Goal: Task Accomplishment & Management: Use online tool/utility

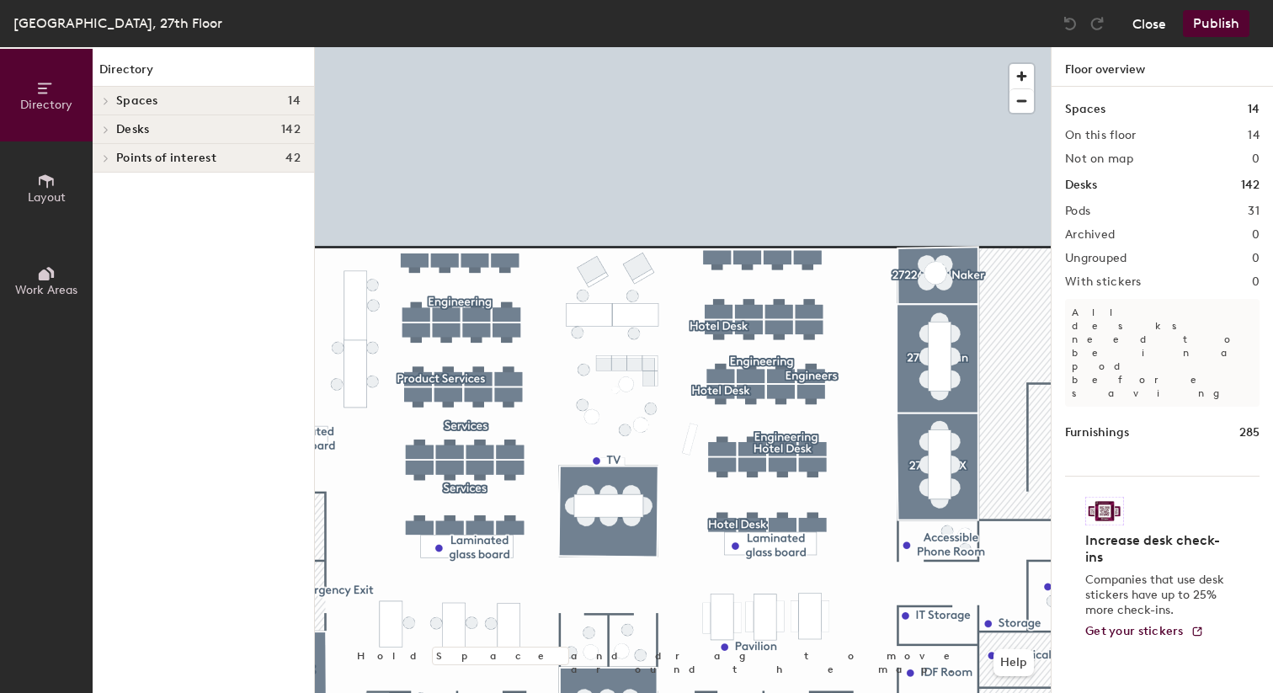
click at [1145, 32] on button "Close" at bounding box center [1149, 23] width 34 height 27
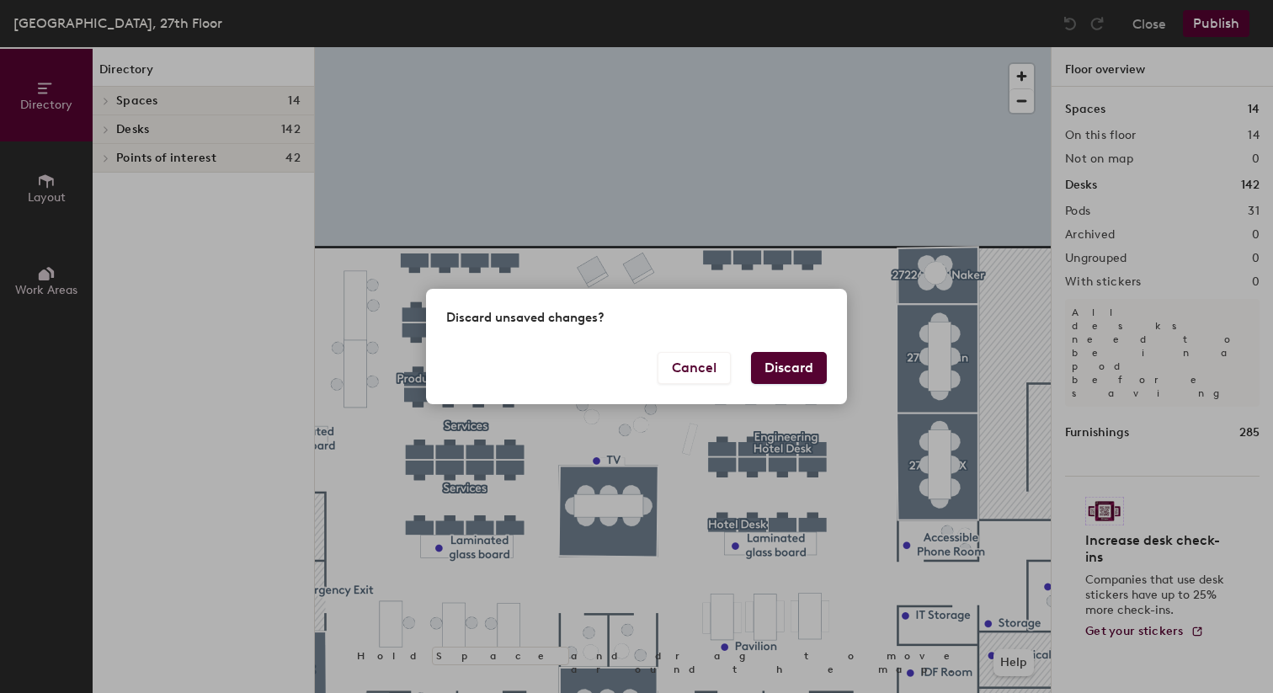
click at [795, 365] on button "Discard" at bounding box center [789, 368] width 76 height 32
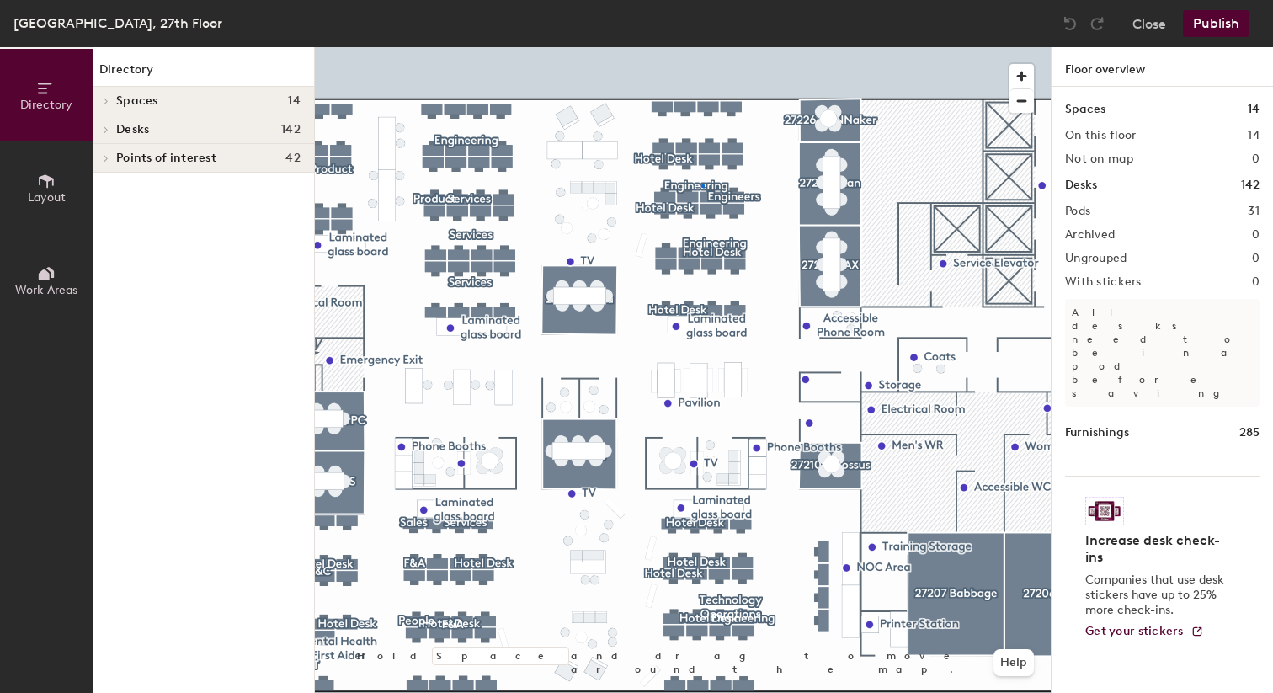
click at [701, 47] on div at bounding box center [683, 47] width 736 height 0
click at [51, 198] on span "Layout" at bounding box center [47, 197] width 38 height 14
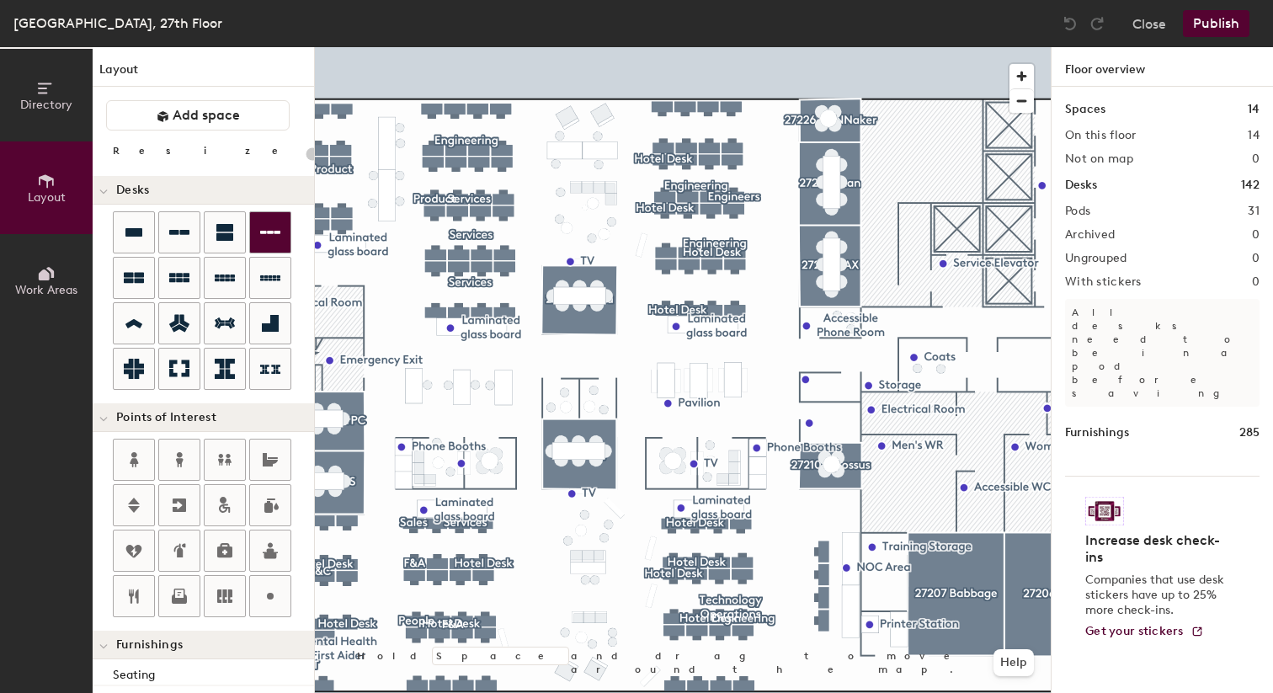
click at [667, 47] on div at bounding box center [683, 47] width 736 height 0
click at [730, 47] on div at bounding box center [683, 47] width 736 height 0
click at [736, 47] on div at bounding box center [683, 47] width 736 height 0
type input "100"
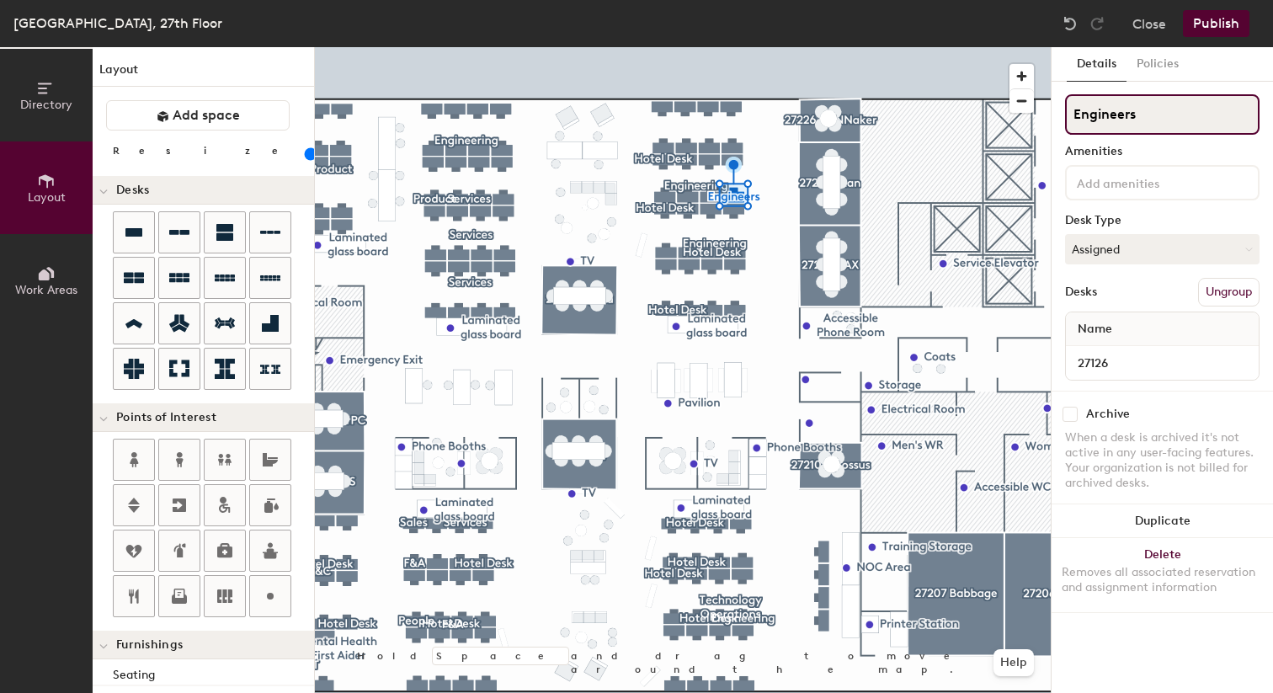
click at [1076, 120] on input "Engineers" at bounding box center [1162, 114] width 194 height 40
click at [768, 47] on div at bounding box center [683, 47] width 736 height 0
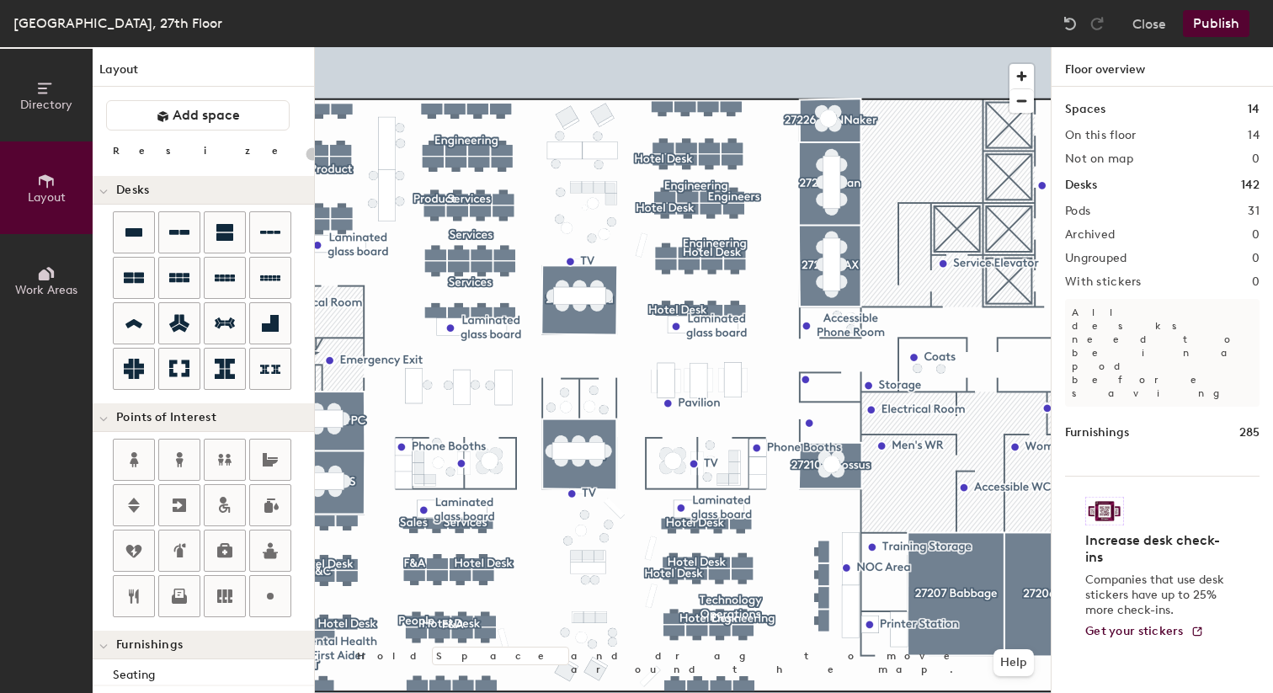
click at [747, 47] on div at bounding box center [683, 47] width 736 height 0
click at [738, 47] on div at bounding box center [683, 47] width 736 height 0
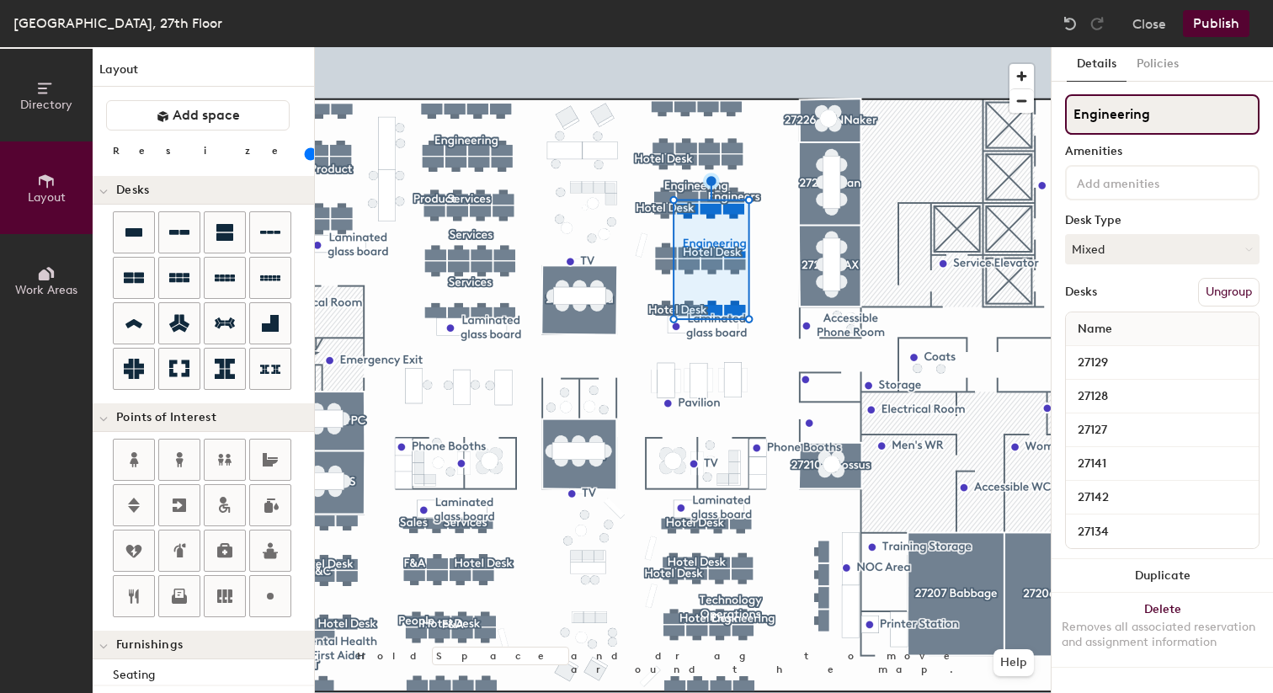
click at [1151, 107] on input "Engineering" at bounding box center [1162, 114] width 194 height 40
click at [688, 47] on div at bounding box center [683, 47] width 736 height 0
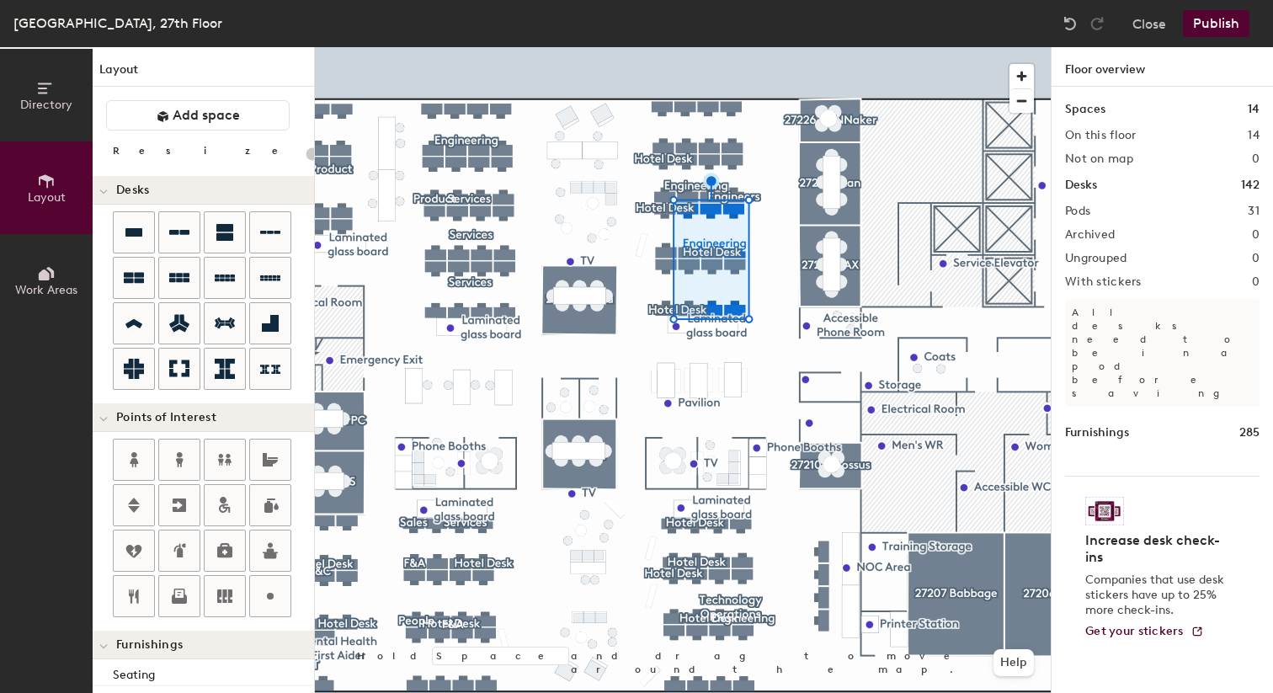
click at [706, 47] on div at bounding box center [683, 47] width 736 height 0
click at [706, 186] on div at bounding box center [706, 187] width 3 height 3
click at [706, 47] on div at bounding box center [683, 47] width 736 height 0
type input "100"
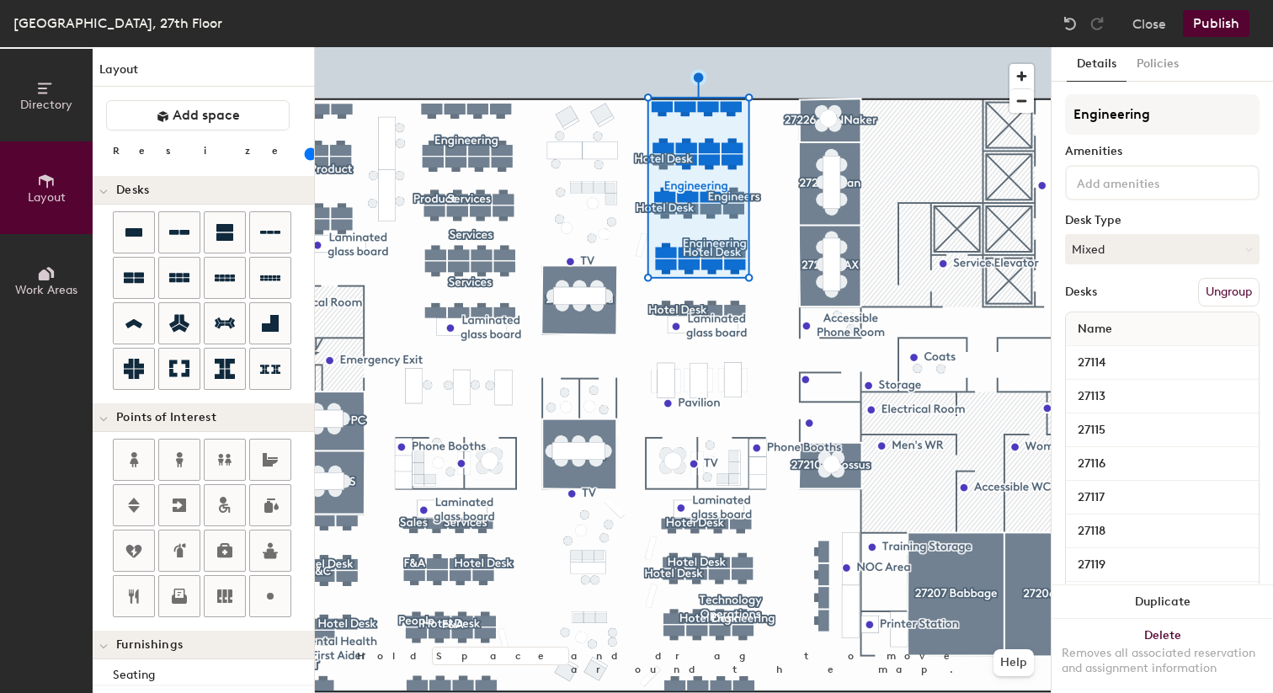
click at [1210, 285] on button "Ungroup" at bounding box center [1228, 292] width 61 height 29
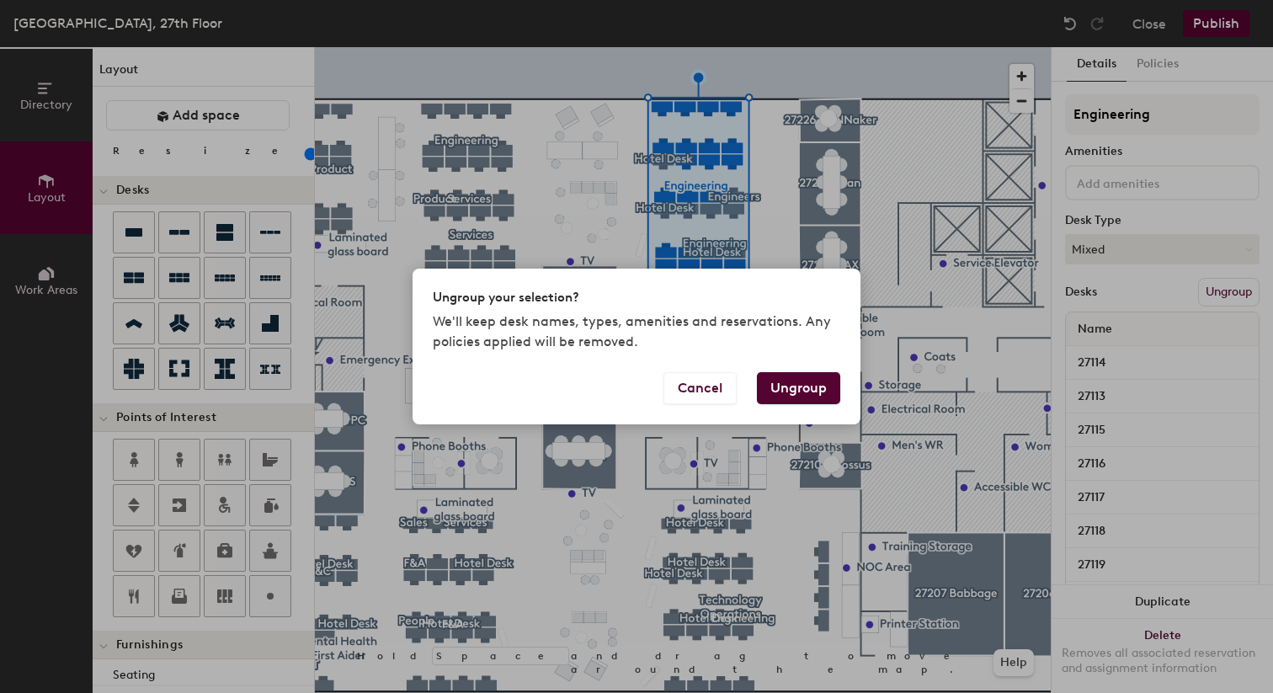
click at [807, 380] on button "Ungroup" at bounding box center [798, 388] width 83 height 32
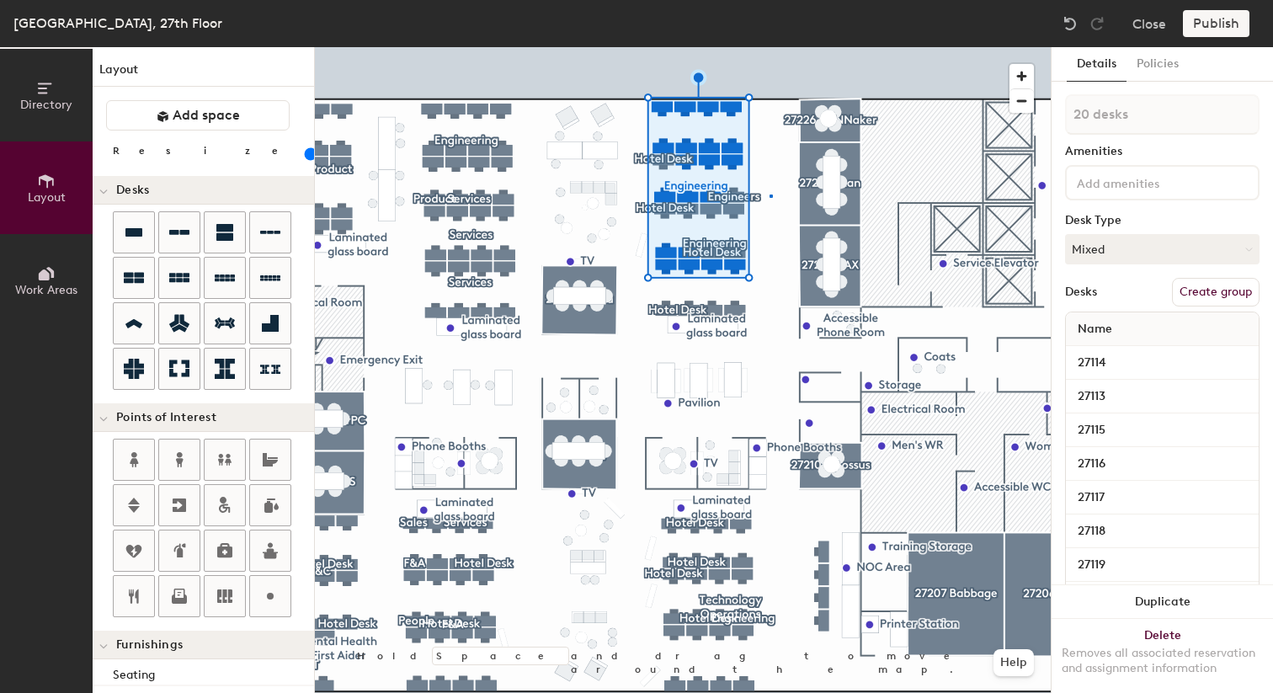
click at [769, 47] on div at bounding box center [683, 47] width 736 height 0
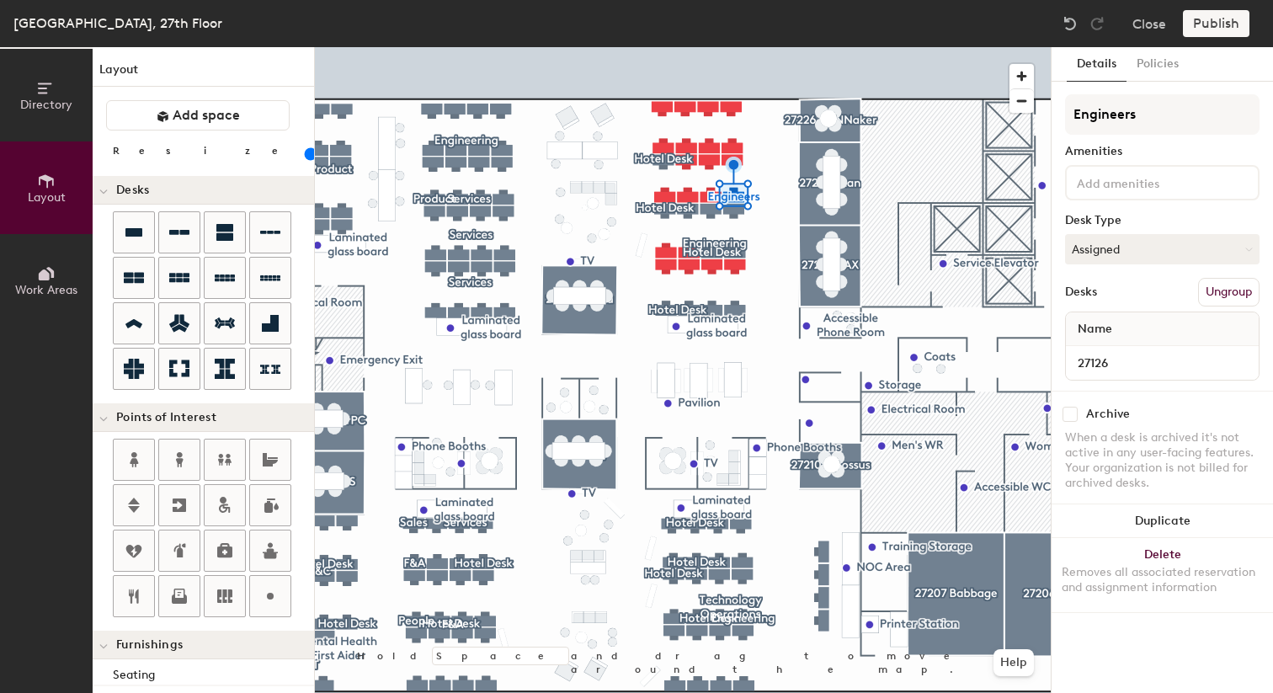
click at [1220, 287] on button "Ungroup" at bounding box center [1228, 292] width 61 height 29
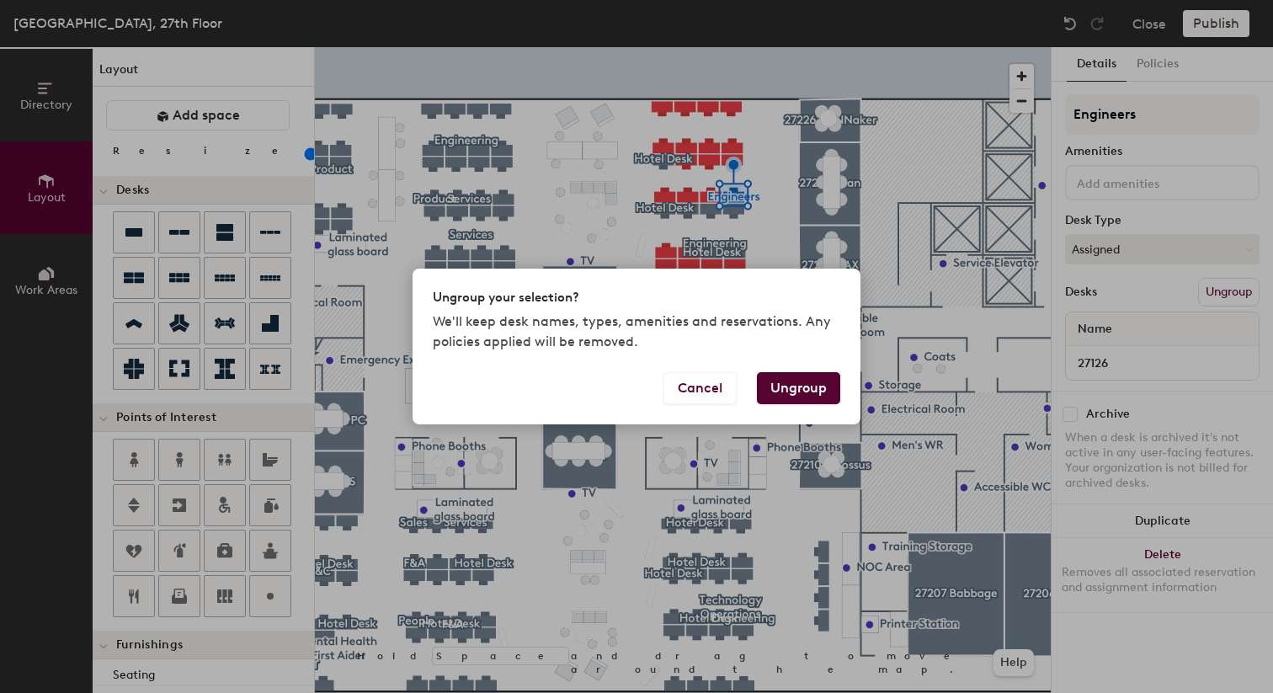
click at [823, 384] on button "Ungroup" at bounding box center [798, 388] width 83 height 32
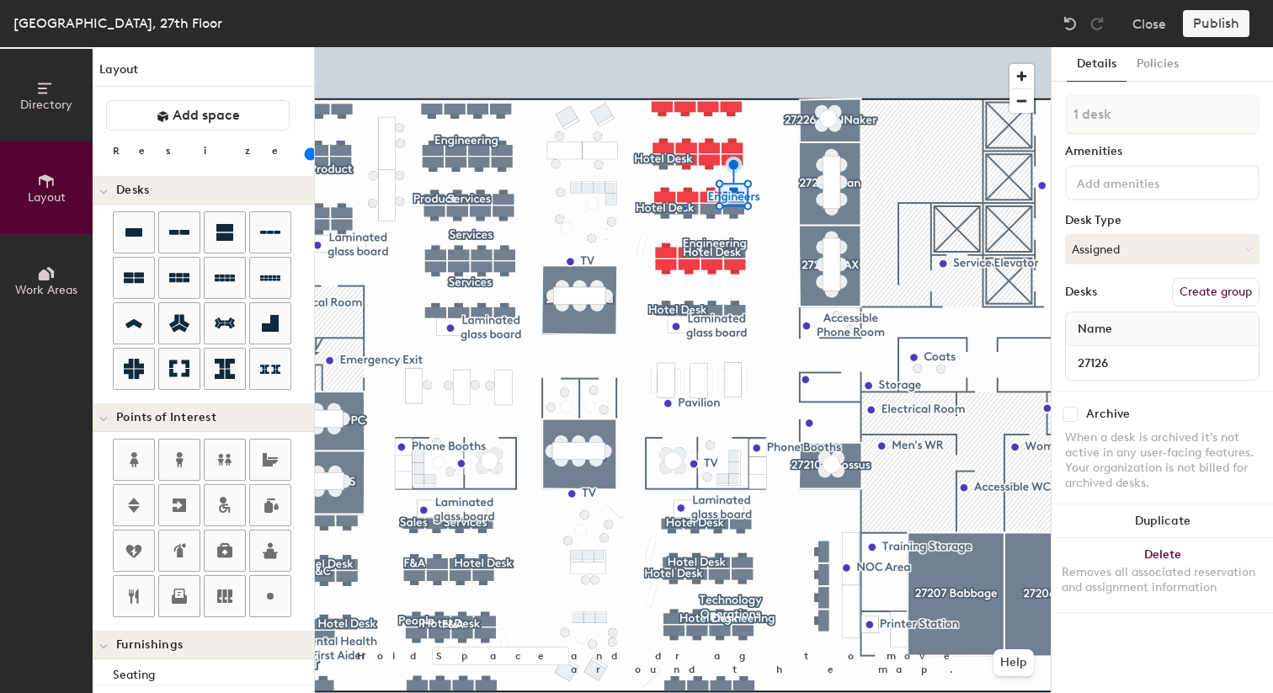
click at [683, 47] on div at bounding box center [683, 47] width 736 height 0
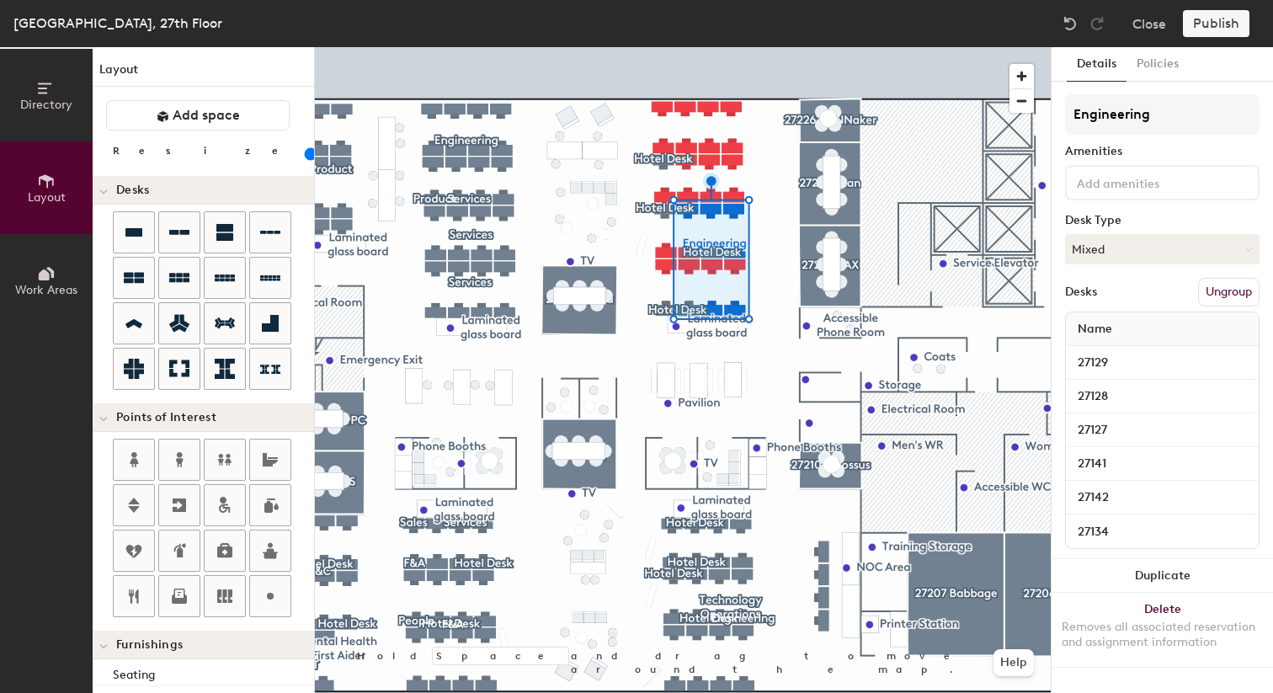
click at [1225, 295] on button "Ungroup" at bounding box center [1228, 292] width 61 height 29
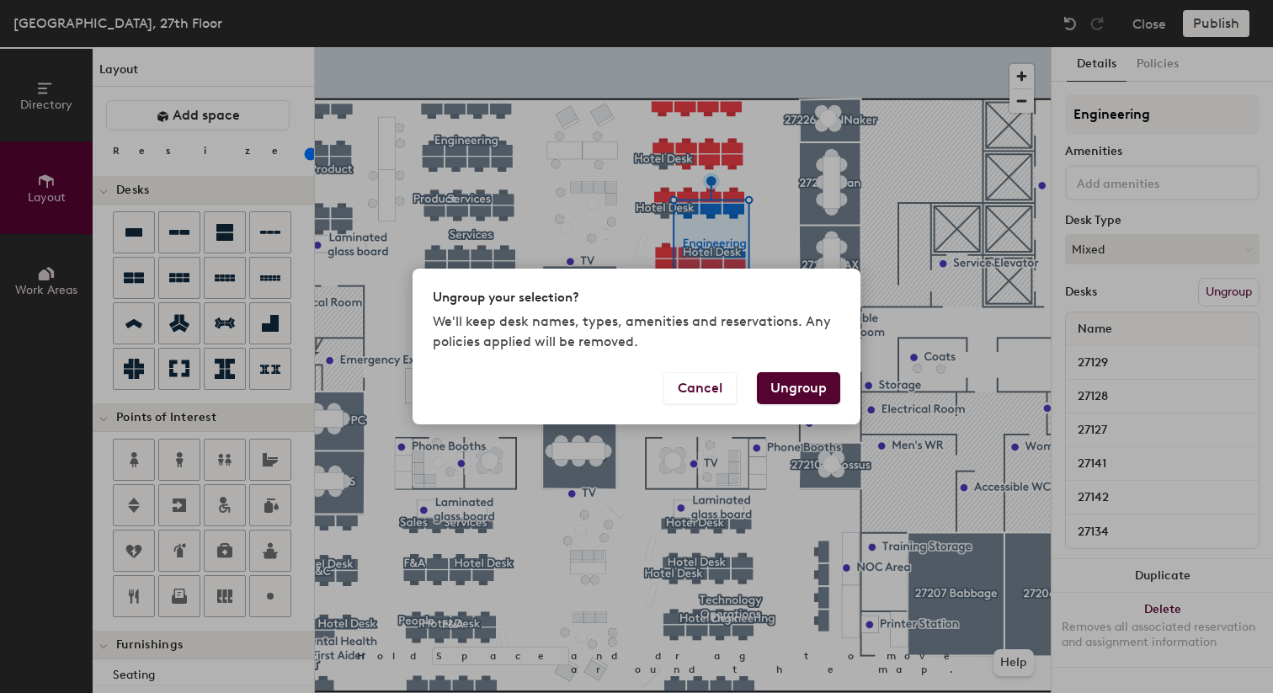
click at [825, 385] on button "Ungroup" at bounding box center [798, 388] width 83 height 32
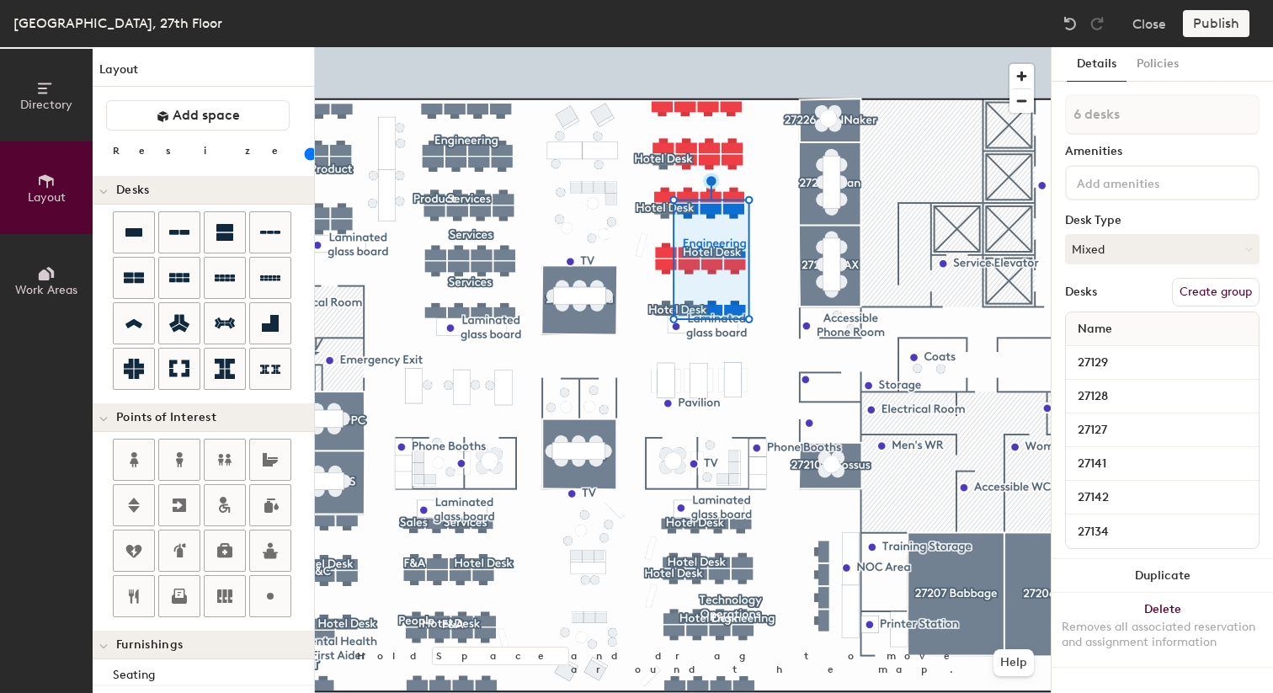
click at [660, 47] on div at bounding box center [683, 47] width 736 height 0
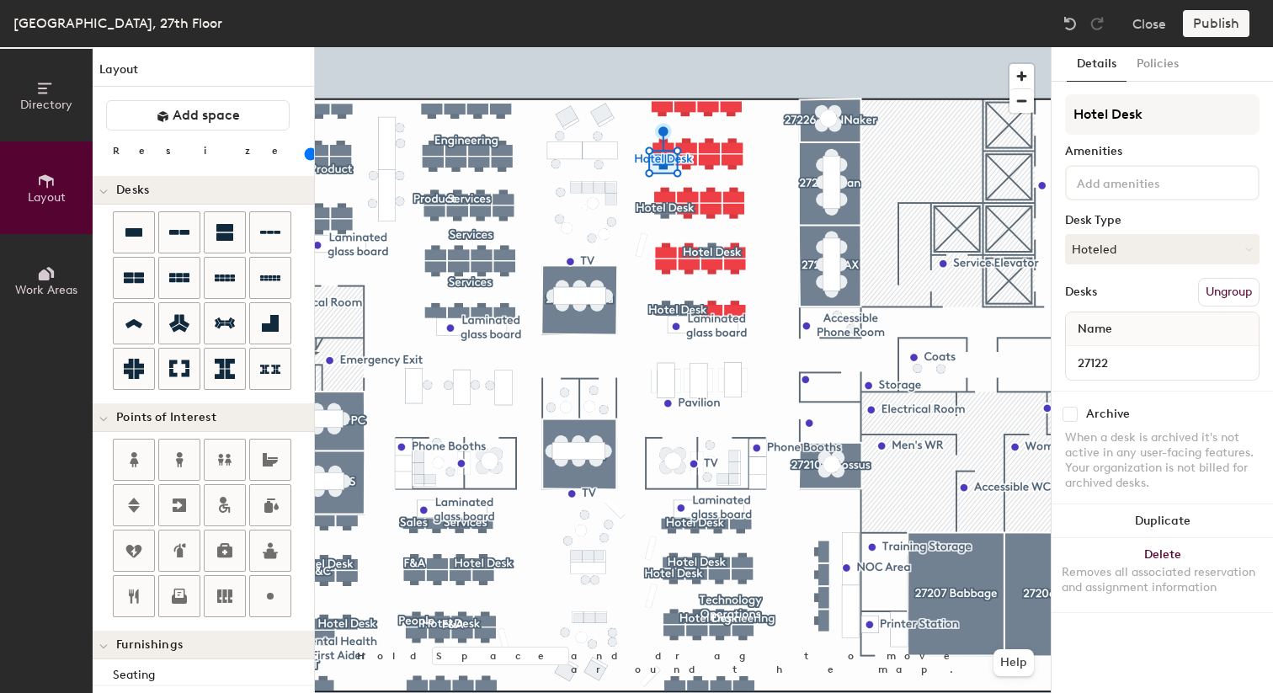
click at [1237, 300] on button "Ungroup" at bounding box center [1228, 292] width 61 height 29
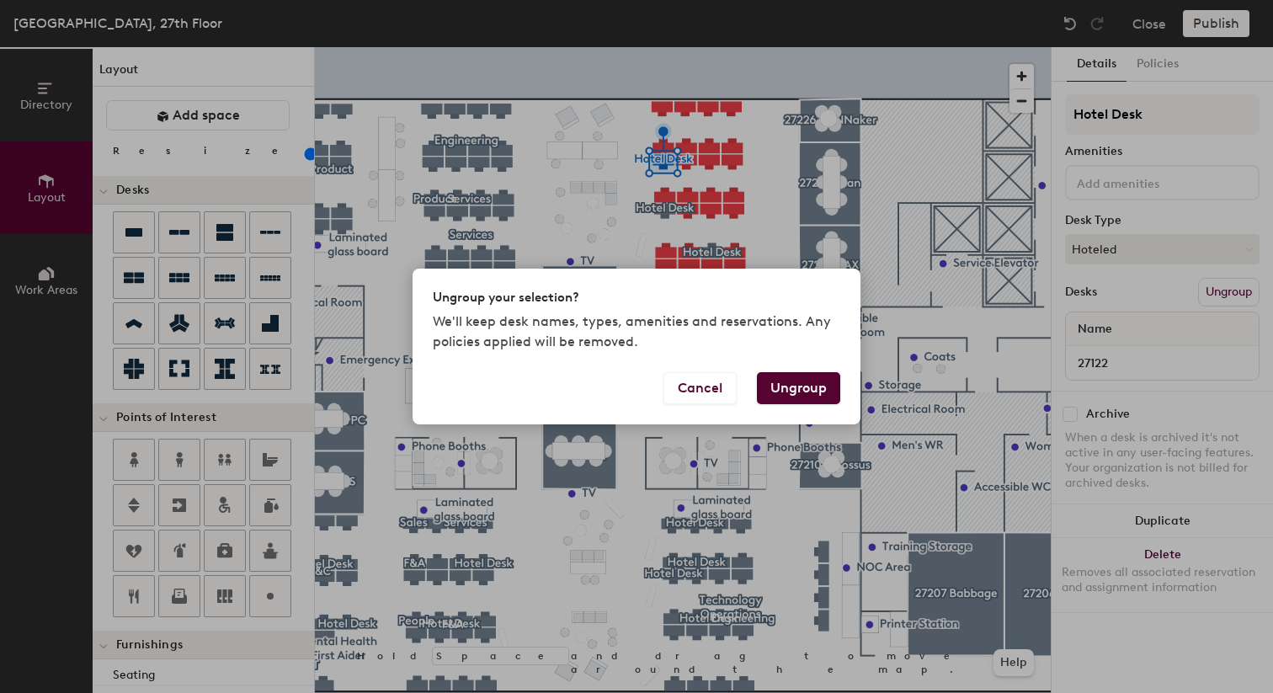
click at [811, 391] on button "Ungroup" at bounding box center [798, 388] width 83 height 32
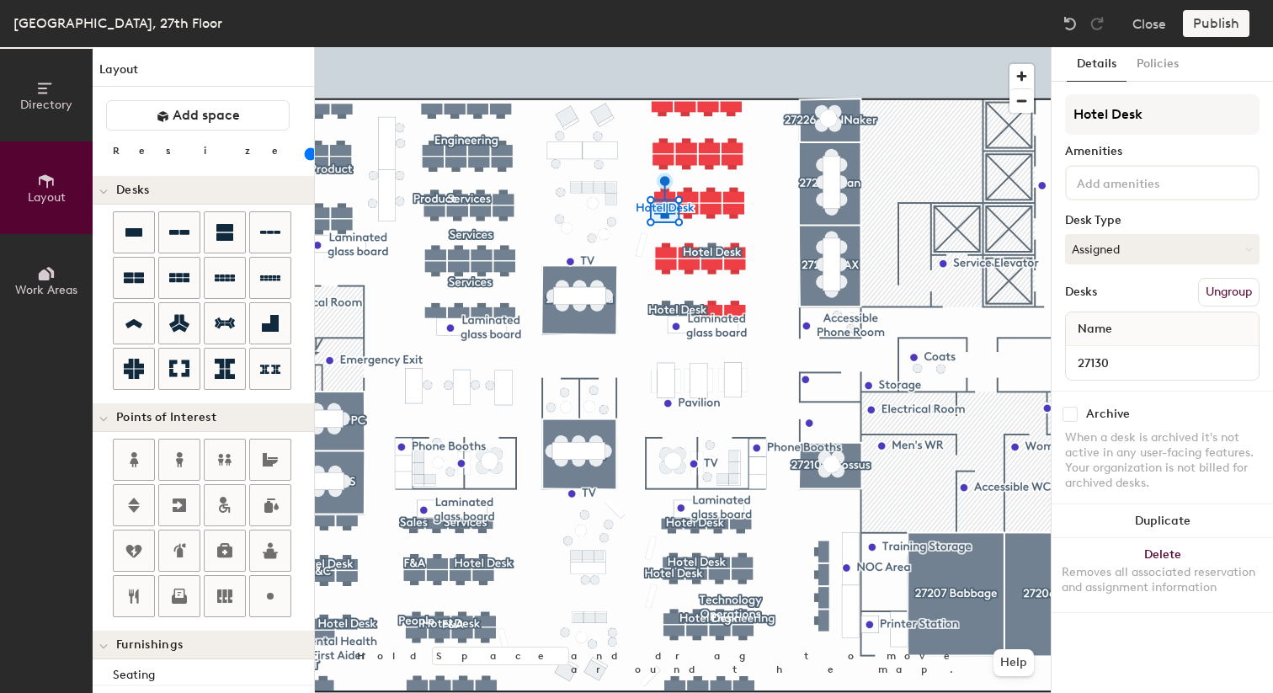
click at [1241, 280] on button "Ungroup" at bounding box center [1228, 292] width 61 height 29
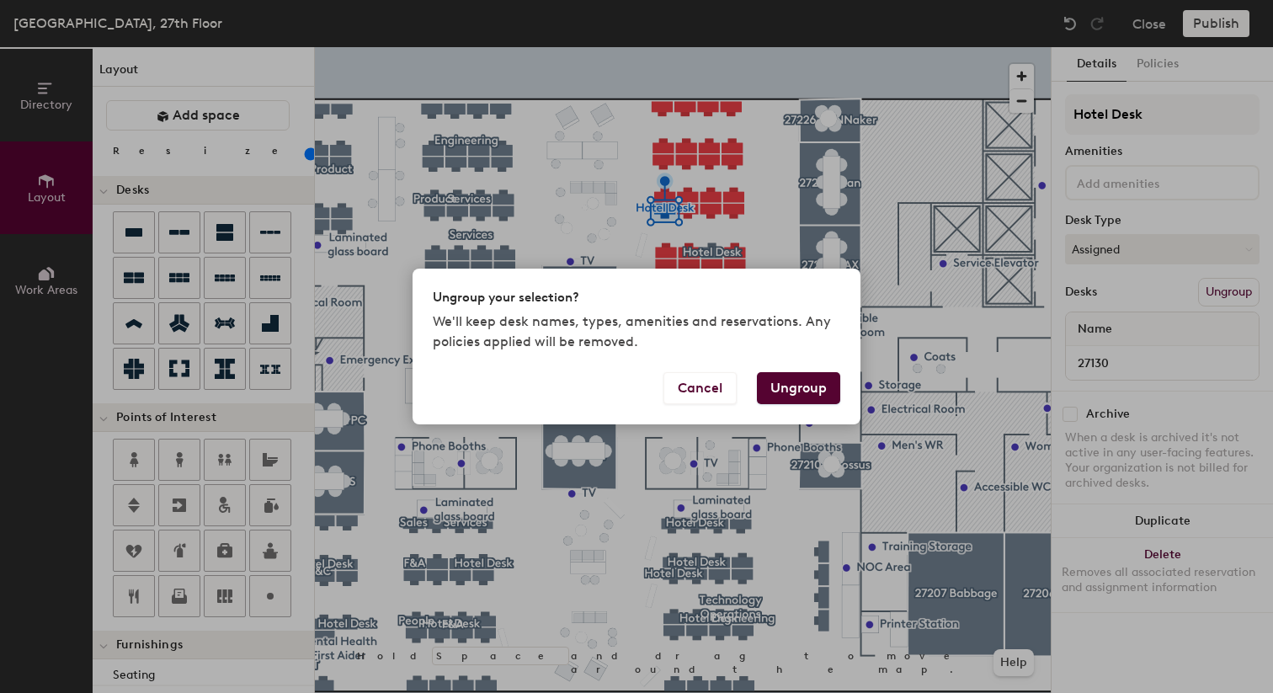
click at [782, 385] on button "Ungroup" at bounding box center [798, 388] width 83 height 32
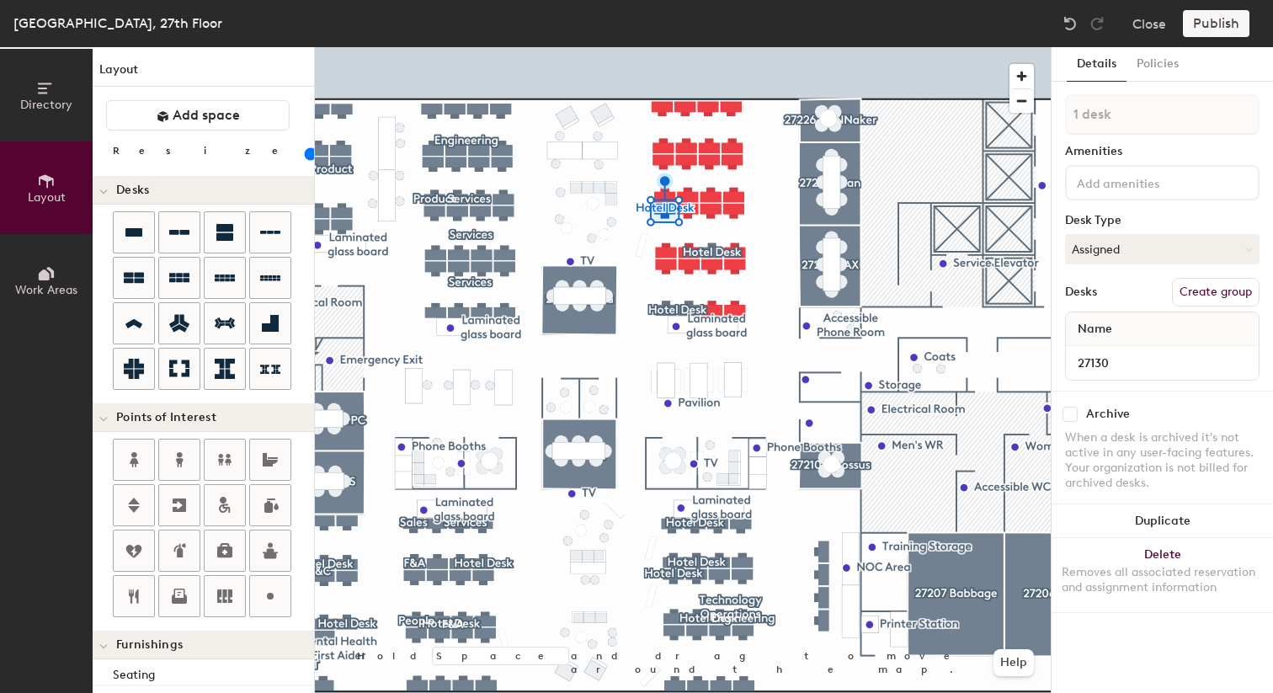
click at [712, 47] on div at bounding box center [683, 47] width 736 height 0
click at [1219, 288] on button "Ungroup" at bounding box center [1228, 292] width 61 height 29
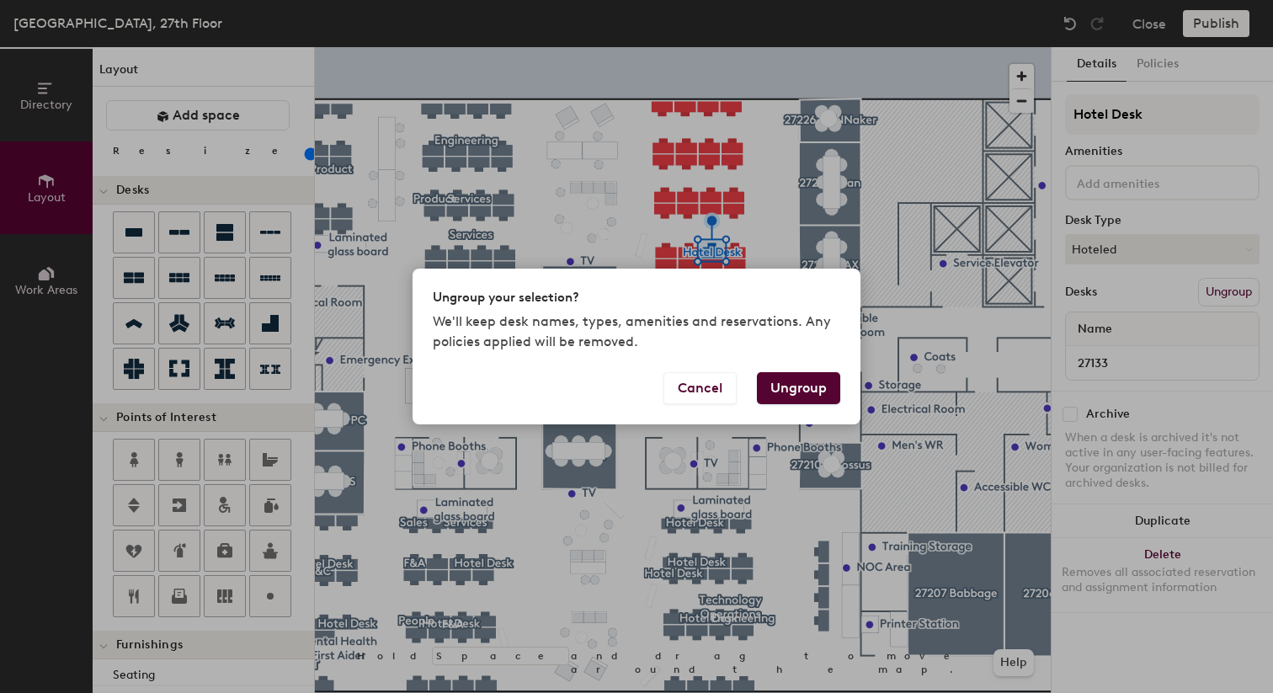
click at [837, 387] on button "Ungroup" at bounding box center [798, 388] width 83 height 32
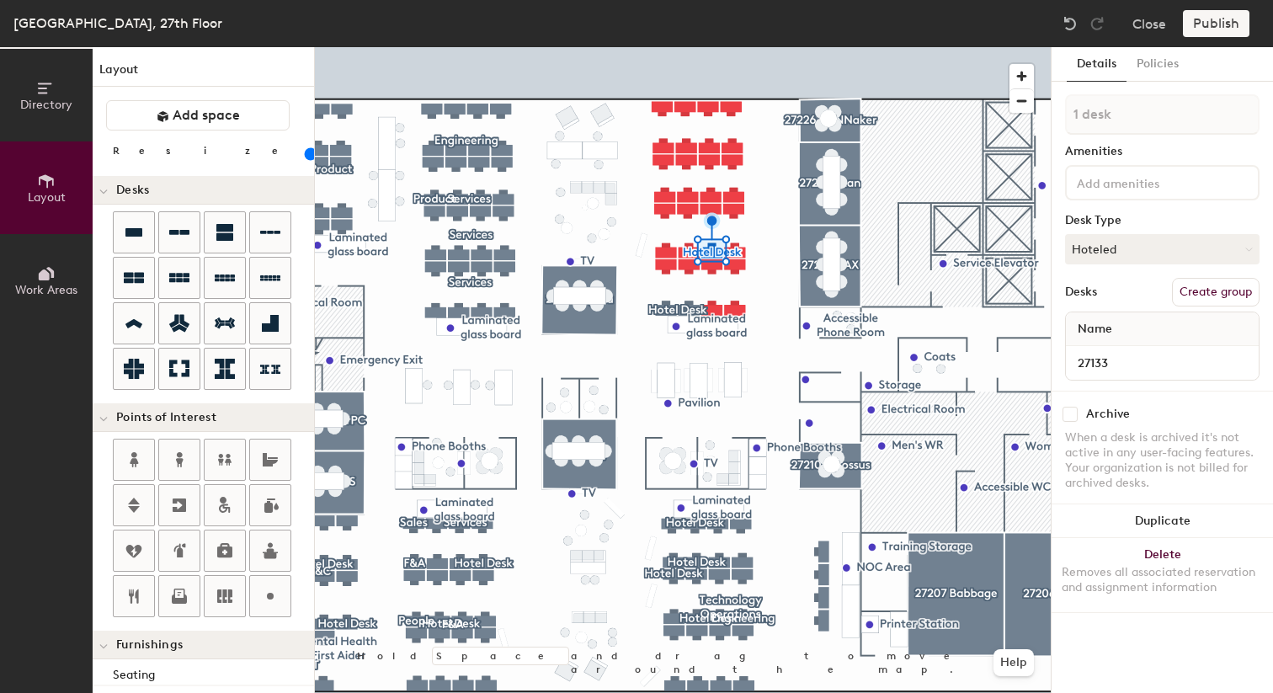
click at [674, 47] on div at bounding box center [683, 47] width 736 height 0
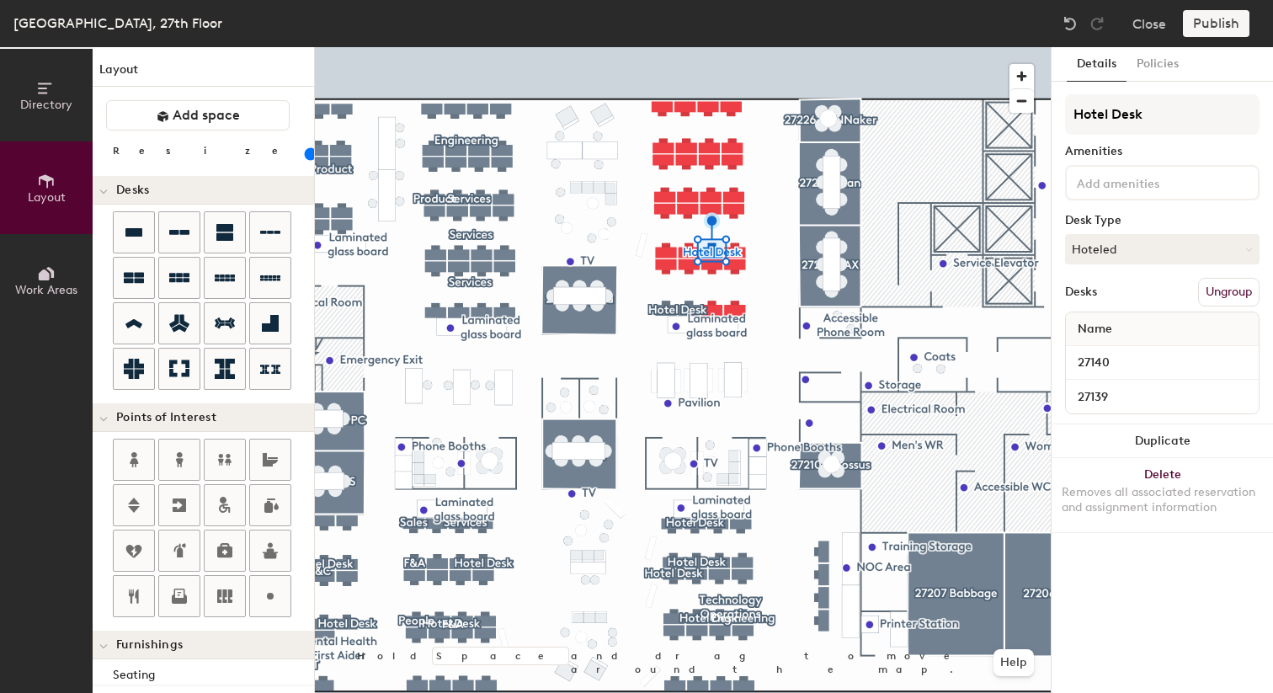
click at [1214, 306] on button "Ungroup" at bounding box center [1228, 292] width 61 height 29
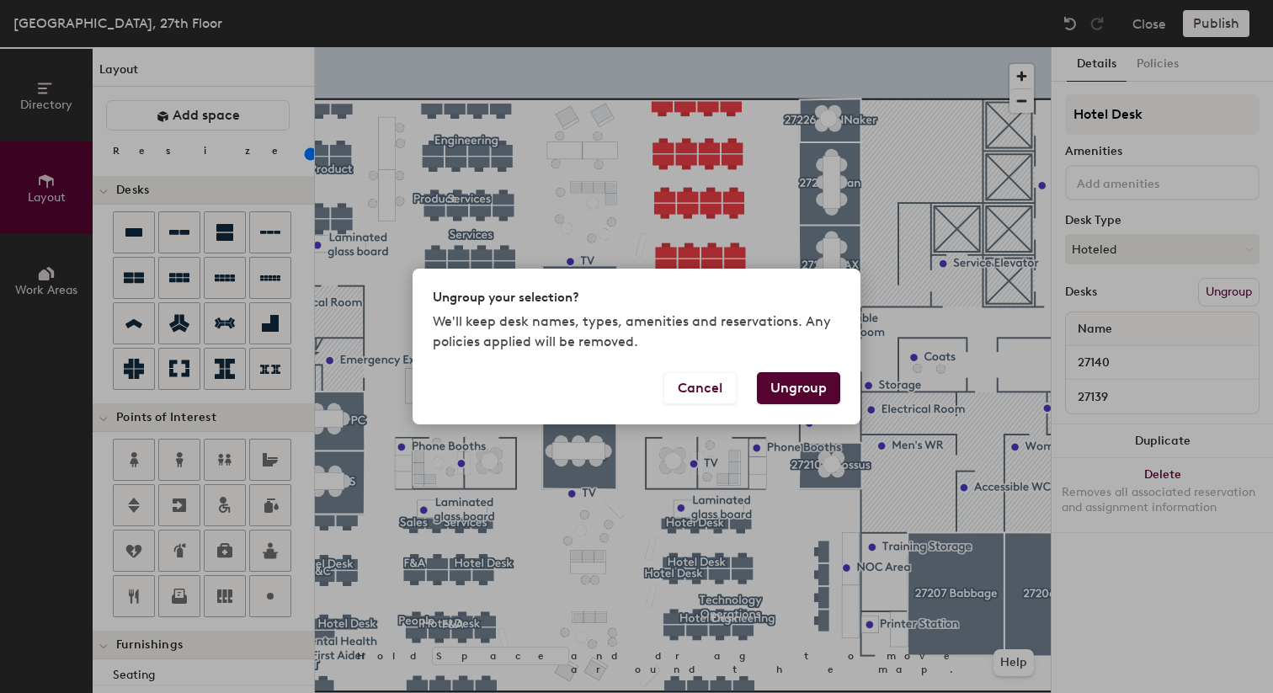
click at [785, 385] on button "Ungroup" at bounding box center [798, 388] width 83 height 32
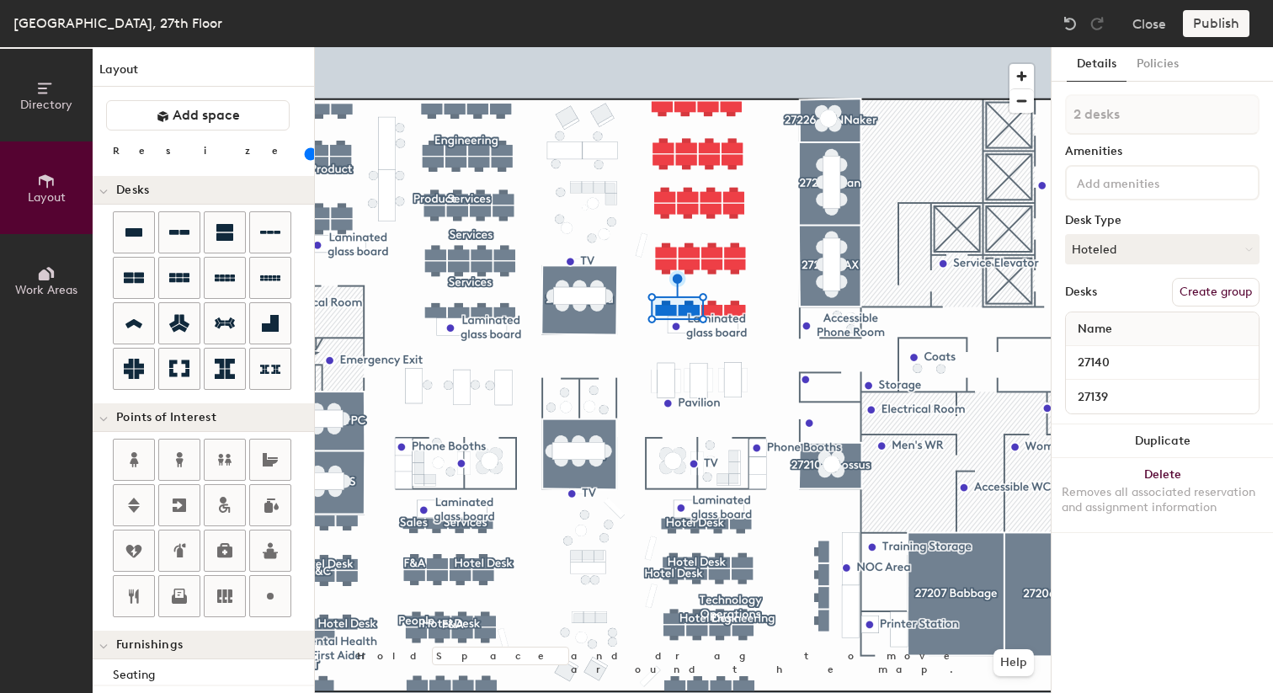
click at [779, 47] on div at bounding box center [683, 47] width 736 height 0
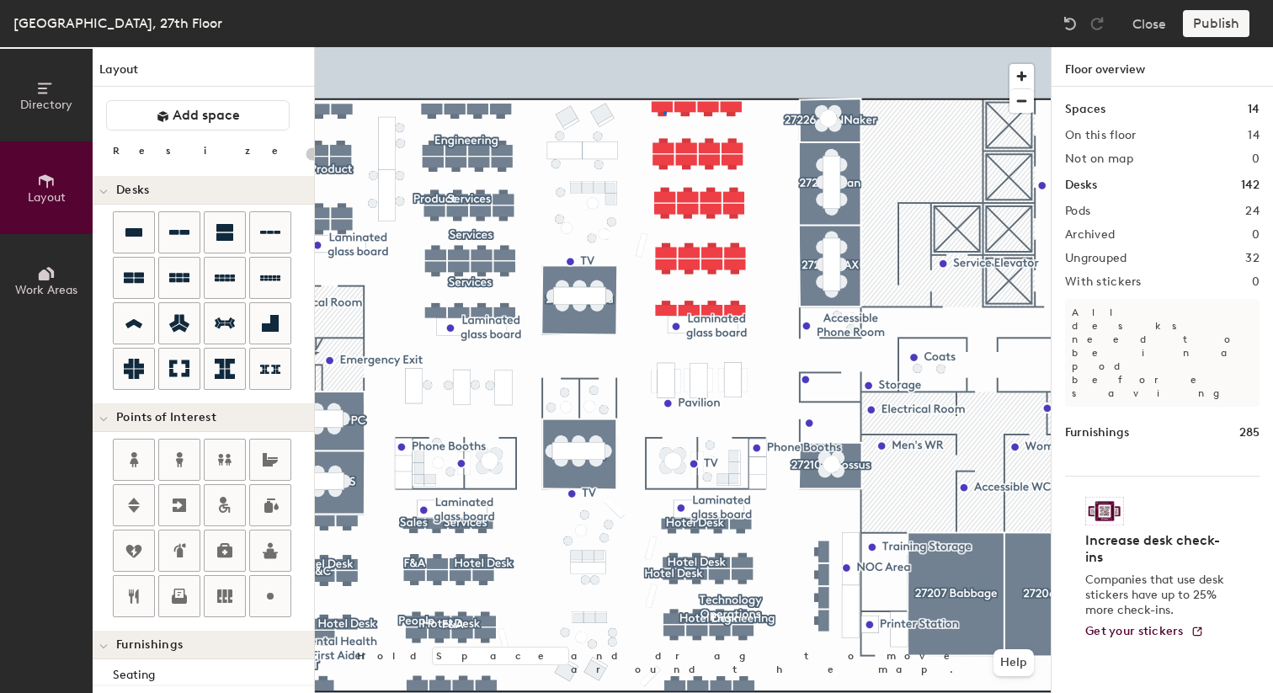
click at [663, 47] on div at bounding box center [683, 47] width 736 height 0
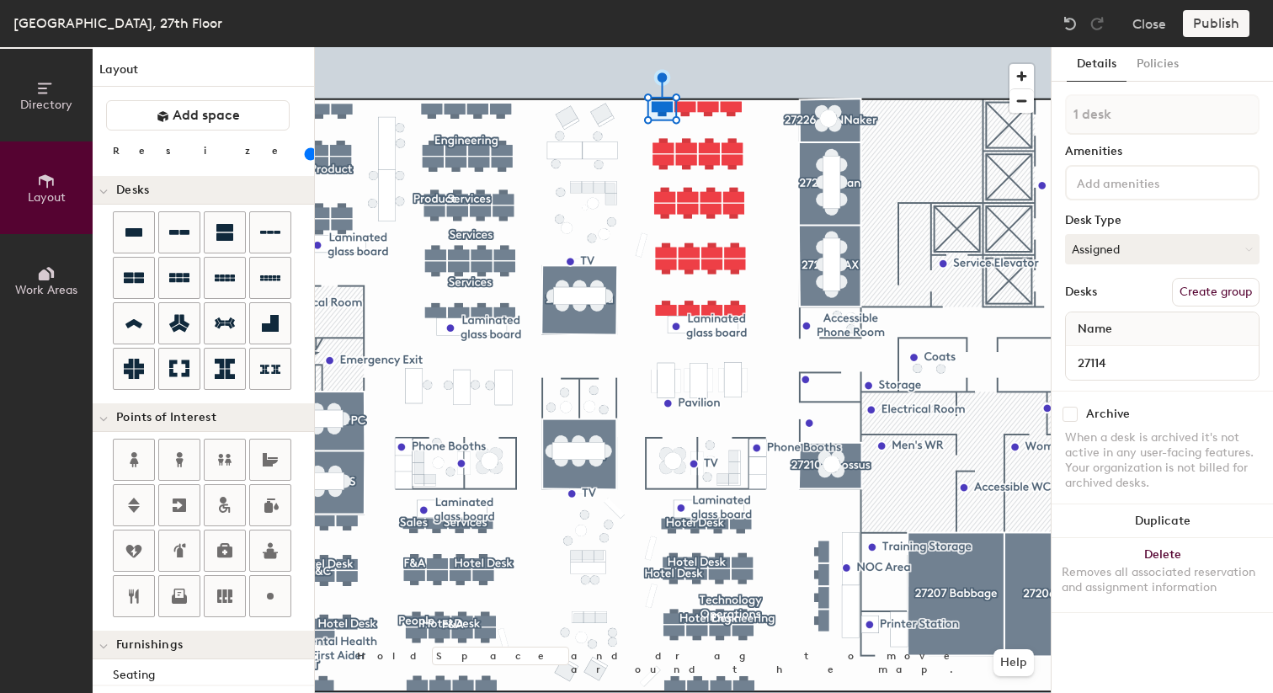
click at [687, 47] on div at bounding box center [683, 47] width 736 height 0
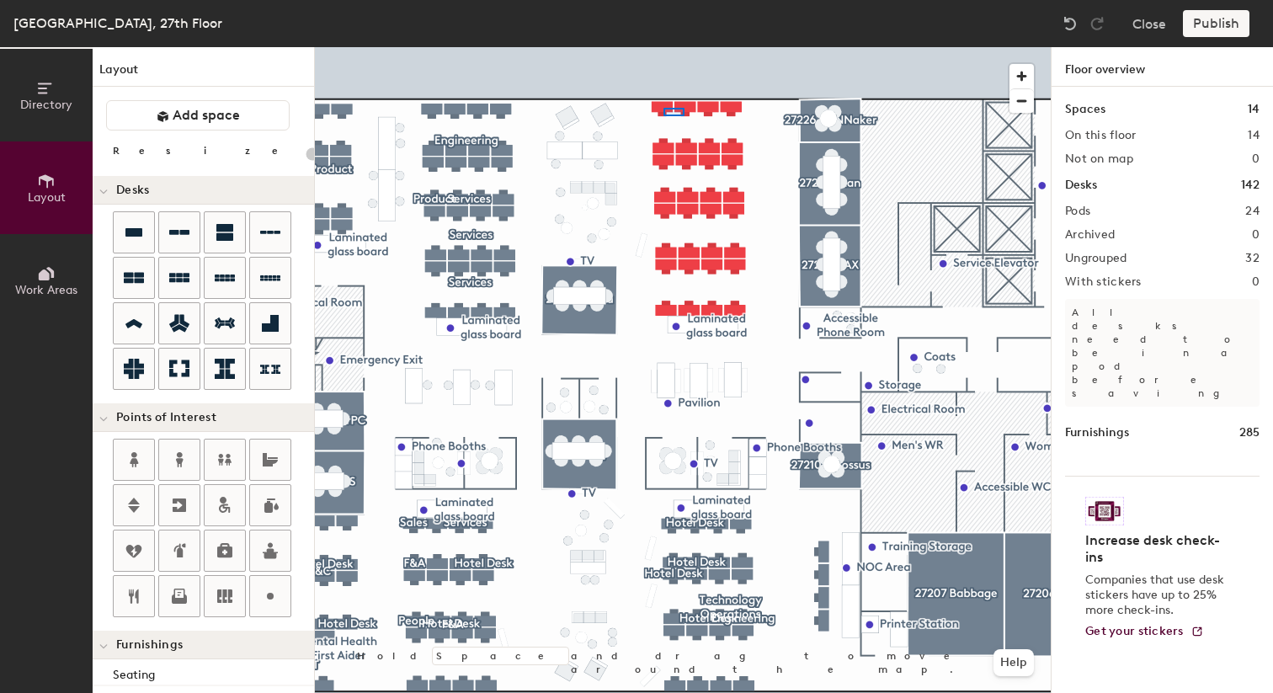
click at [662, 47] on div at bounding box center [683, 47] width 736 height 0
type input "100"
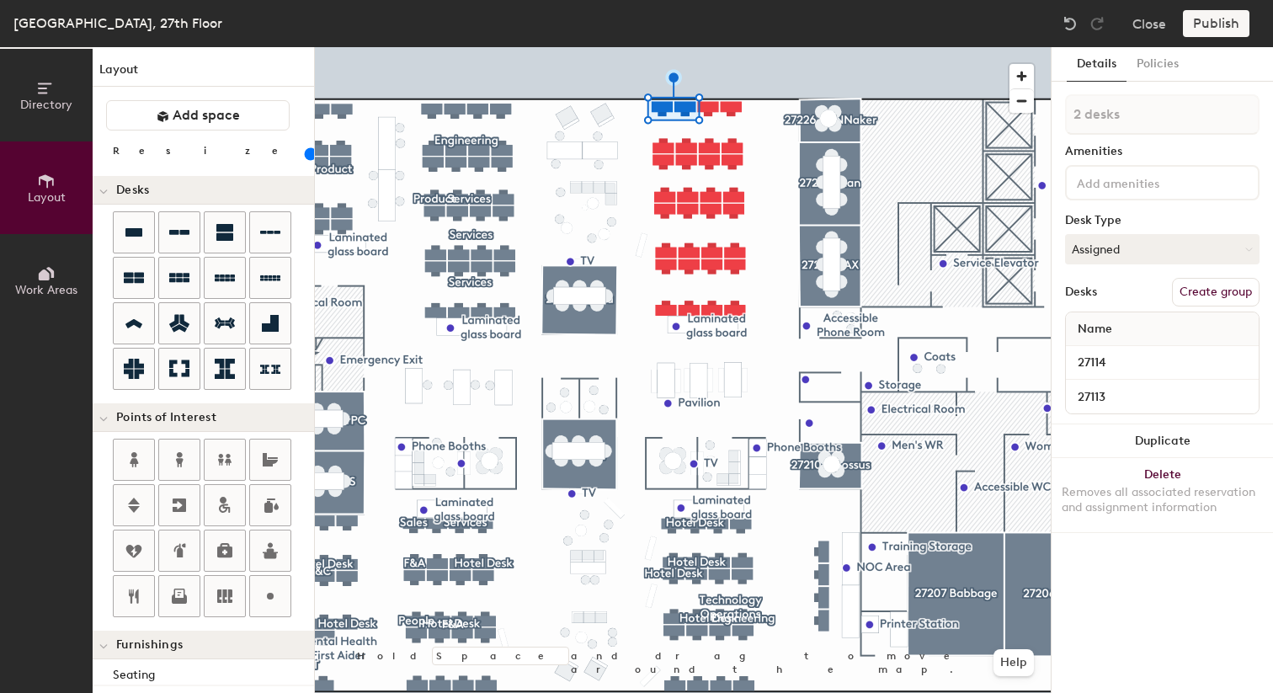
click at [1203, 298] on button "Create group" at bounding box center [1216, 292] width 88 height 29
click at [1141, 120] on input "Pod 25" at bounding box center [1162, 114] width 194 height 40
type input "P"
type input "People"
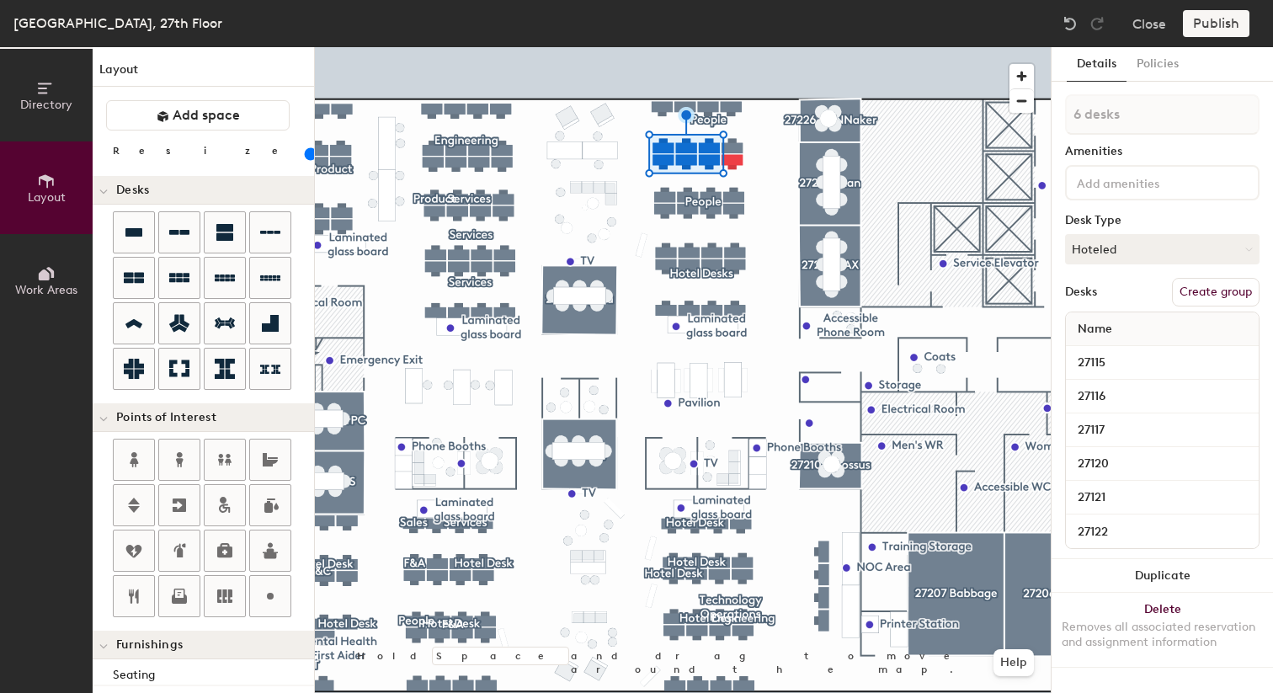
click at [1220, 302] on button "Create group" at bounding box center [1216, 292] width 88 height 29
click at [1130, 123] on input "Pod 28" at bounding box center [1162, 114] width 194 height 40
type input "Hotel Desk"
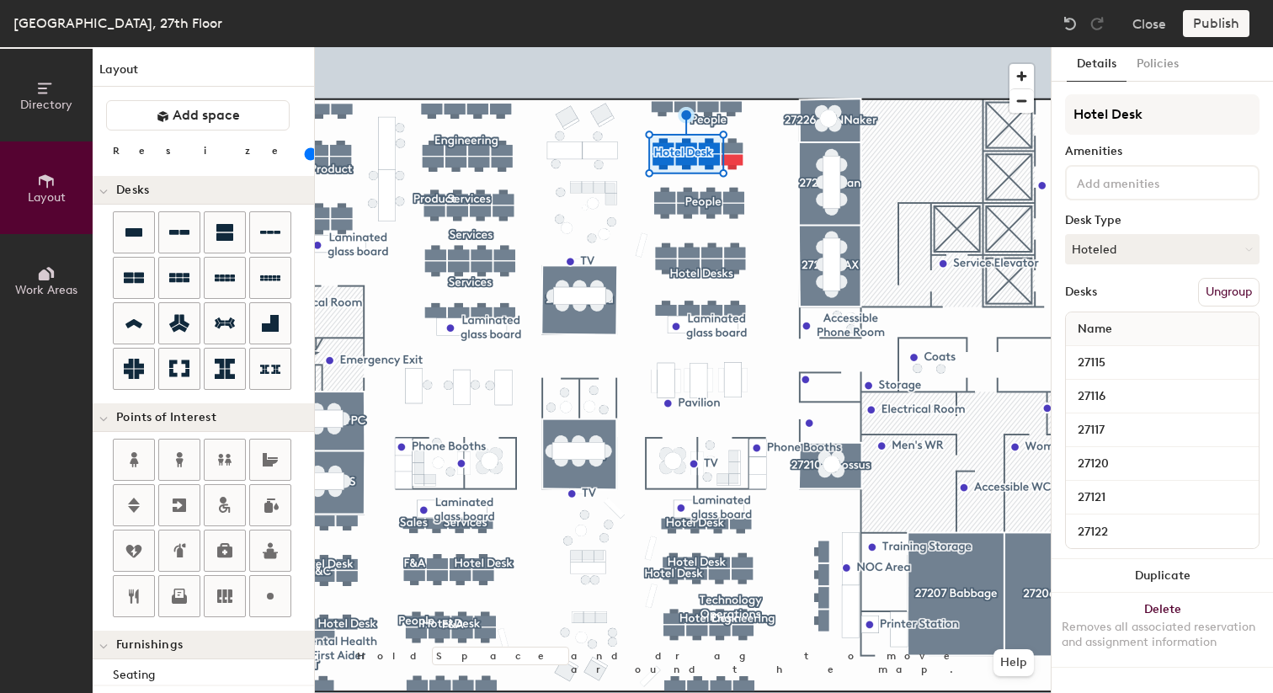
click at [778, 47] on div at bounding box center [683, 47] width 736 height 0
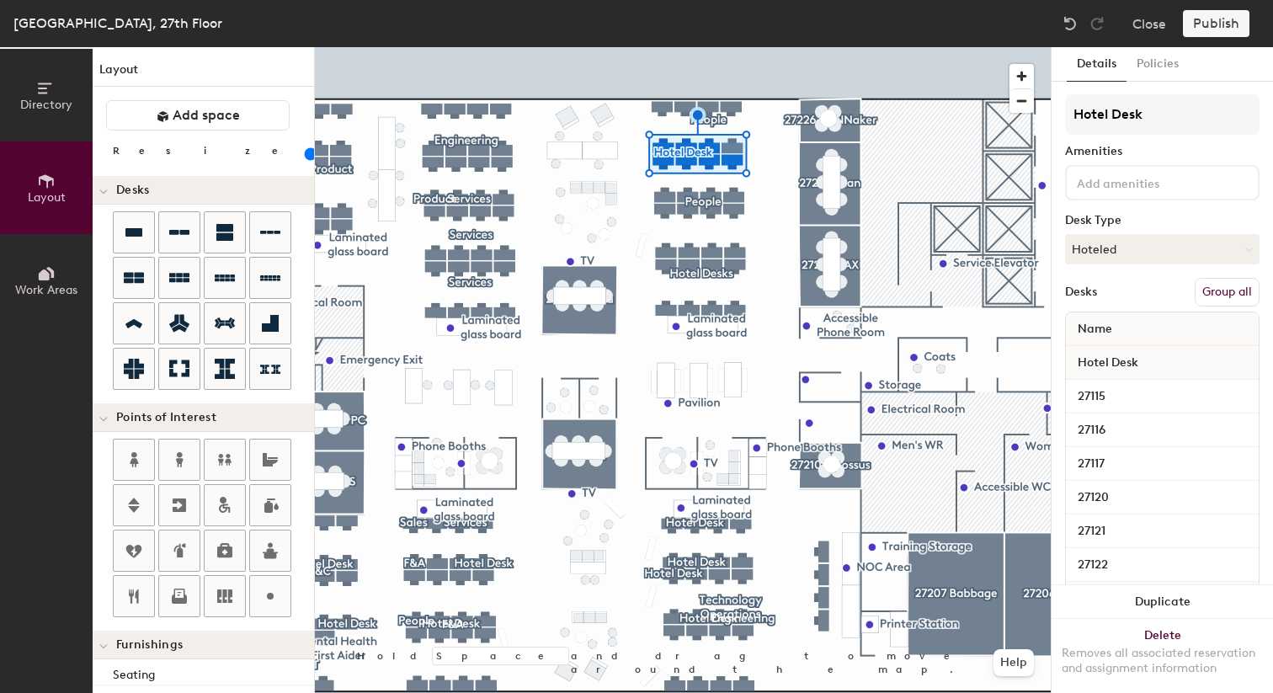
click at [1225, 298] on button "Group all" at bounding box center [1226, 292] width 65 height 29
click at [754, 47] on div at bounding box center [683, 47] width 736 height 0
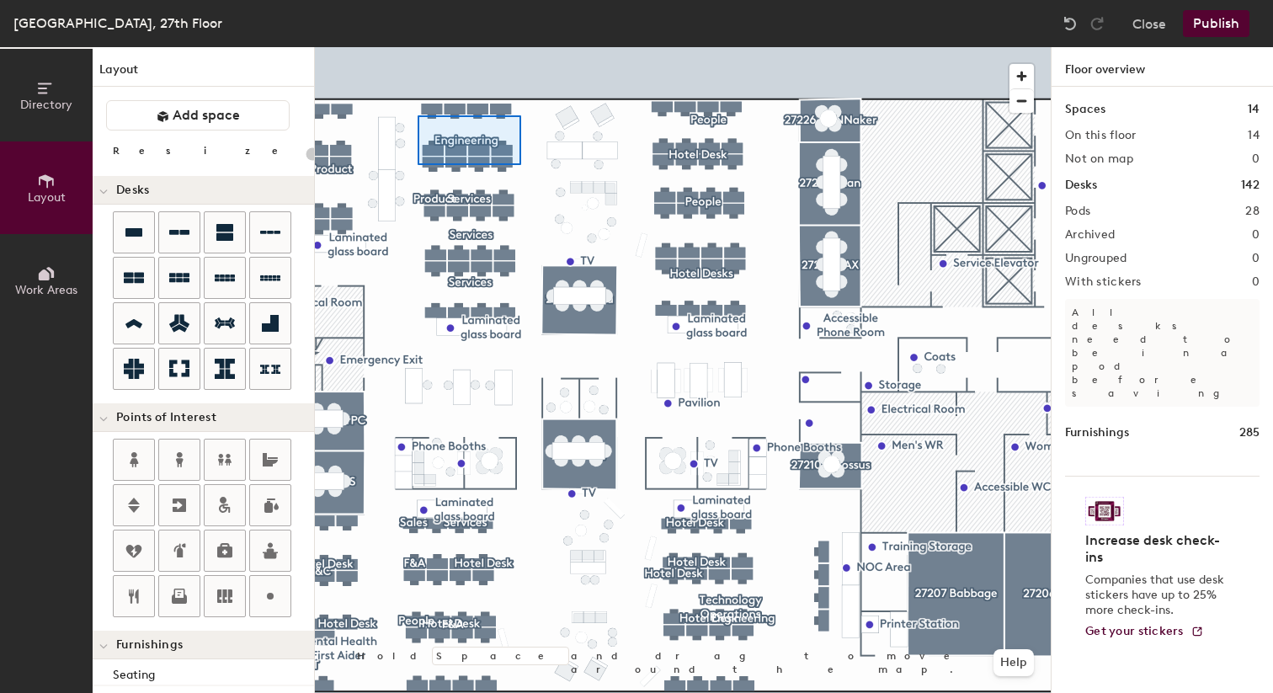
click at [417, 47] on div at bounding box center [683, 47] width 736 height 0
type input "100"
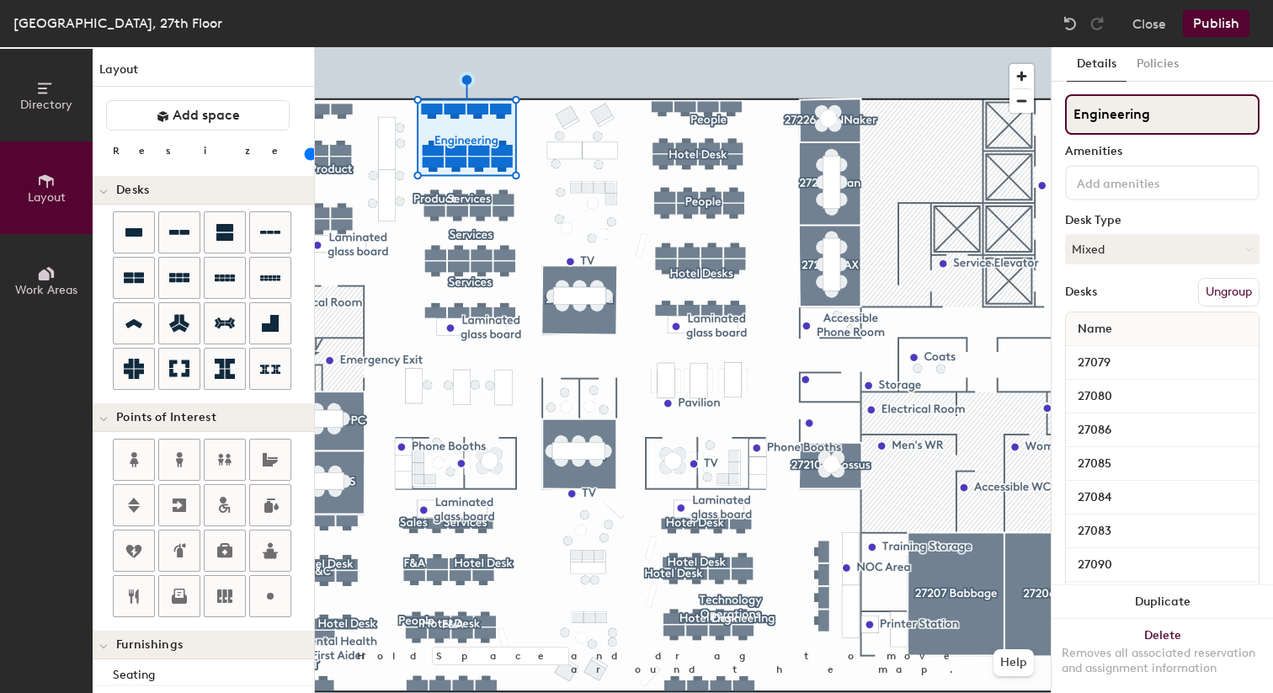
click at [1151, 130] on input "Engineering" at bounding box center [1162, 114] width 194 height 40
type input "Hotel Desks"
click at [364, 47] on div at bounding box center [683, 47] width 736 height 0
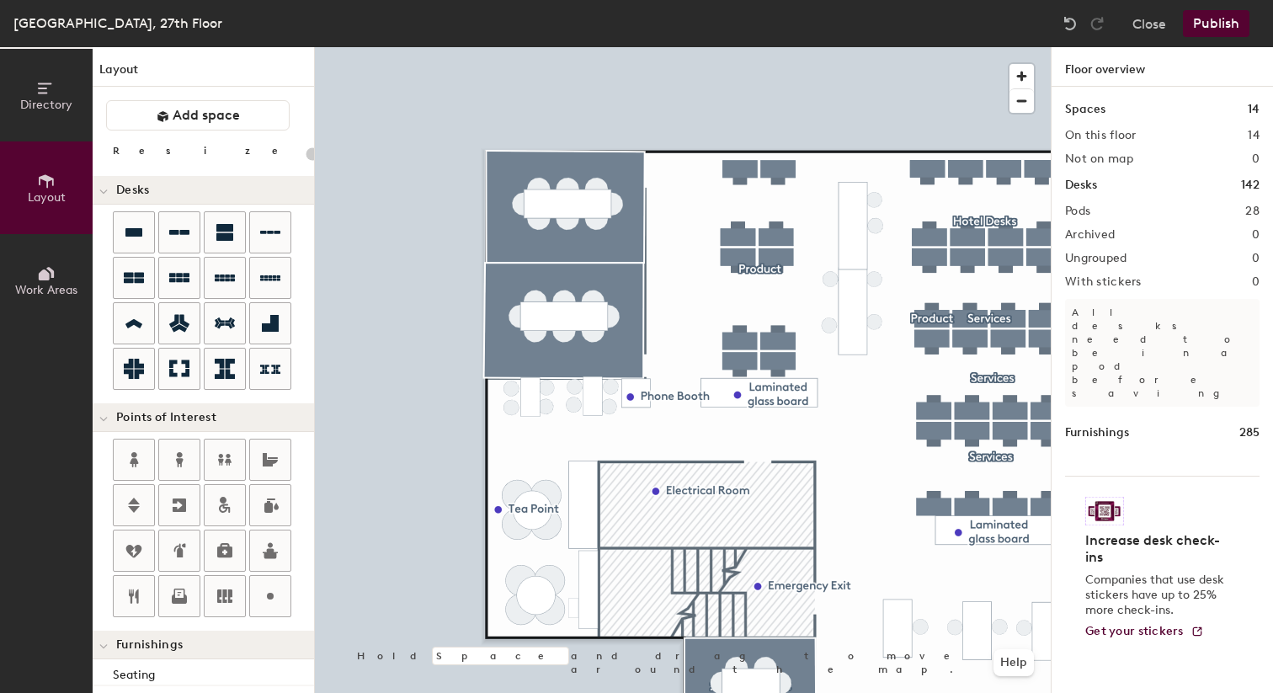
click at [768, 47] on div at bounding box center [683, 47] width 736 height 0
click at [774, 47] on div at bounding box center [683, 47] width 736 height 0
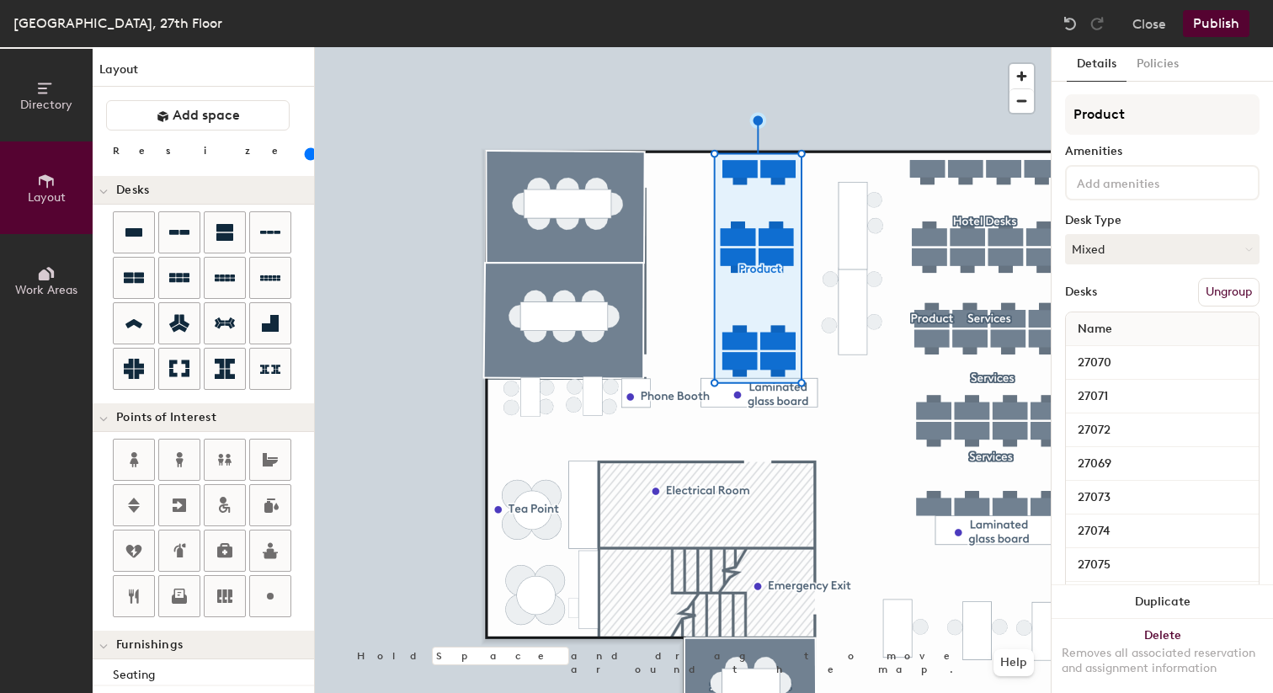
click at [1218, 290] on button "Ungroup" at bounding box center [1228, 292] width 61 height 29
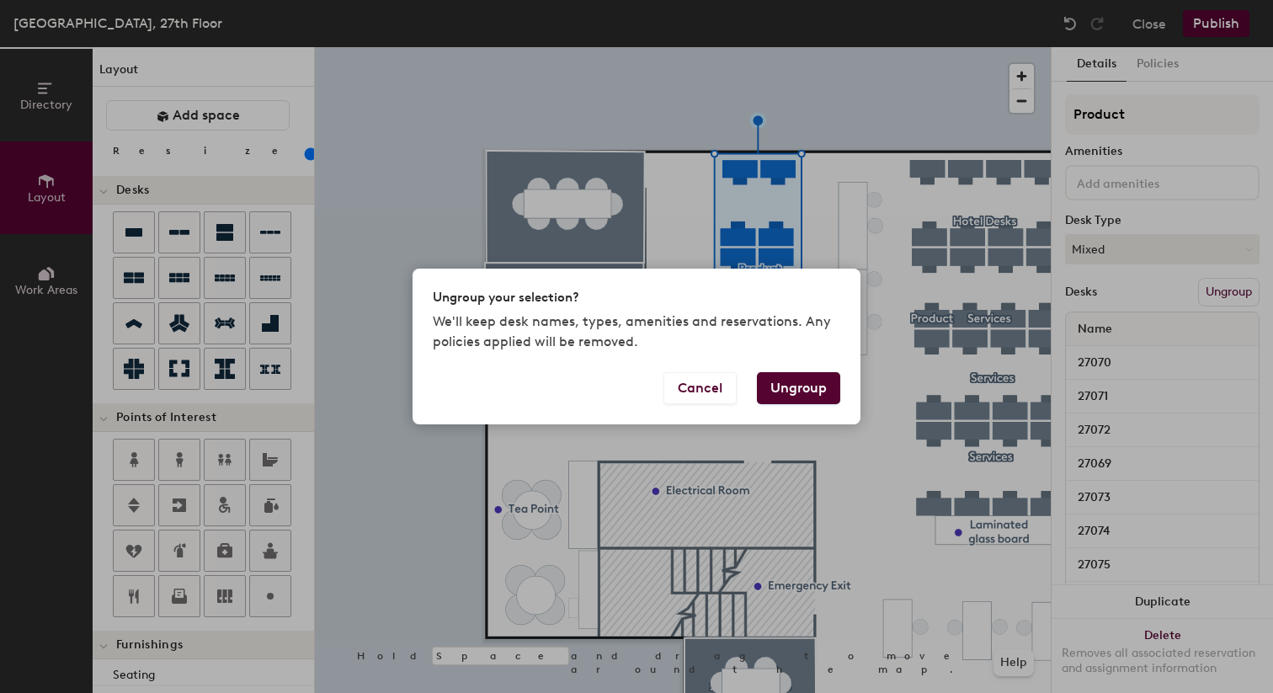
click at [816, 393] on button "Ungroup" at bounding box center [798, 388] width 83 height 32
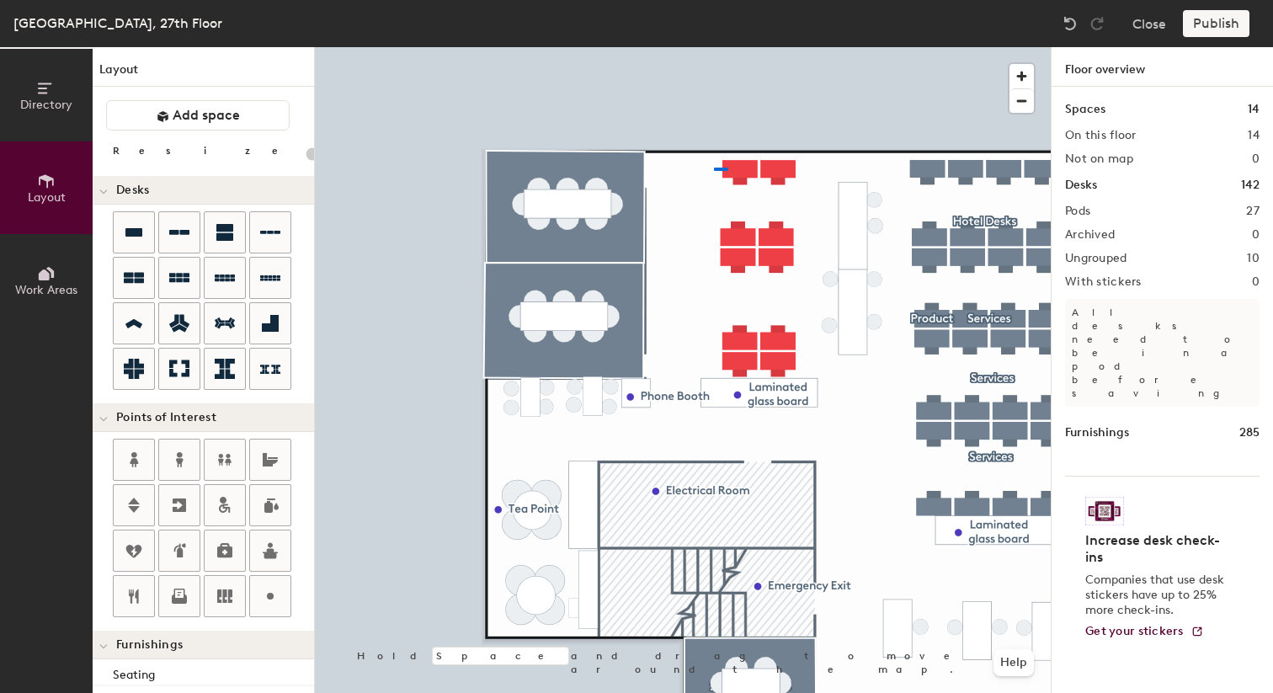
type input "100"
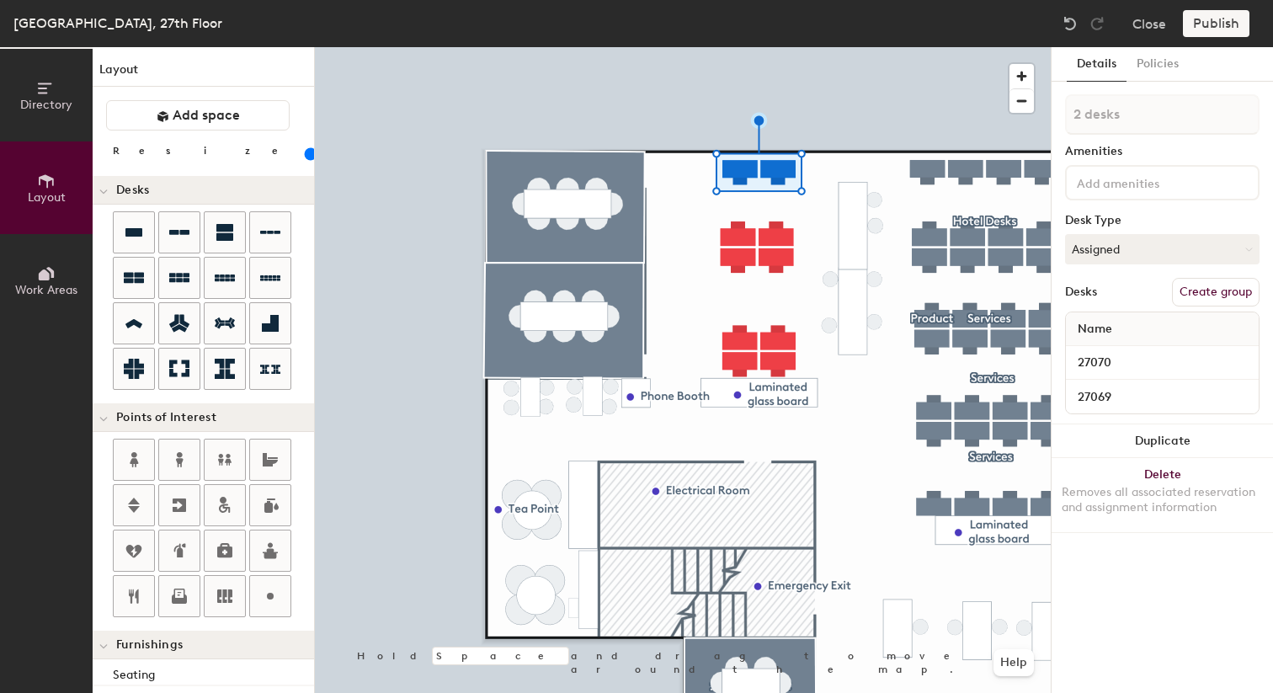
click at [1199, 286] on button "Create group" at bounding box center [1216, 292] width 88 height 29
click at [1114, 123] on input "Pod 28" at bounding box center [1162, 114] width 194 height 40
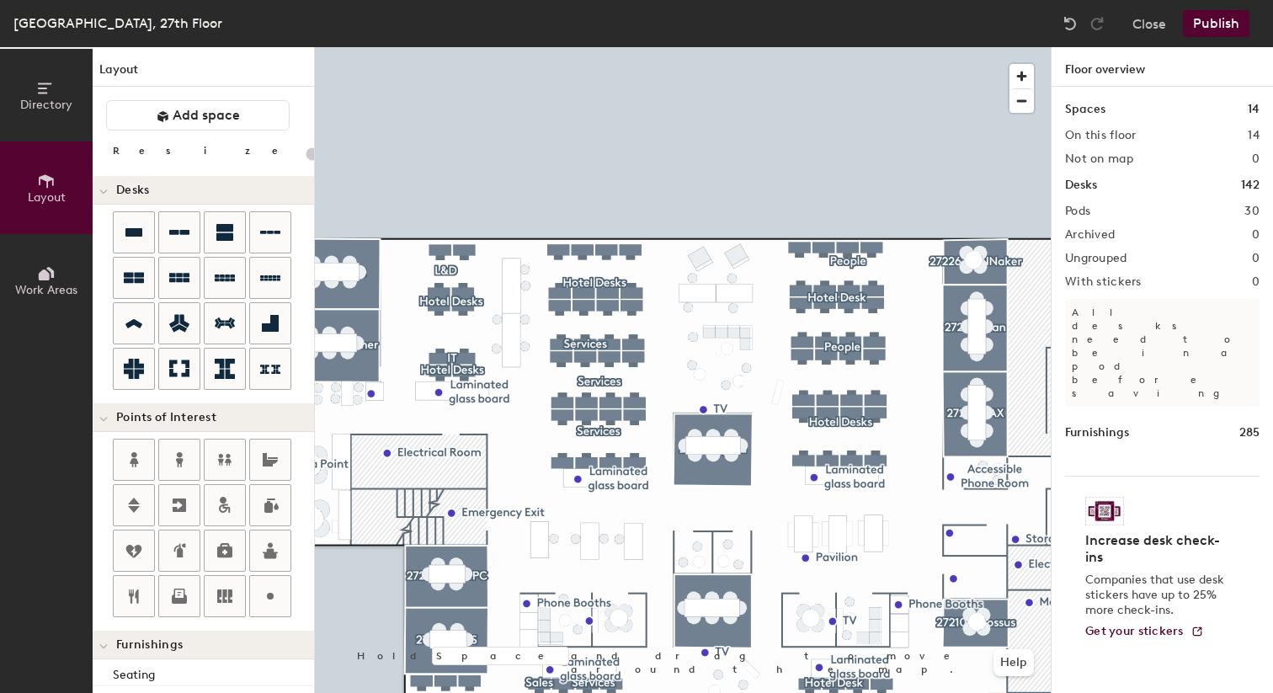
click at [1227, 27] on button "Publish" at bounding box center [1216, 23] width 66 height 27
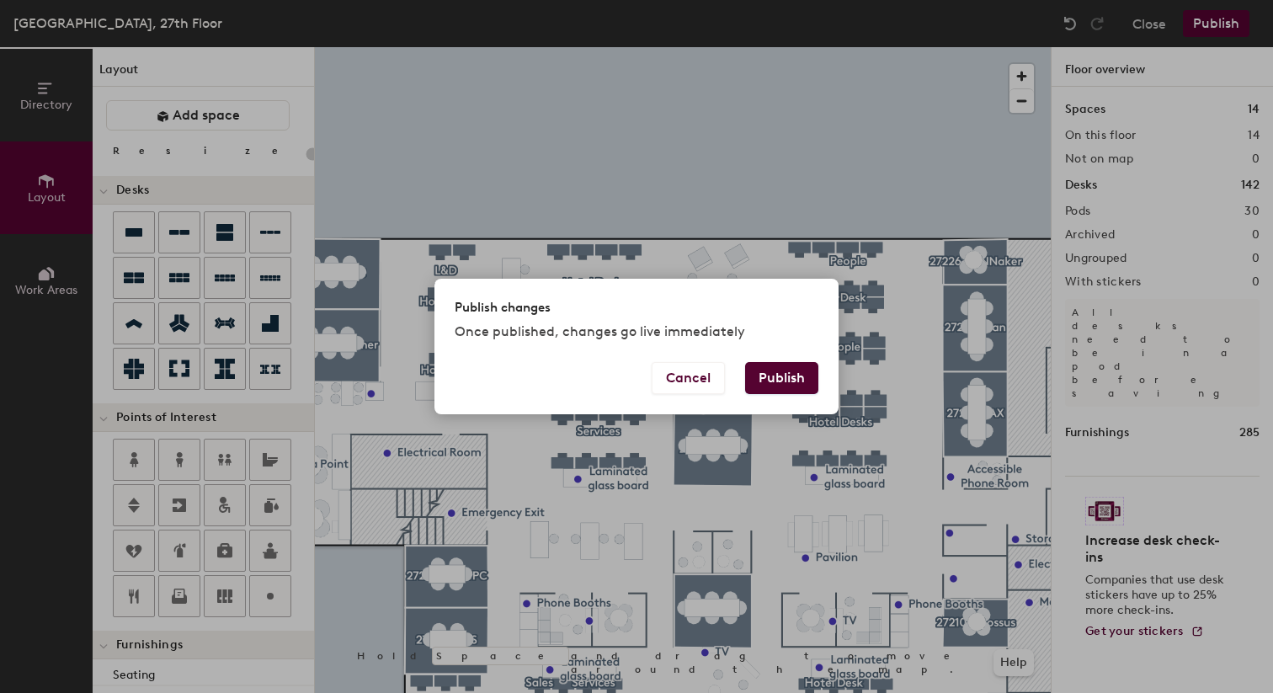
click at [795, 374] on button "Publish" at bounding box center [781, 378] width 73 height 32
type input "20"
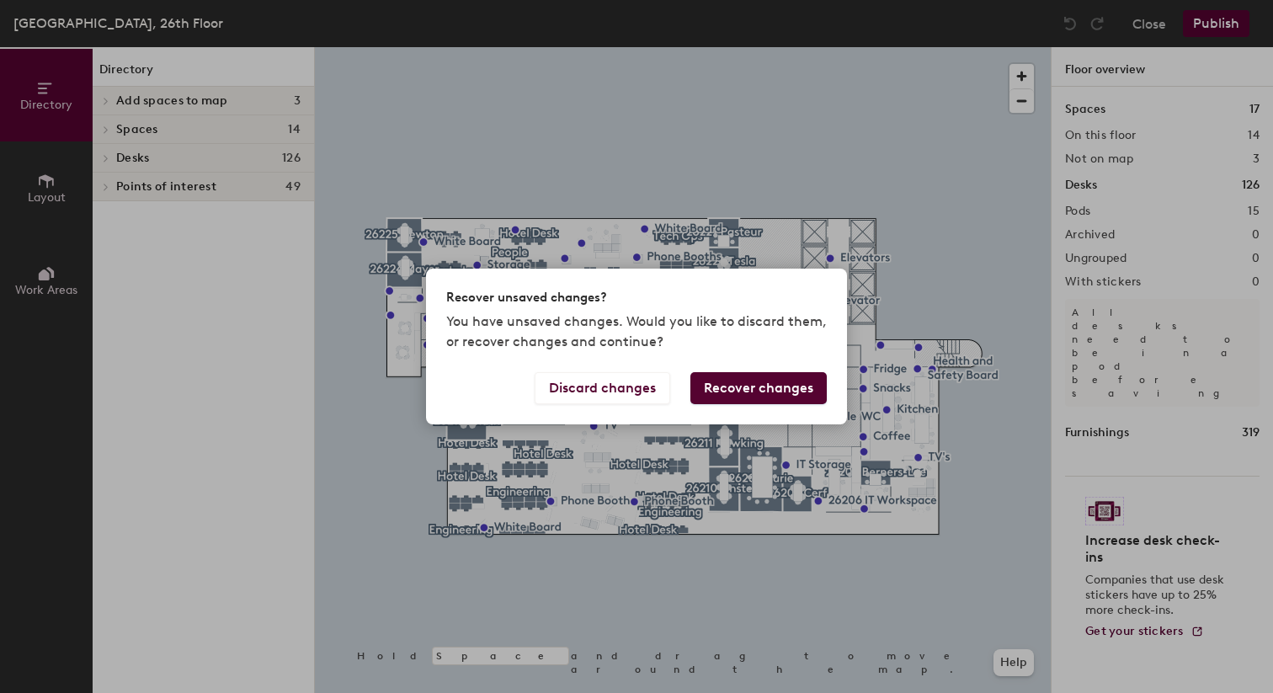
click at [758, 393] on button "Recover changes" at bounding box center [758, 388] width 136 height 32
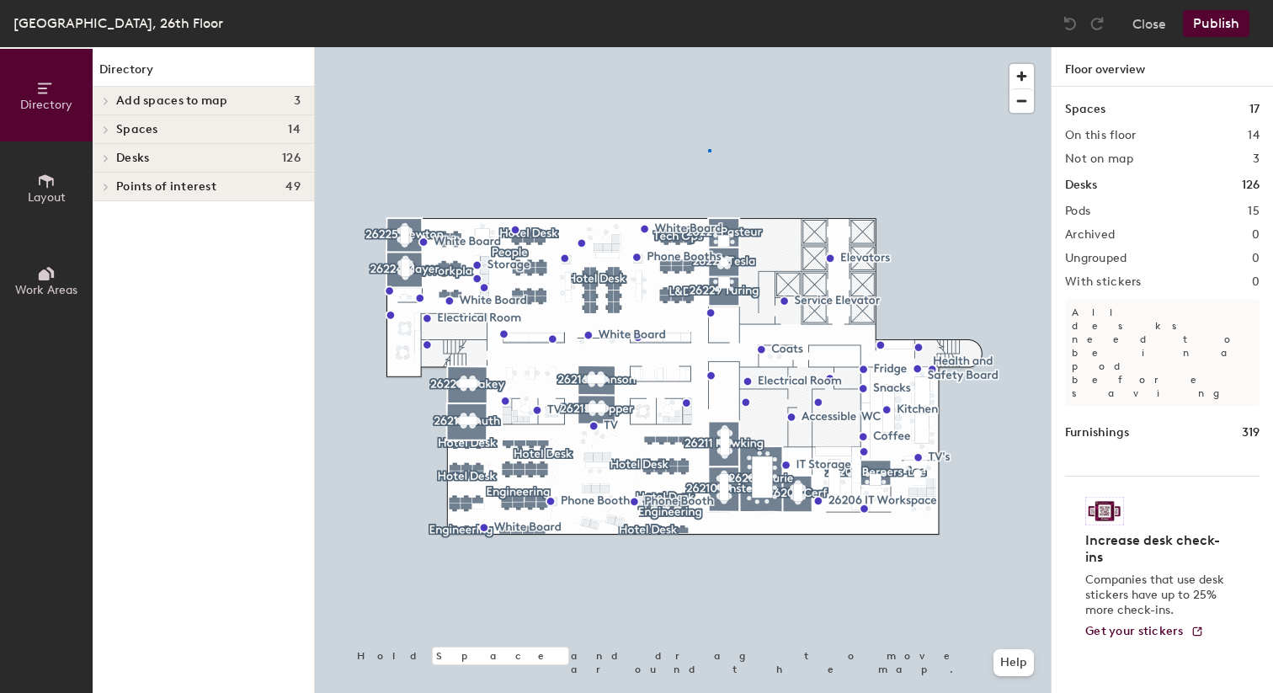
click at [708, 47] on div at bounding box center [683, 47] width 736 height 0
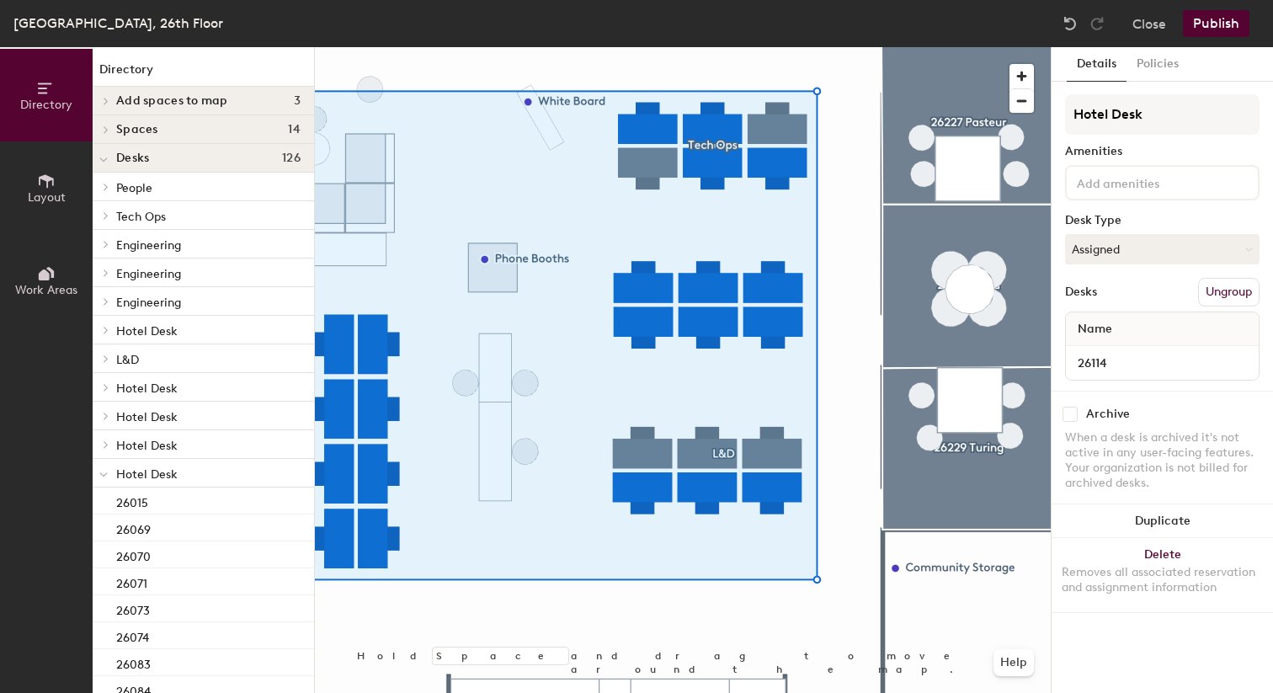
click at [819, 47] on div at bounding box center [683, 47] width 736 height 0
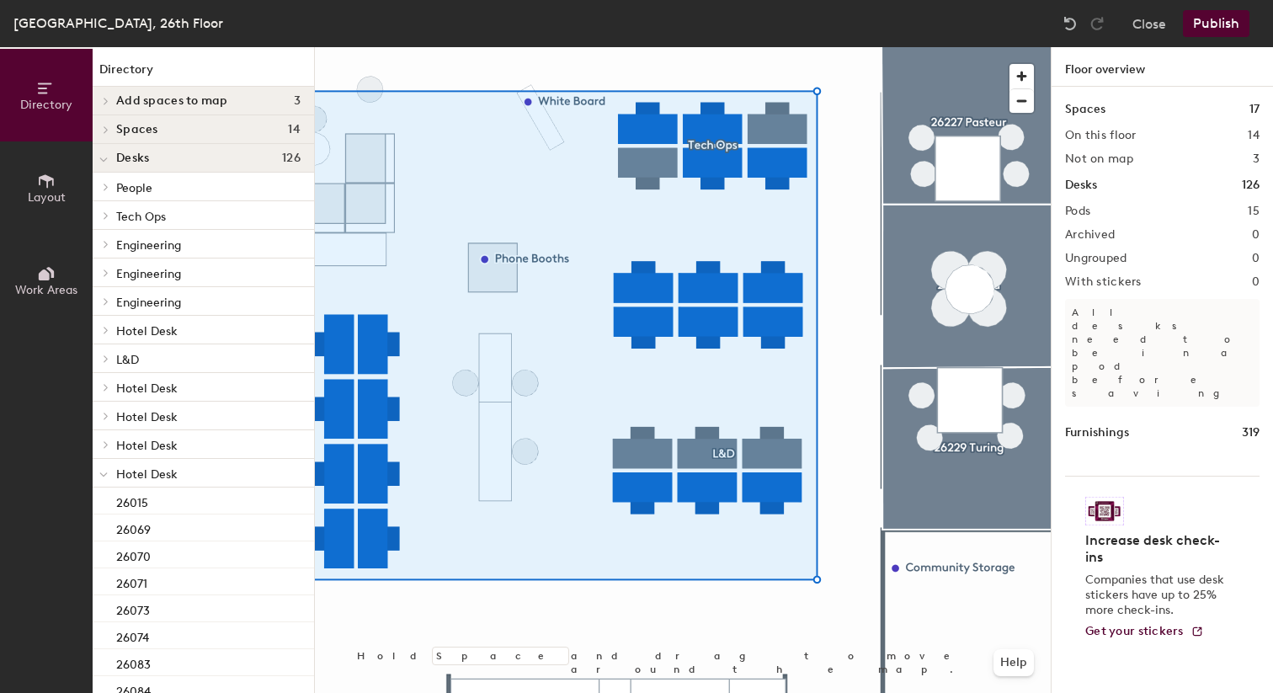
click at [790, 47] on div at bounding box center [683, 47] width 736 height 0
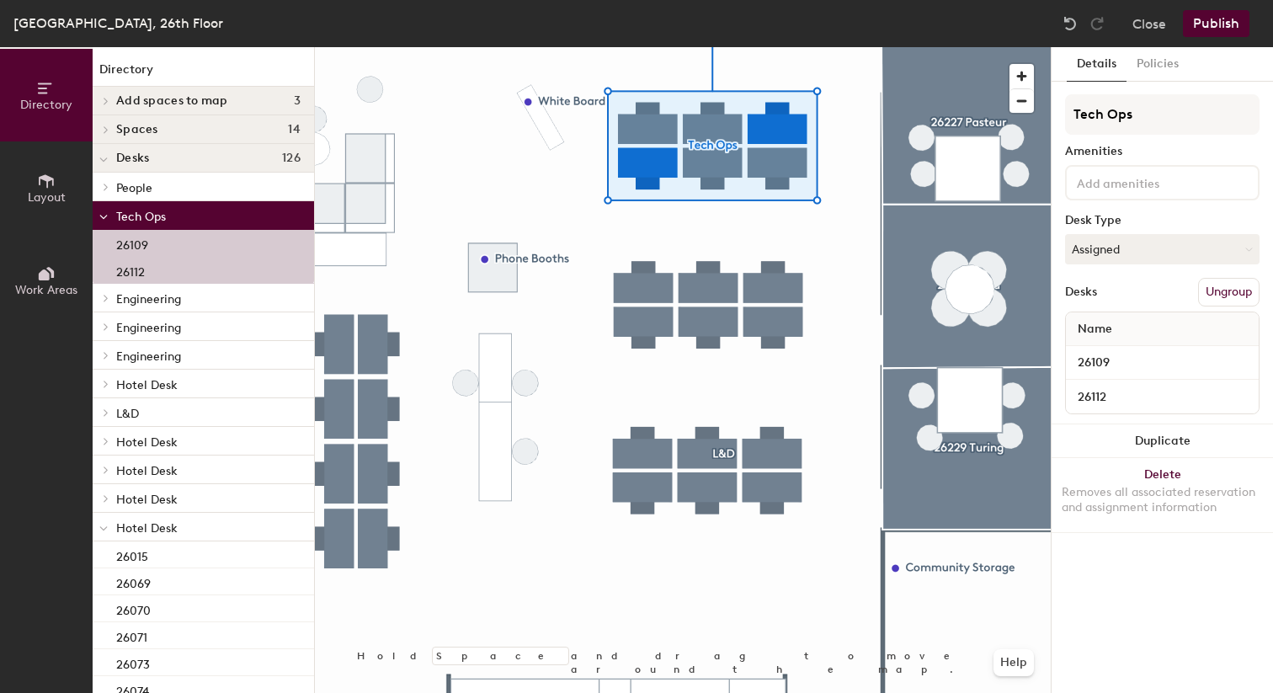
click at [1227, 292] on button "Ungroup" at bounding box center [1228, 292] width 61 height 29
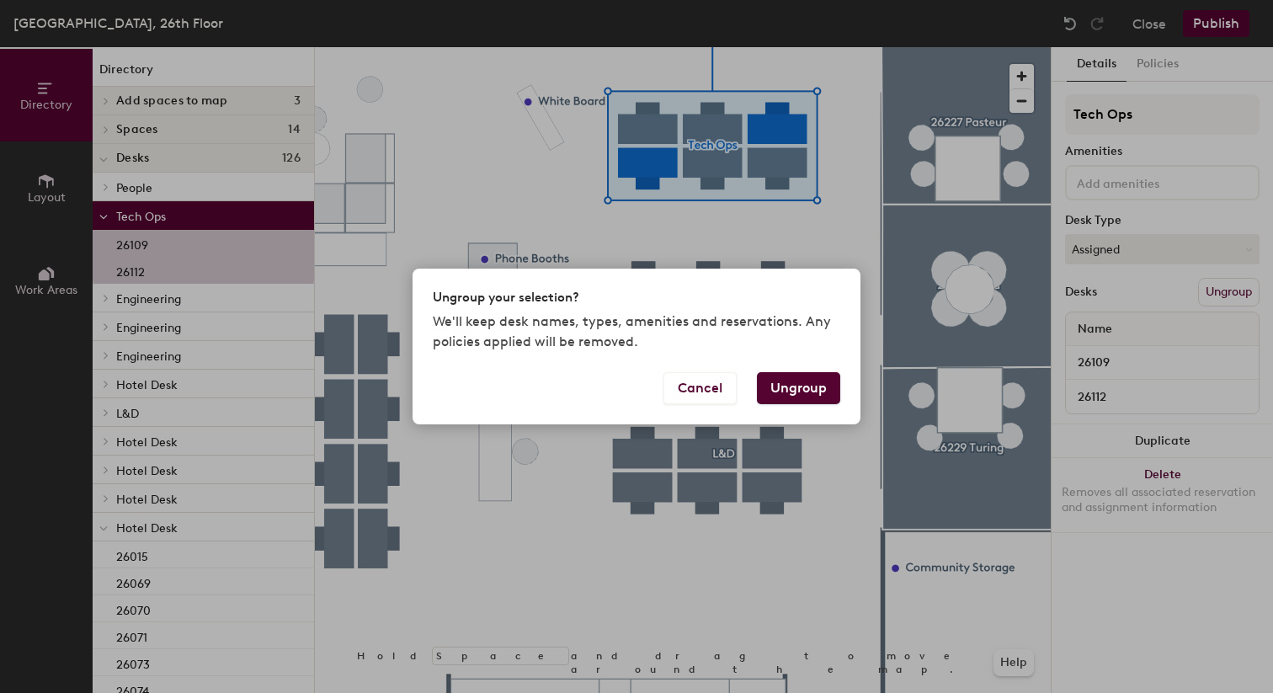
click at [806, 390] on button "Ungroup" at bounding box center [798, 388] width 83 height 32
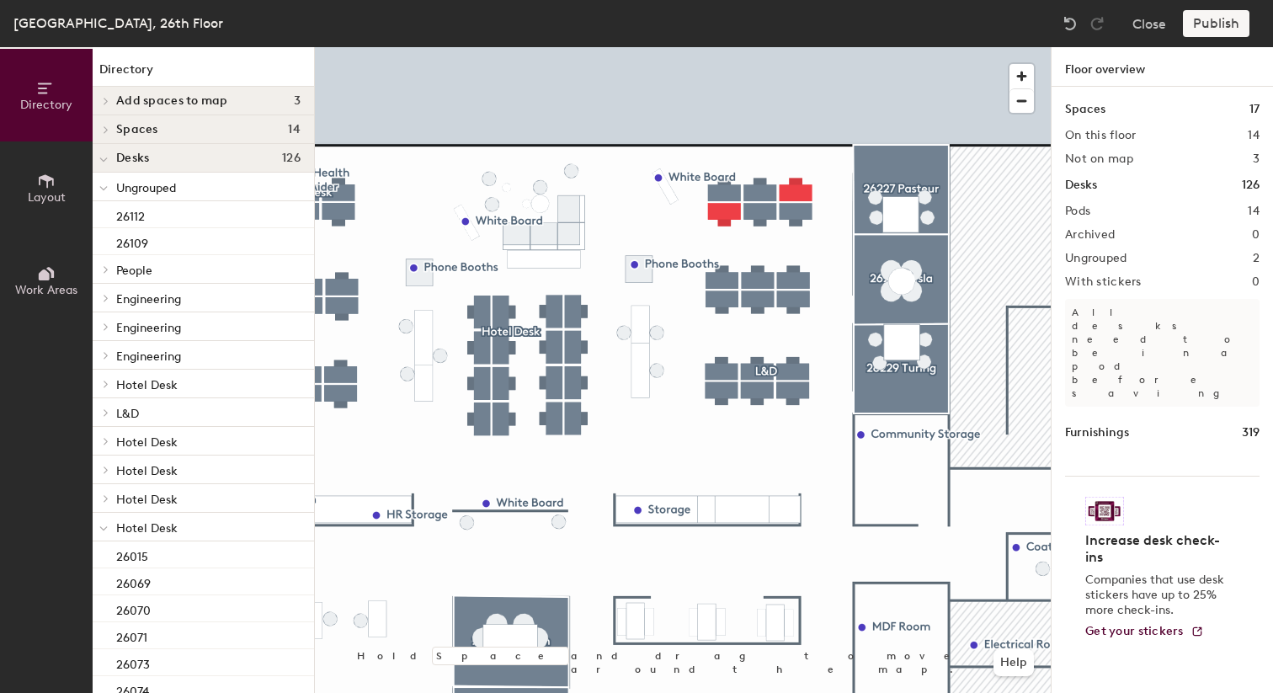
click at [795, 47] on div at bounding box center [683, 47] width 736 height 0
click at [799, 47] on div at bounding box center [683, 47] width 736 height 0
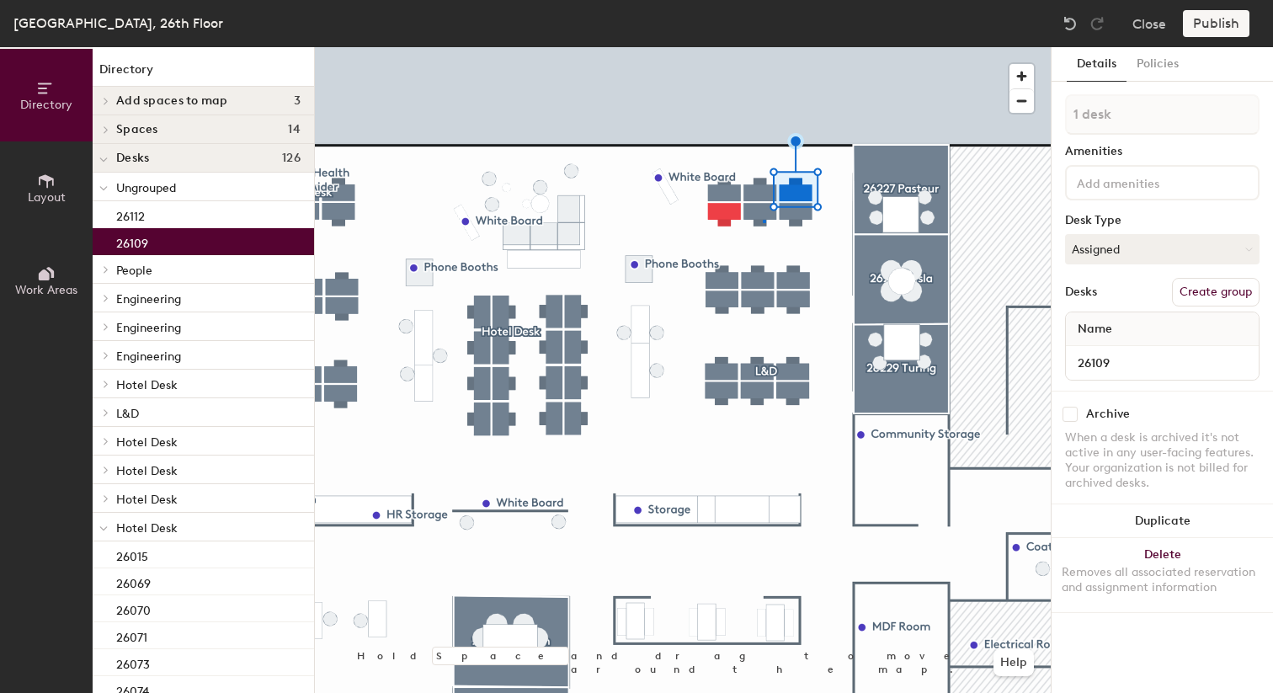
click at [763, 47] on div at bounding box center [683, 47] width 736 height 0
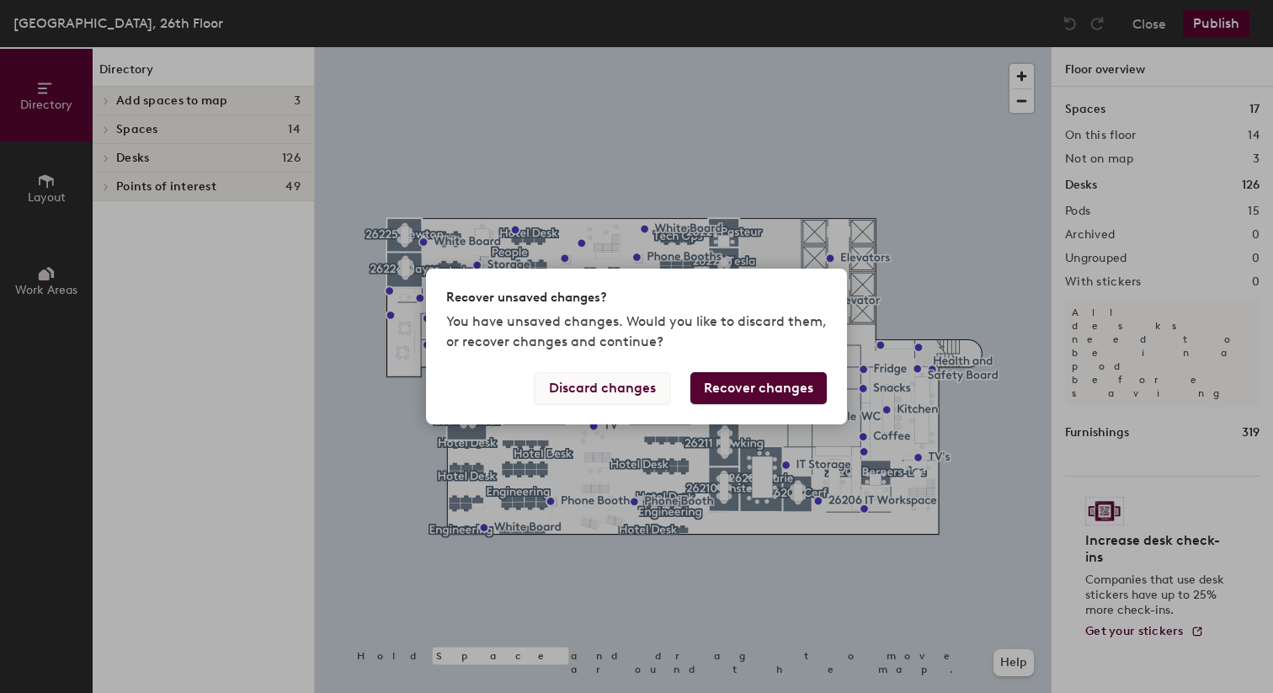
click at [637, 391] on button "Discard changes" at bounding box center [602, 388] width 136 height 32
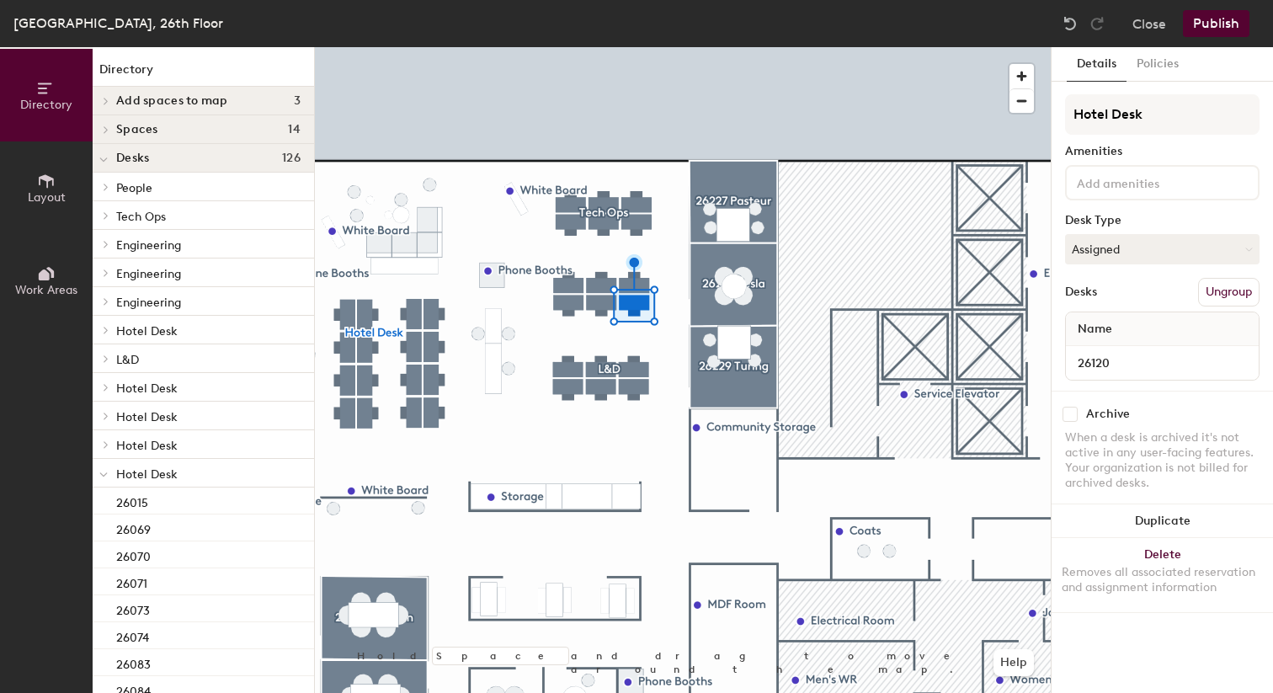
click at [642, 47] on div at bounding box center [683, 47] width 736 height 0
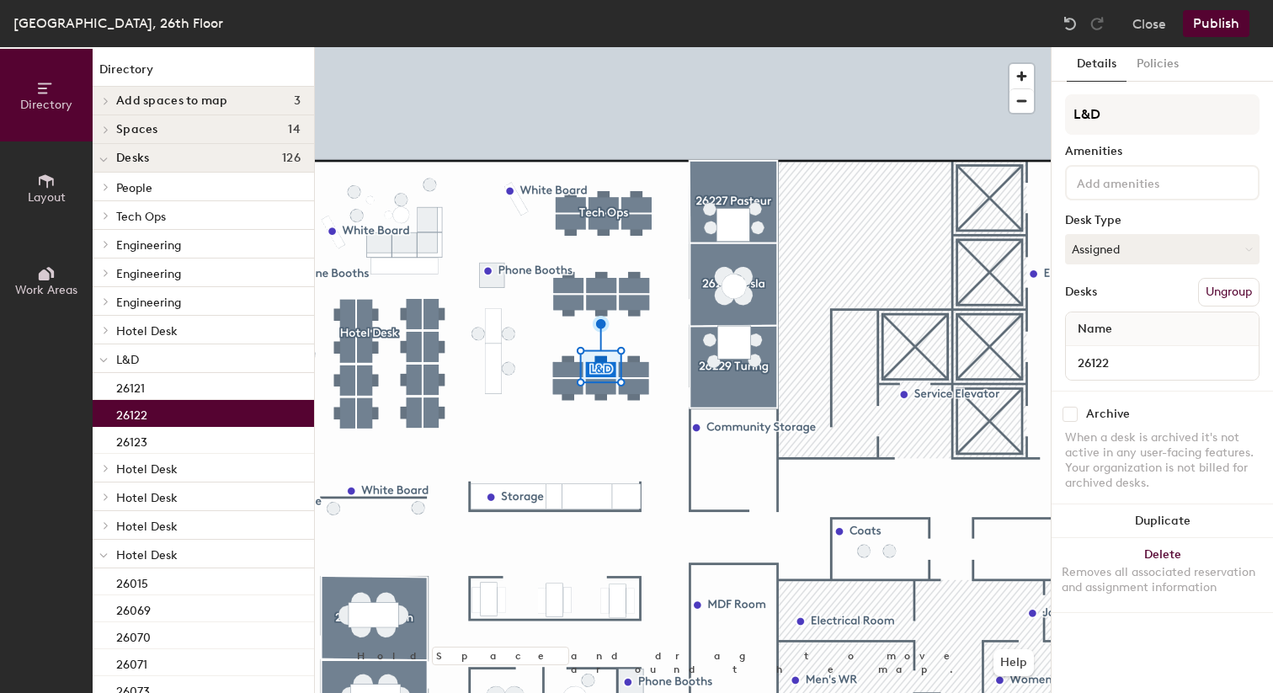
click at [670, 47] on div at bounding box center [683, 47] width 736 height 0
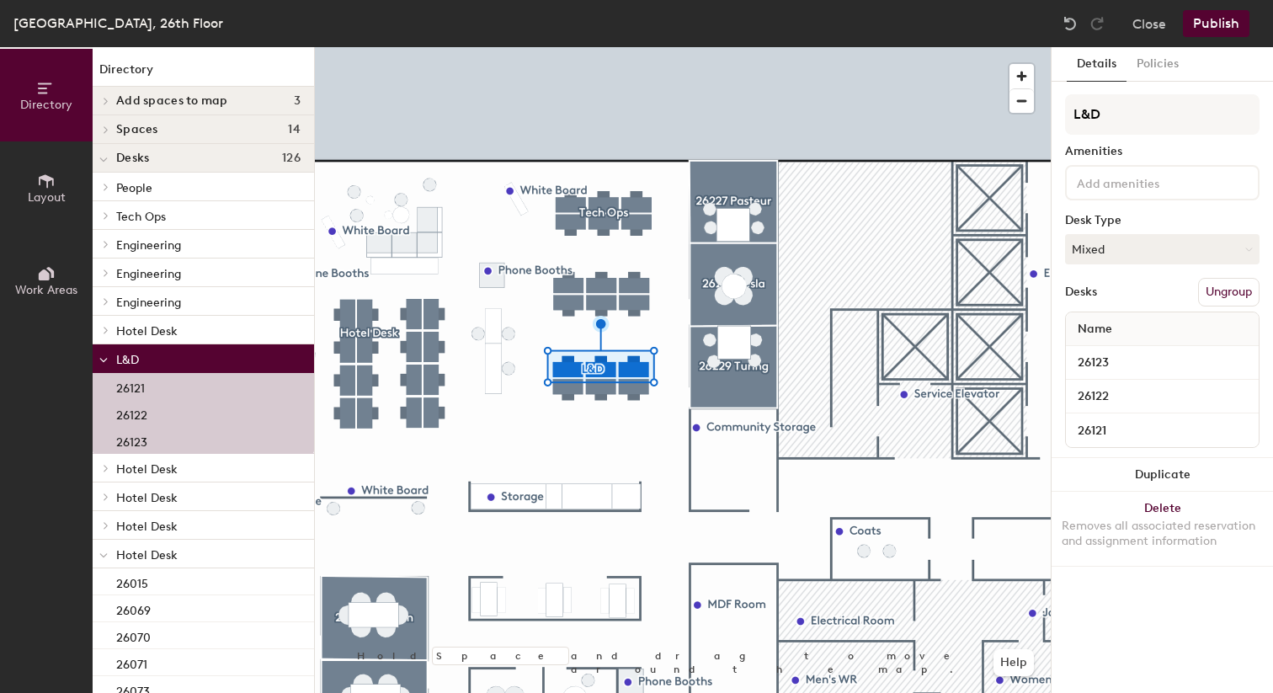
click at [1210, 294] on button "Ungroup" at bounding box center [1228, 292] width 61 height 29
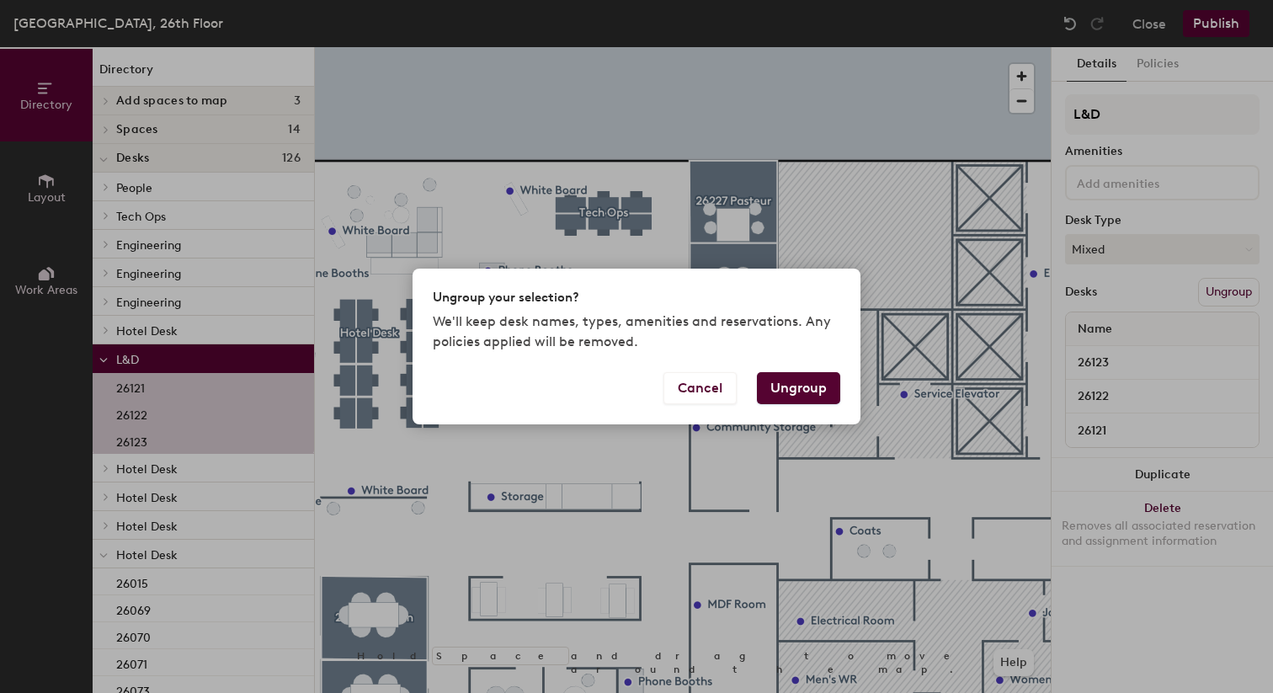
click at [798, 391] on button "Ungroup" at bounding box center [798, 388] width 83 height 32
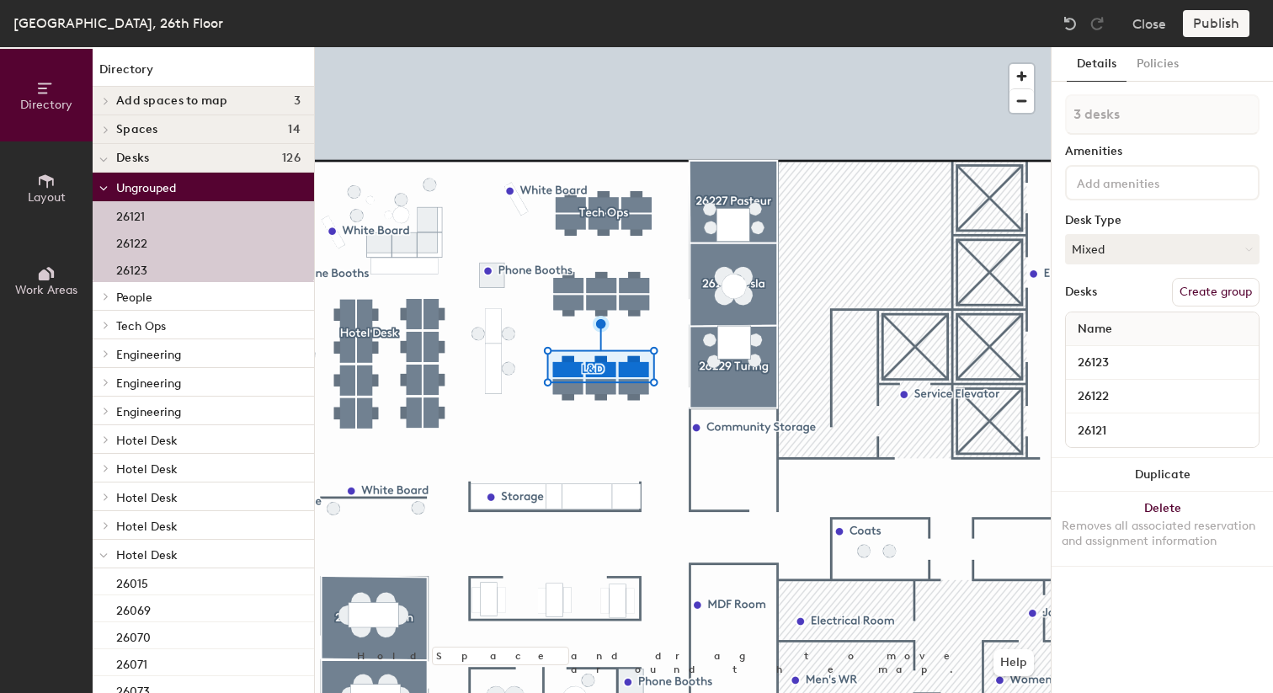
click at [637, 47] on div at bounding box center [683, 47] width 736 height 0
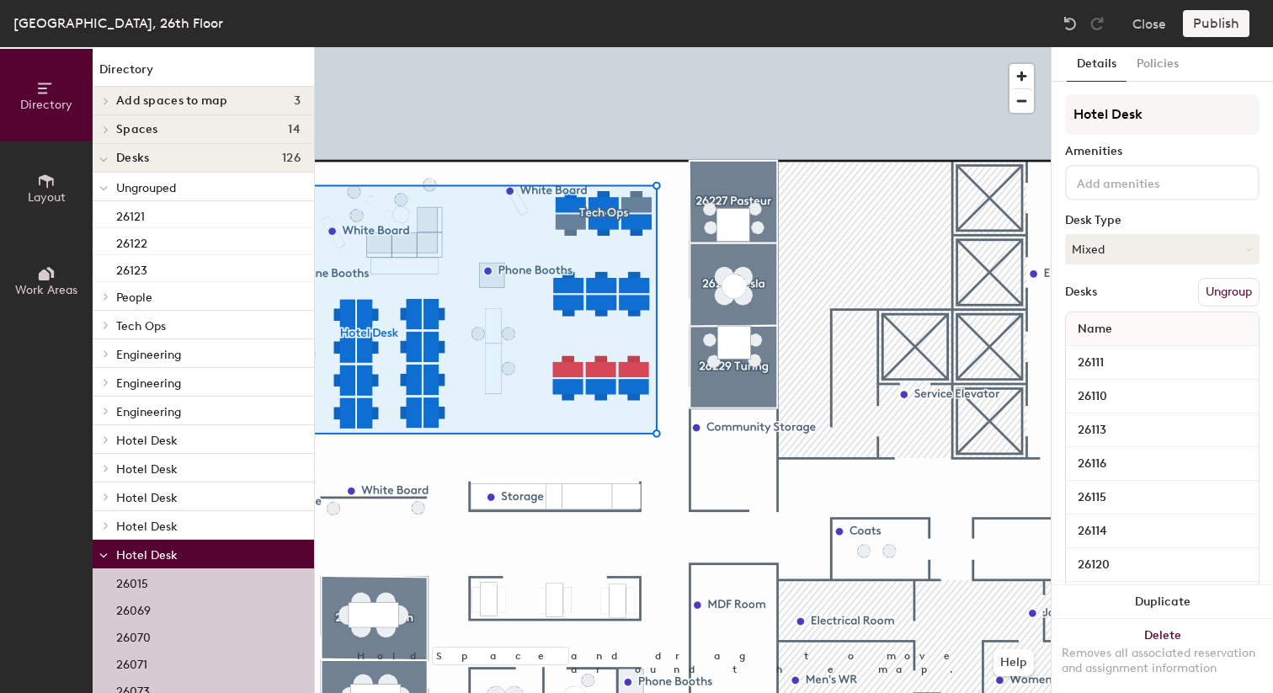
click at [1215, 296] on button "Ungroup" at bounding box center [1228, 292] width 61 height 29
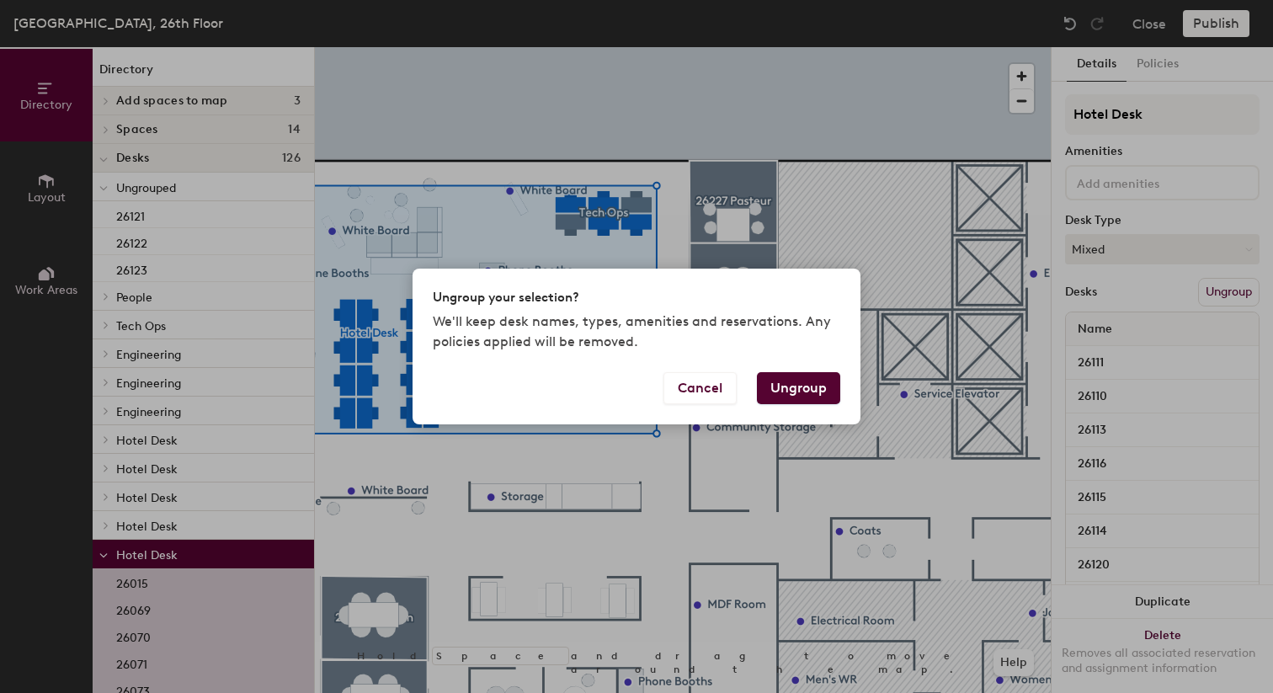
click at [811, 396] on button "Ungroup" at bounding box center [798, 388] width 83 height 32
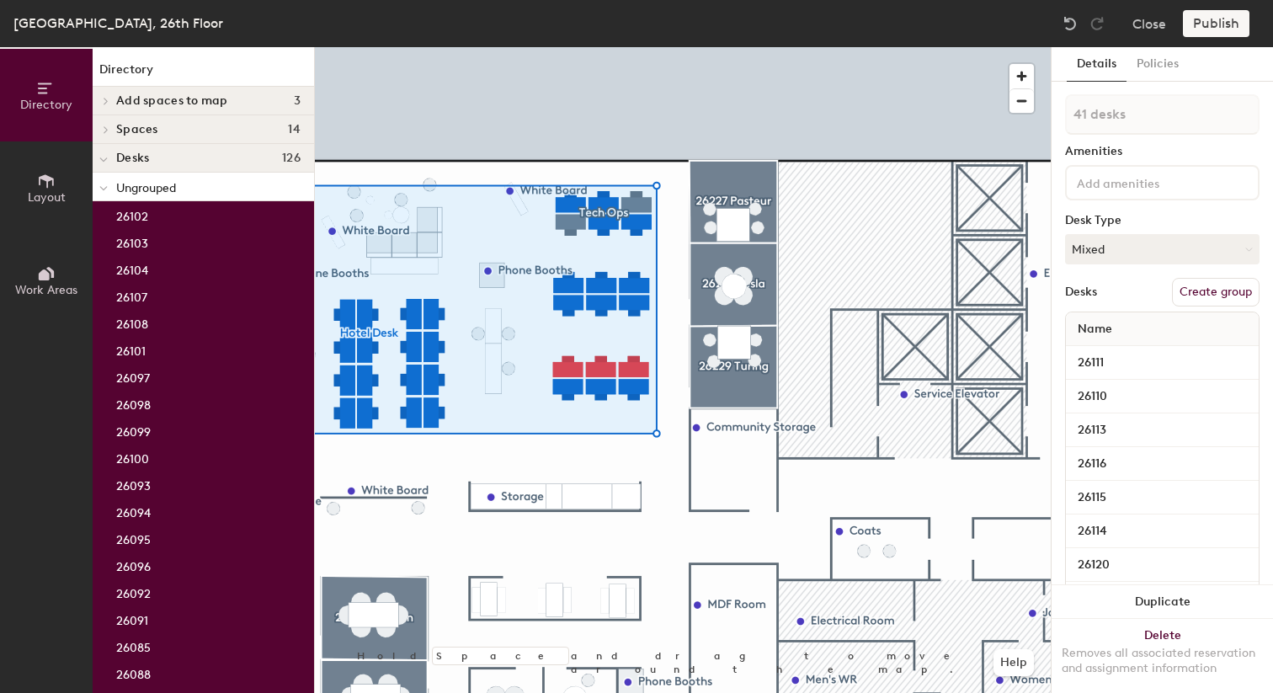
type input "1 desk"
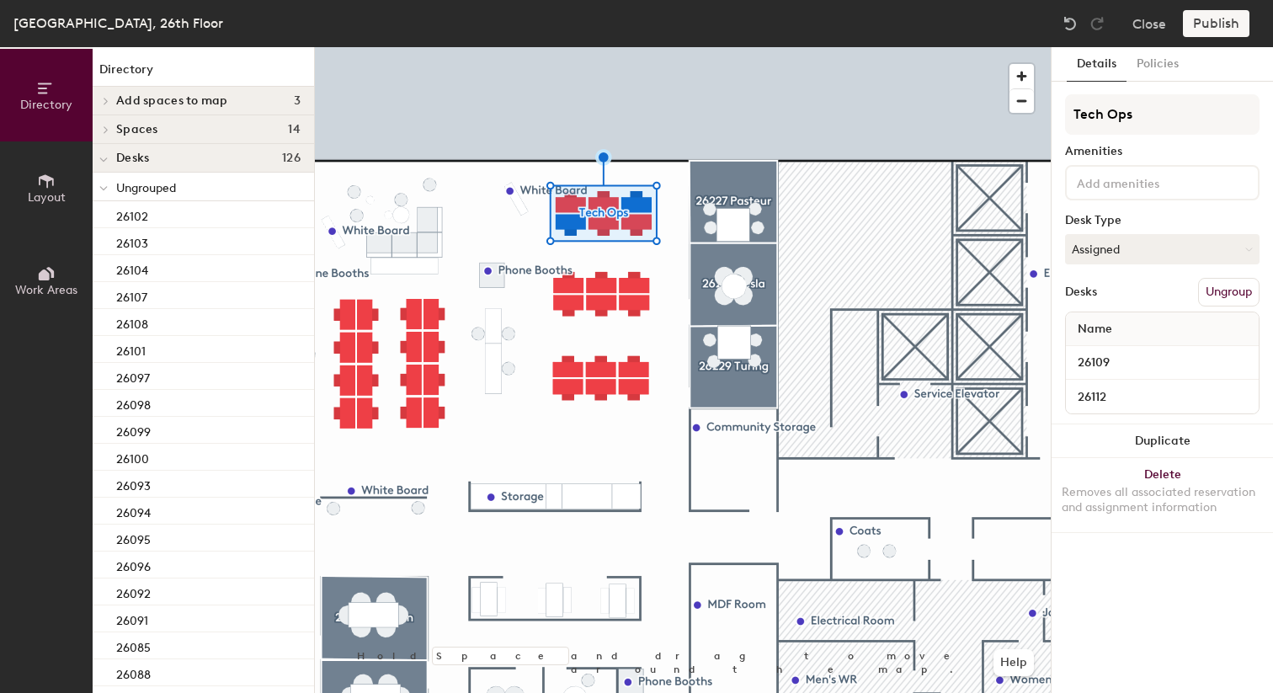
click at [1219, 284] on button "Ungroup" at bounding box center [1228, 292] width 61 height 29
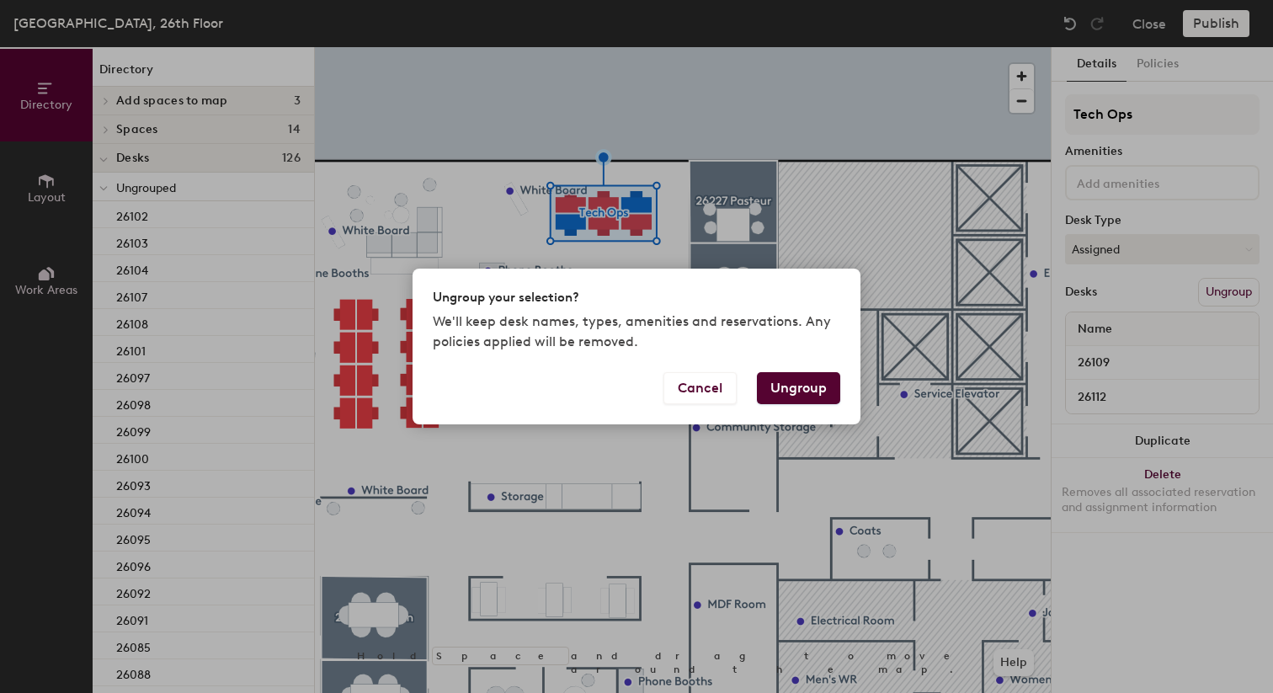
click at [796, 391] on button "Ungroup" at bounding box center [798, 388] width 83 height 32
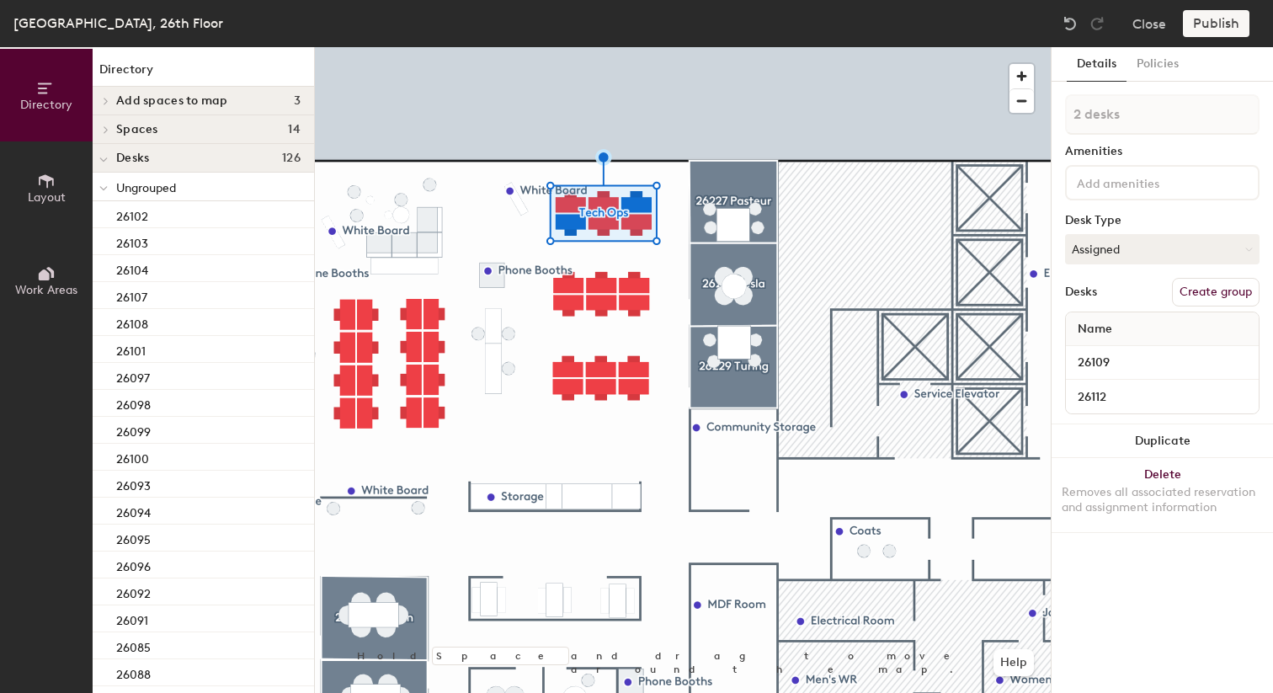
click at [658, 47] on div at bounding box center [683, 47] width 736 height 0
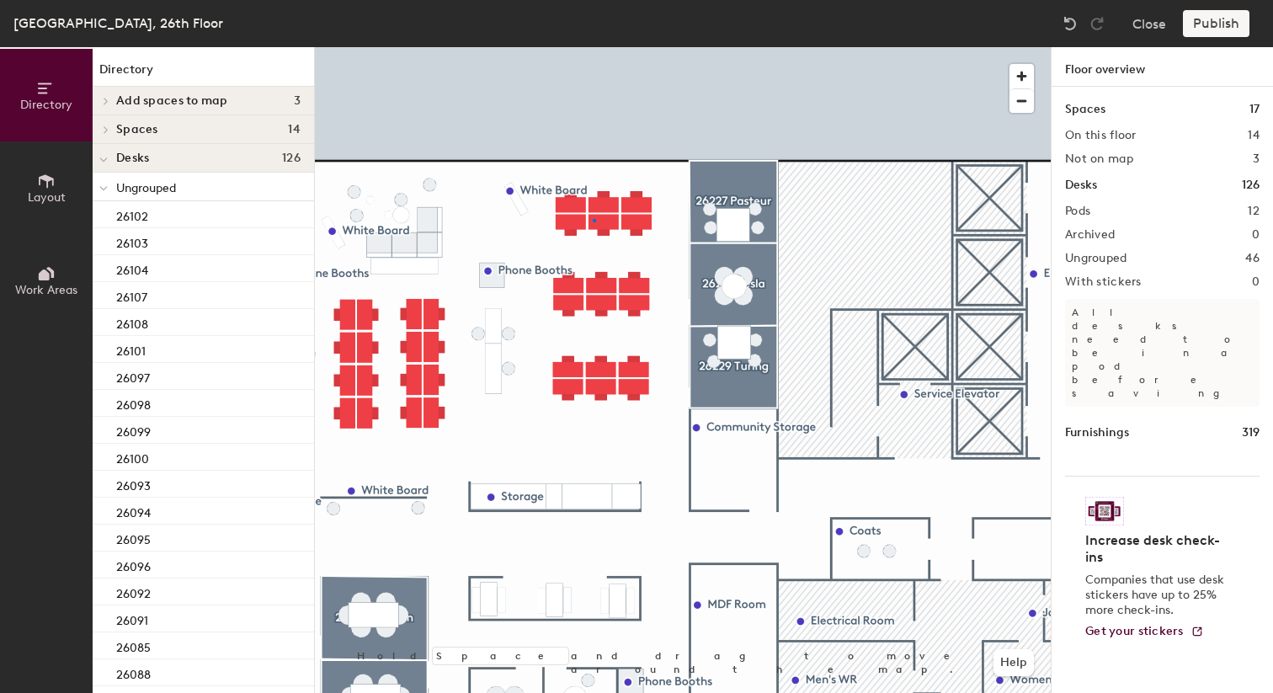
click at [594, 47] on div at bounding box center [683, 47] width 736 height 0
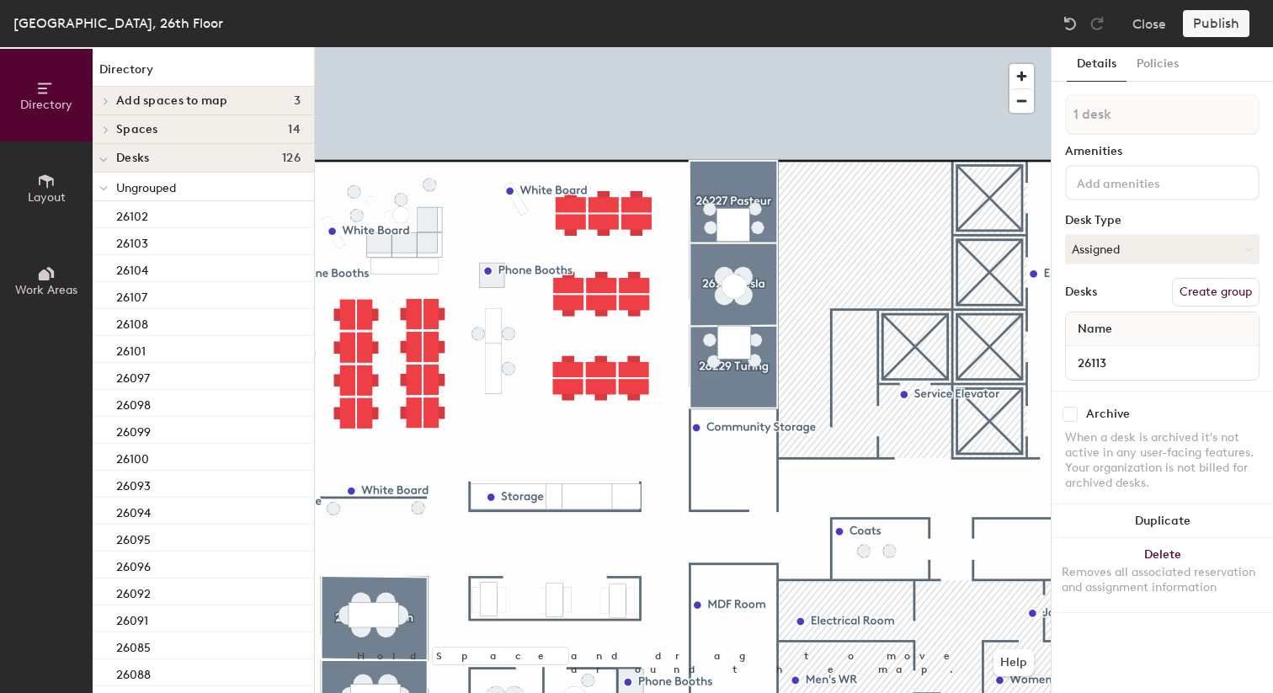
click at [564, 47] on div at bounding box center [683, 47] width 736 height 0
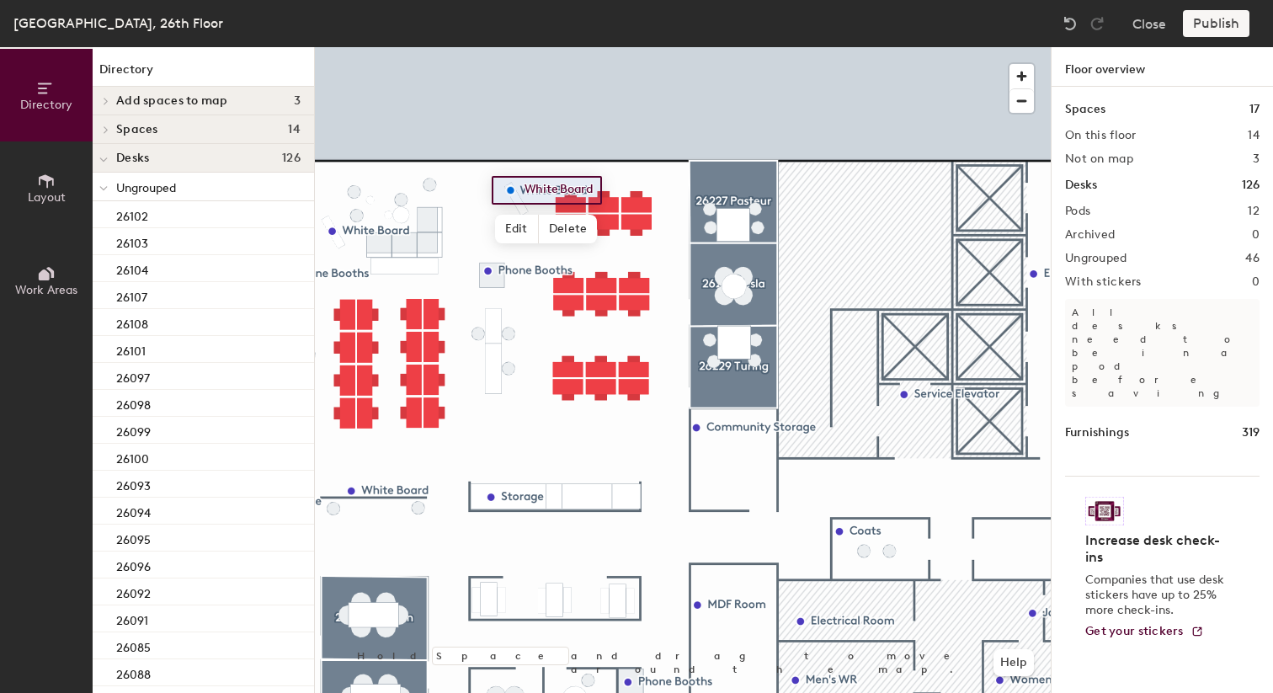
click at [610, 47] on div at bounding box center [683, 47] width 736 height 0
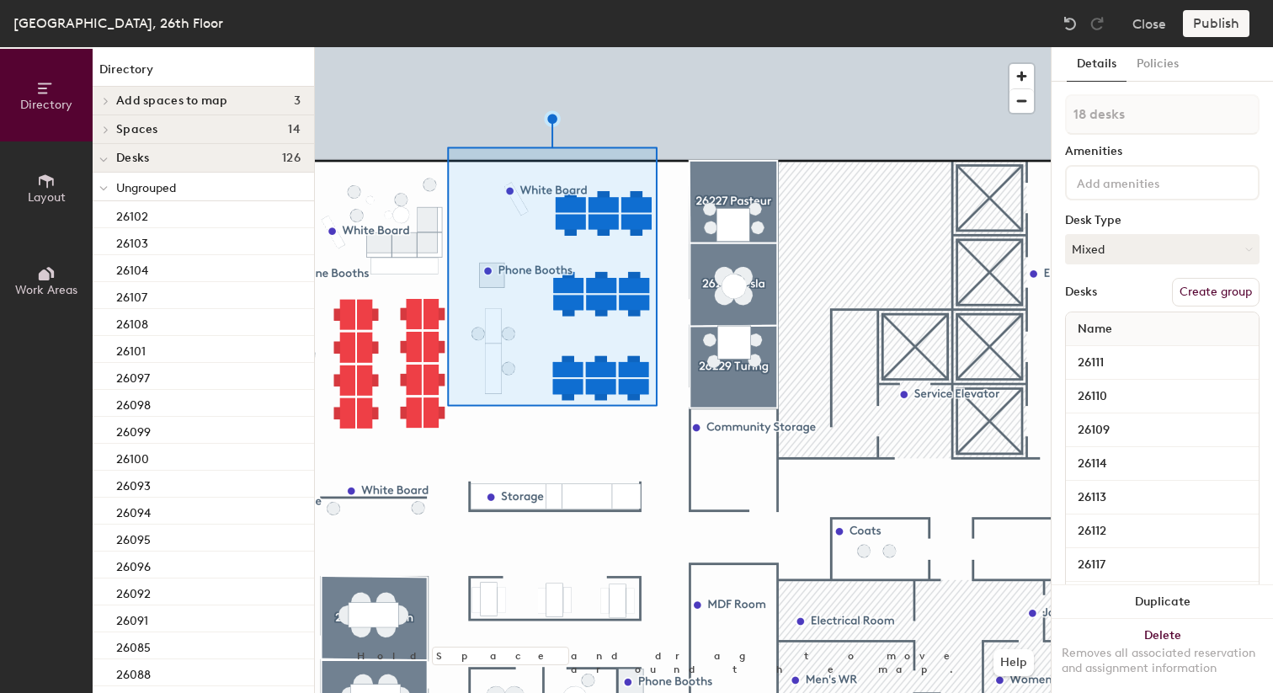
click at [1214, 288] on button "Create group" at bounding box center [1216, 292] width 88 height 29
type input "Pod 13EN"
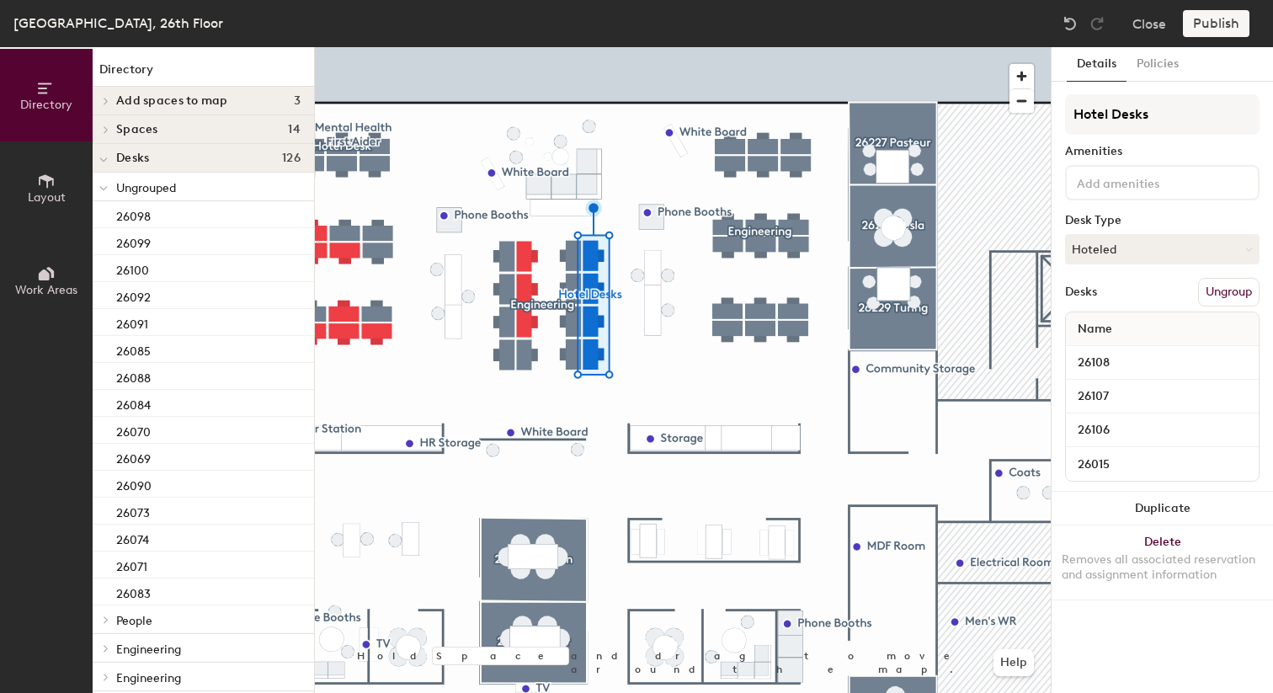
type input "Hotel Desks"
click at [553, 47] on div at bounding box center [683, 47] width 736 height 0
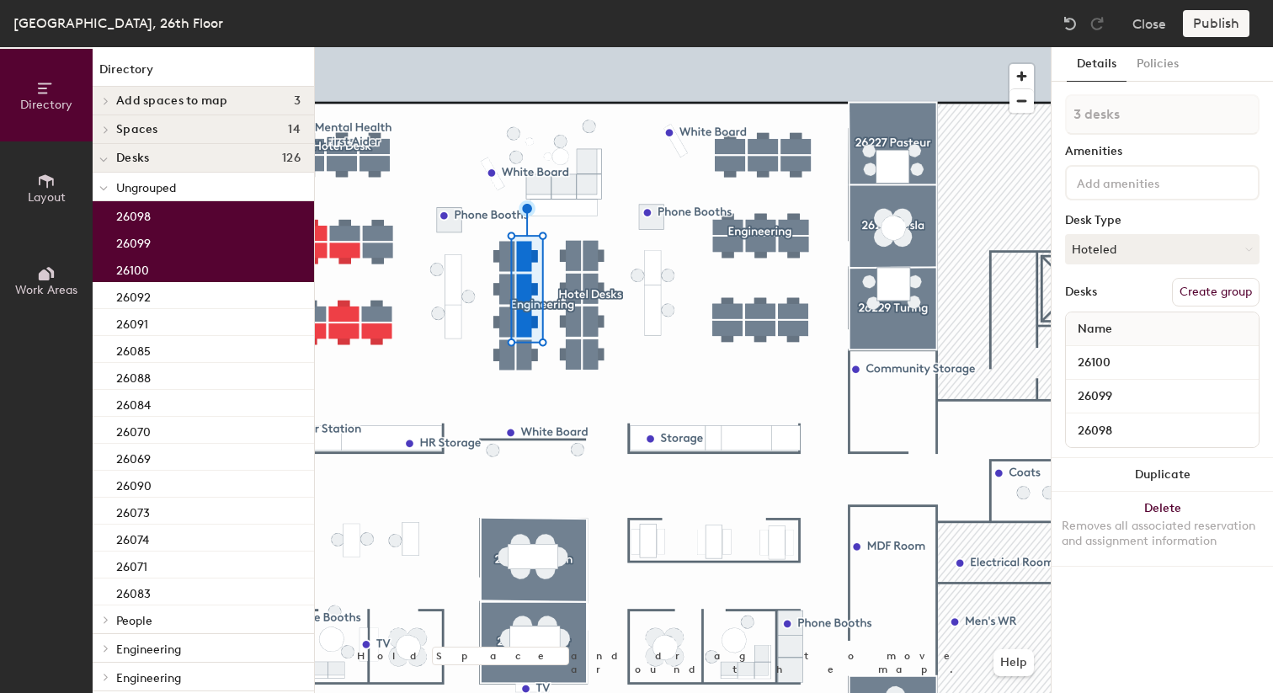
click at [1205, 300] on button "Create group" at bounding box center [1216, 292] width 88 height 29
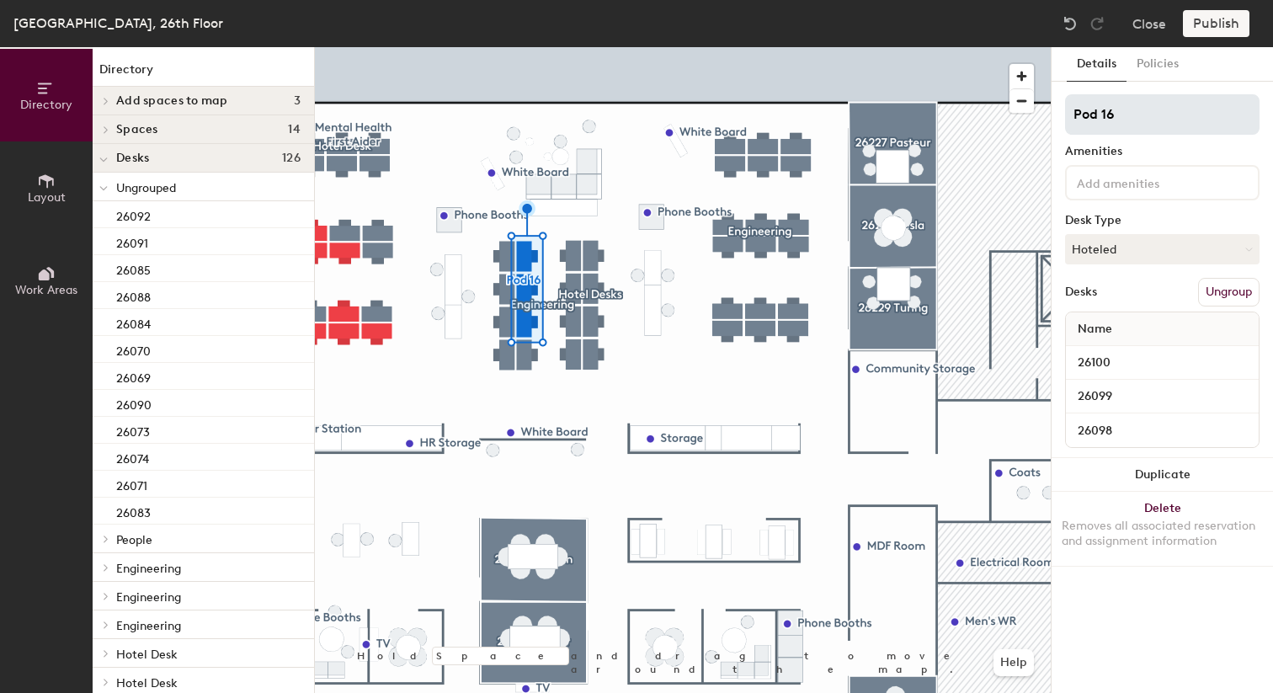
click at [1128, 120] on input "Pod 16" at bounding box center [1162, 114] width 194 height 40
type input "Hotel Desks"
click at [630, 47] on div at bounding box center [683, 47] width 736 height 0
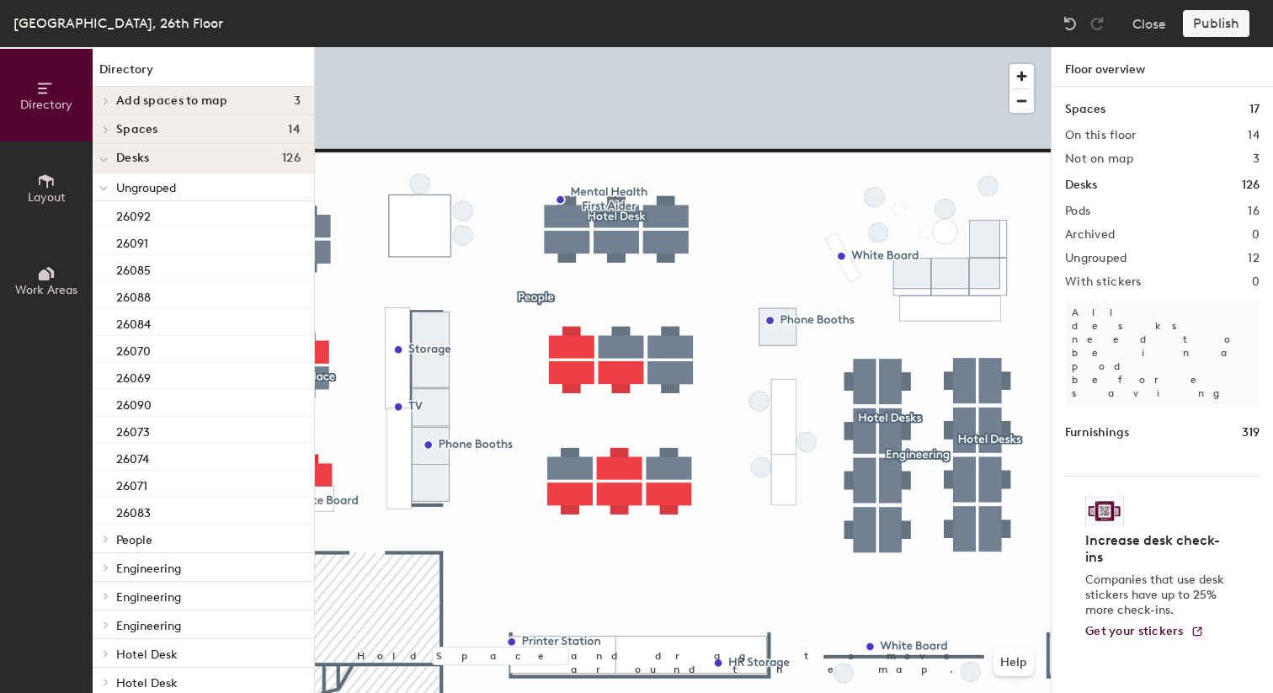
click at [542, 47] on div at bounding box center [683, 47] width 736 height 0
click at [622, 47] on div at bounding box center [683, 47] width 736 height 0
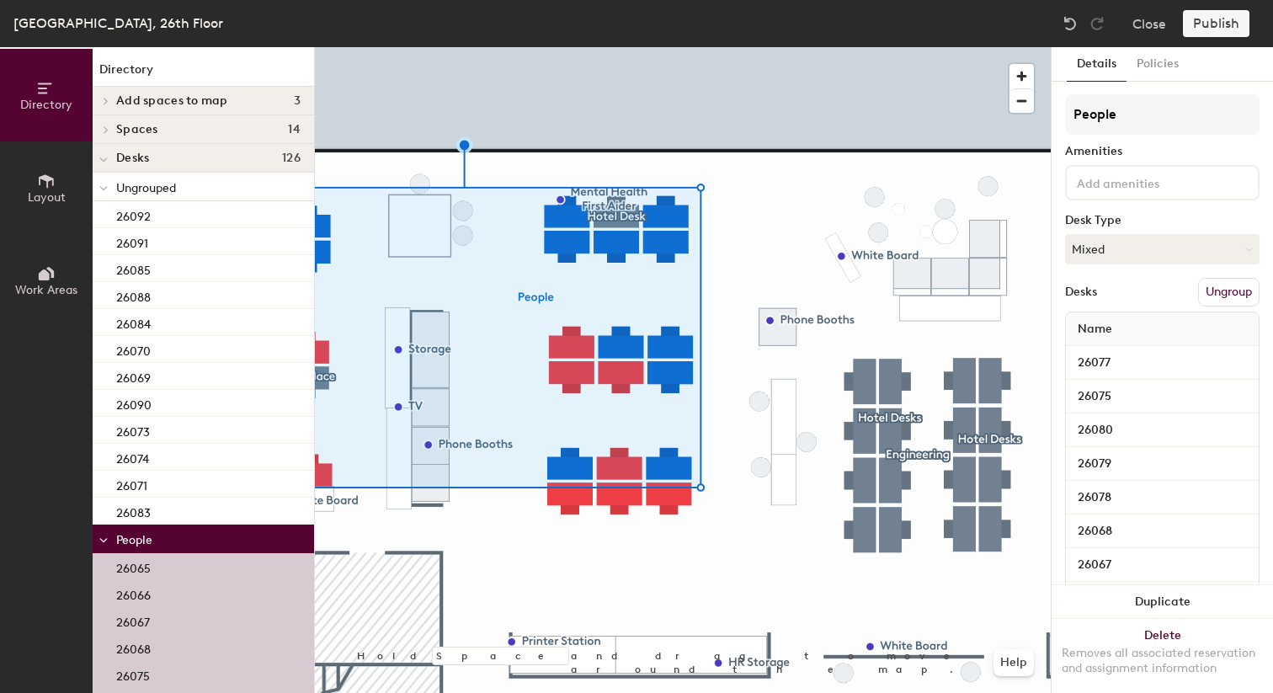
click at [1221, 295] on button "Ungroup" at bounding box center [1228, 292] width 61 height 29
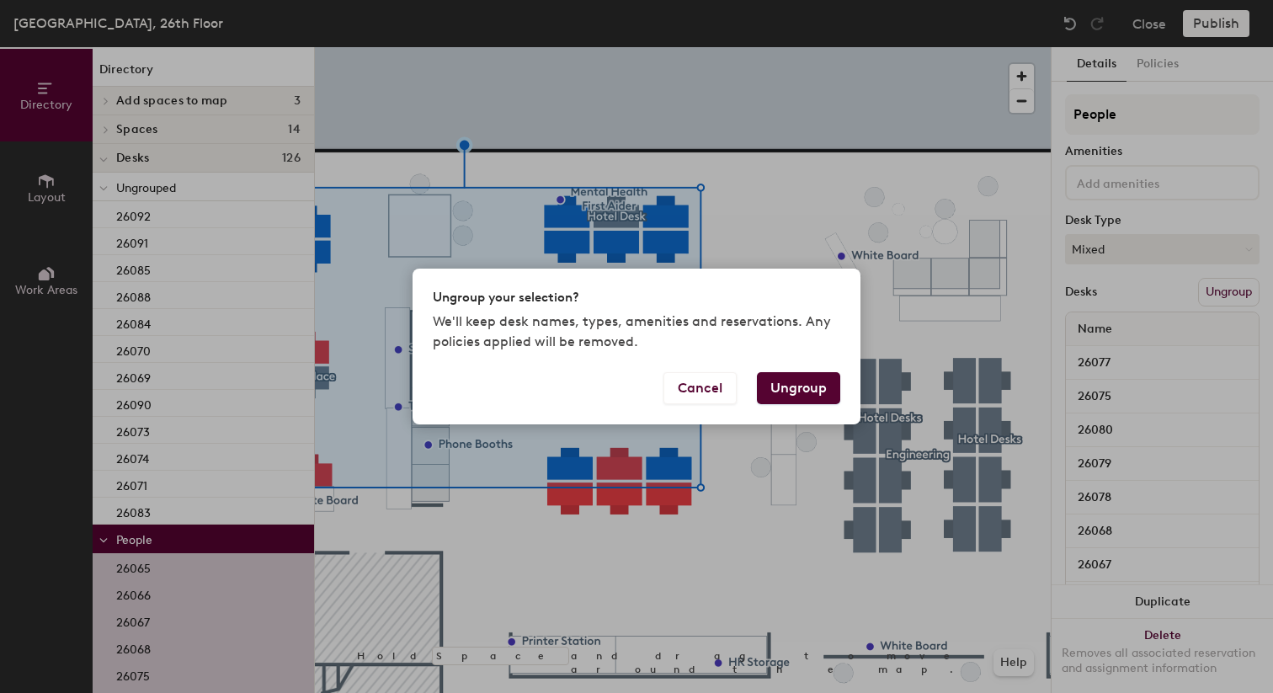
click at [808, 391] on button "Ungroup" at bounding box center [798, 388] width 83 height 32
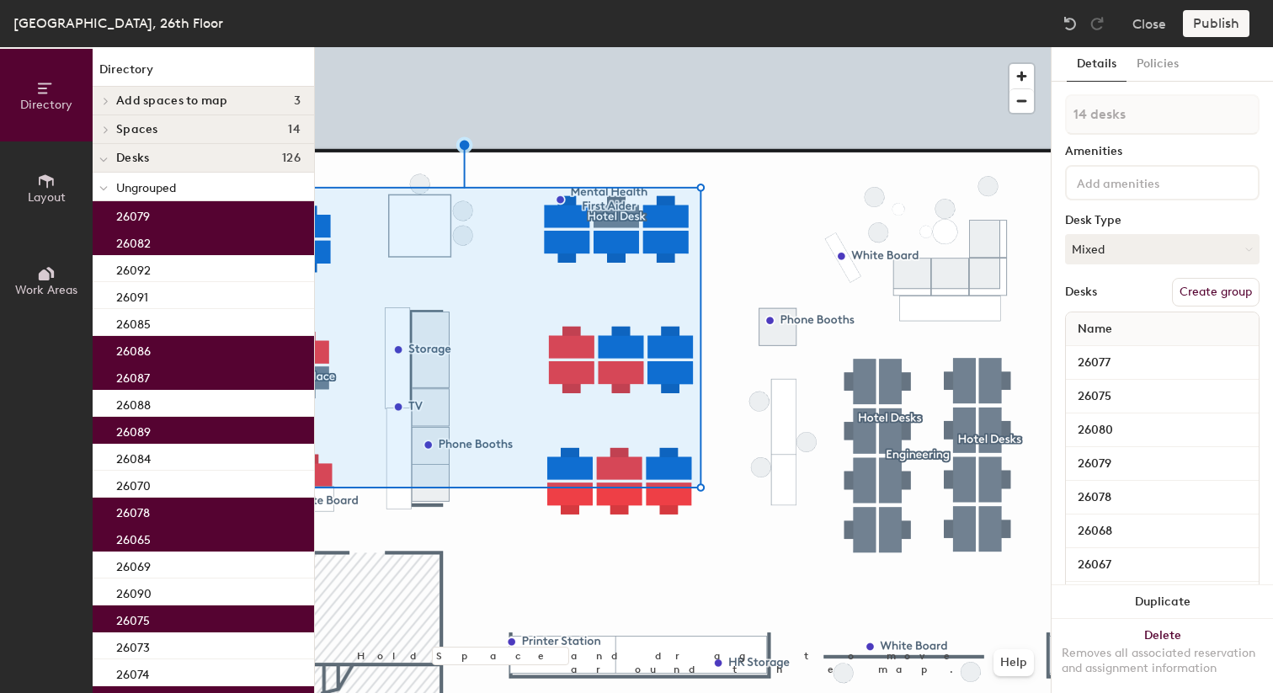
click at [773, 47] on div at bounding box center [683, 47] width 736 height 0
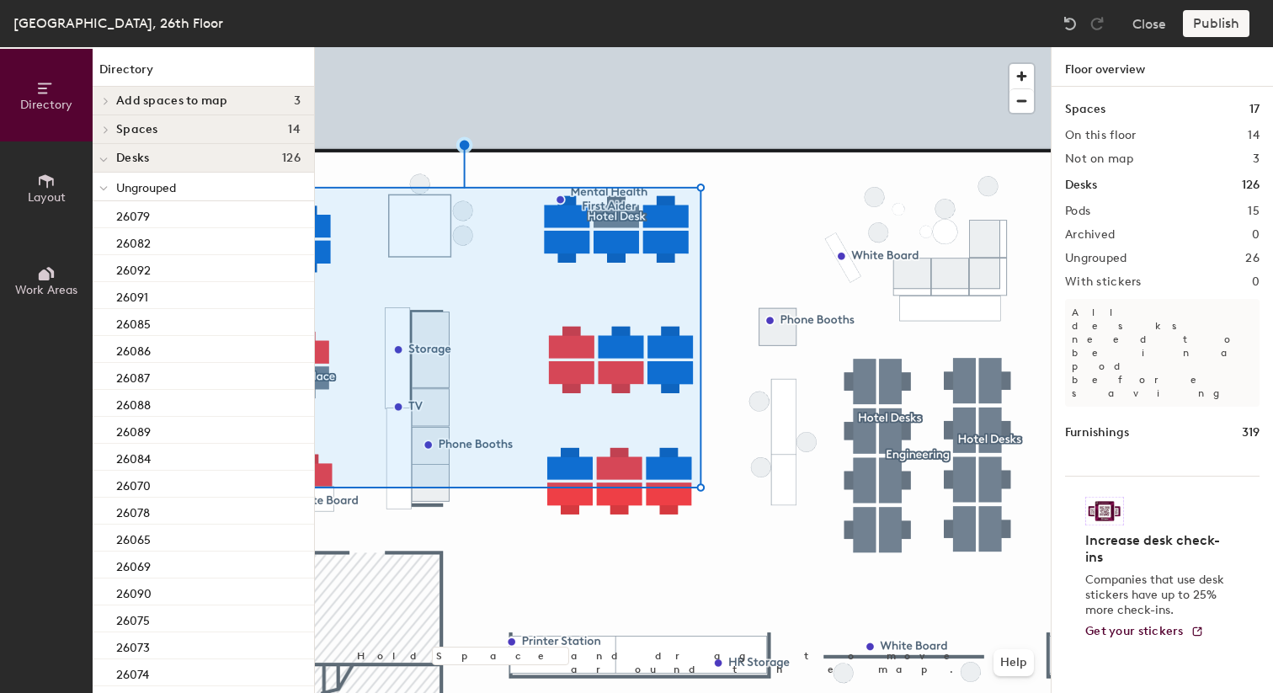
click at [613, 47] on div at bounding box center [683, 47] width 736 height 0
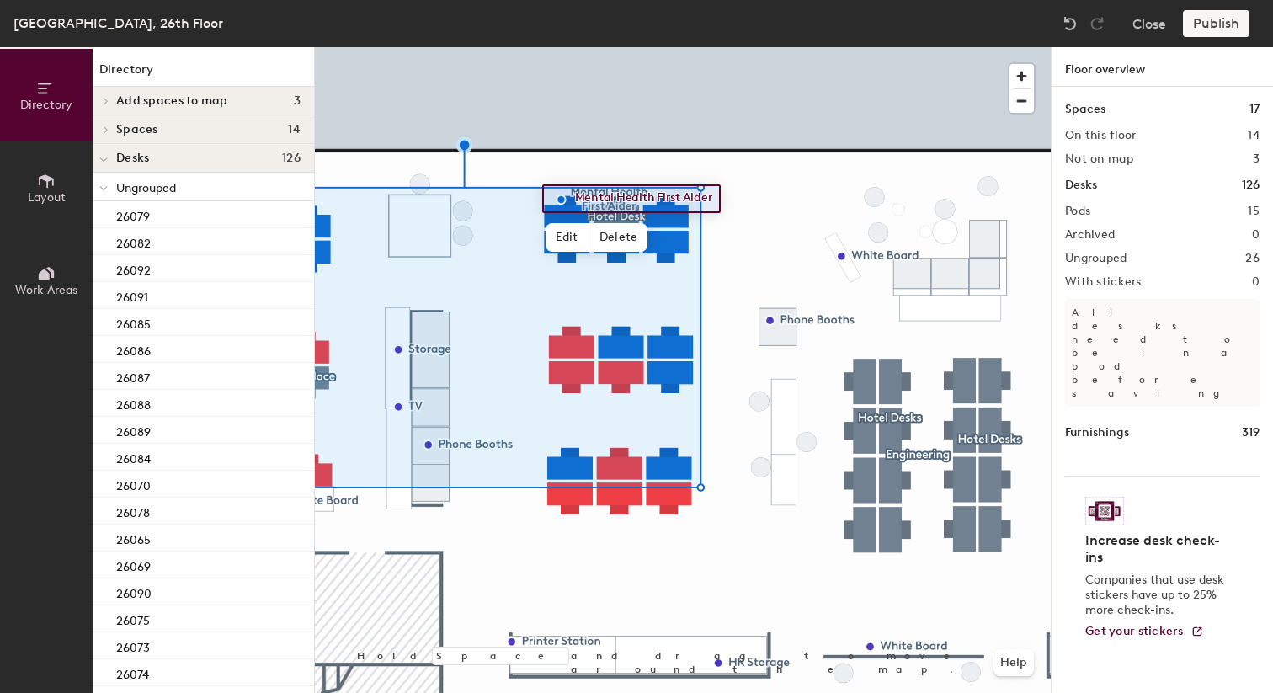
click at [623, 47] on div at bounding box center [683, 47] width 736 height 0
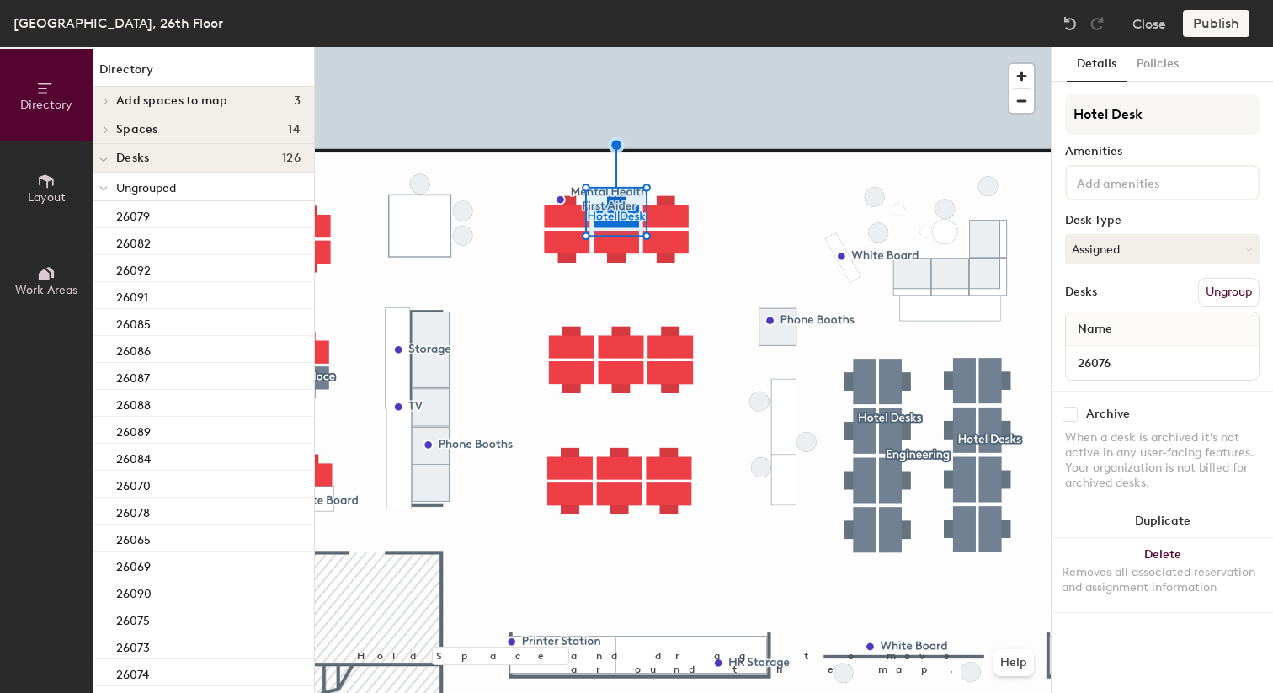
click at [1237, 295] on button "Ungroup" at bounding box center [1228, 292] width 61 height 29
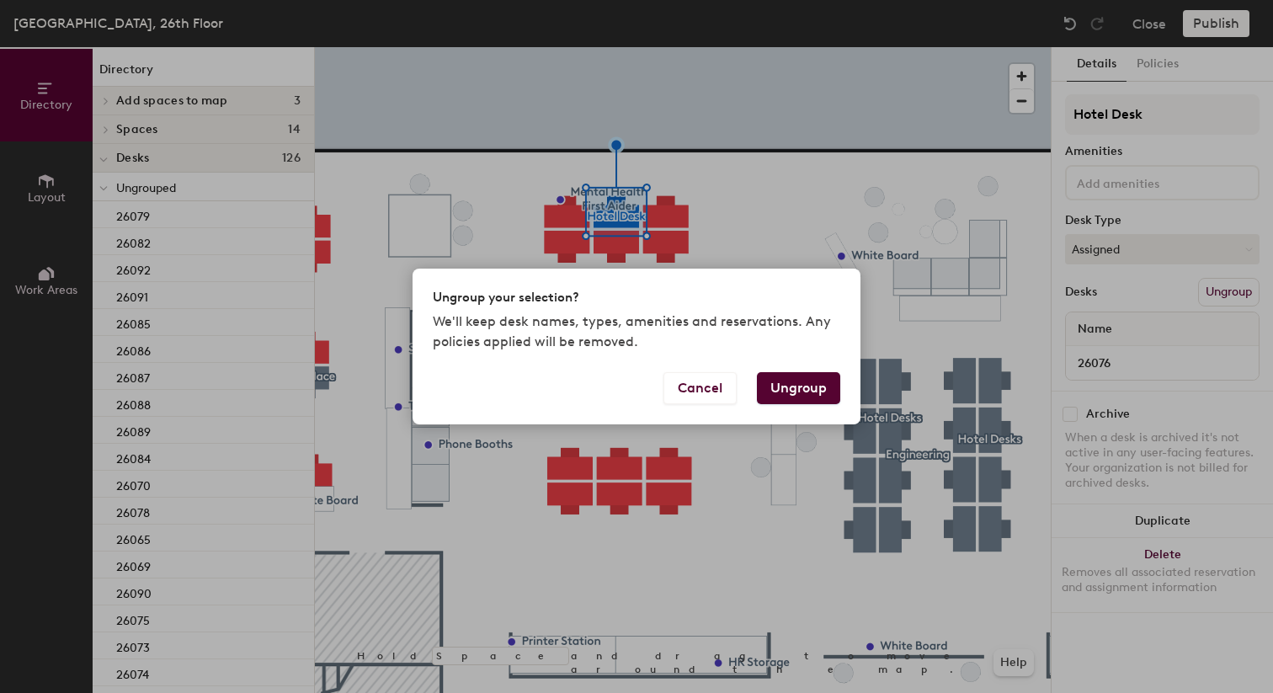
click at [824, 384] on button "Ungroup" at bounding box center [798, 388] width 83 height 32
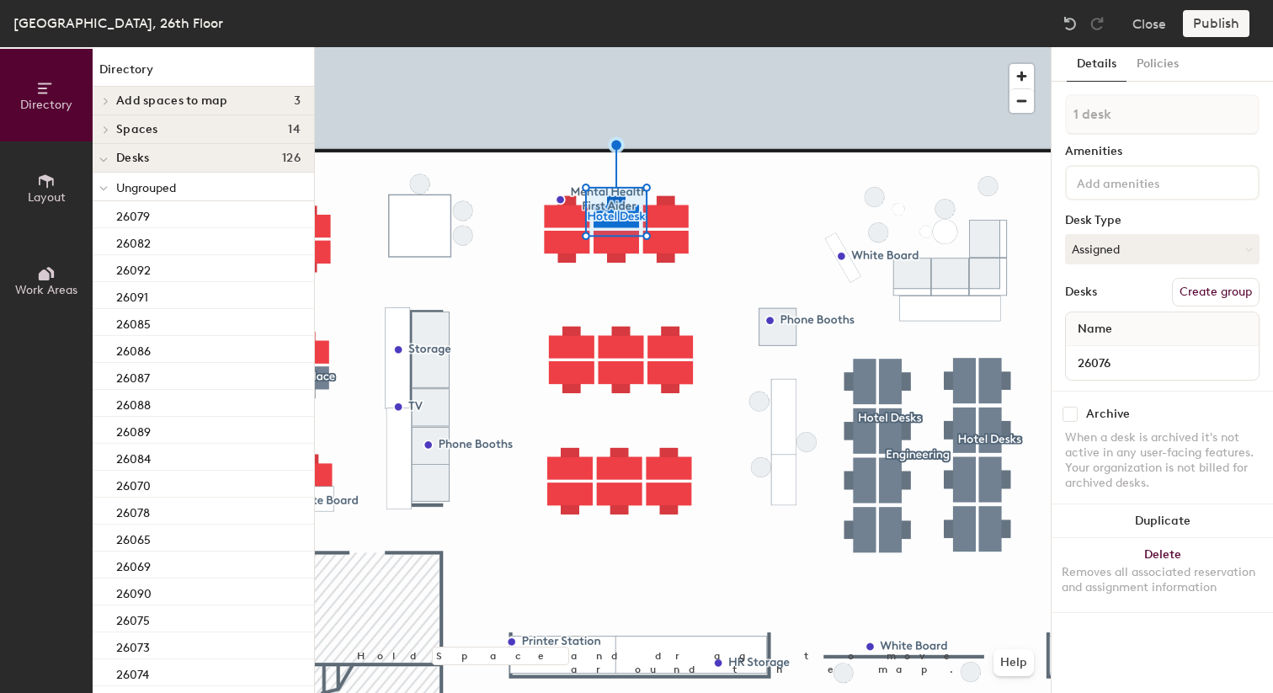
click at [708, 47] on div at bounding box center [683, 47] width 736 height 0
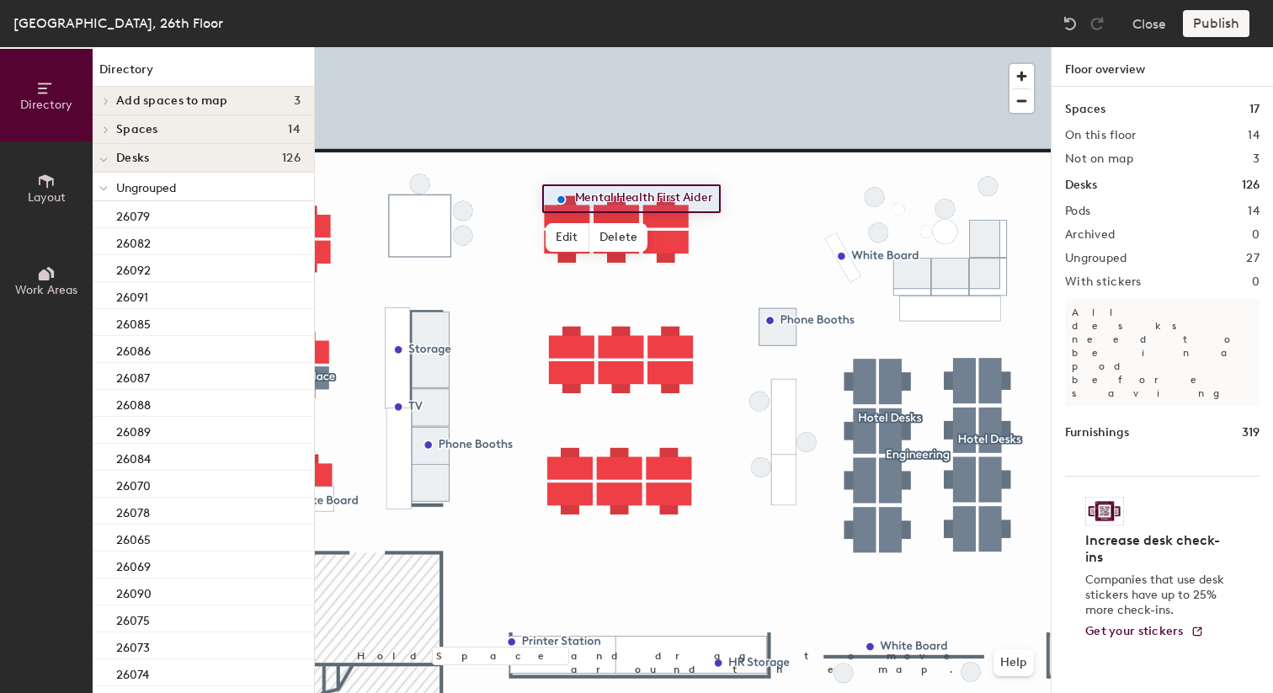
click at [727, 47] on div at bounding box center [683, 47] width 736 height 0
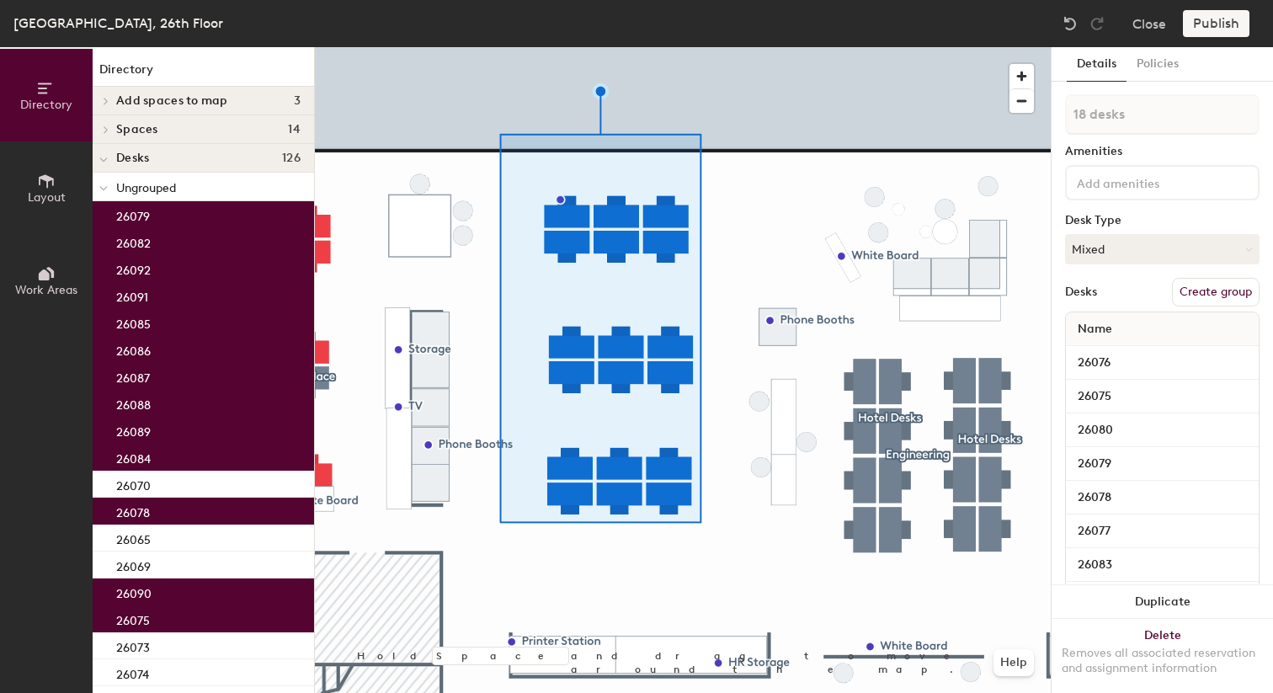
click at [1220, 289] on button "Create group" at bounding box center [1216, 292] width 88 height 29
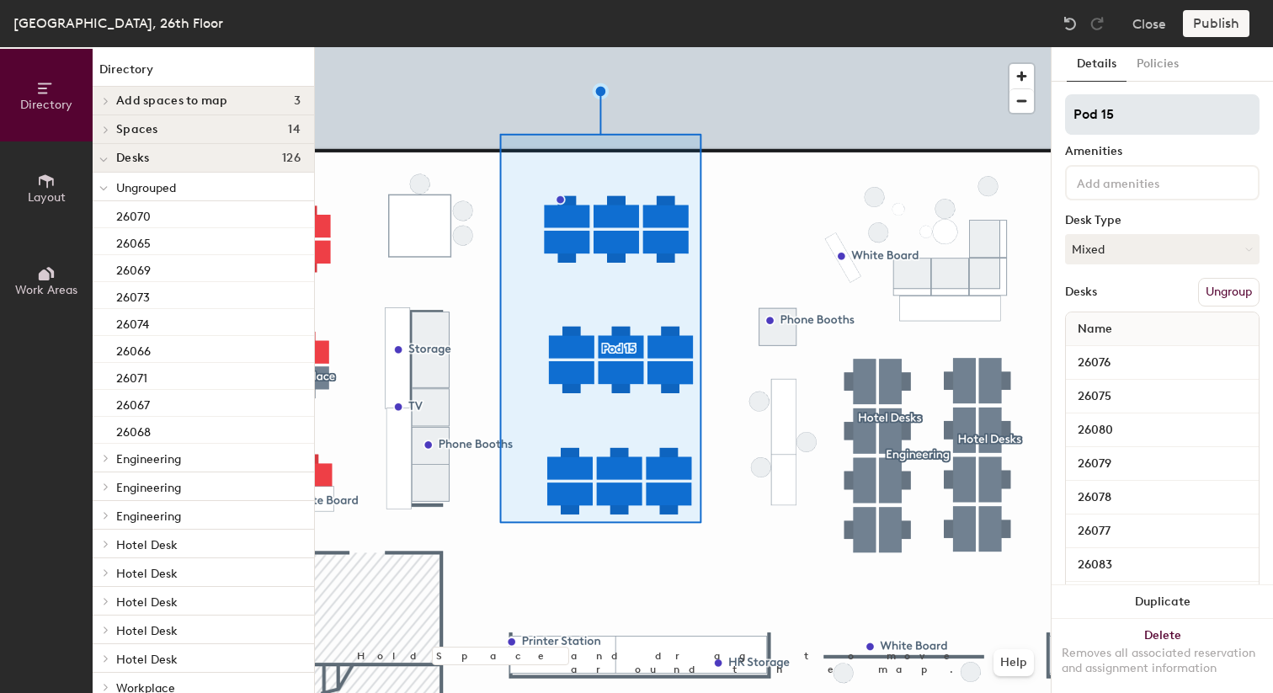
click at [1121, 129] on input "Pod 15" at bounding box center [1162, 114] width 194 height 40
type input "Engineering"
click at [796, 47] on div at bounding box center [683, 47] width 736 height 0
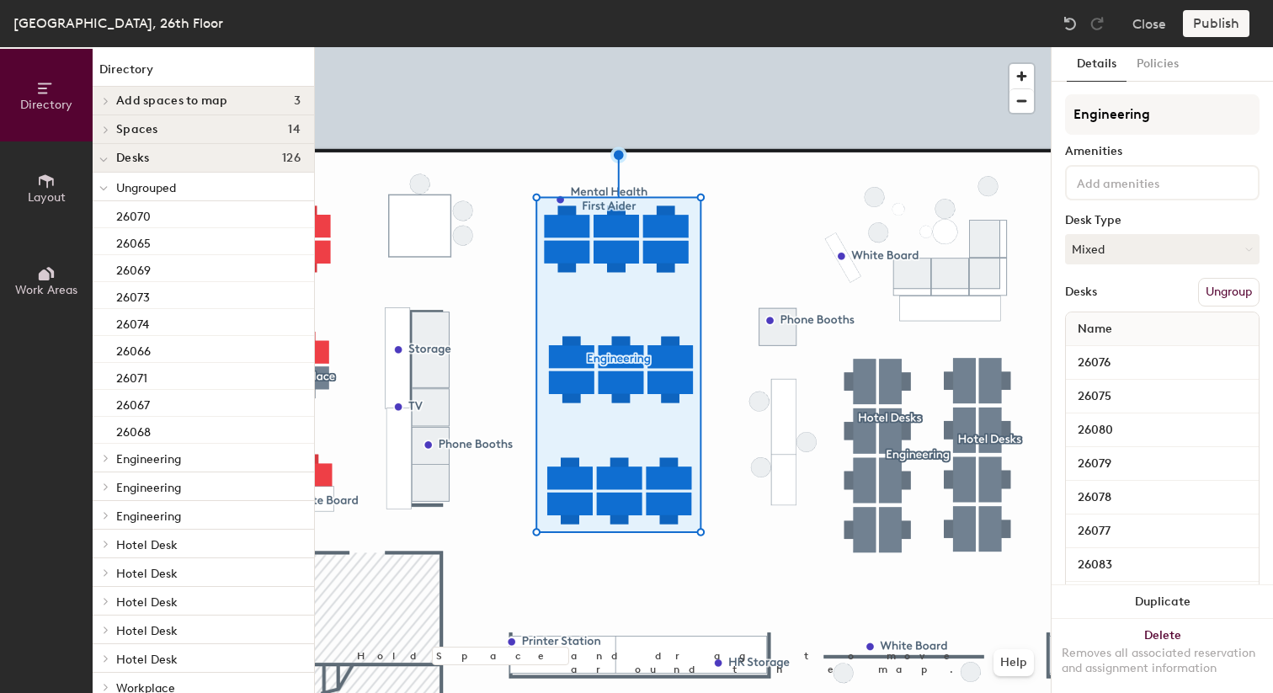
click at [741, 47] on div at bounding box center [683, 47] width 736 height 0
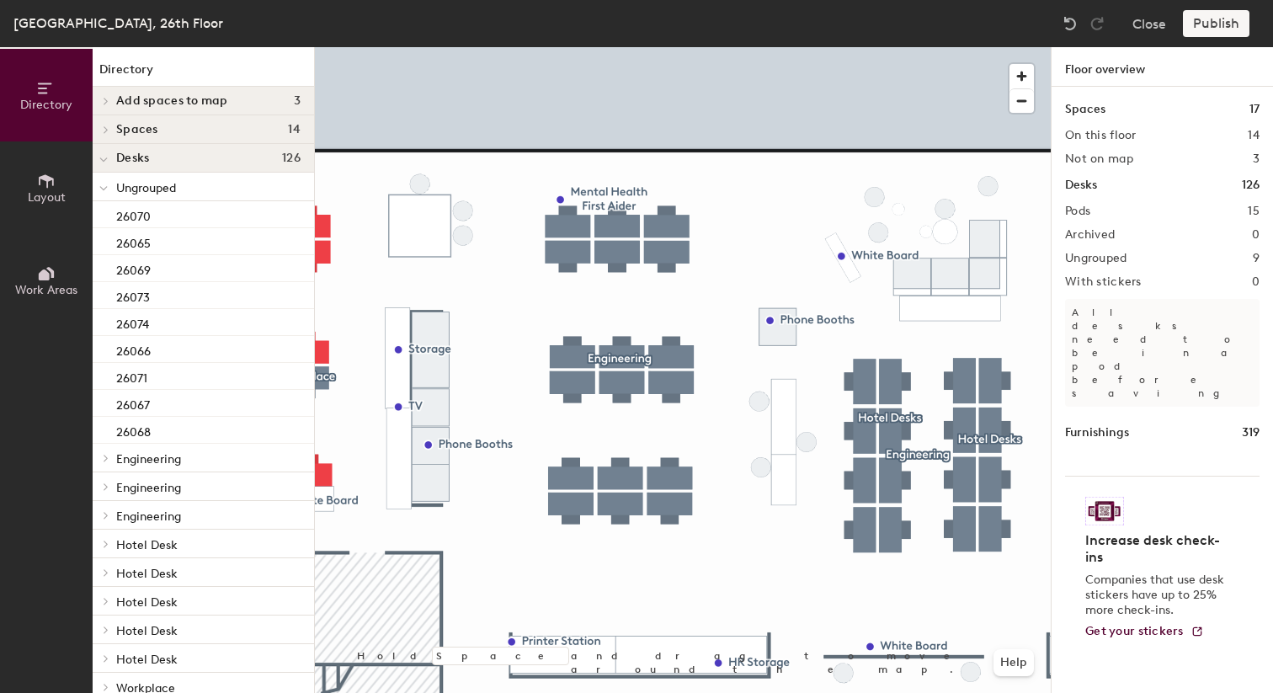
click at [651, 47] on div at bounding box center [683, 47] width 736 height 0
click at [609, 47] on div at bounding box center [683, 47] width 736 height 0
click at [577, 47] on div at bounding box center [683, 47] width 736 height 0
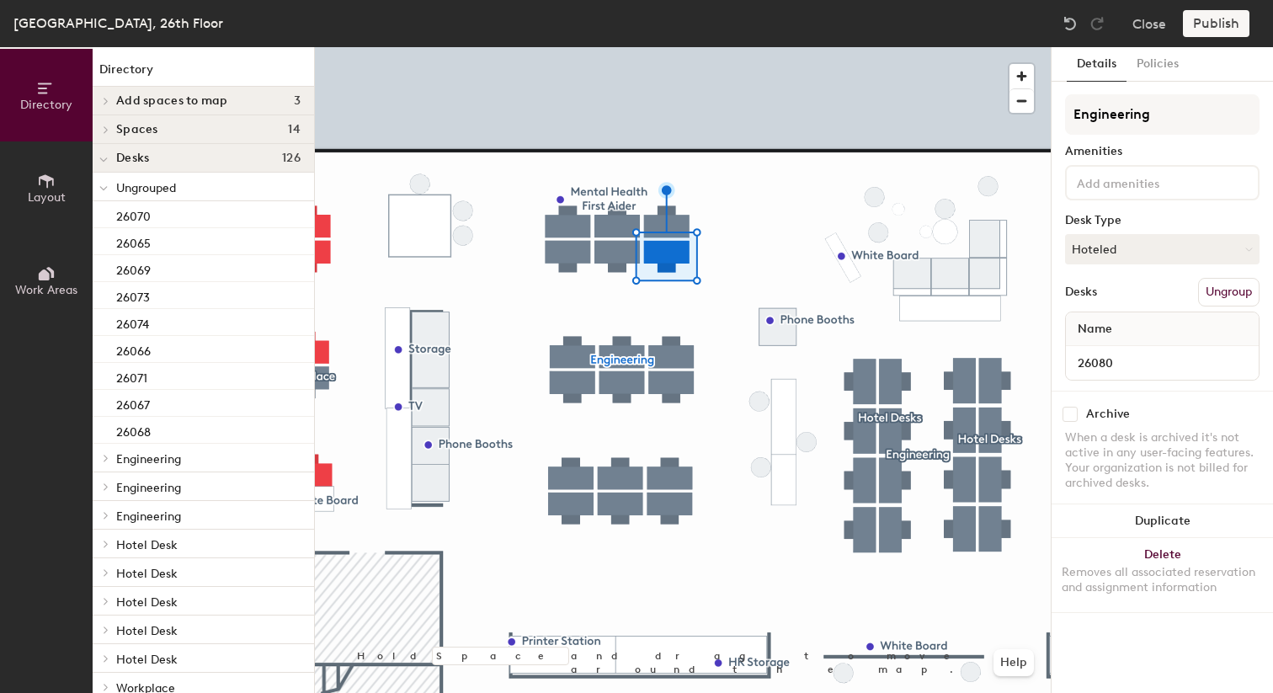
click at [1216, 285] on button "Ungroup" at bounding box center [1228, 292] width 61 height 29
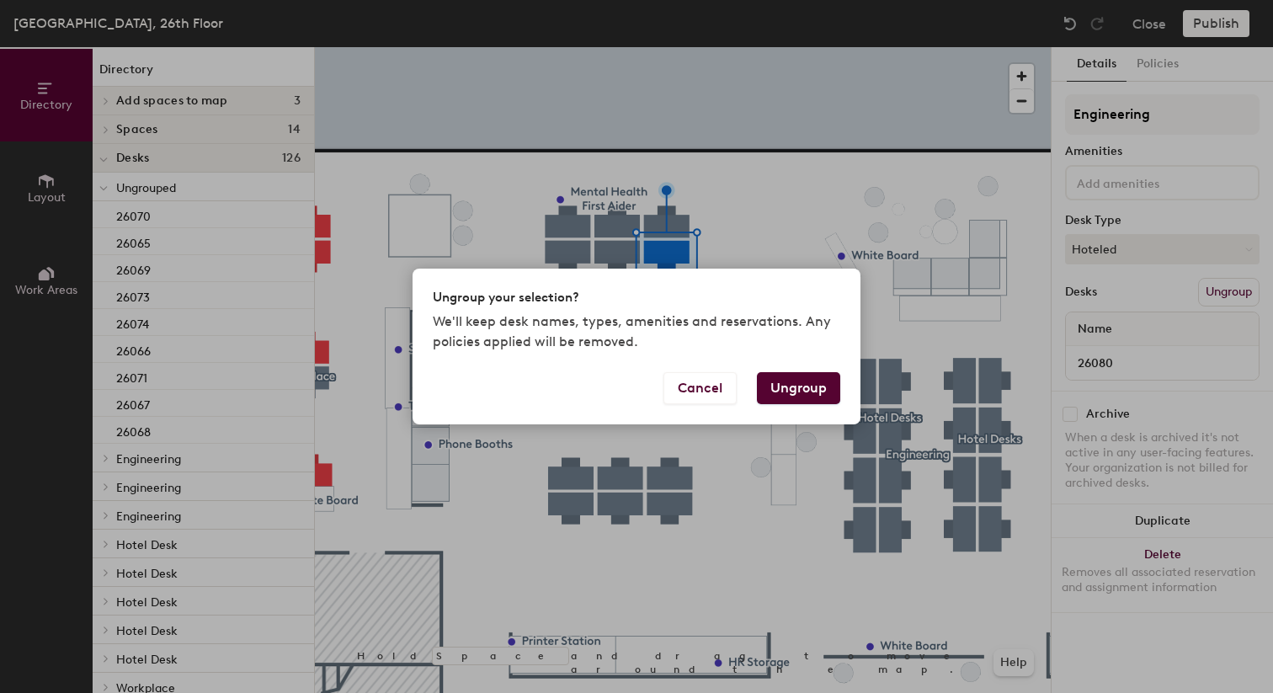
click at [802, 396] on button "Ungroup" at bounding box center [798, 388] width 83 height 32
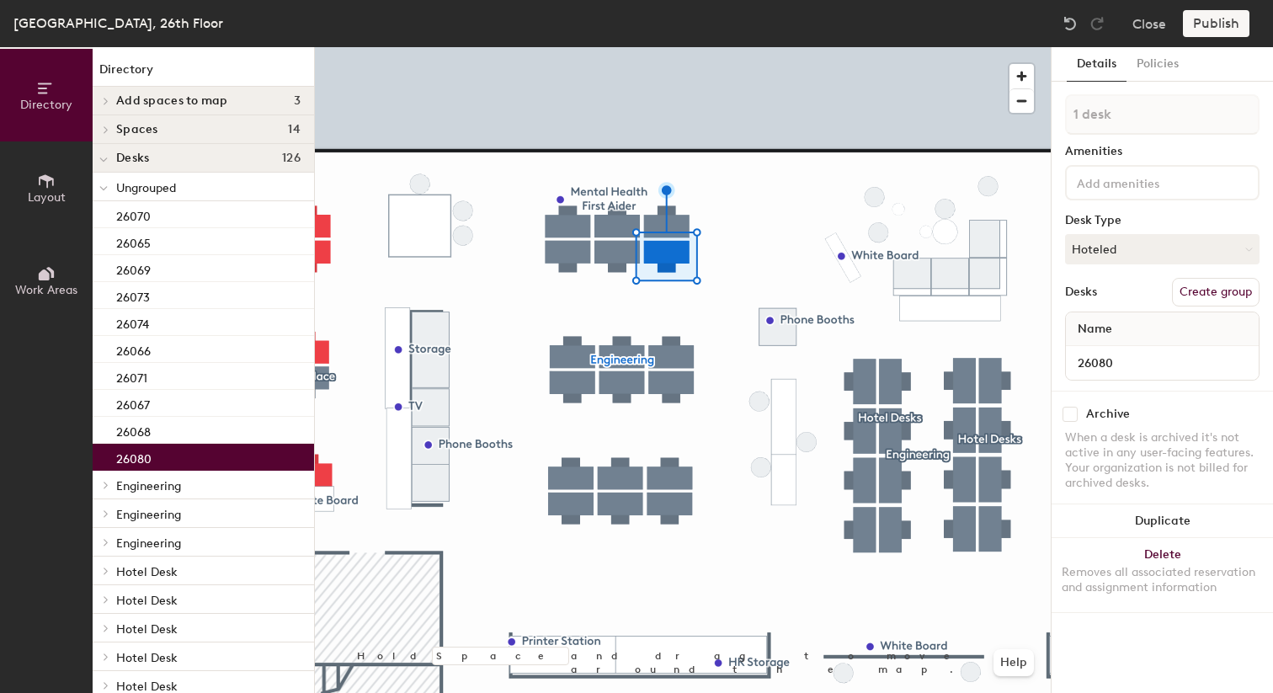
click at [616, 47] on div at bounding box center [683, 47] width 736 height 0
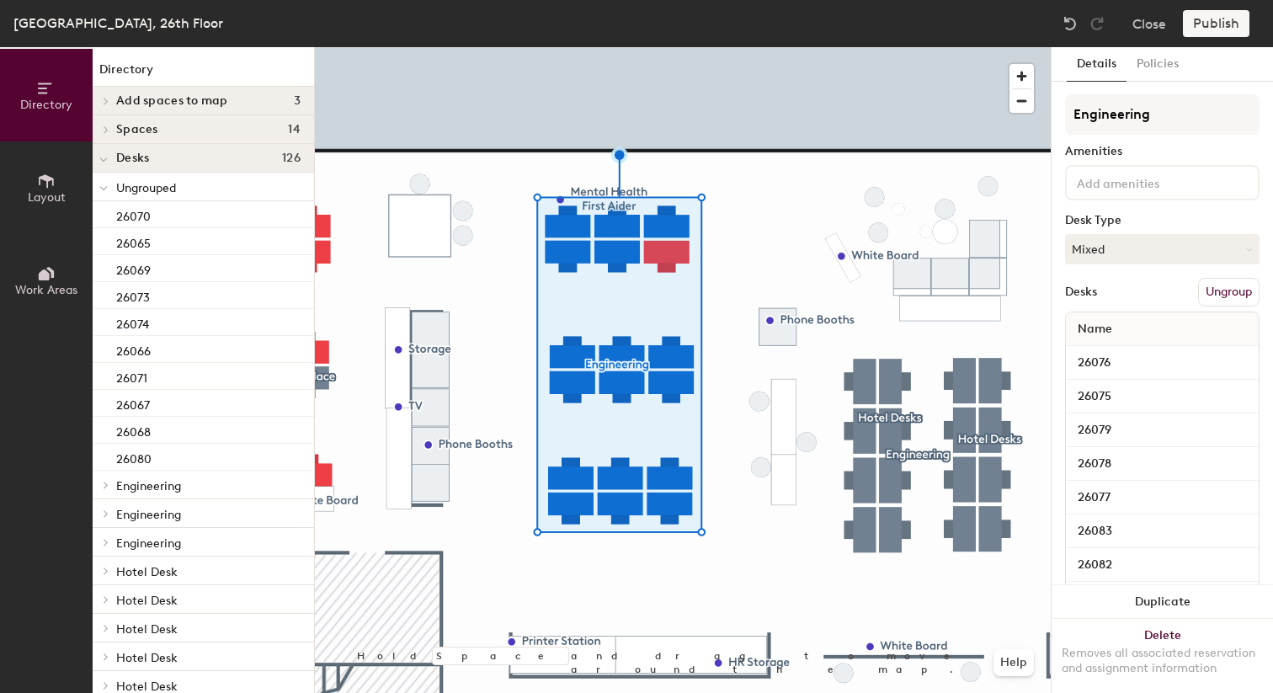
click at [1213, 284] on button "Ungroup" at bounding box center [1228, 292] width 61 height 29
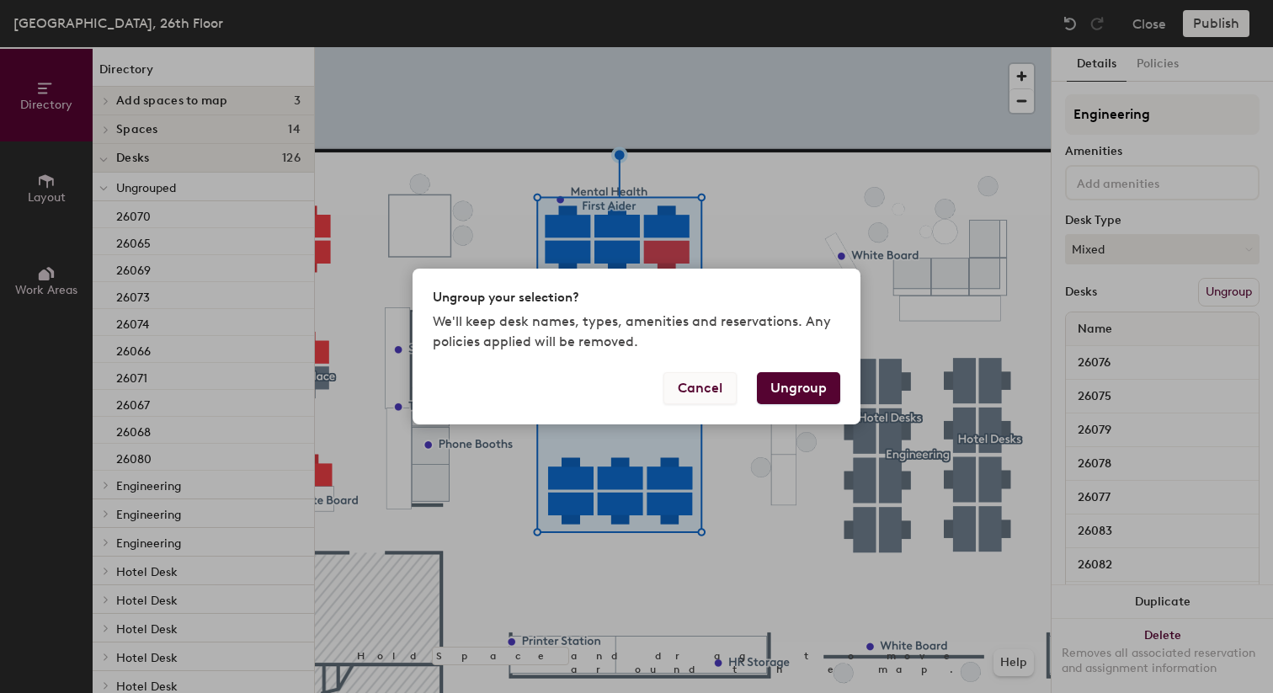
click at [704, 389] on button "Cancel" at bounding box center [699, 388] width 73 height 32
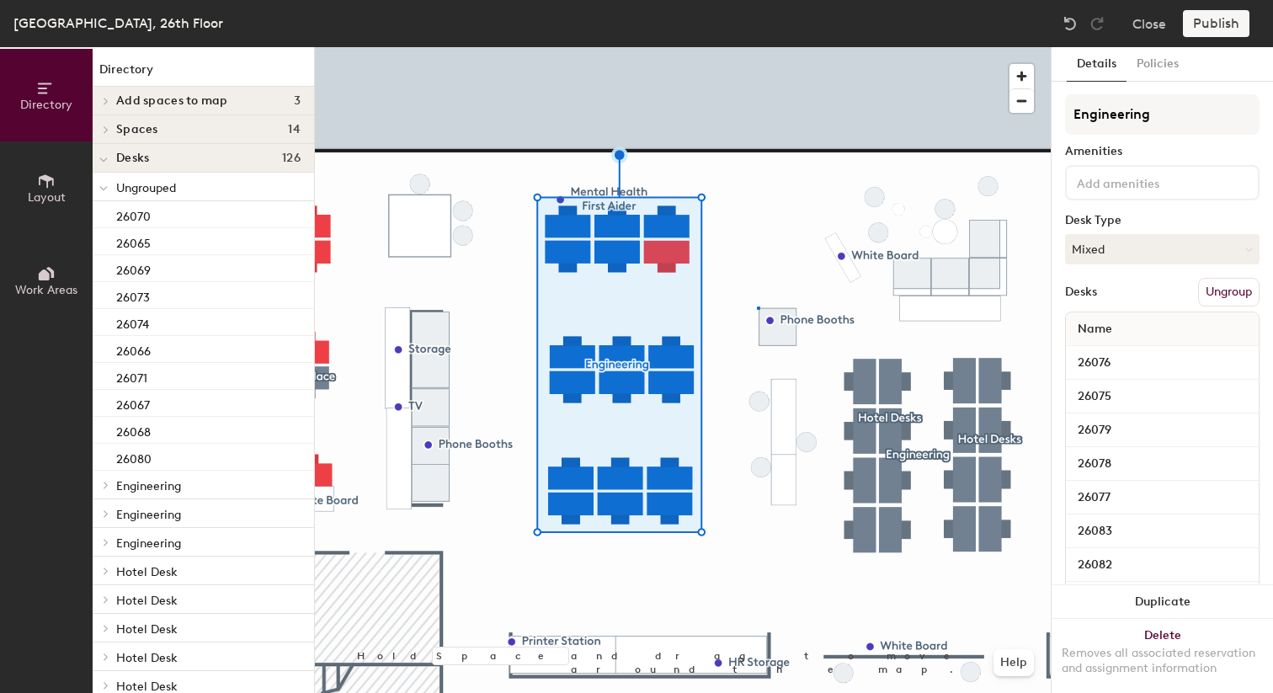
click at [757, 47] on div at bounding box center [683, 47] width 736 height 0
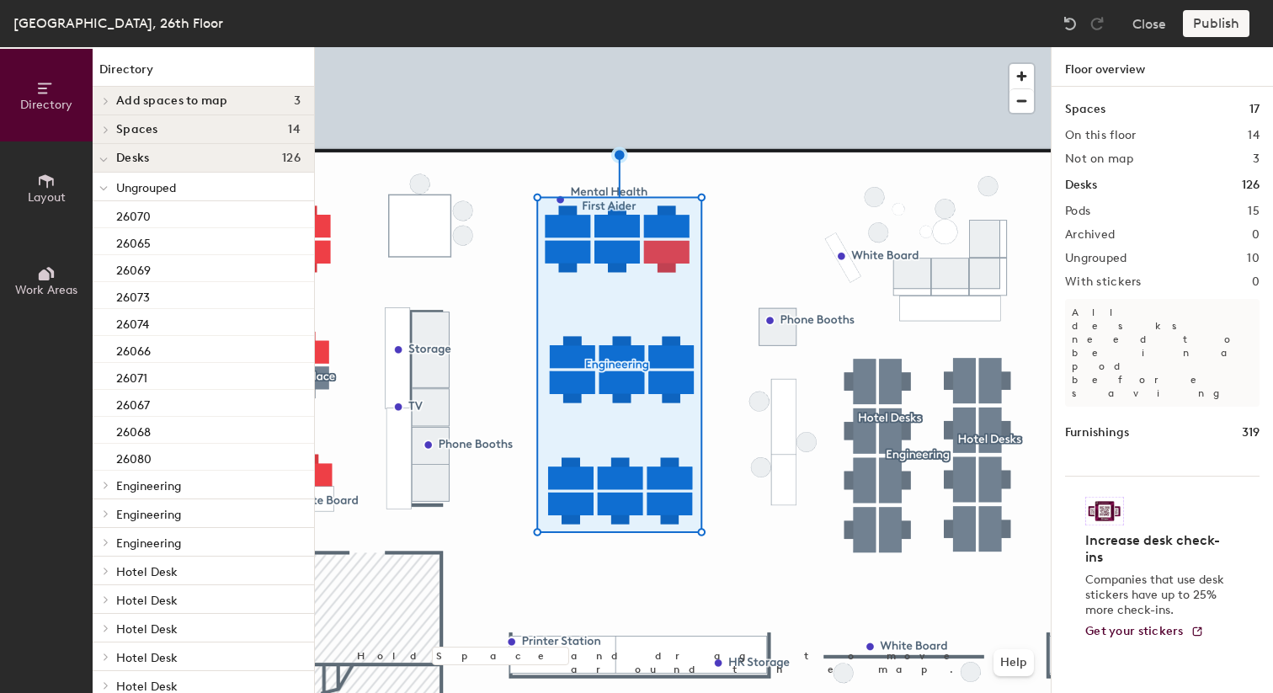
click at [714, 47] on div at bounding box center [683, 47] width 736 height 0
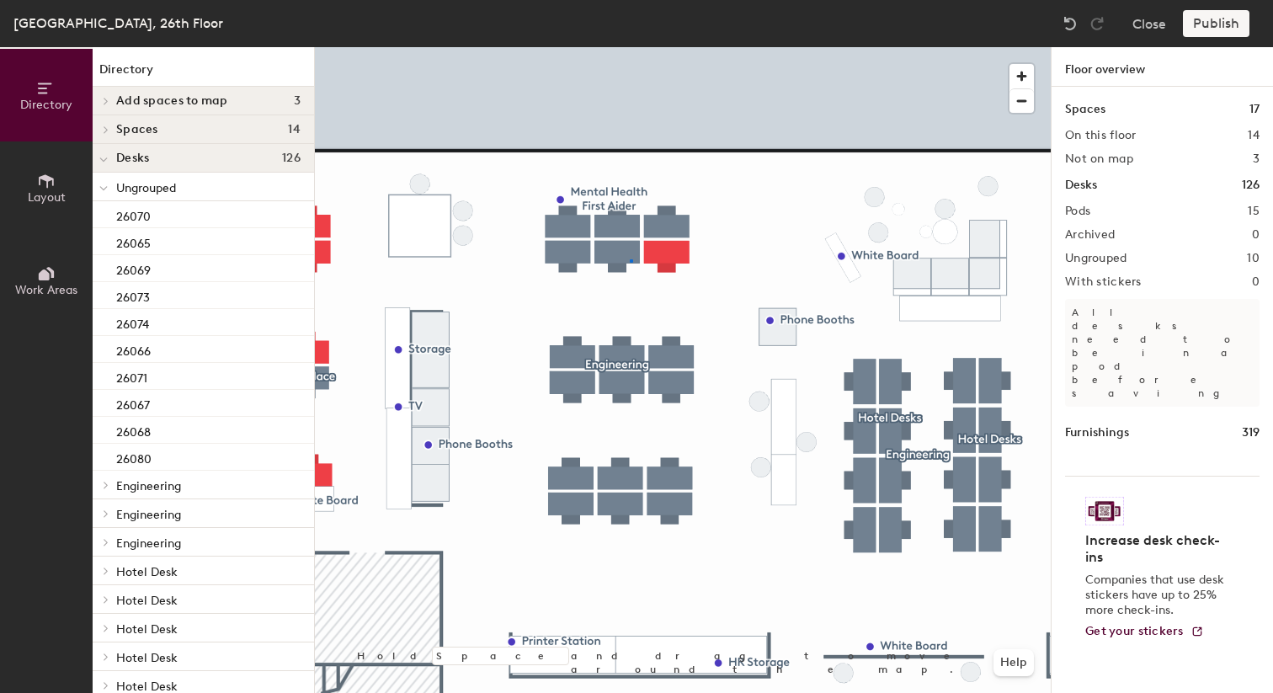
click at [630, 47] on div at bounding box center [683, 47] width 736 height 0
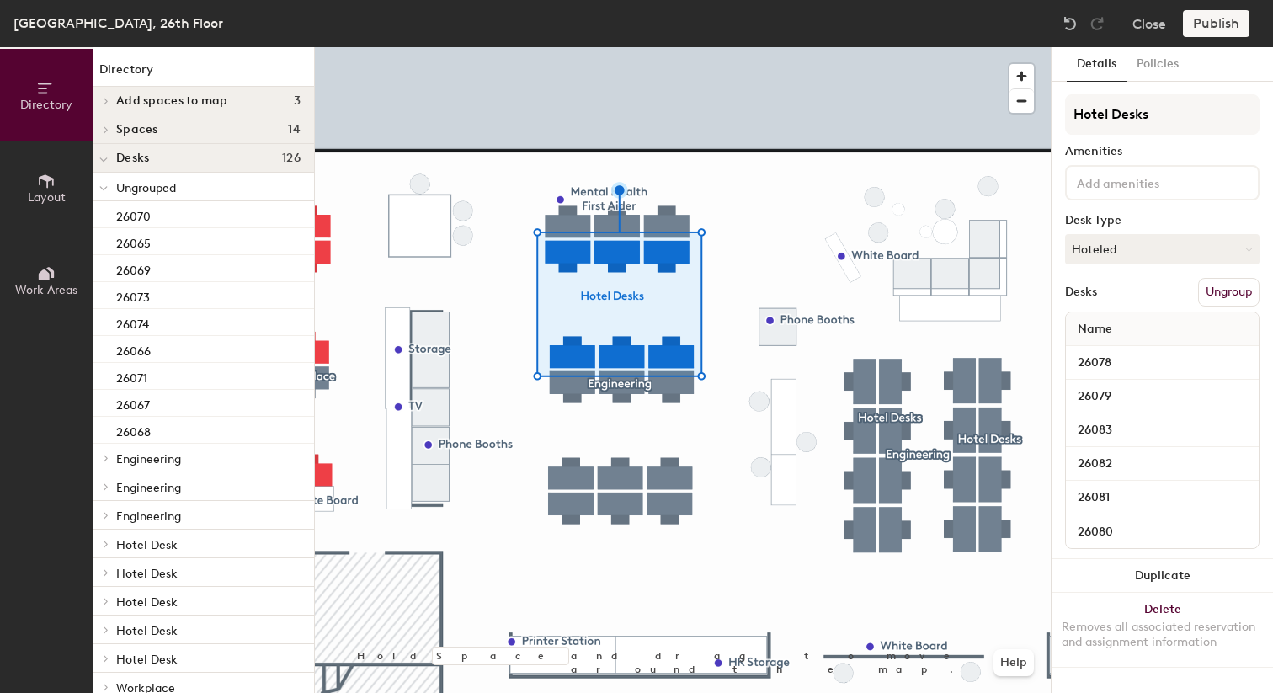
type input "Hotel Desks"
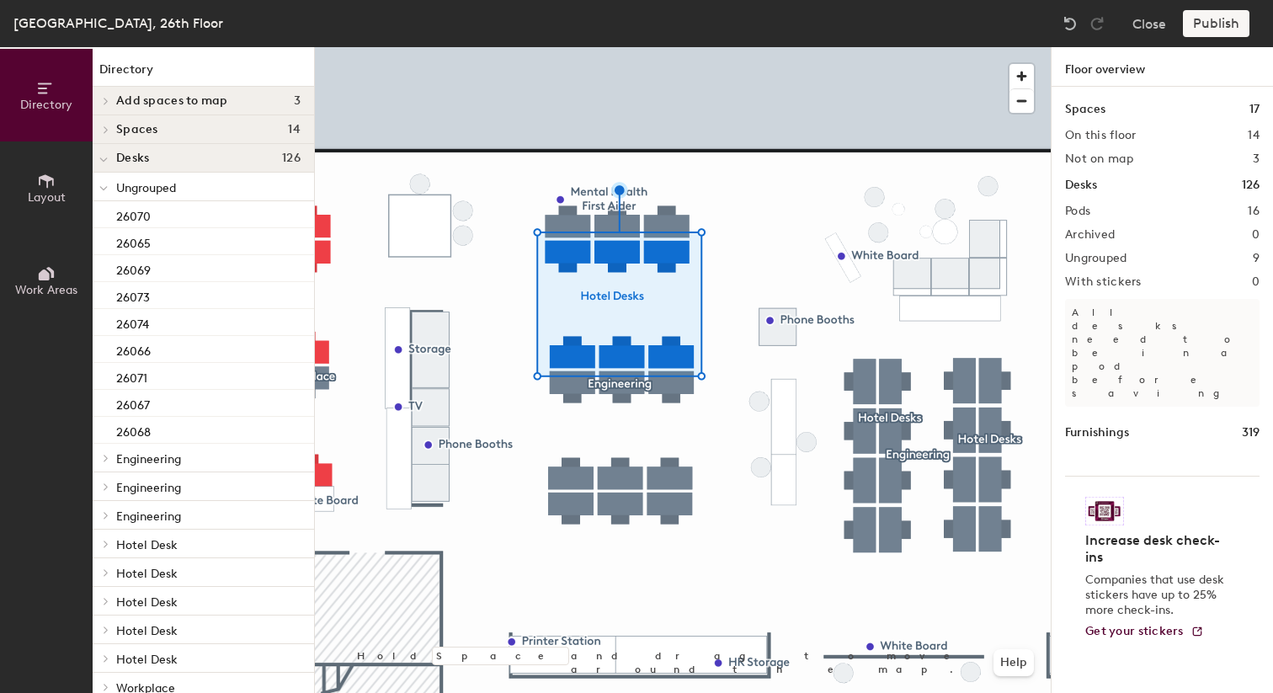
click at [539, 47] on div at bounding box center [683, 47] width 736 height 0
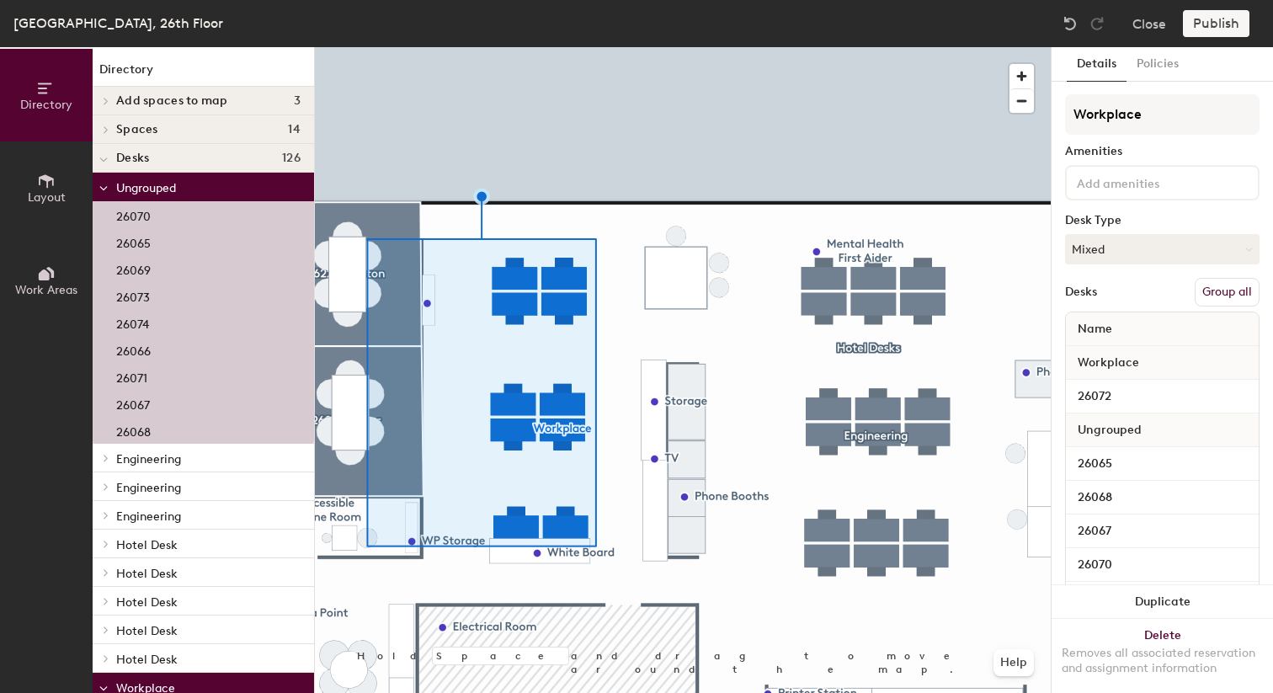
click at [1220, 290] on button "Group all" at bounding box center [1226, 292] width 65 height 29
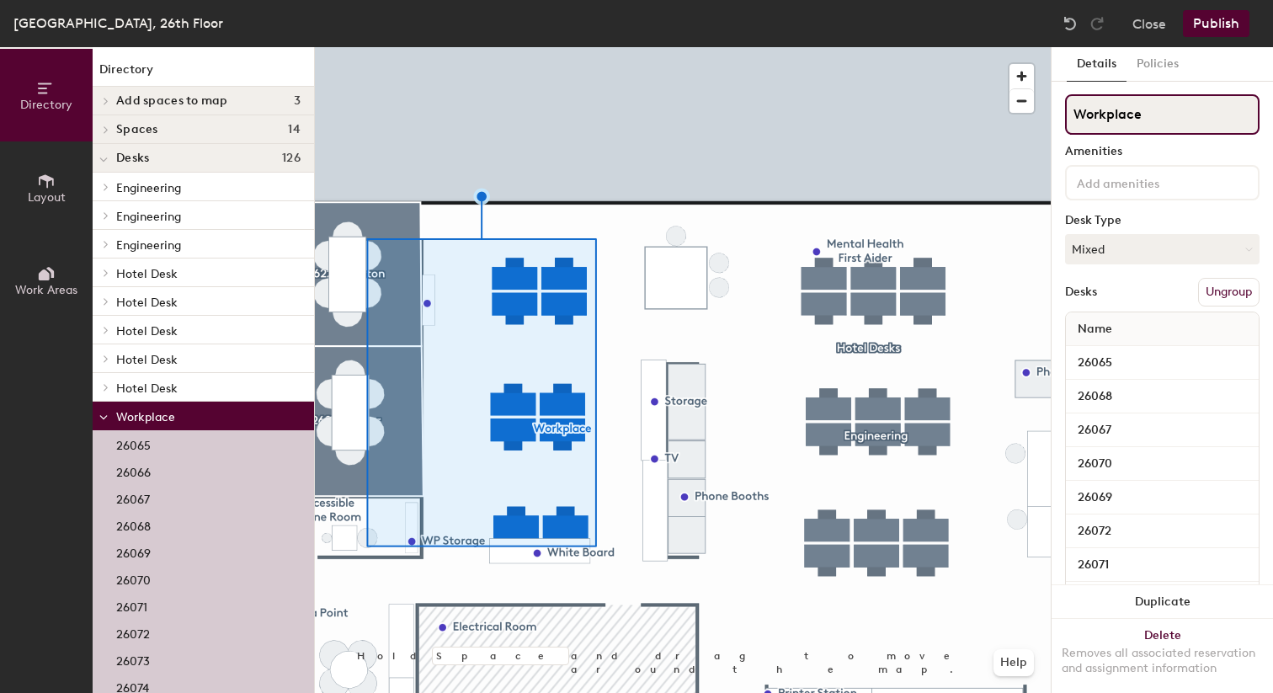
click at [1179, 115] on input "Workplace" at bounding box center [1162, 114] width 194 height 40
type input "People"
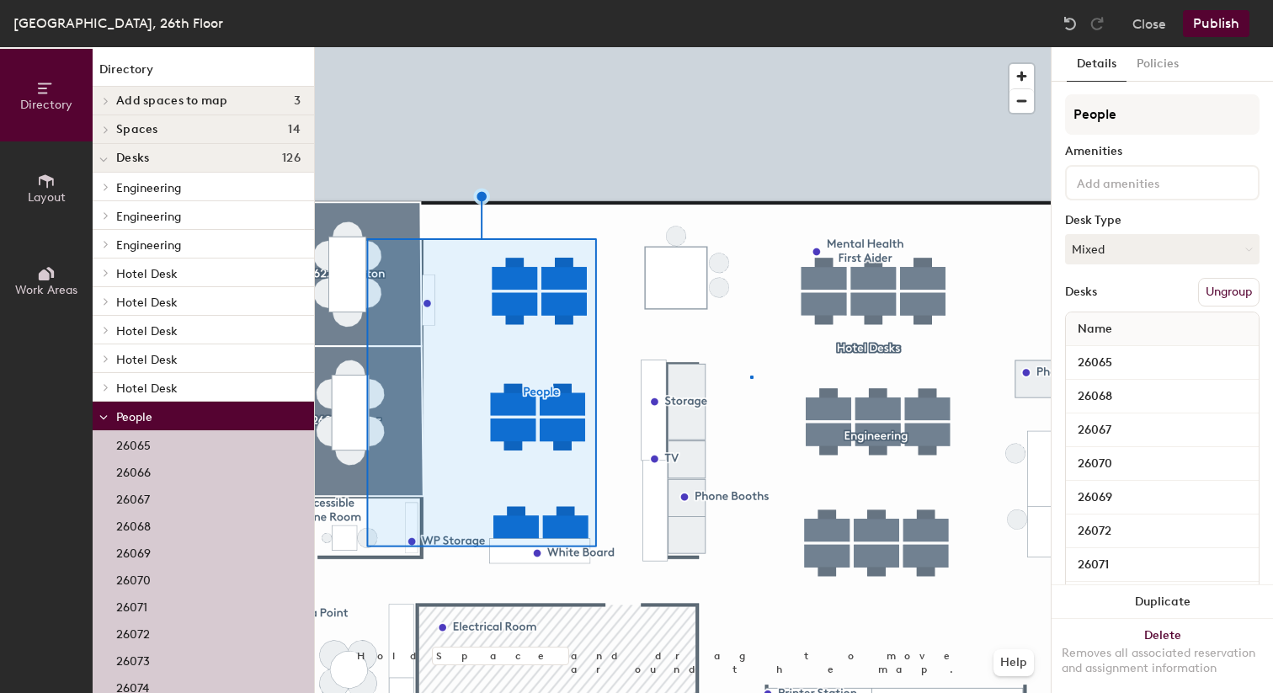
click at [750, 47] on div at bounding box center [683, 47] width 736 height 0
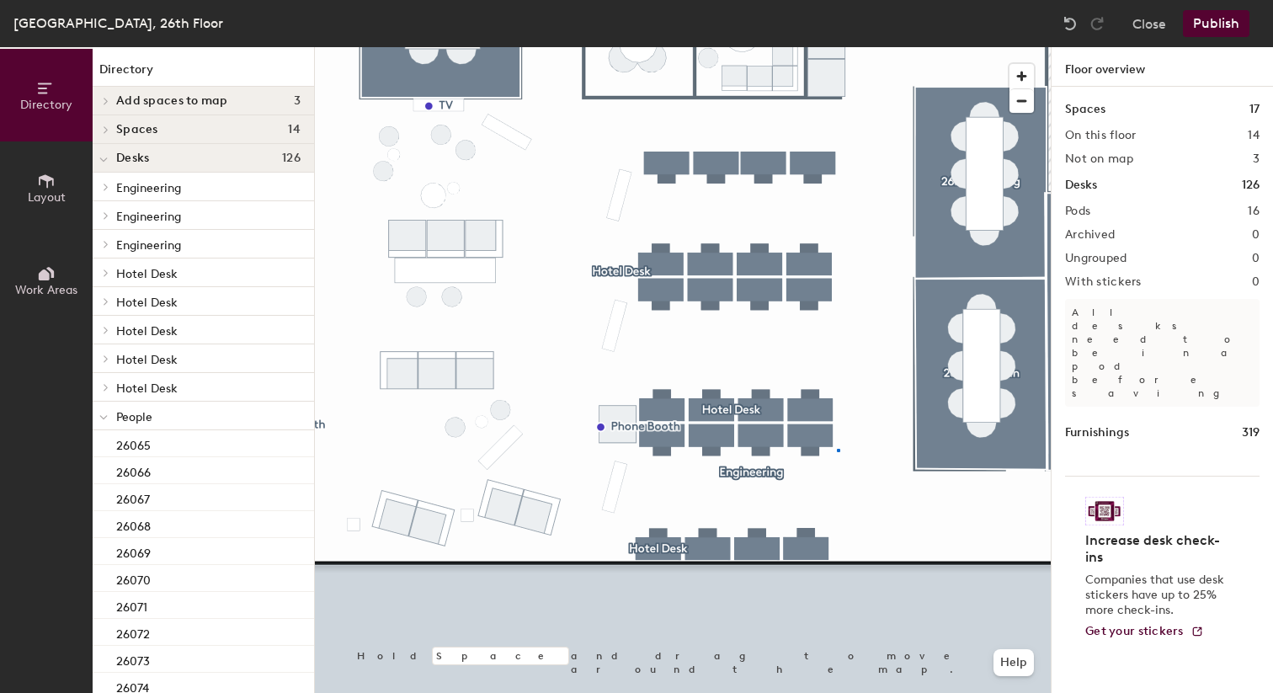
click at [837, 47] on div at bounding box center [683, 47] width 736 height 0
click at [752, 47] on div at bounding box center [683, 47] width 736 height 0
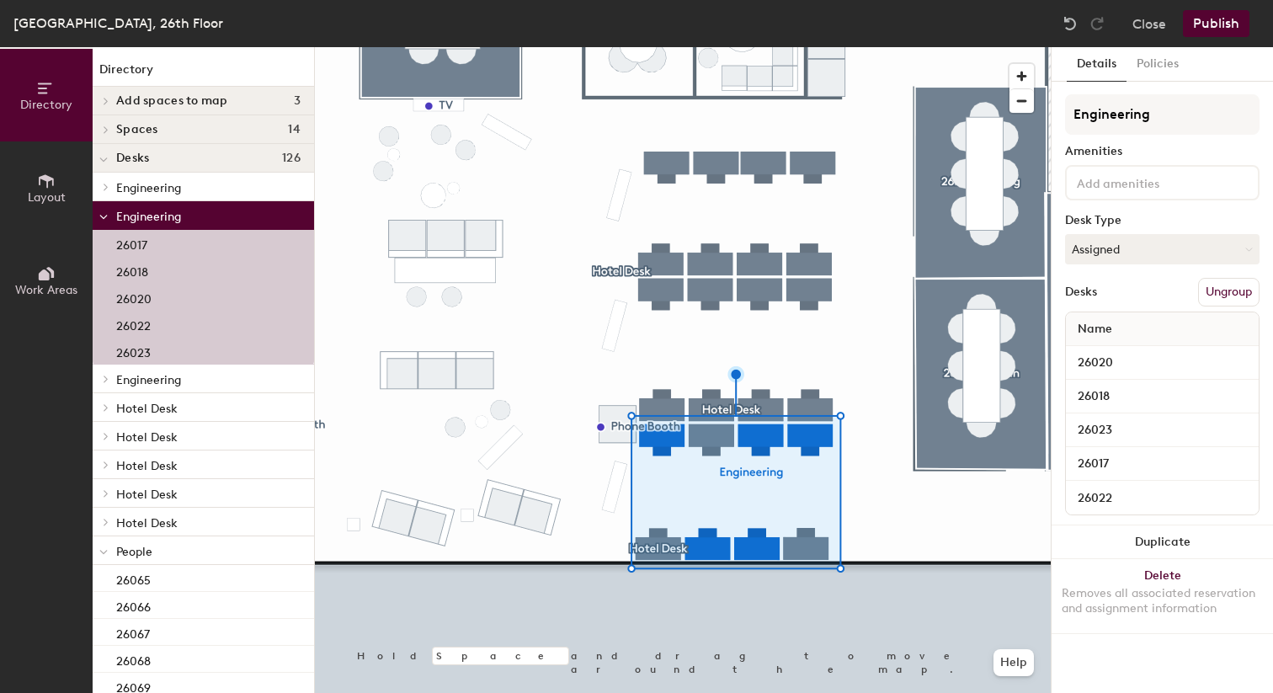
click at [1224, 297] on button "Ungroup" at bounding box center [1228, 292] width 61 height 29
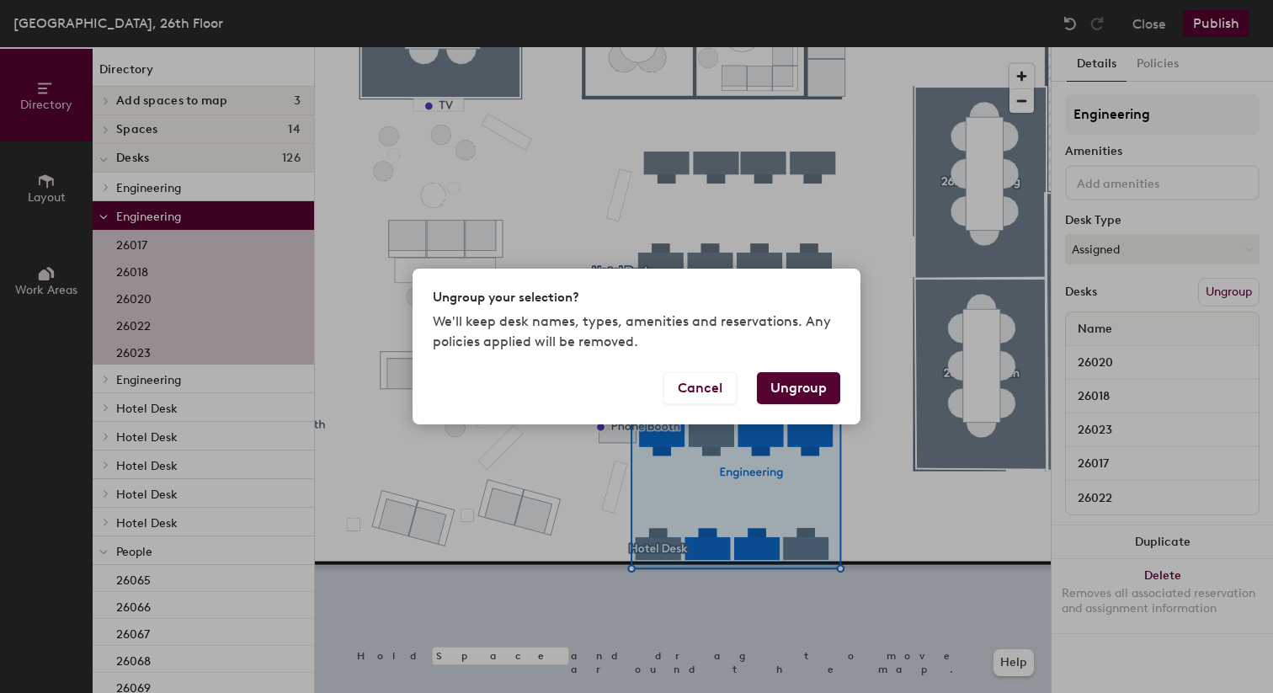
click at [798, 388] on button "Ungroup" at bounding box center [798, 388] width 83 height 32
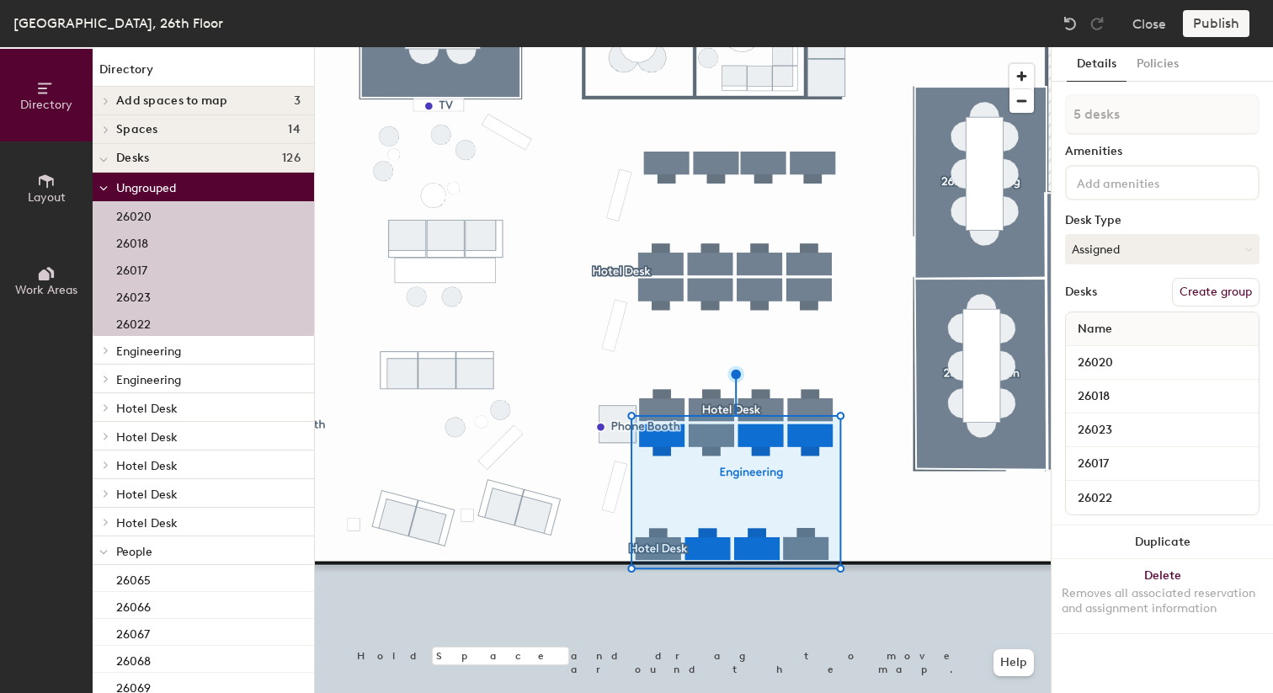
click at [843, 47] on div at bounding box center [683, 47] width 736 height 0
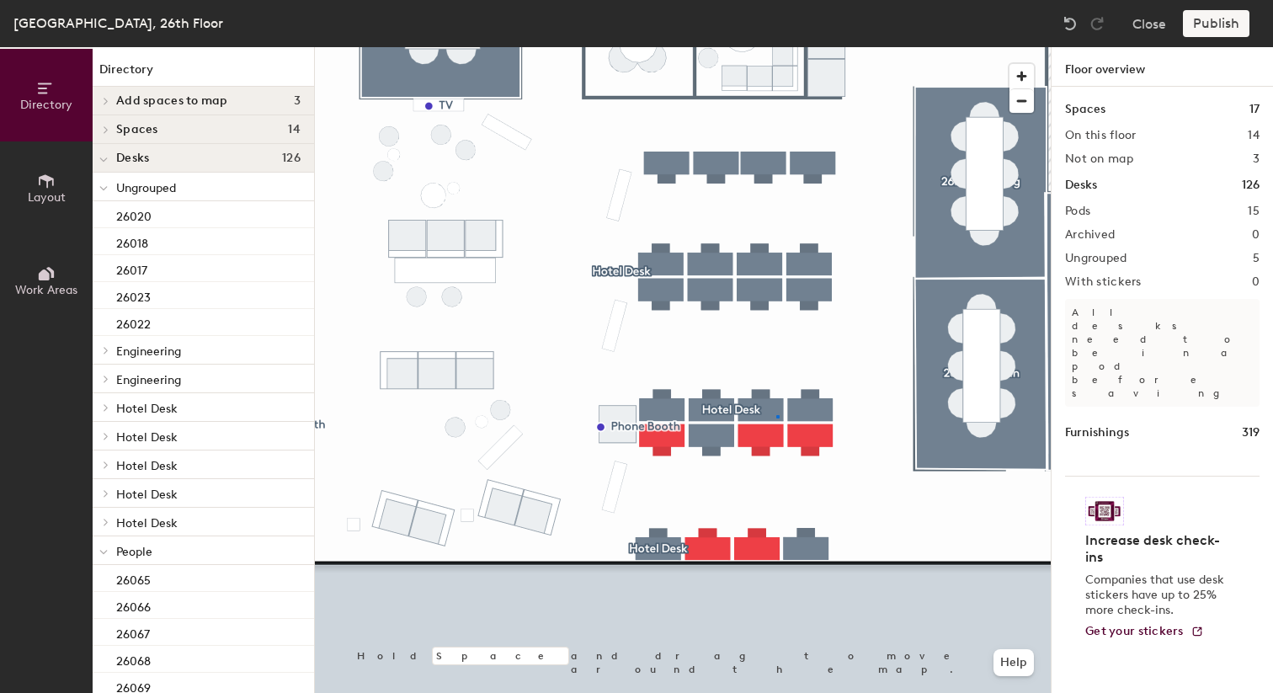
click at [776, 47] on div at bounding box center [683, 47] width 736 height 0
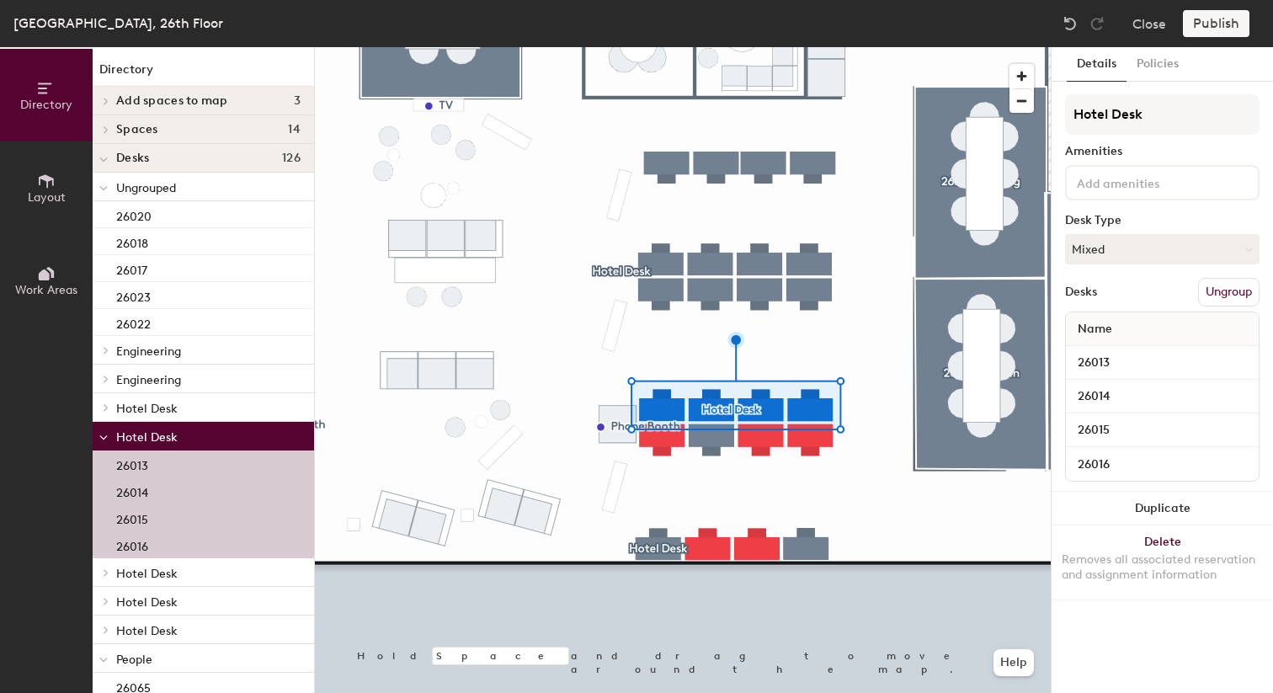
click at [1225, 301] on button "Ungroup" at bounding box center [1228, 292] width 61 height 29
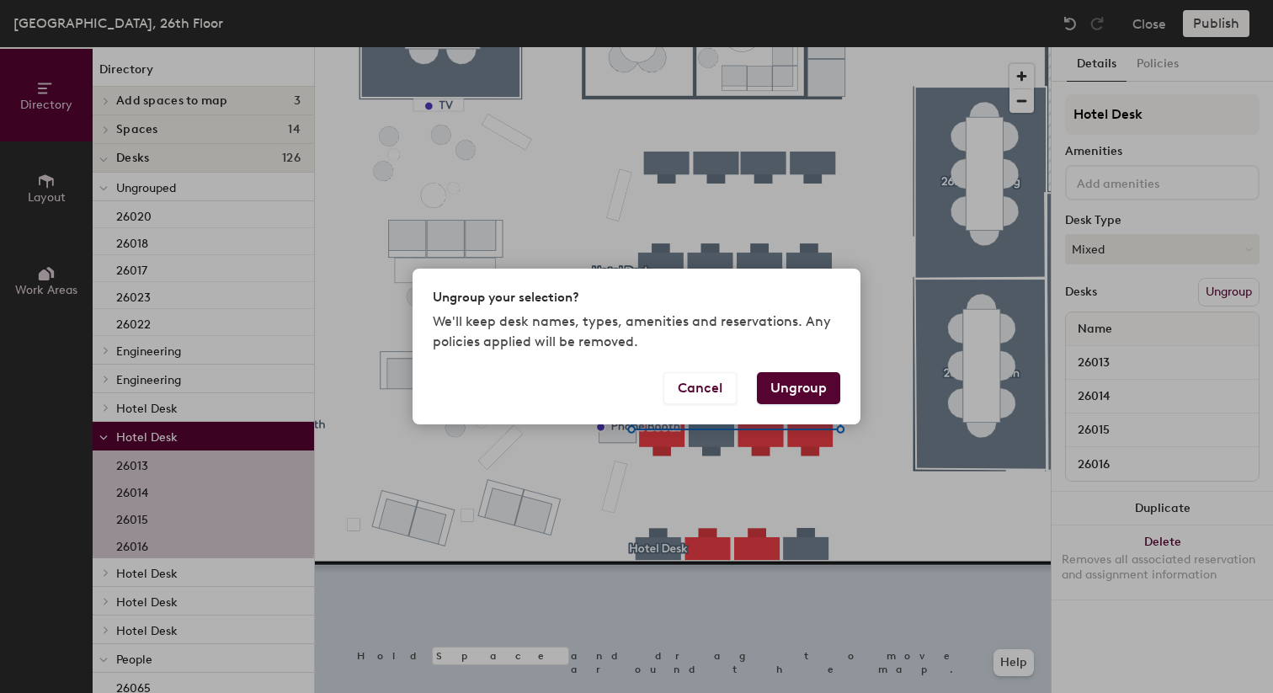
click at [807, 390] on button "Ungroup" at bounding box center [798, 388] width 83 height 32
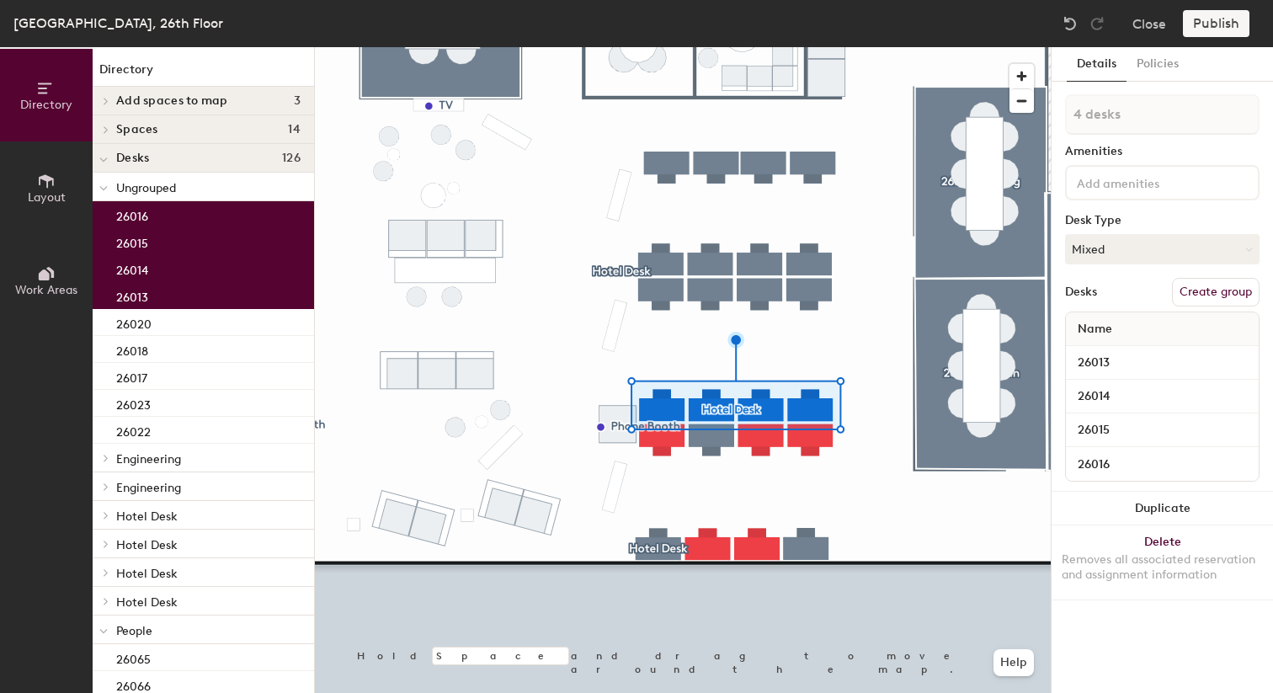
click at [717, 47] on div at bounding box center [683, 47] width 736 height 0
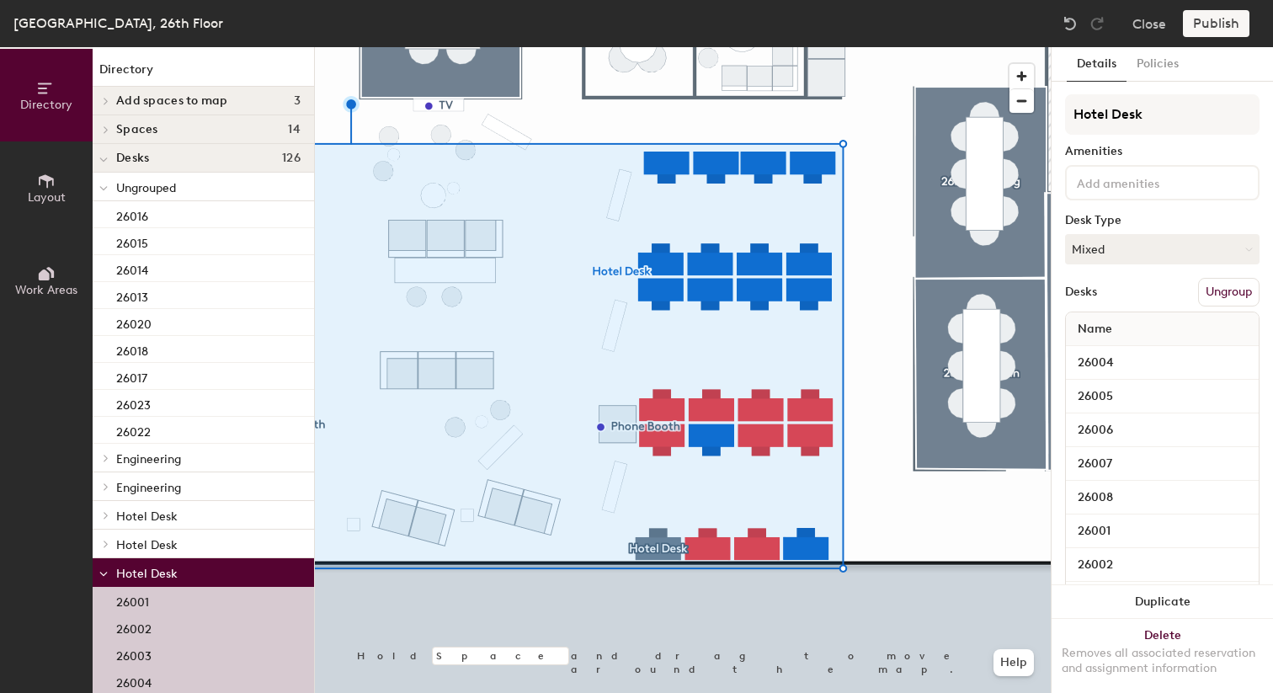
click at [1224, 296] on button "Ungroup" at bounding box center [1228, 292] width 61 height 29
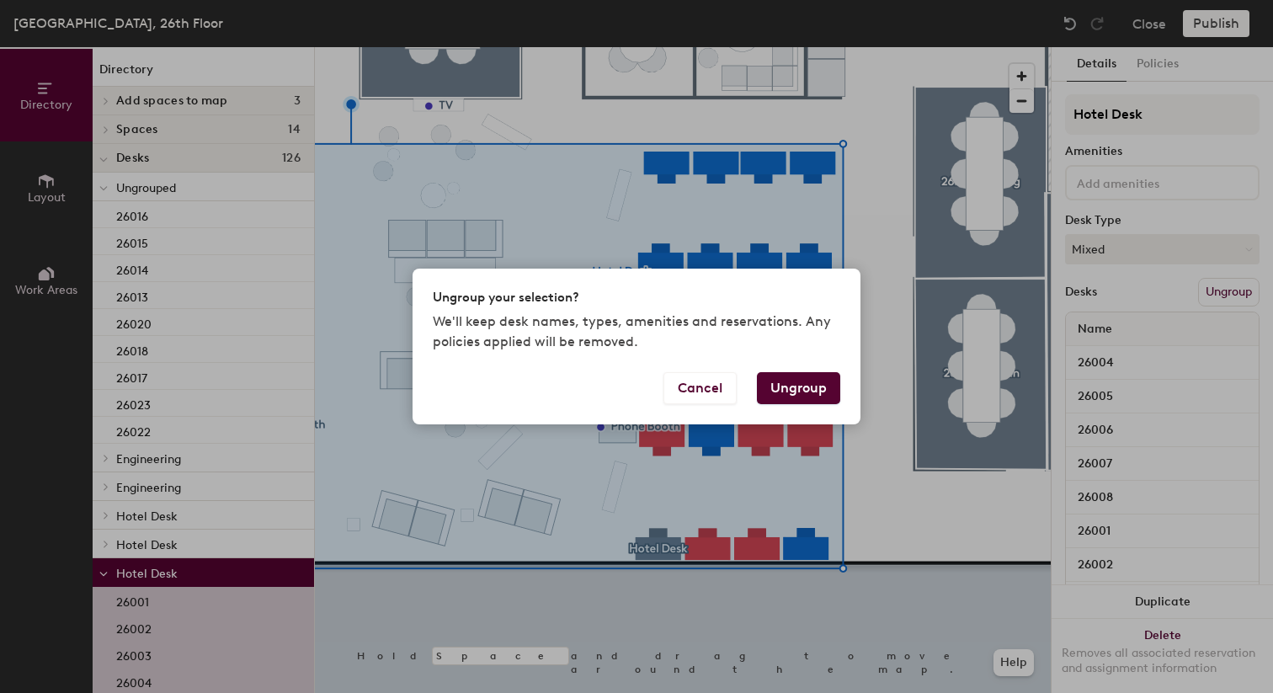
click at [864, 277] on div "Ungroup your selection? We'll keep desk names, types, amenities and reservation…" at bounding box center [636, 346] width 1273 height 693
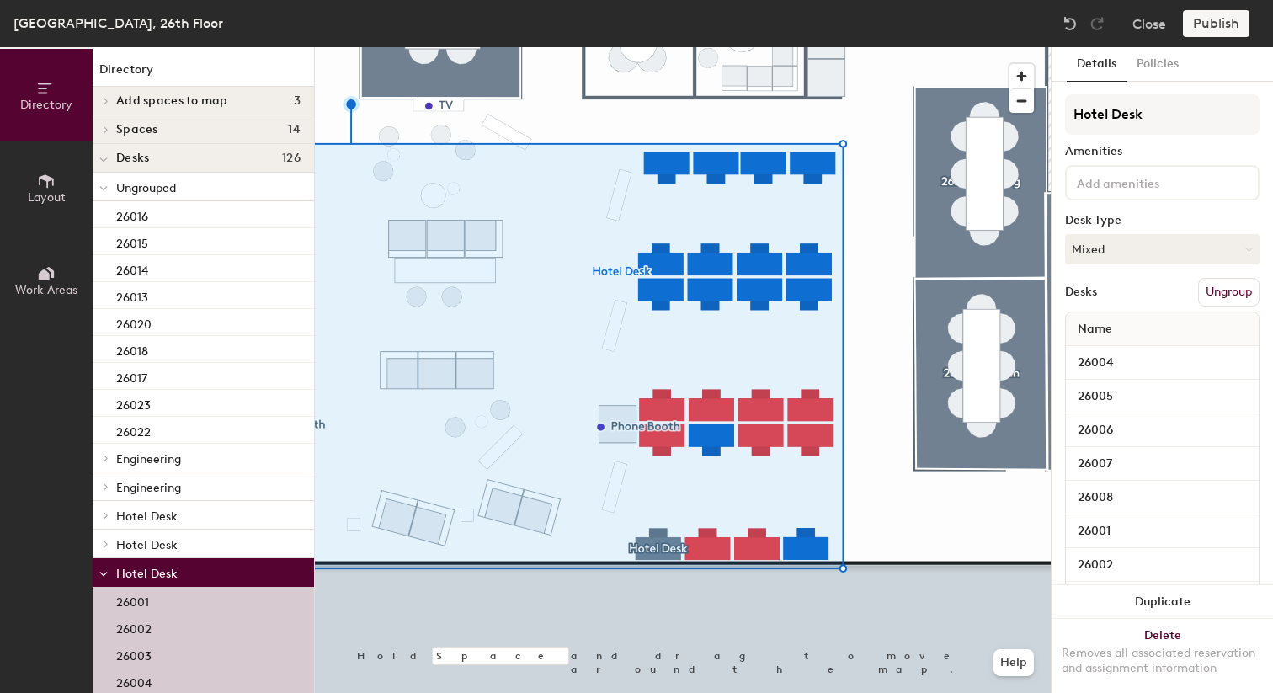
click at [853, 47] on div at bounding box center [683, 47] width 736 height 0
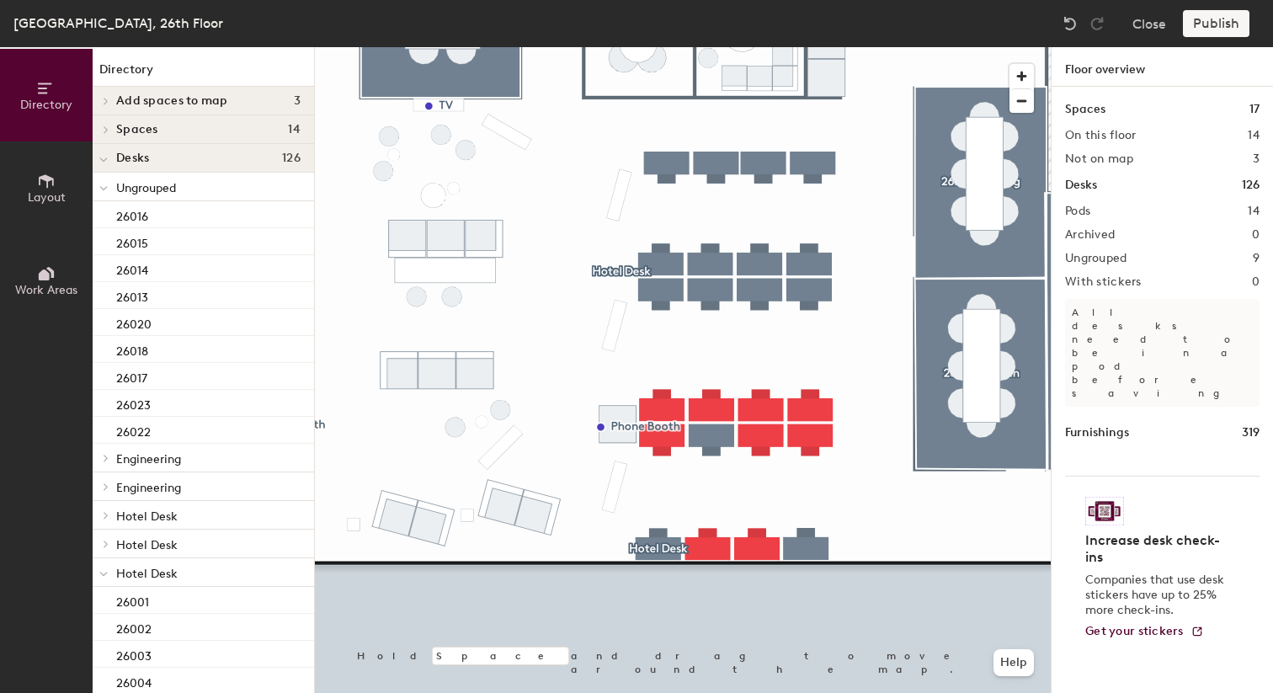
click at [719, 47] on div at bounding box center [683, 47] width 736 height 0
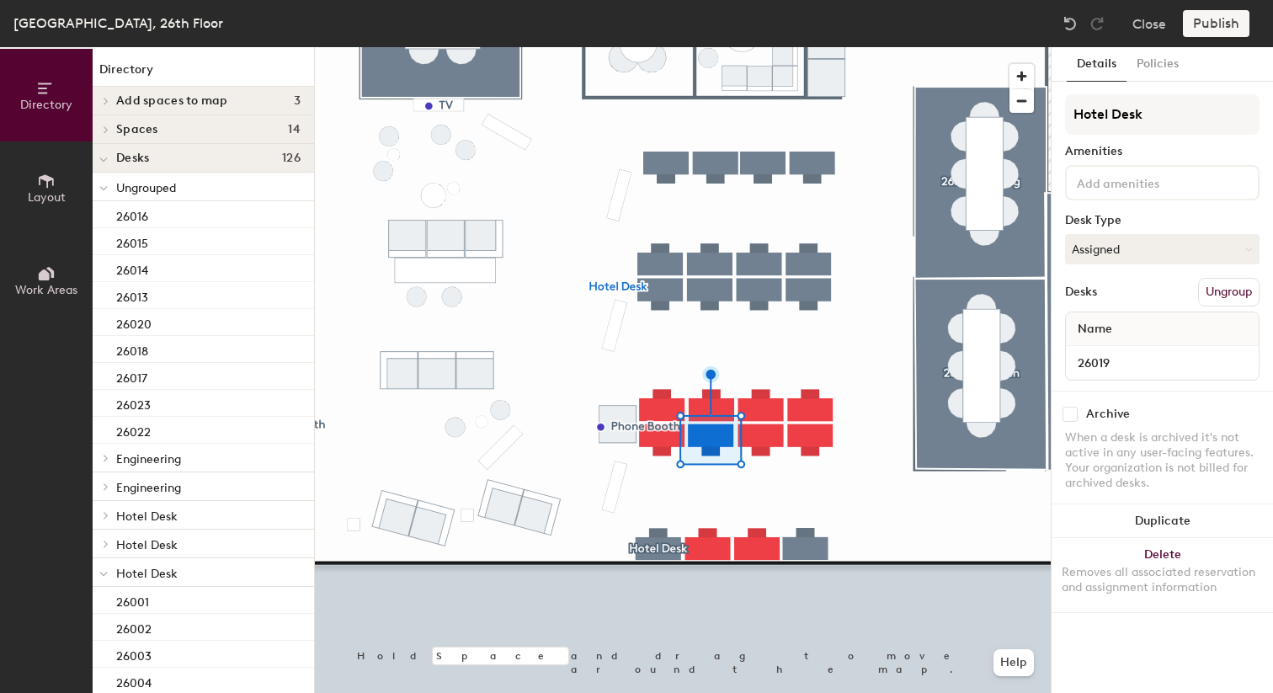
click at [1214, 296] on button "Ungroup" at bounding box center [1228, 292] width 61 height 29
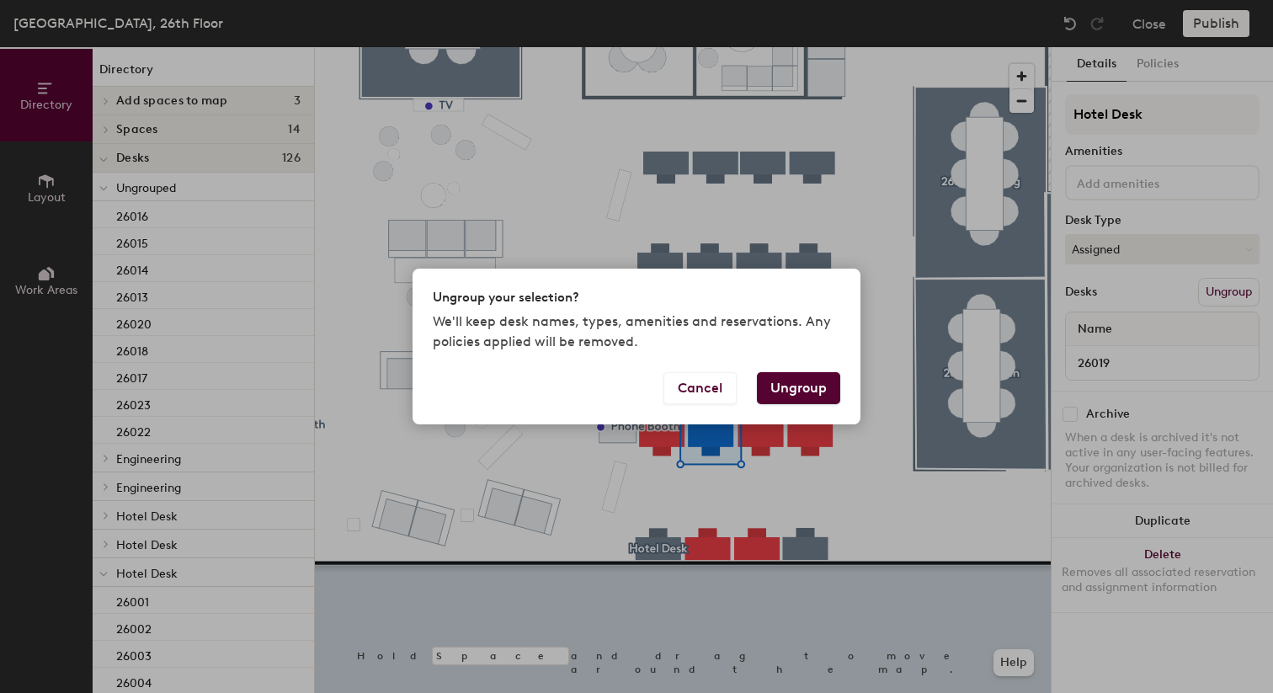
click at [801, 401] on button "Ungroup" at bounding box center [798, 388] width 83 height 32
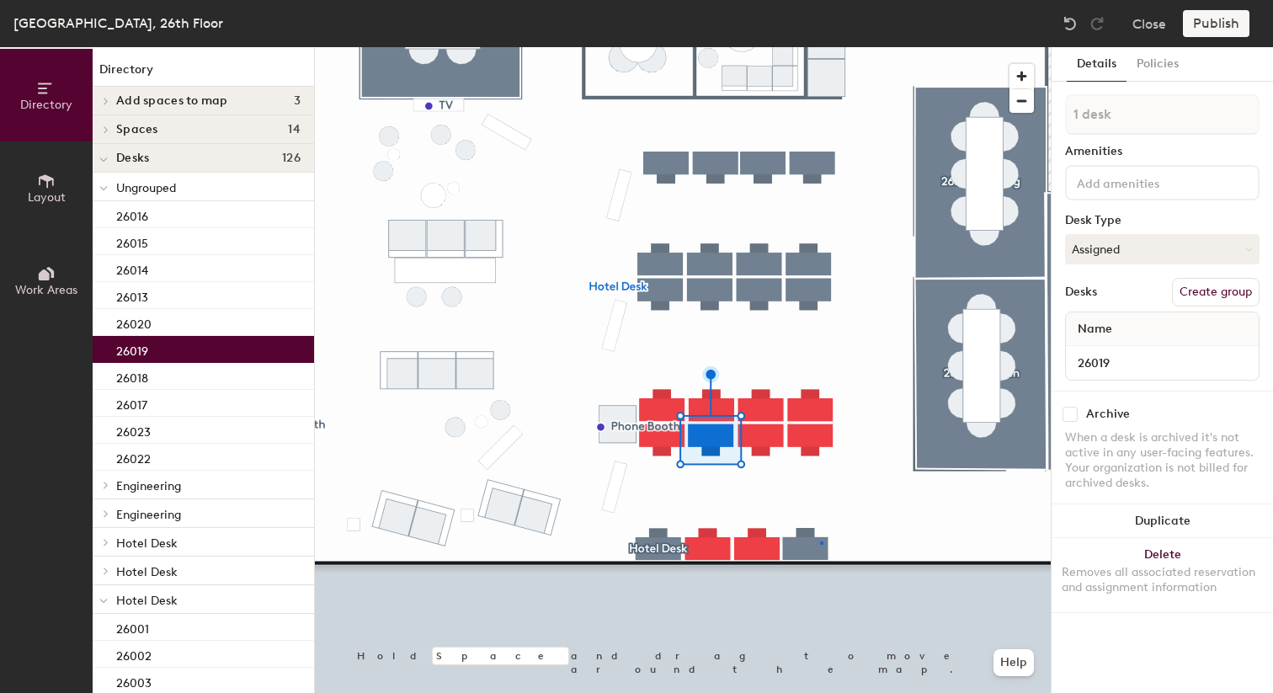
click at [820, 47] on div at bounding box center [683, 47] width 736 height 0
click at [1210, 298] on button "Ungroup" at bounding box center [1228, 292] width 61 height 29
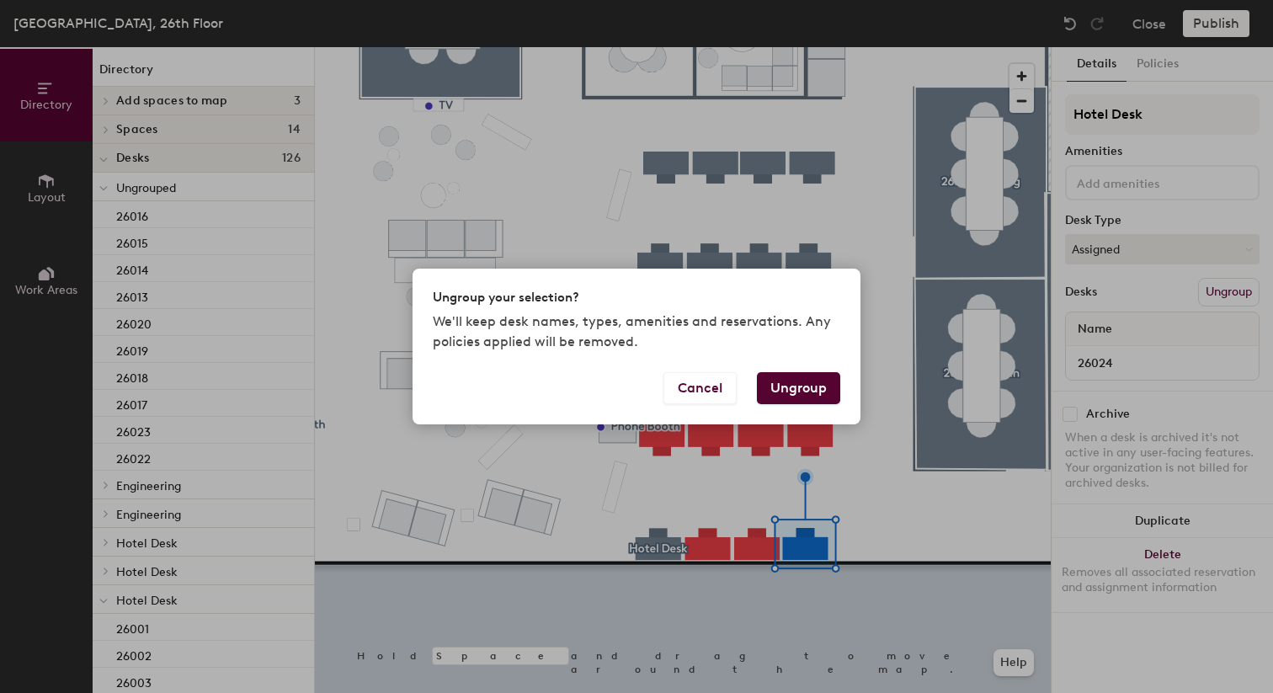
click at [817, 397] on button "Ungroup" at bounding box center [798, 388] width 83 height 32
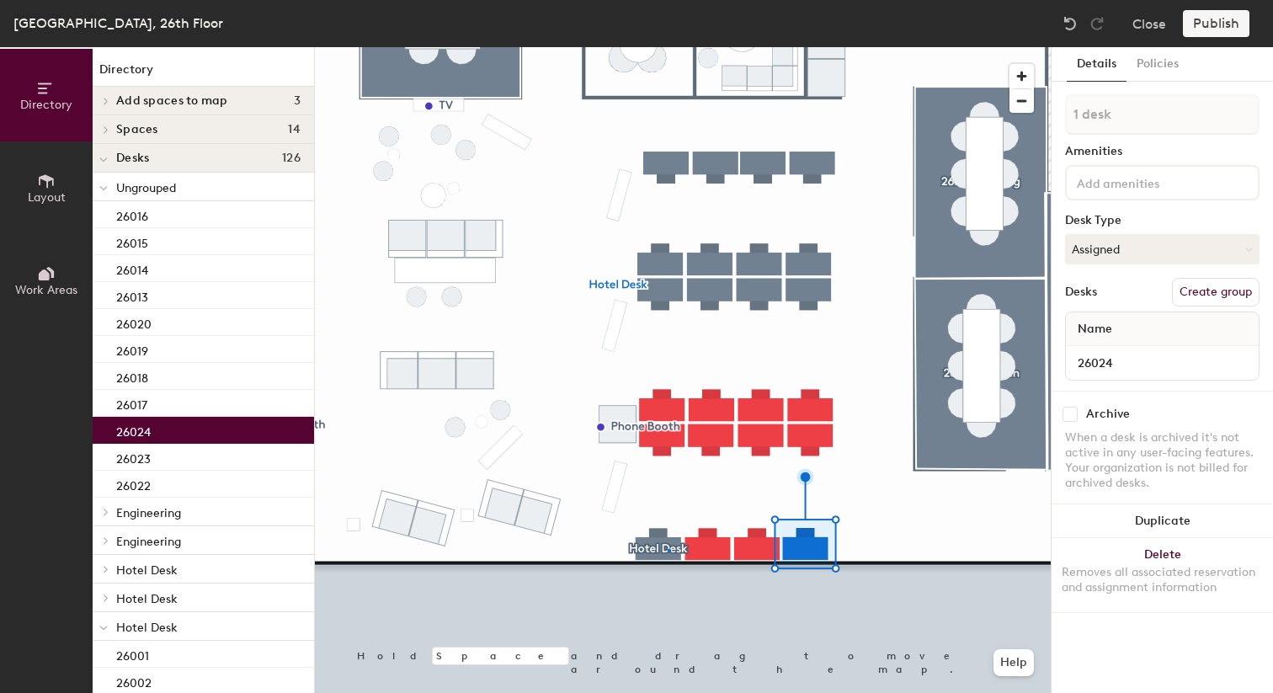
click at [667, 47] on div at bounding box center [683, 47] width 736 height 0
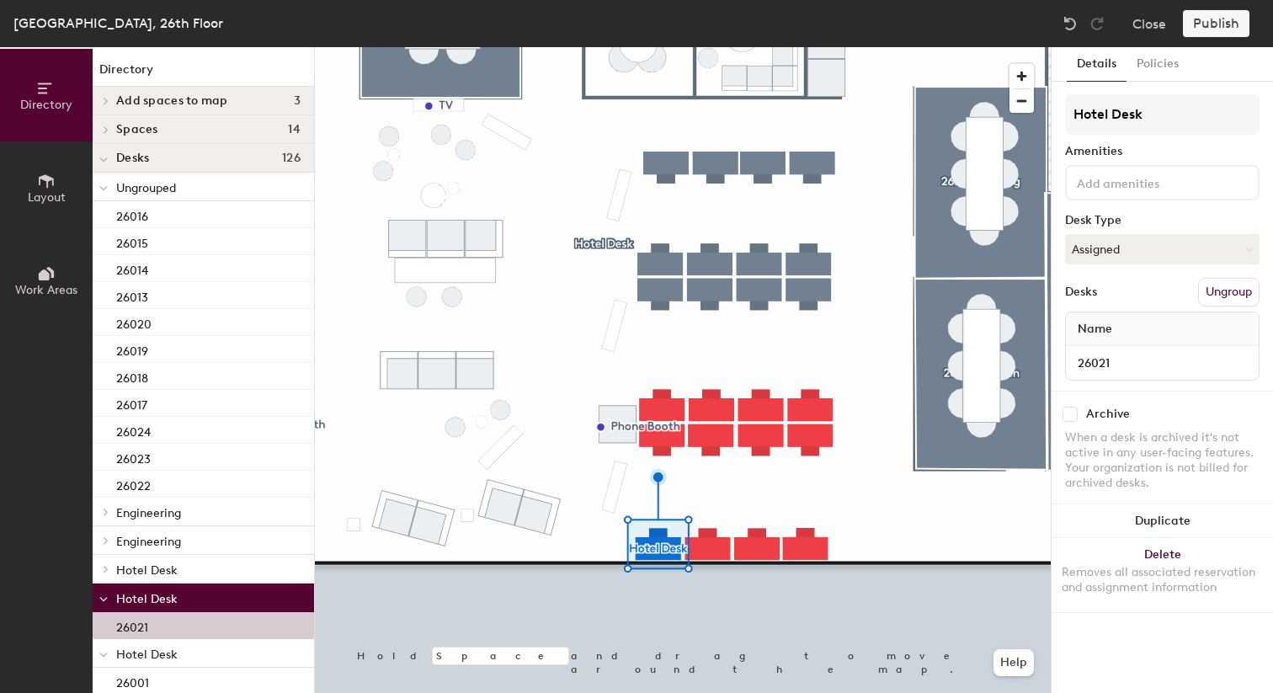
click at [1214, 301] on button "Ungroup" at bounding box center [1228, 292] width 61 height 29
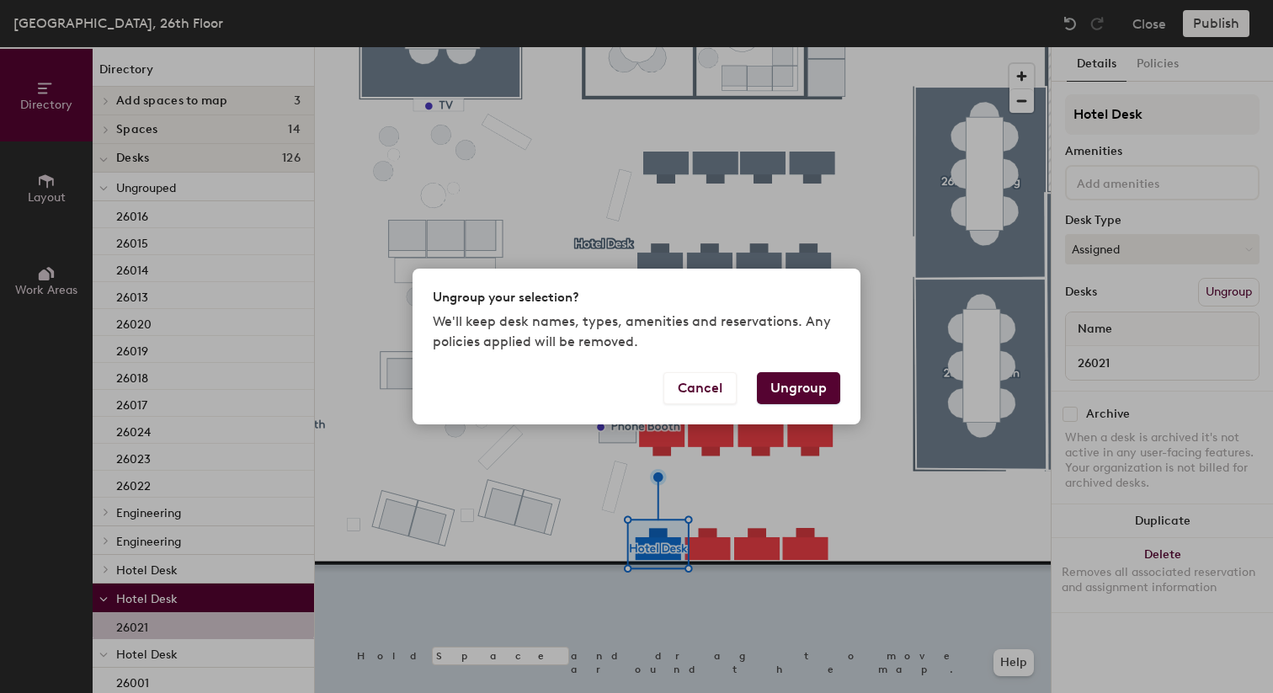
click at [788, 372] on button "Ungroup" at bounding box center [798, 388] width 83 height 32
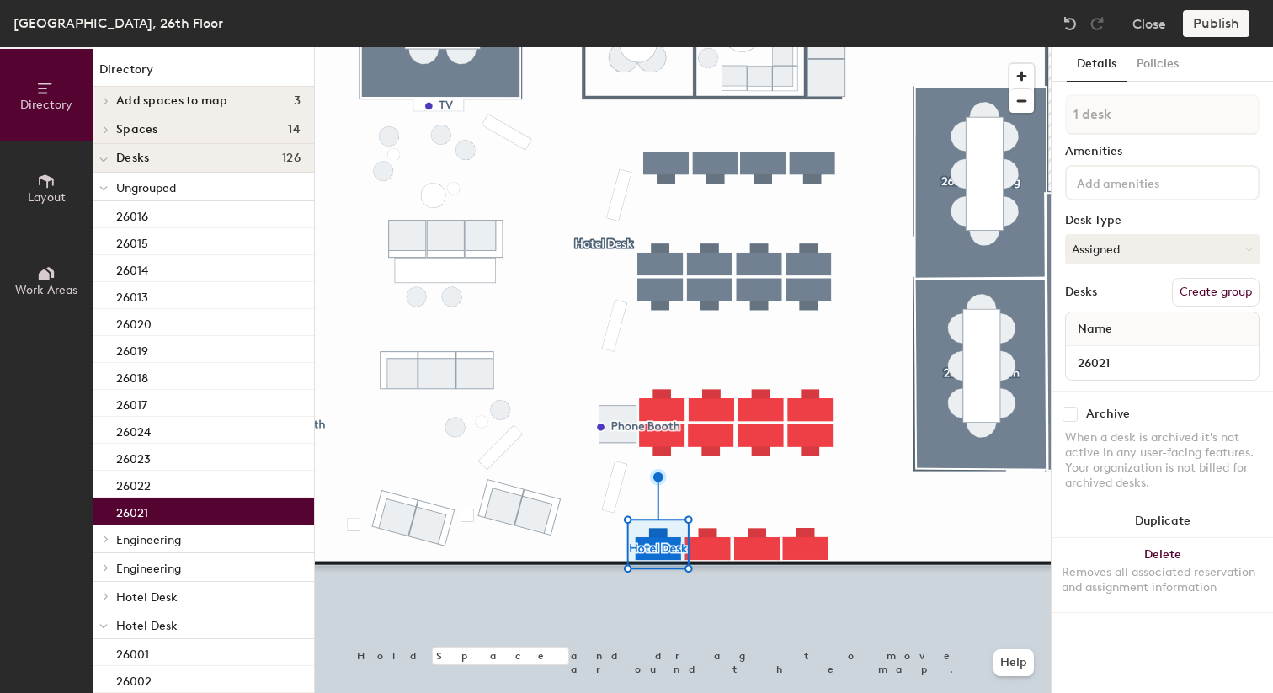
click at [846, 47] on div at bounding box center [683, 47] width 736 height 0
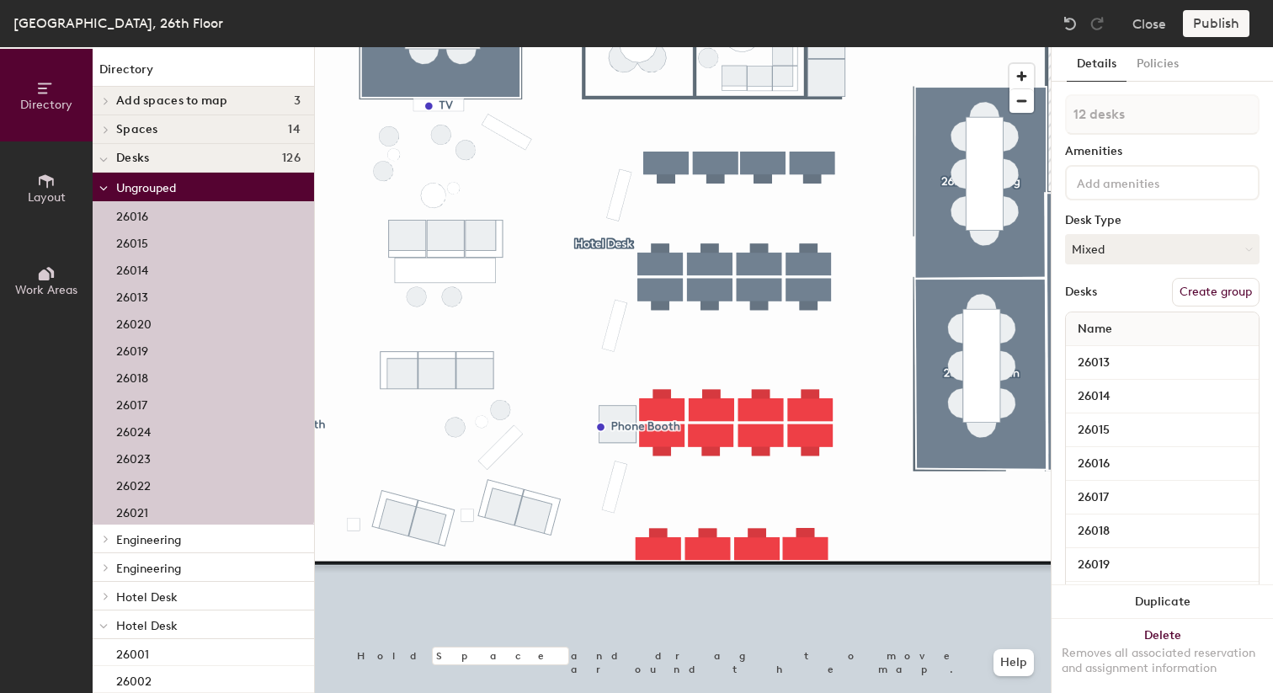
click at [1215, 293] on button "Create group" at bounding box center [1216, 292] width 88 height 29
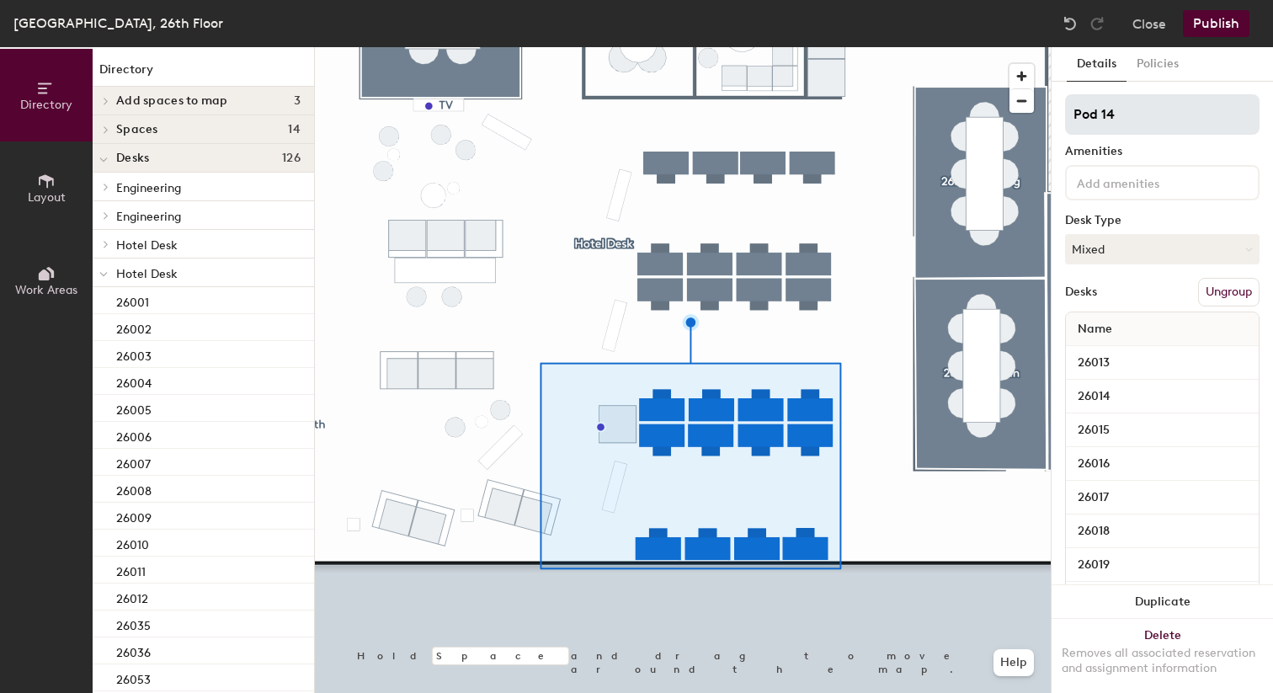
click at [1146, 127] on input "Pod 14" at bounding box center [1162, 114] width 194 height 40
type input "Product"
click at [830, 47] on div at bounding box center [683, 47] width 736 height 0
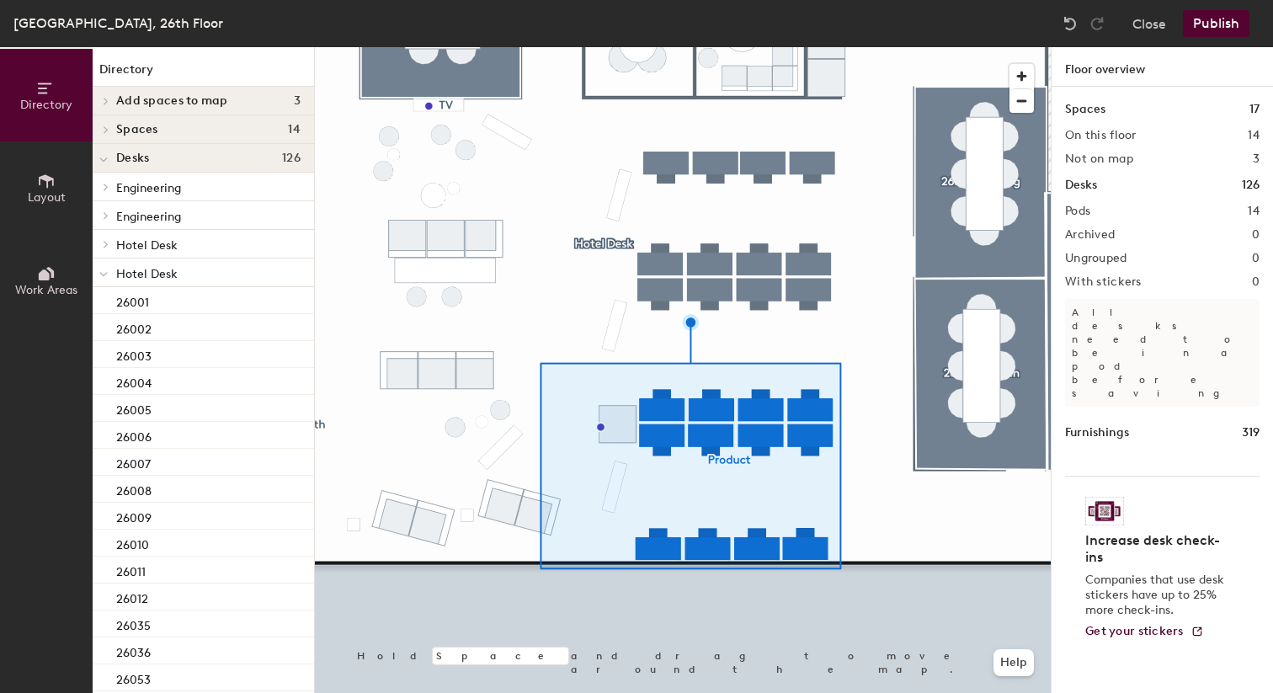
click at [763, 47] on div at bounding box center [683, 47] width 736 height 0
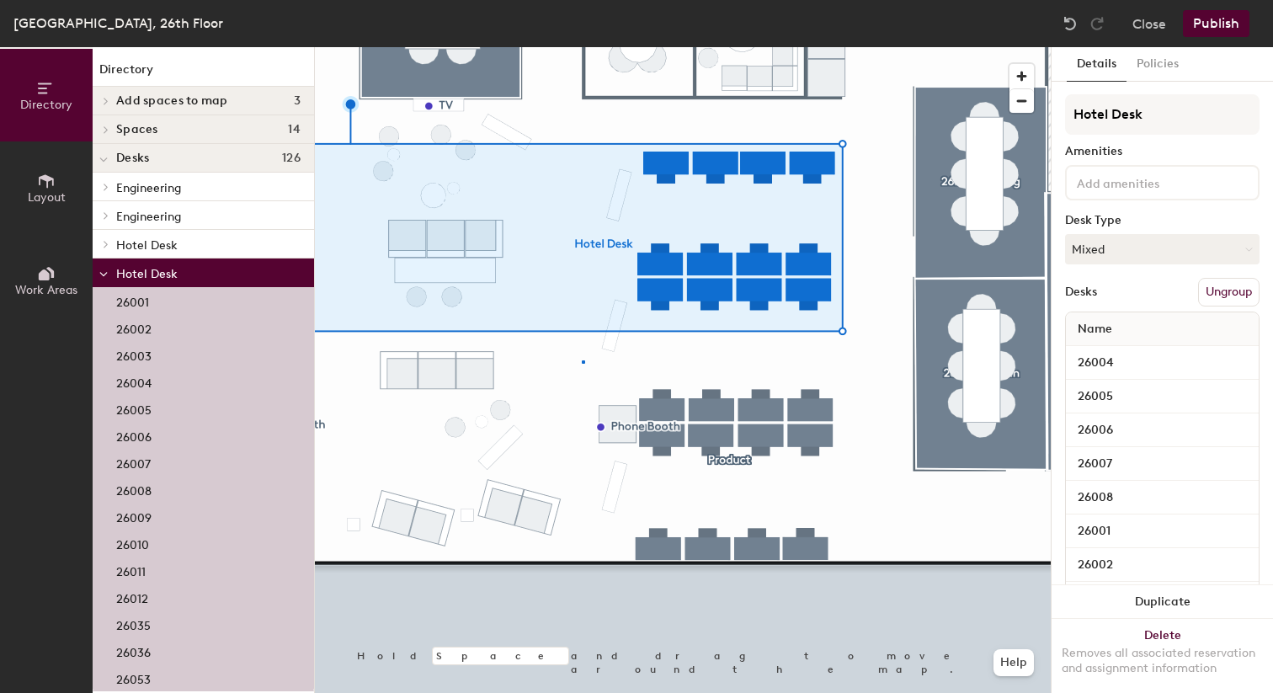
click at [582, 47] on div at bounding box center [683, 47] width 736 height 0
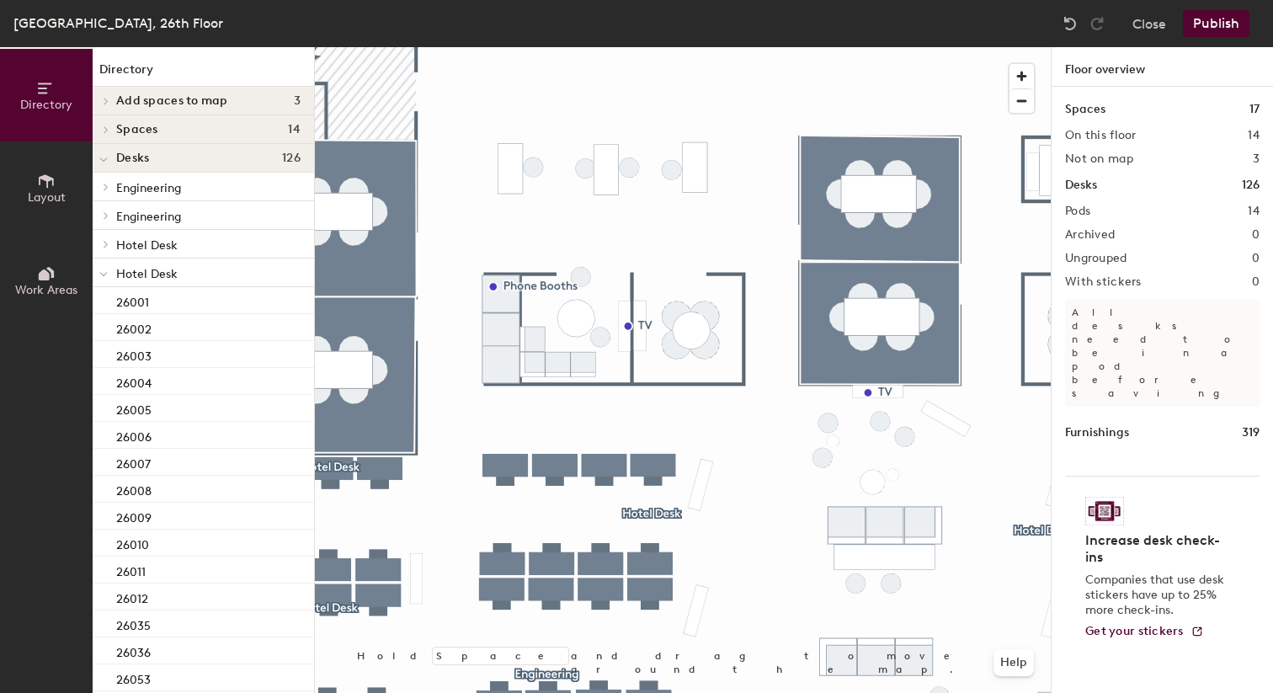
click at [605, 47] on div at bounding box center [683, 47] width 736 height 0
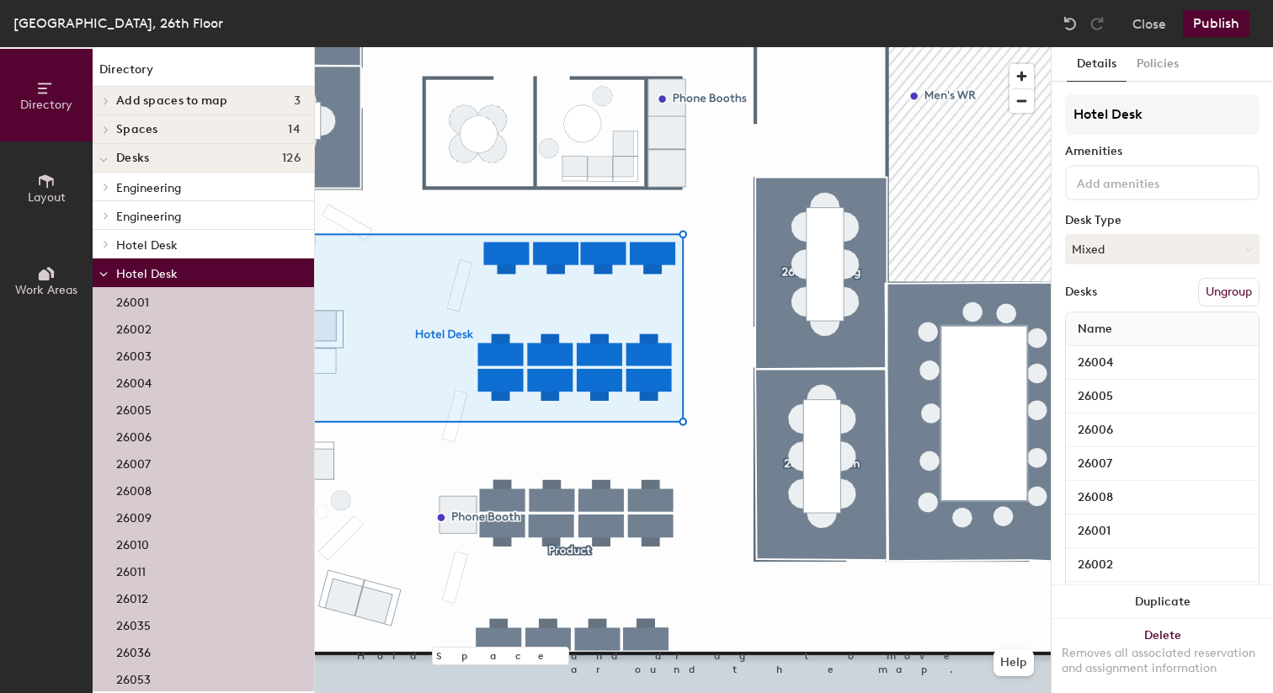
click at [760, 47] on div at bounding box center [683, 47] width 736 height 0
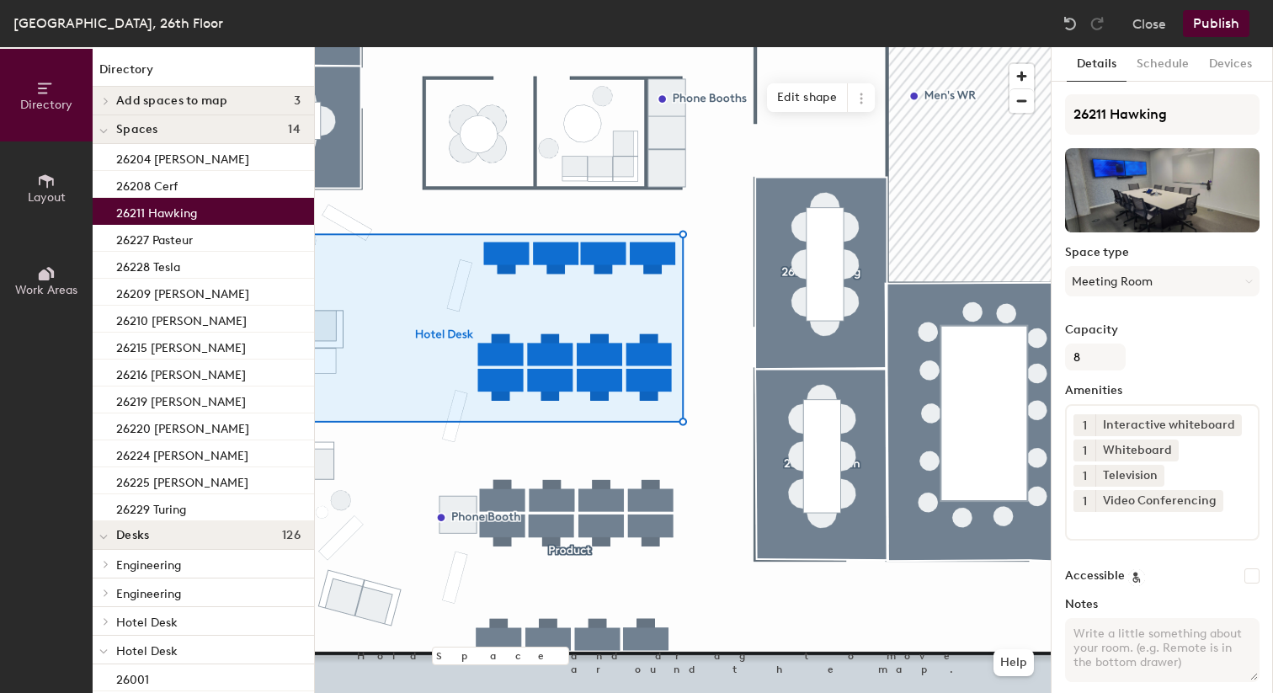
click at [740, 47] on div at bounding box center [683, 47] width 736 height 0
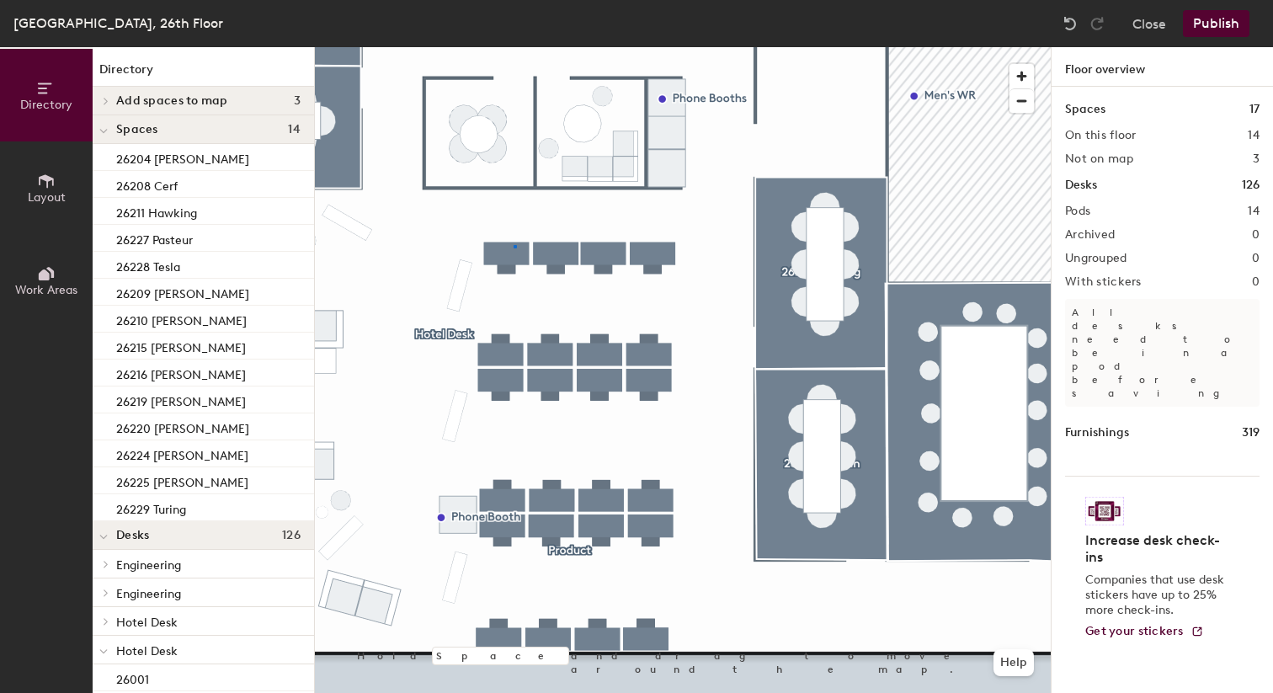
click at [513, 47] on div at bounding box center [683, 47] width 736 height 0
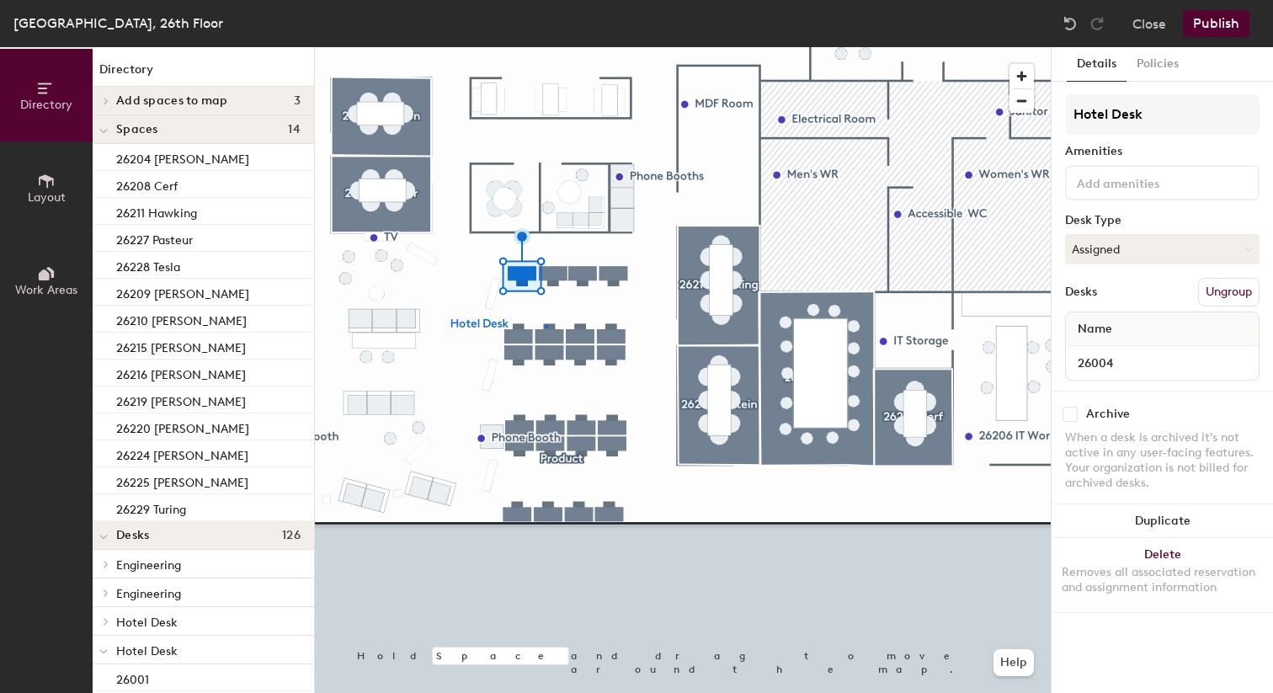
click at [545, 47] on div at bounding box center [683, 47] width 736 height 0
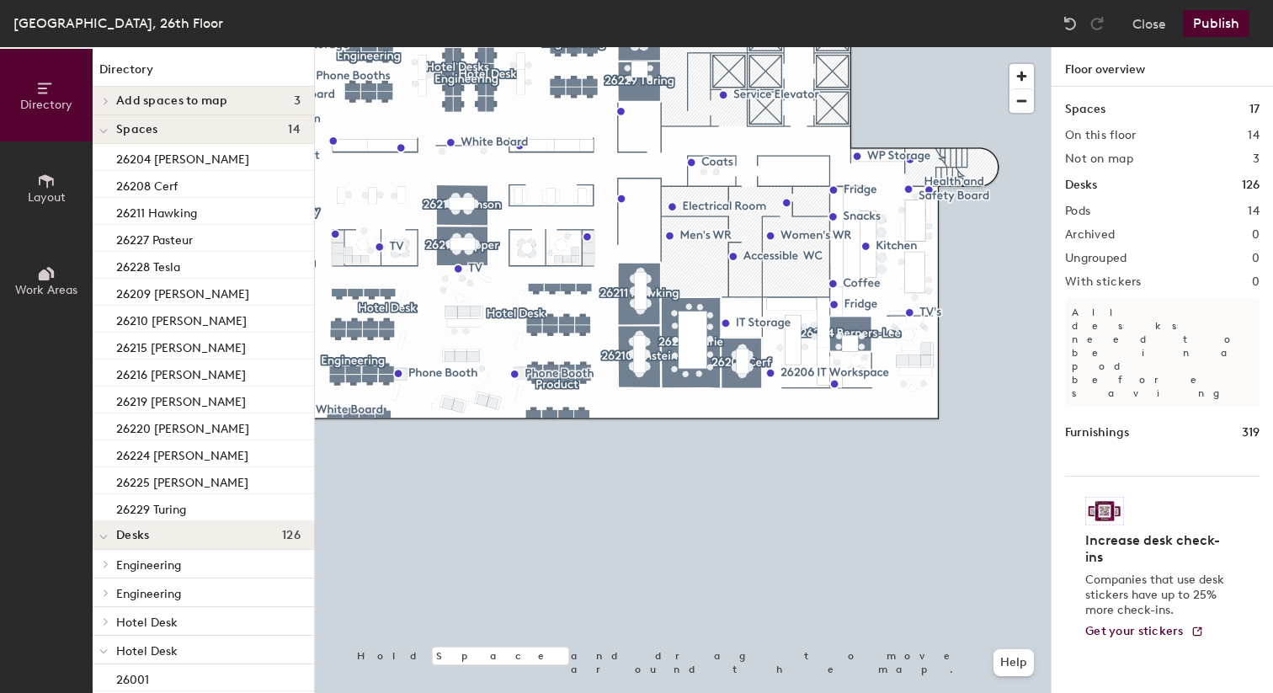
click at [534, 47] on div at bounding box center [683, 47] width 736 height 0
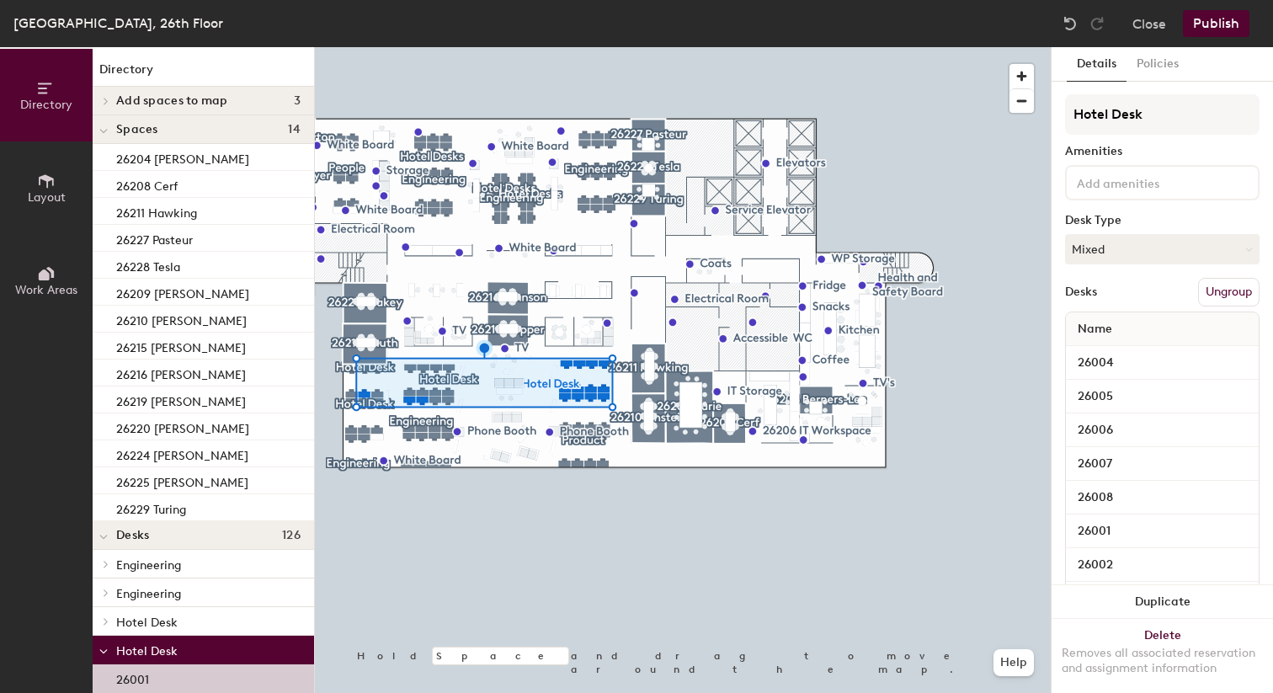
click at [1242, 292] on button "Ungroup" at bounding box center [1228, 292] width 61 height 29
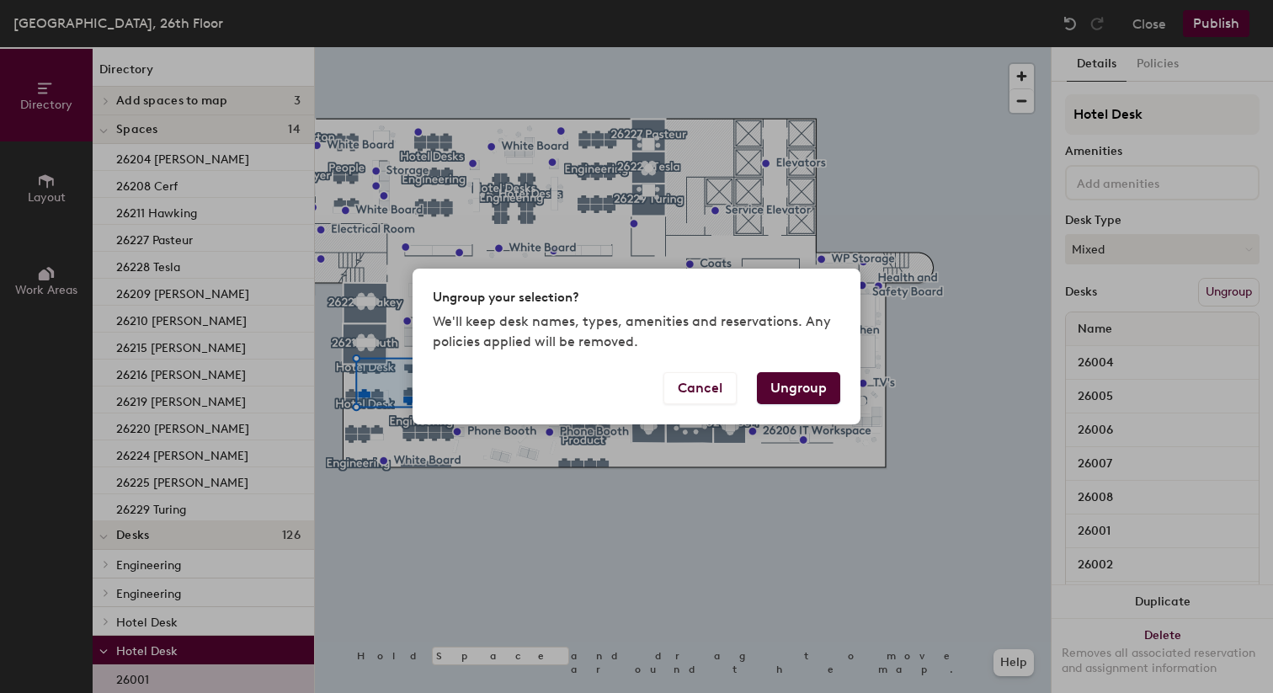
click at [794, 388] on button "Ungroup" at bounding box center [798, 388] width 83 height 32
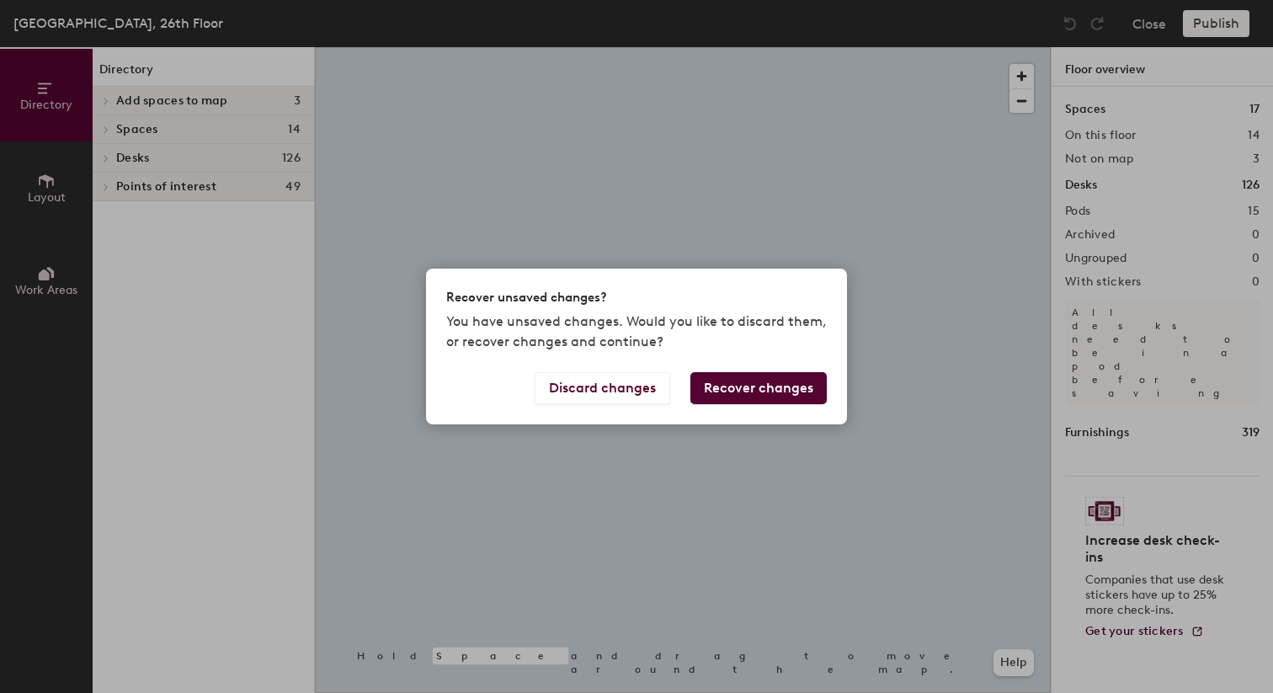
click at [789, 390] on button "Recover changes" at bounding box center [758, 388] width 136 height 32
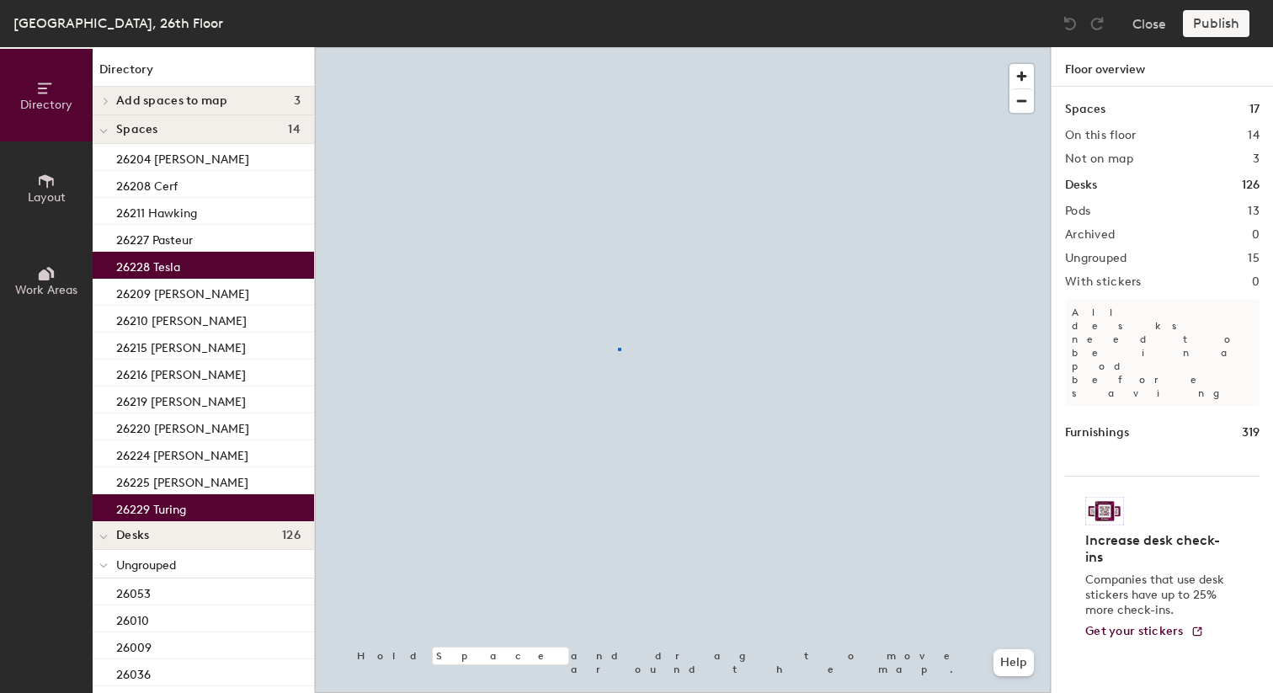
click at [618, 47] on div at bounding box center [683, 47] width 736 height 0
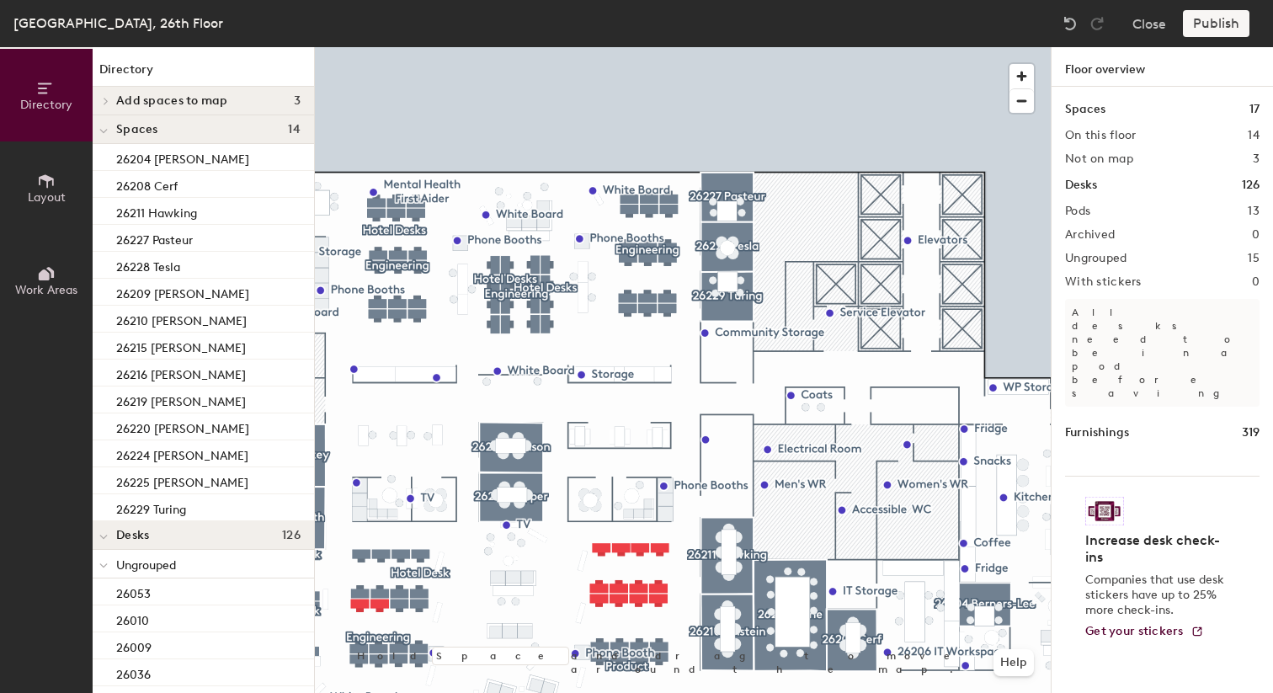
click at [584, 47] on div at bounding box center [683, 47] width 736 height 0
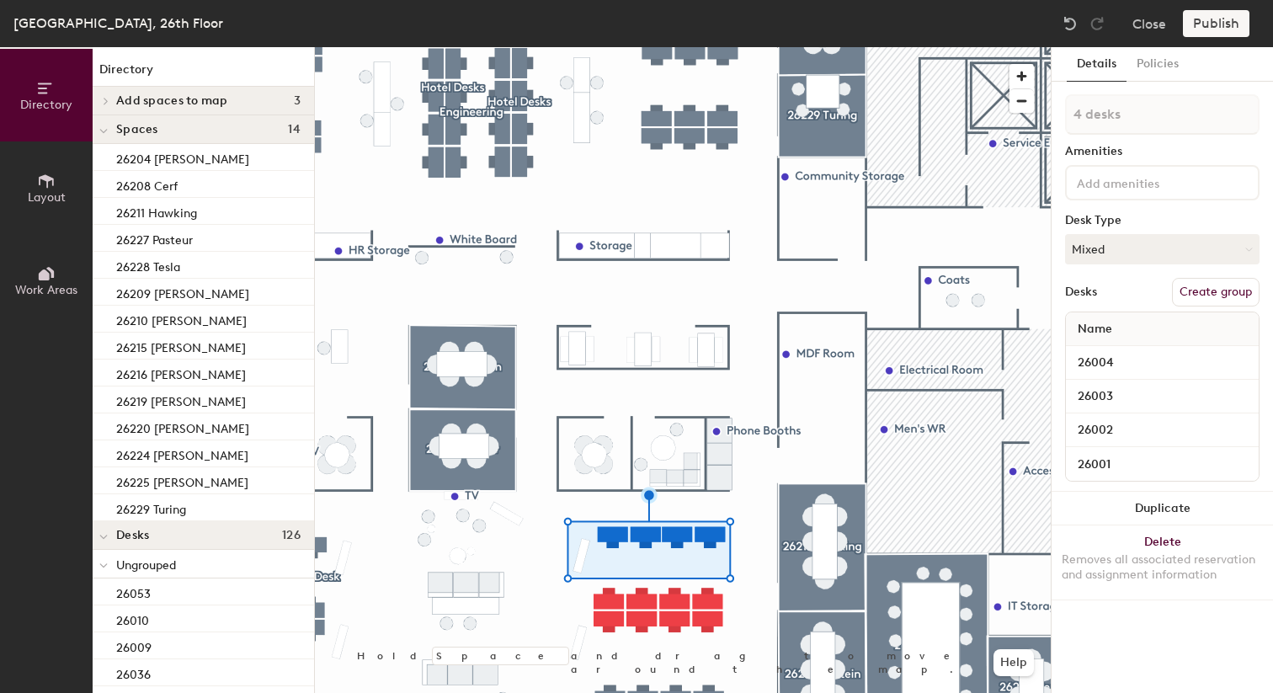
click at [1228, 297] on button "Create group" at bounding box center [1216, 292] width 88 height 29
click at [1152, 119] on input "Pod 14" at bounding box center [1162, 114] width 194 height 40
type input "Engineering"
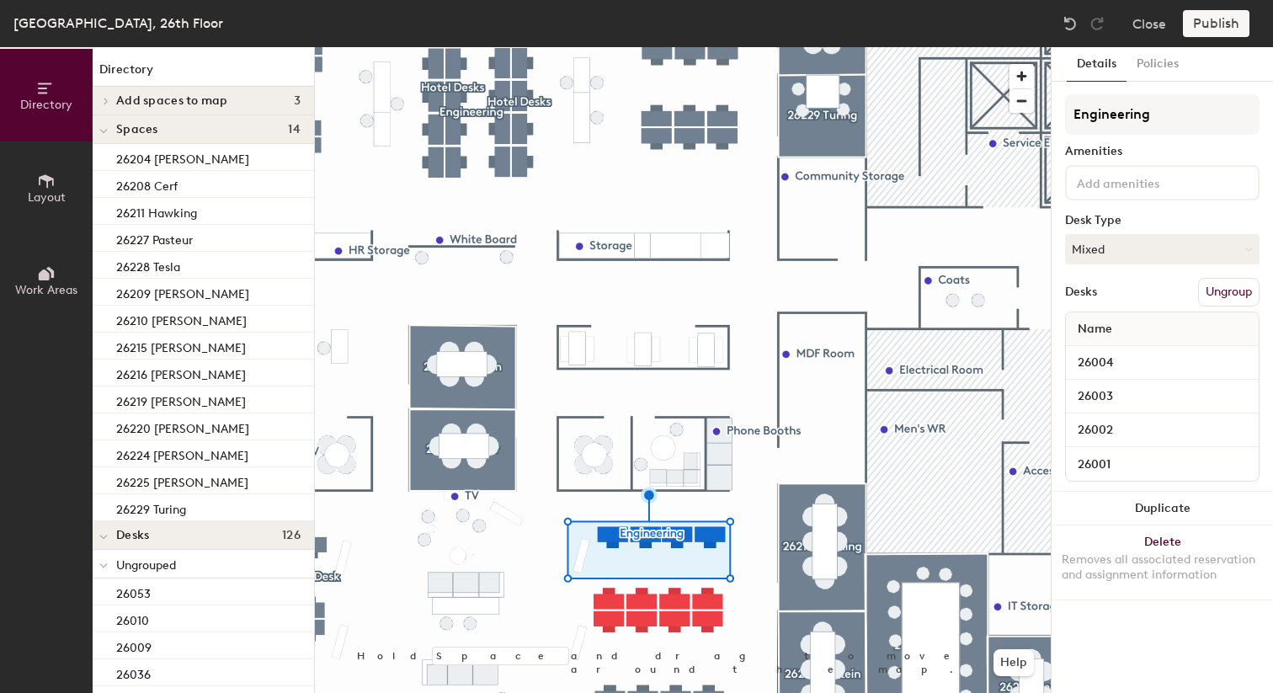
click at [607, 47] on div at bounding box center [683, 47] width 736 height 0
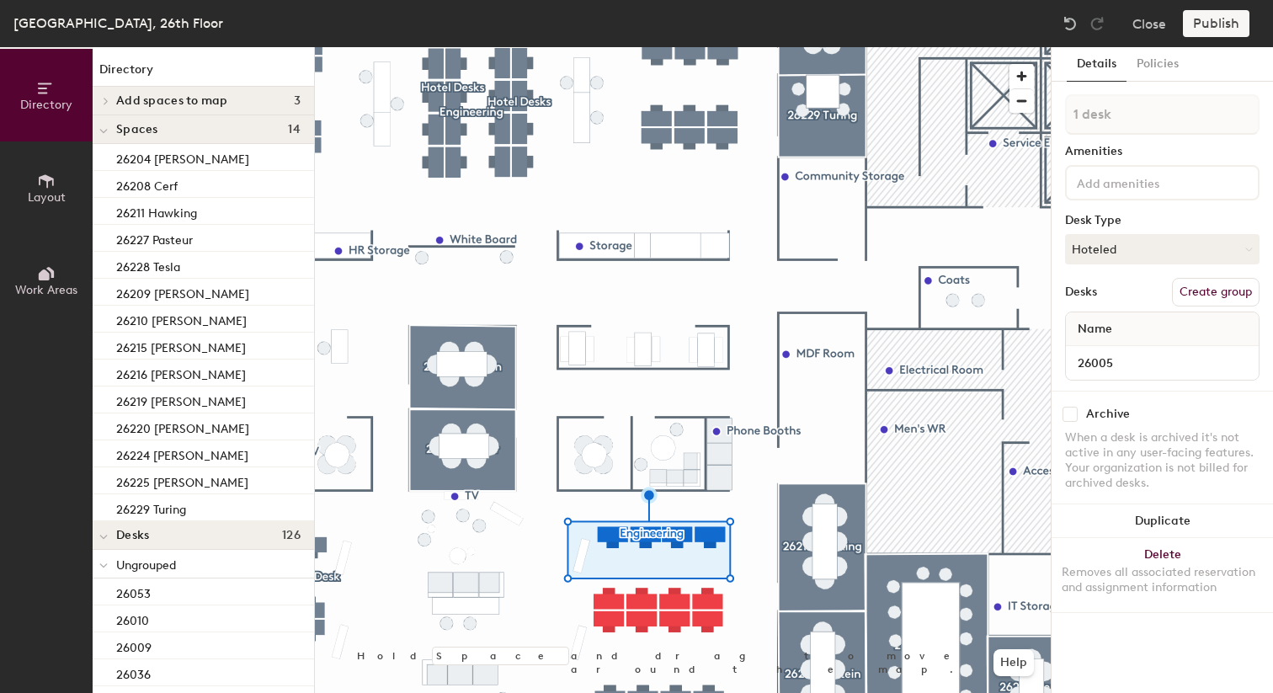
click at [643, 47] on div at bounding box center [683, 47] width 736 height 0
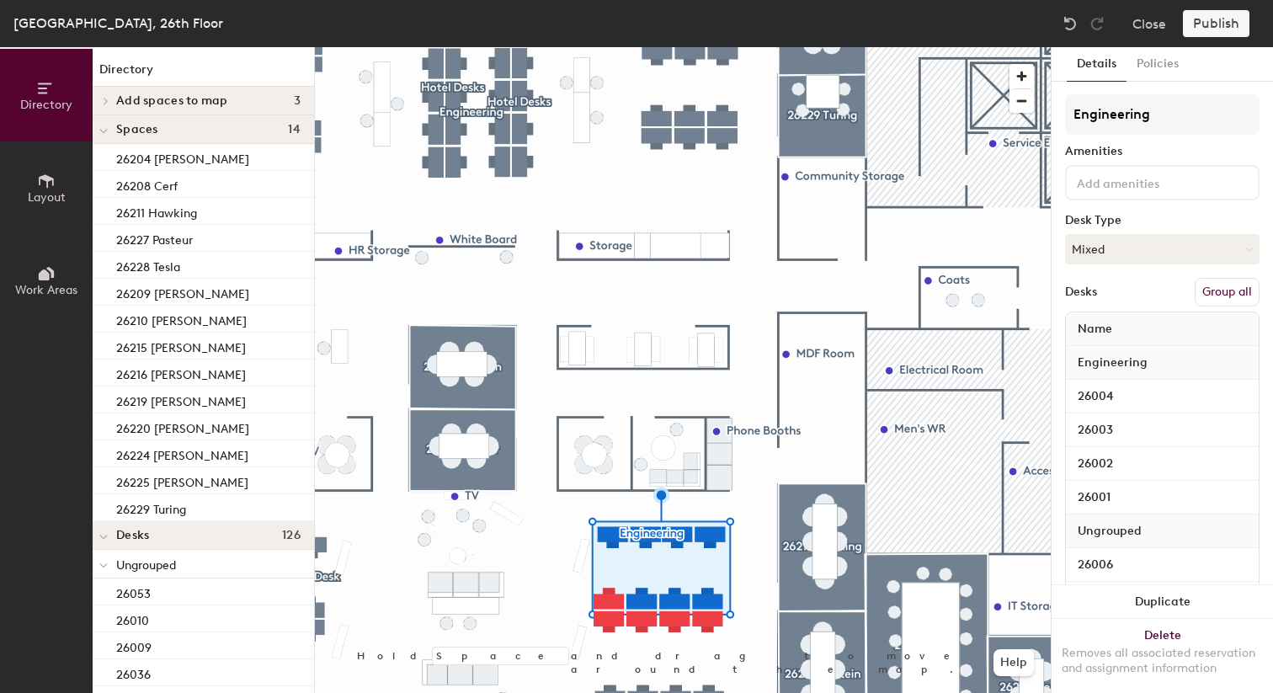
click at [1223, 285] on button "Group all" at bounding box center [1226, 292] width 65 height 29
click at [747, 47] on div at bounding box center [683, 47] width 736 height 0
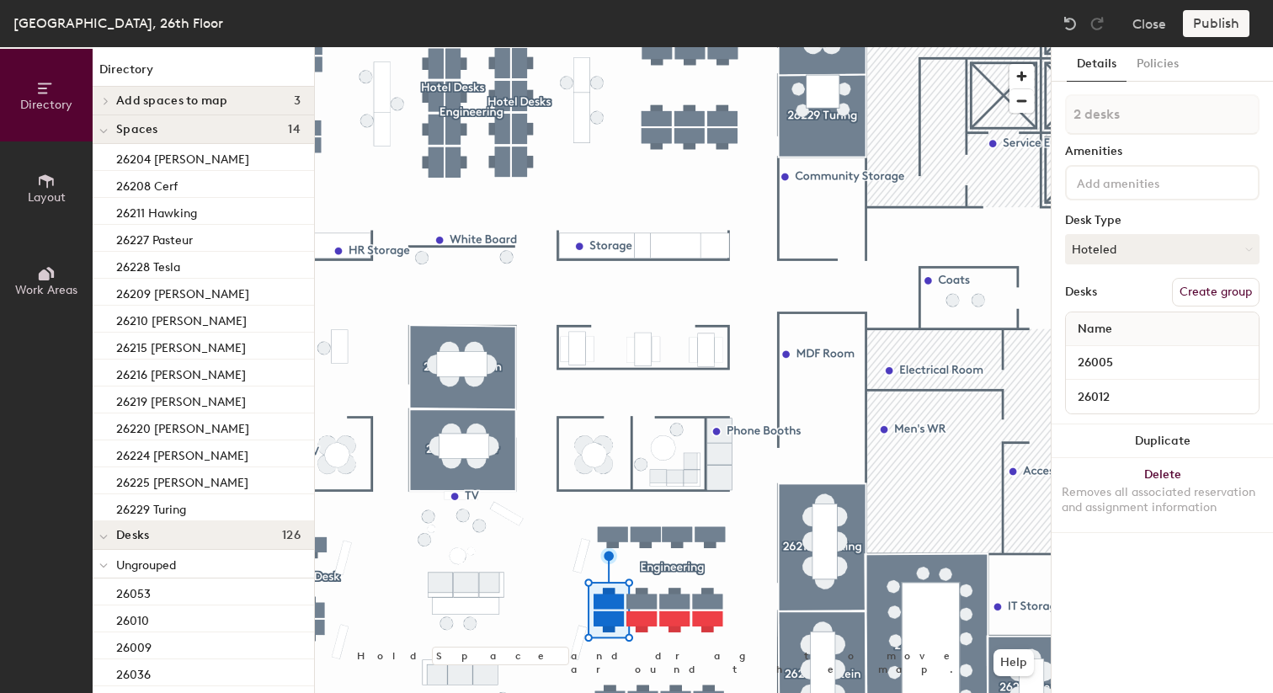
click at [1194, 295] on button "Create group" at bounding box center [1216, 292] width 88 height 29
click at [1145, 109] on input "Pod 15" at bounding box center [1162, 114] width 194 height 40
type input "o"
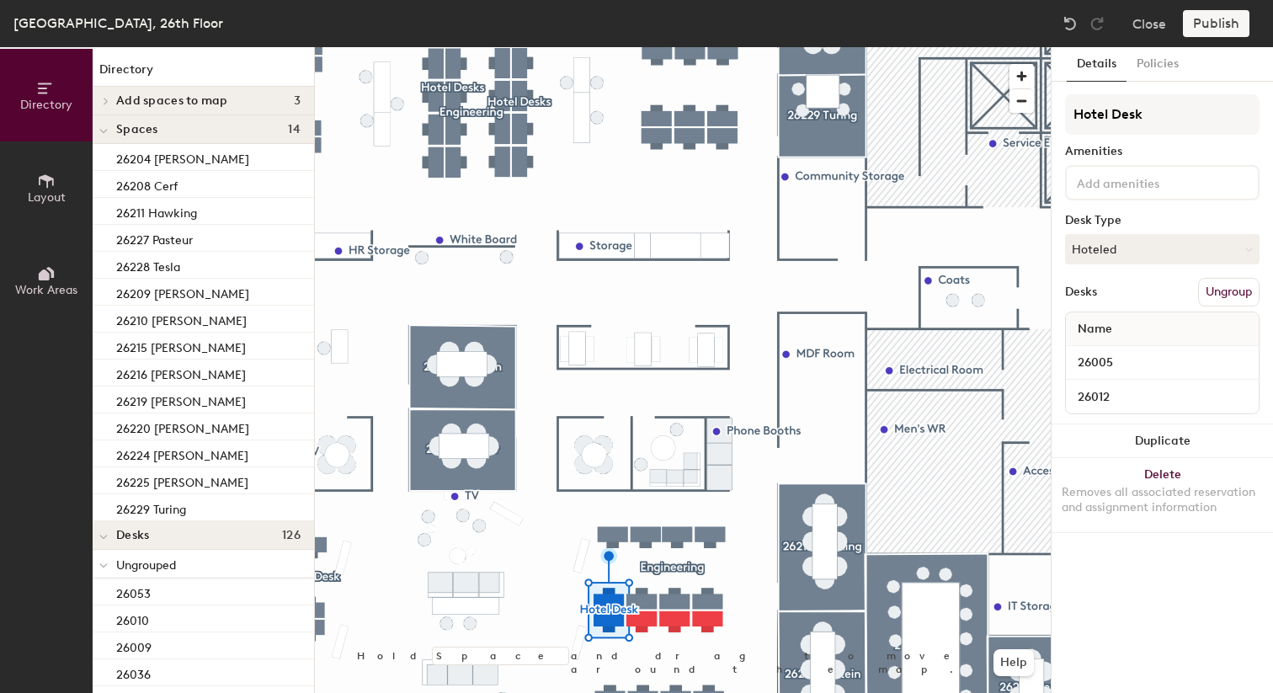
type input "Hotel Desk"
click at [755, 47] on div at bounding box center [683, 47] width 736 height 0
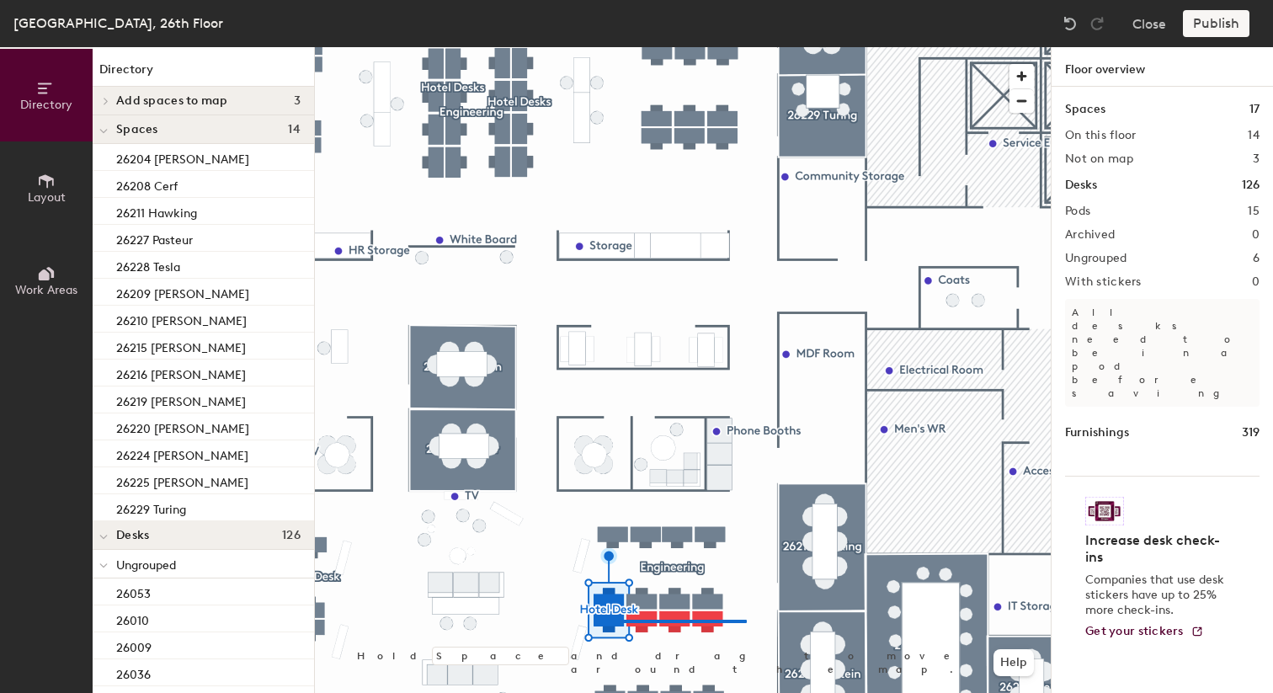
click at [614, 47] on div at bounding box center [683, 47] width 736 height 0
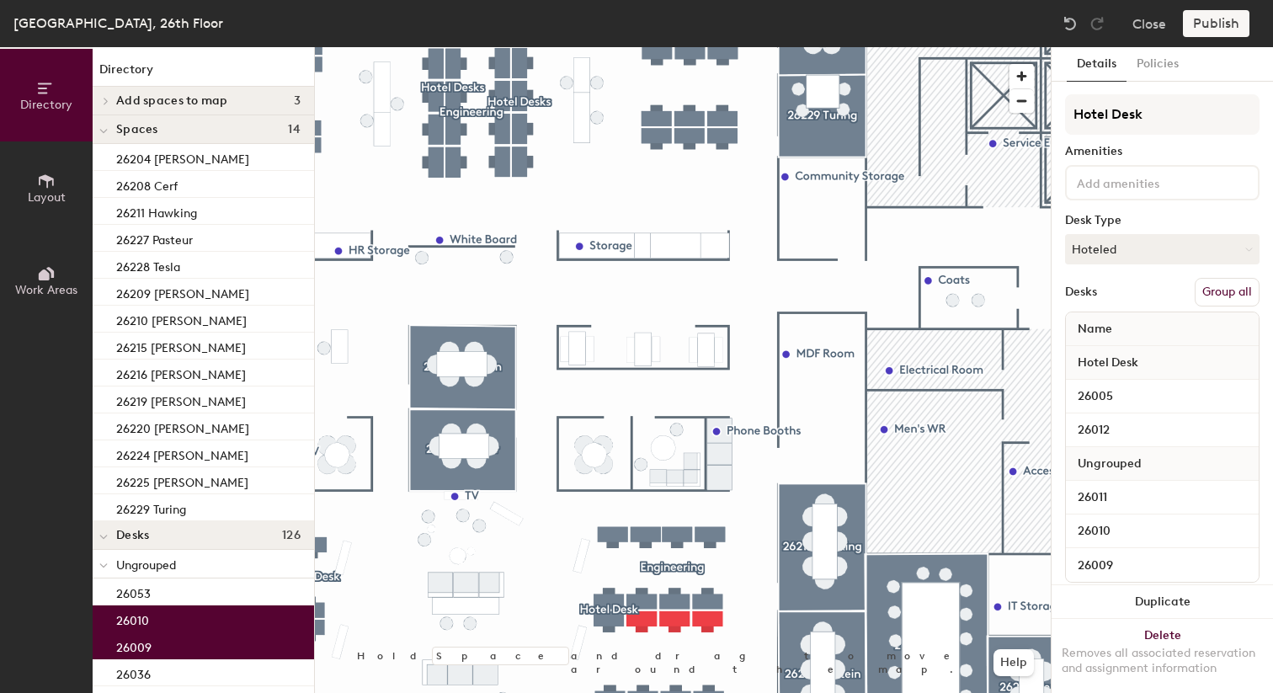
click at [1222, 288] on button "Group all" at bounding box center [1226, 292] width 65 height 29
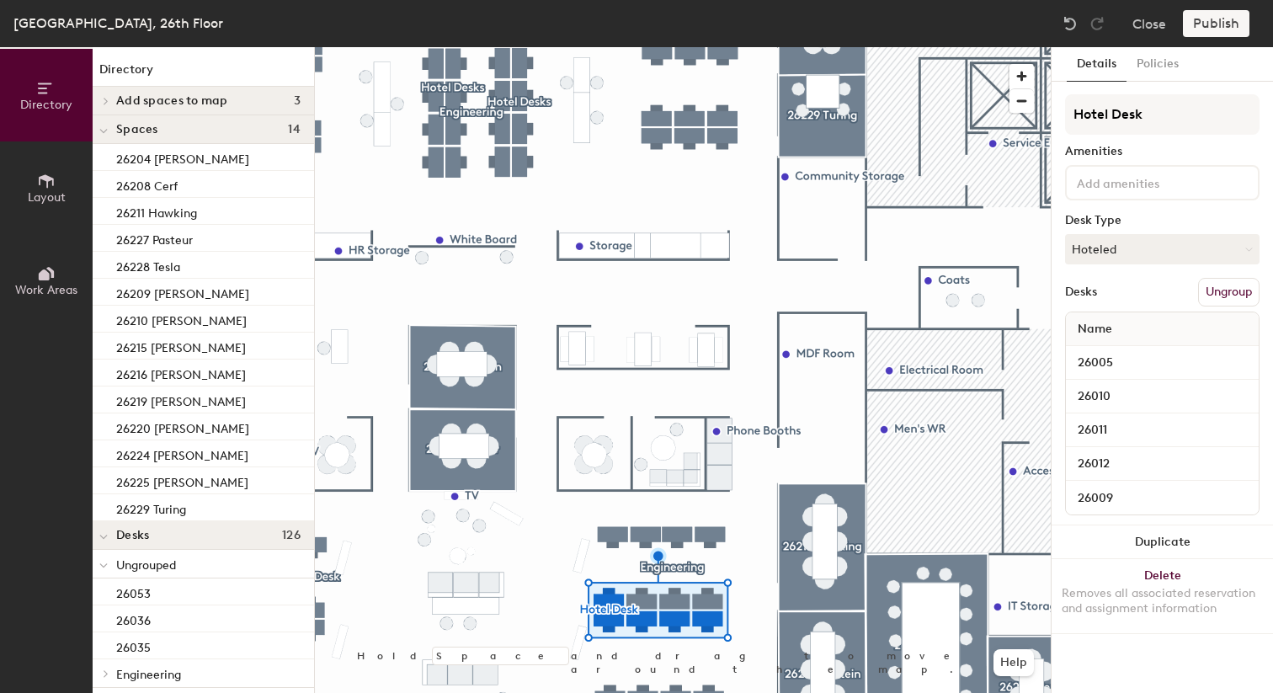
click at [747, 47] on div at bounding box center [683, 47] width 736 height 0
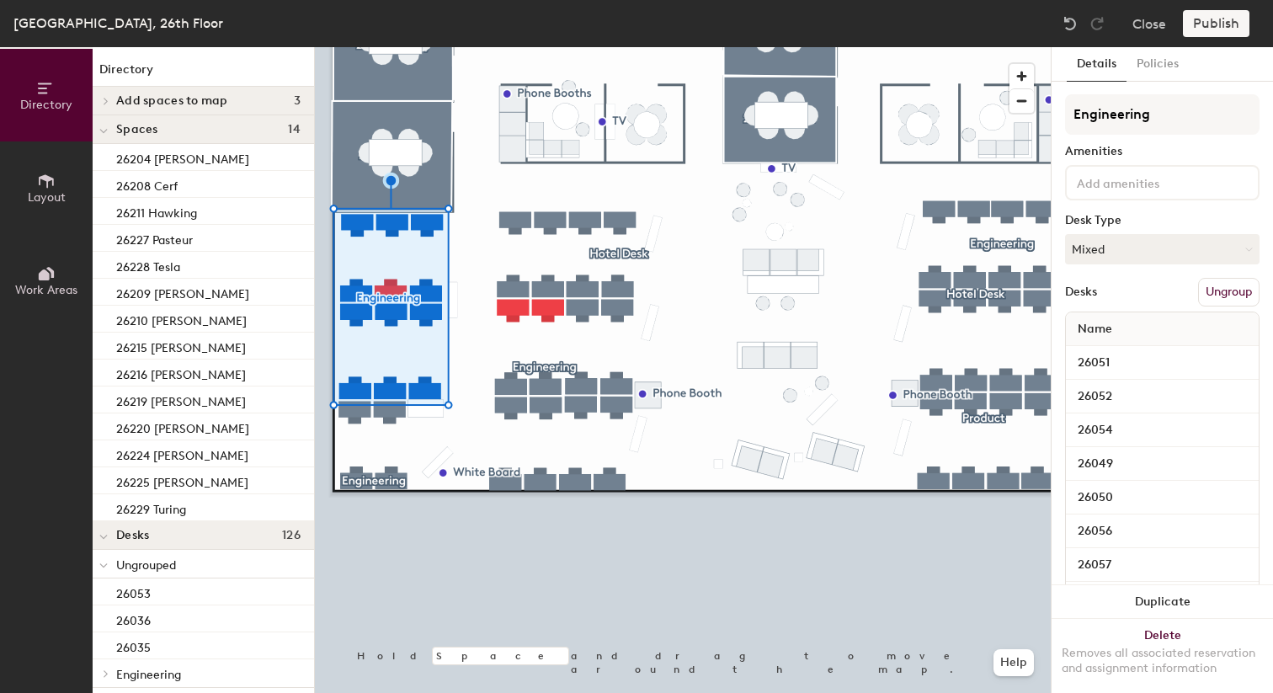
type input "Engineering"
click at [1249, 290] on button "Group all" at bounding box center [1226, 292] width 65 height 29
click at [651, 47] on div at bounding box center [683, 47] width 736 height 0
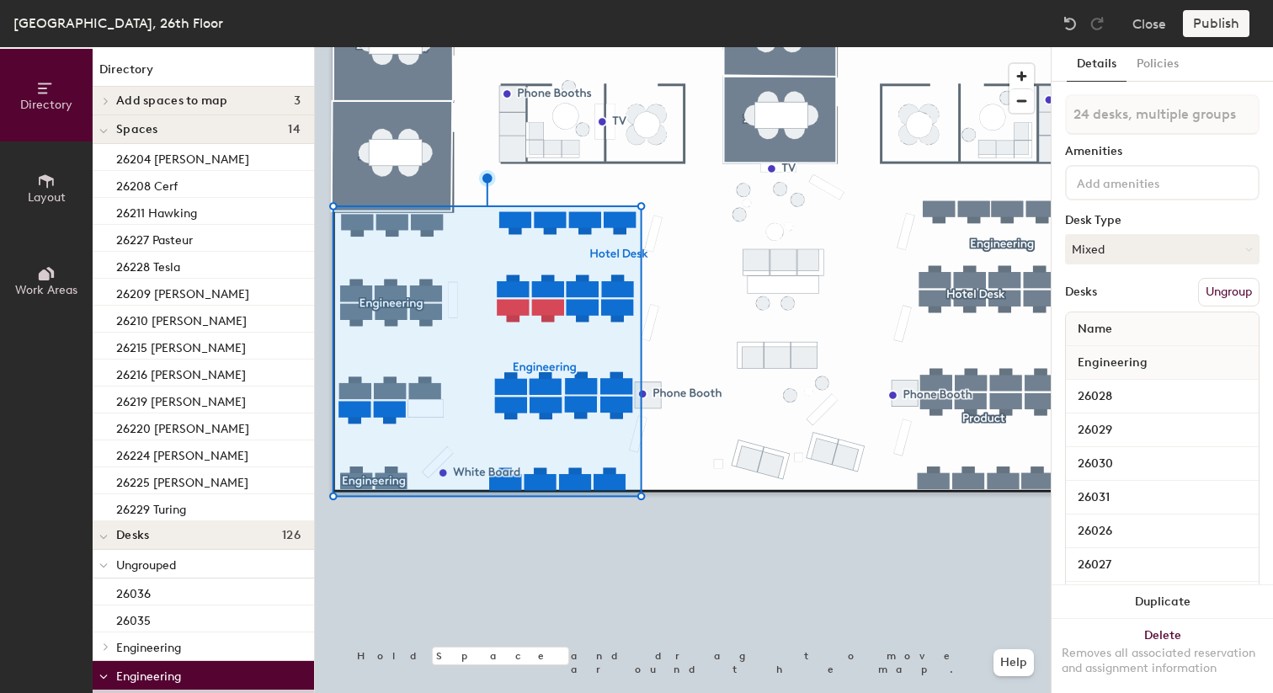
click at [1221, 290] on button "Ungroup" at bounding box center [1228, 292] width 61 height 29
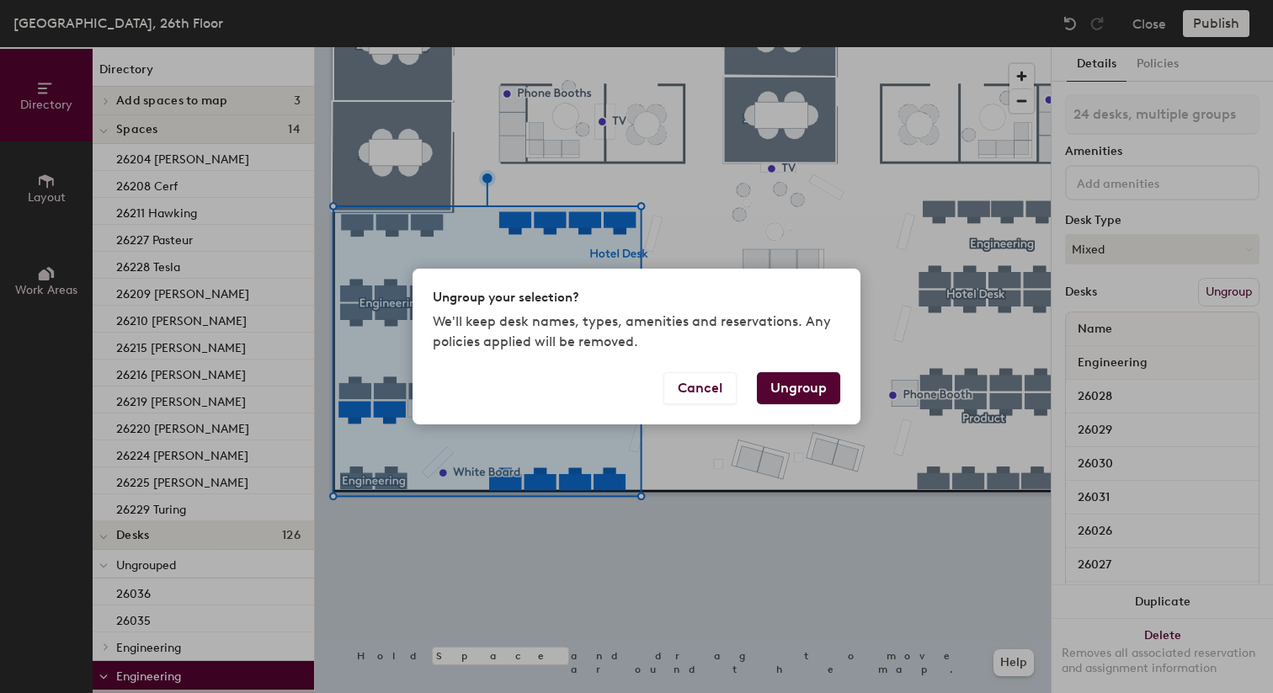
click at [809, 401] on button "Ungroup" at bounding box center [798, 388] width 83 height 32
type input "24 desks"
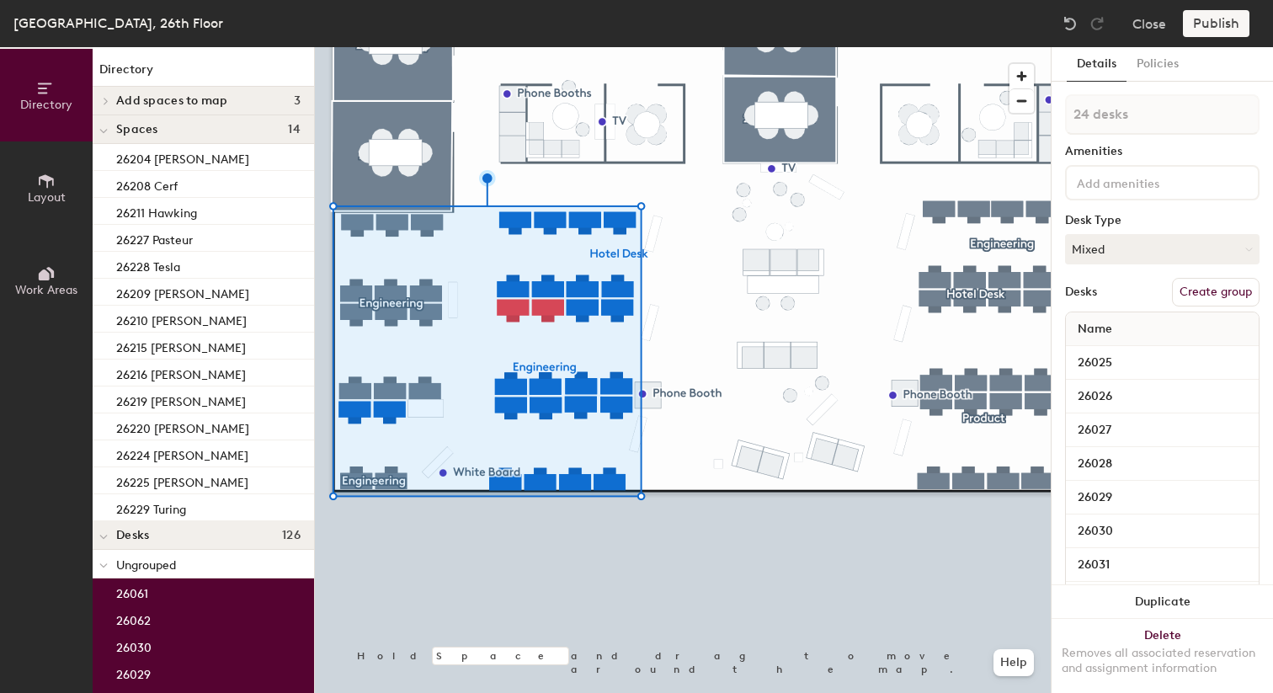
click at [1204, 300] on button "Create group" at bounding box center [1216, 292] width 88 height 29
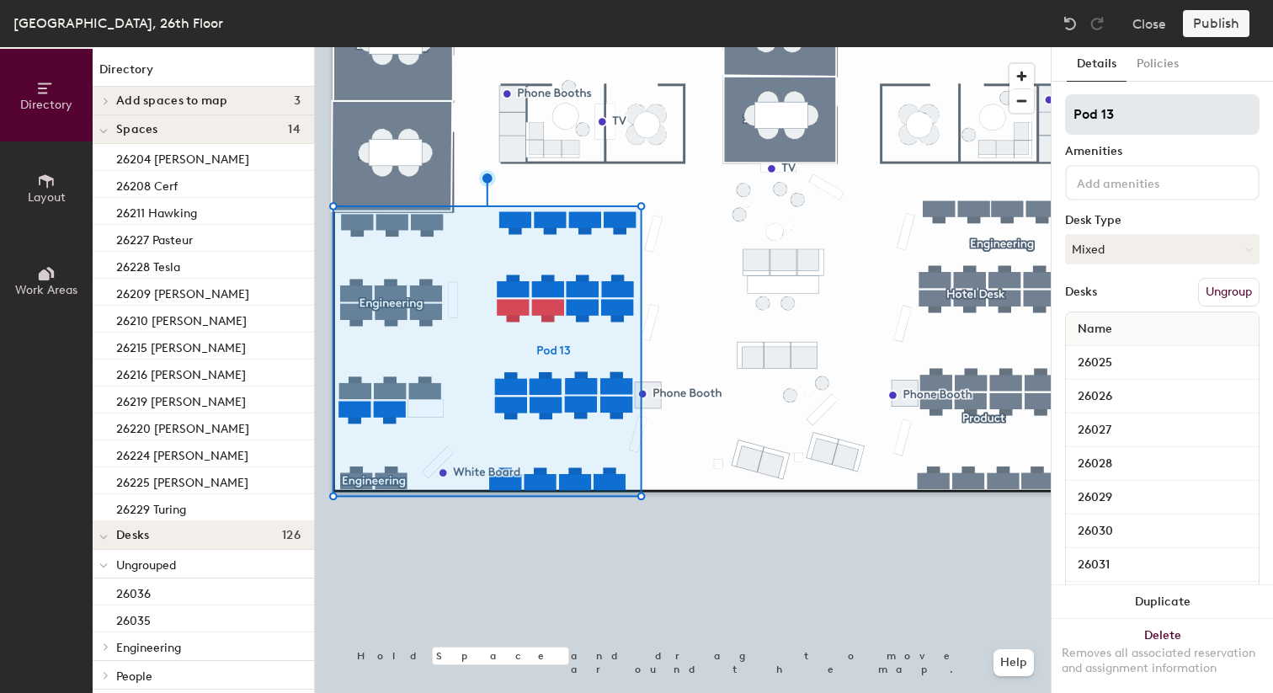
click at [1131, 112] on input "Pod 13" at bounding box center [1162, 114] width 194 height 40
type input "Engineering"
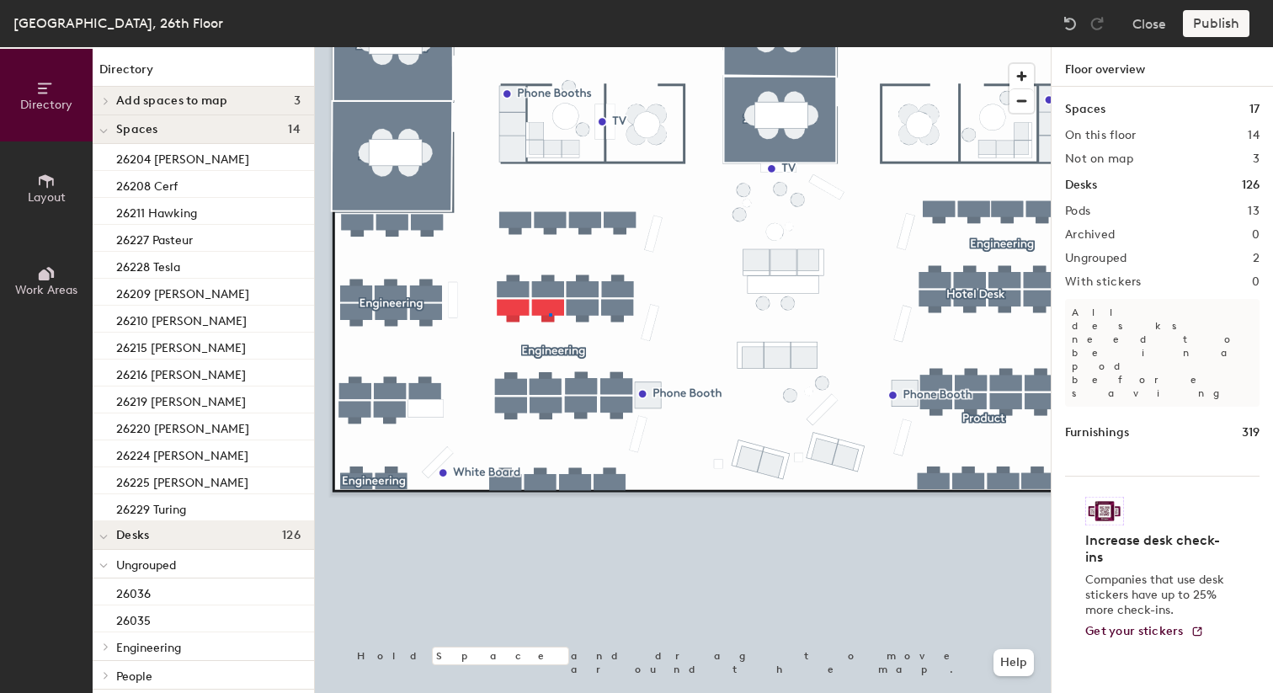
click at [549, 47] on div at bounding box center [683, 47] width 736 height 0
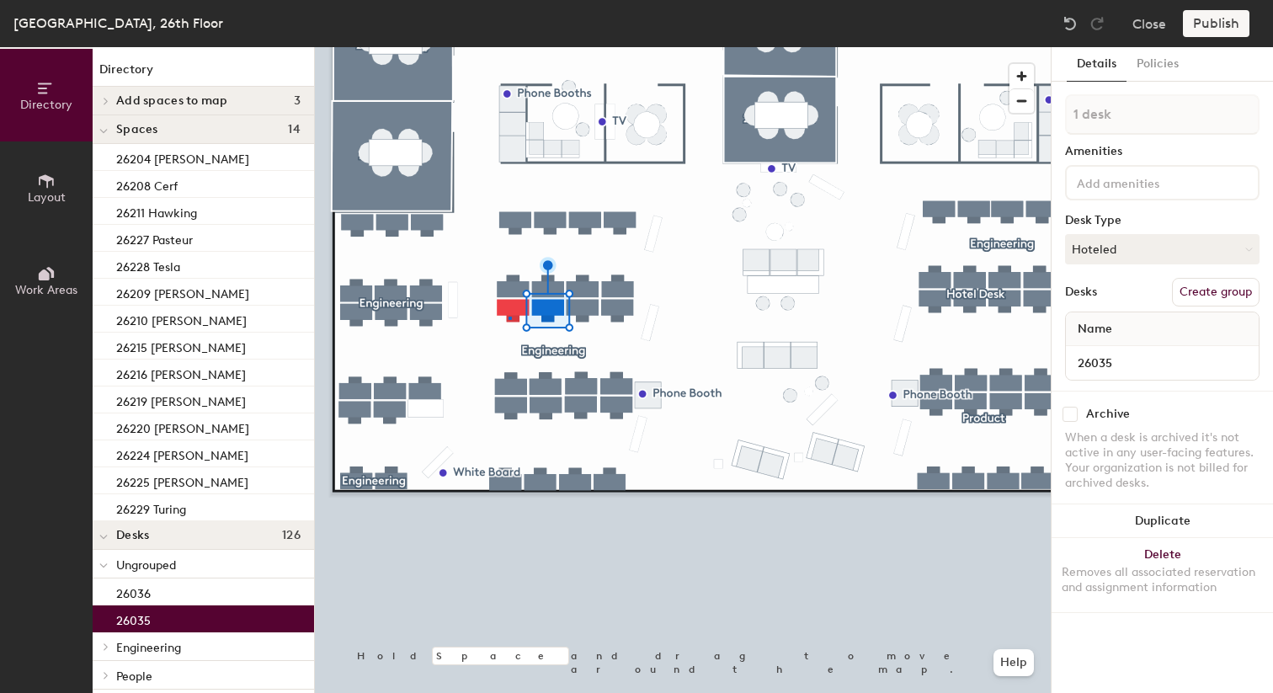
click at [508, 47] on div at bounding box center [683, 47] width 736 height 0
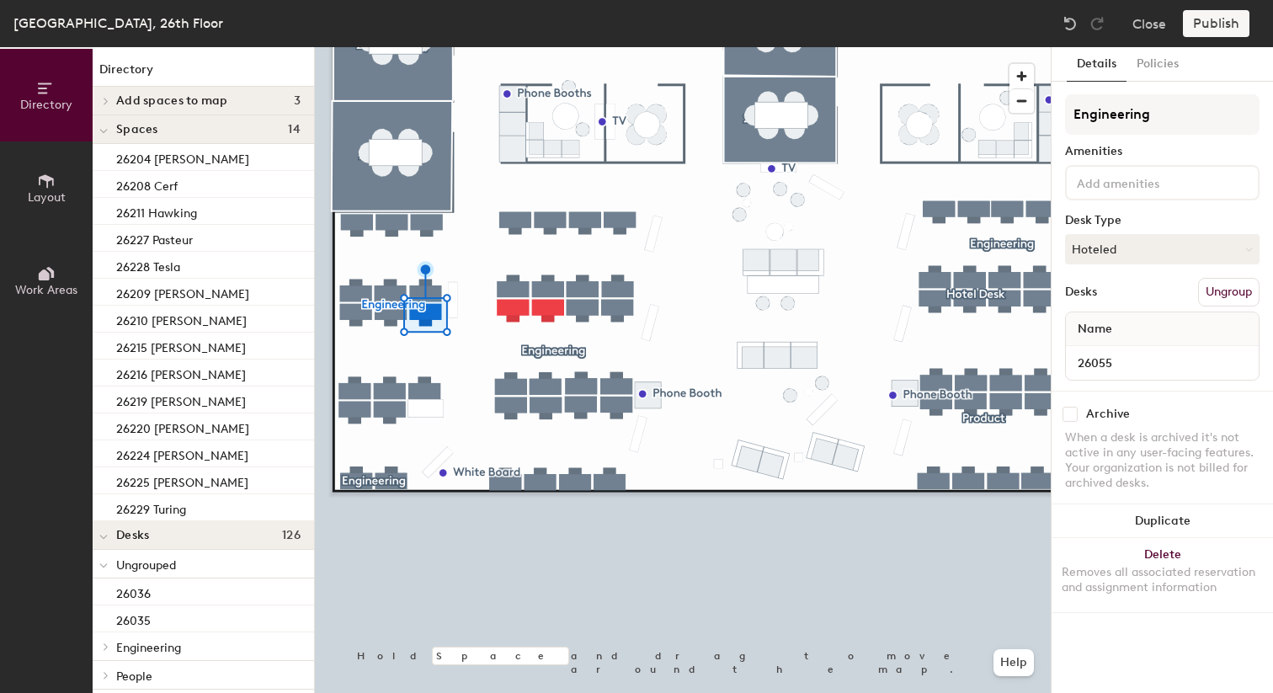
click at [1229, 287] on button "Ungroup" at bounding box center [1228, 292] width 61 height 29
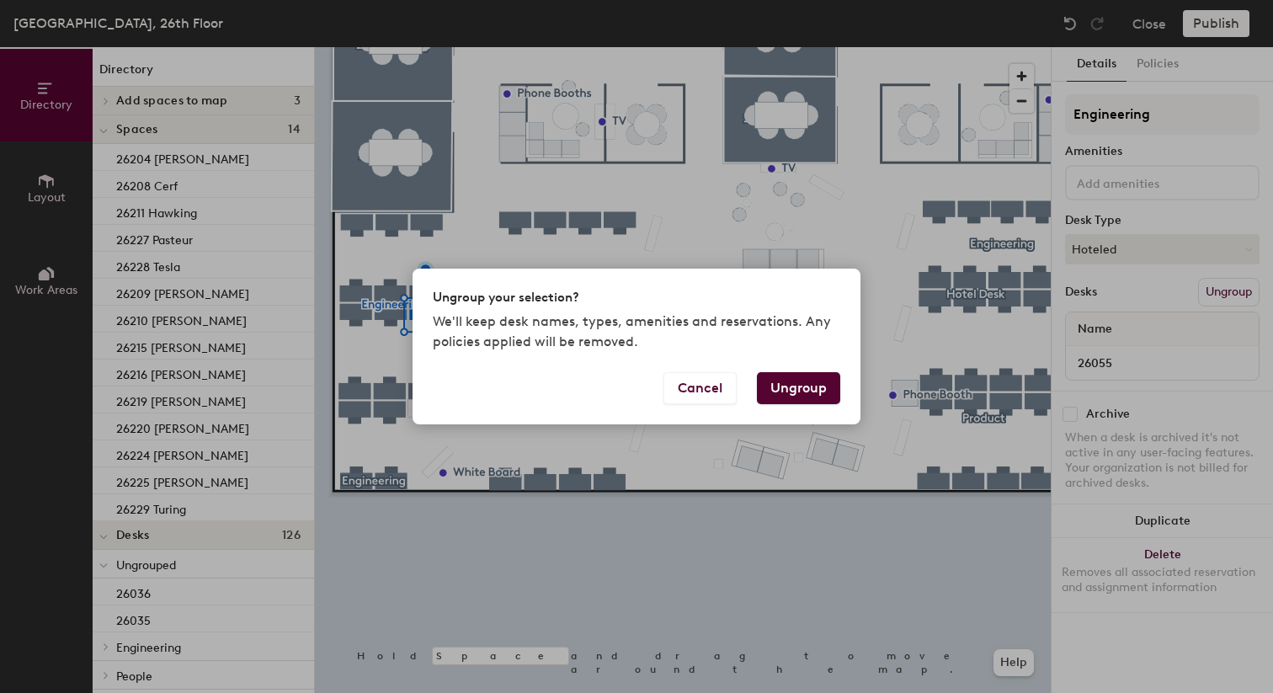
click at [814, 397] on button "Ungroup" at bounding box center [798, 388] width 83 height 32
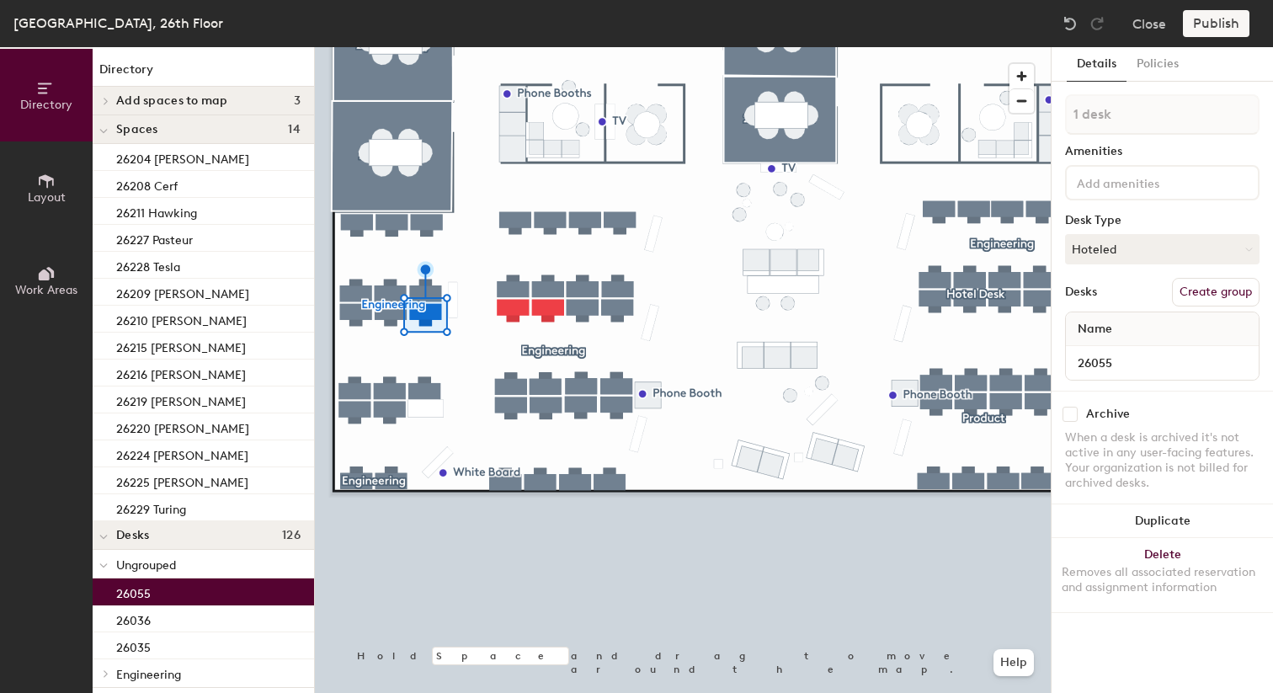
click at [432, 47] on div at bounding box center [683, 47] width 736 height 0
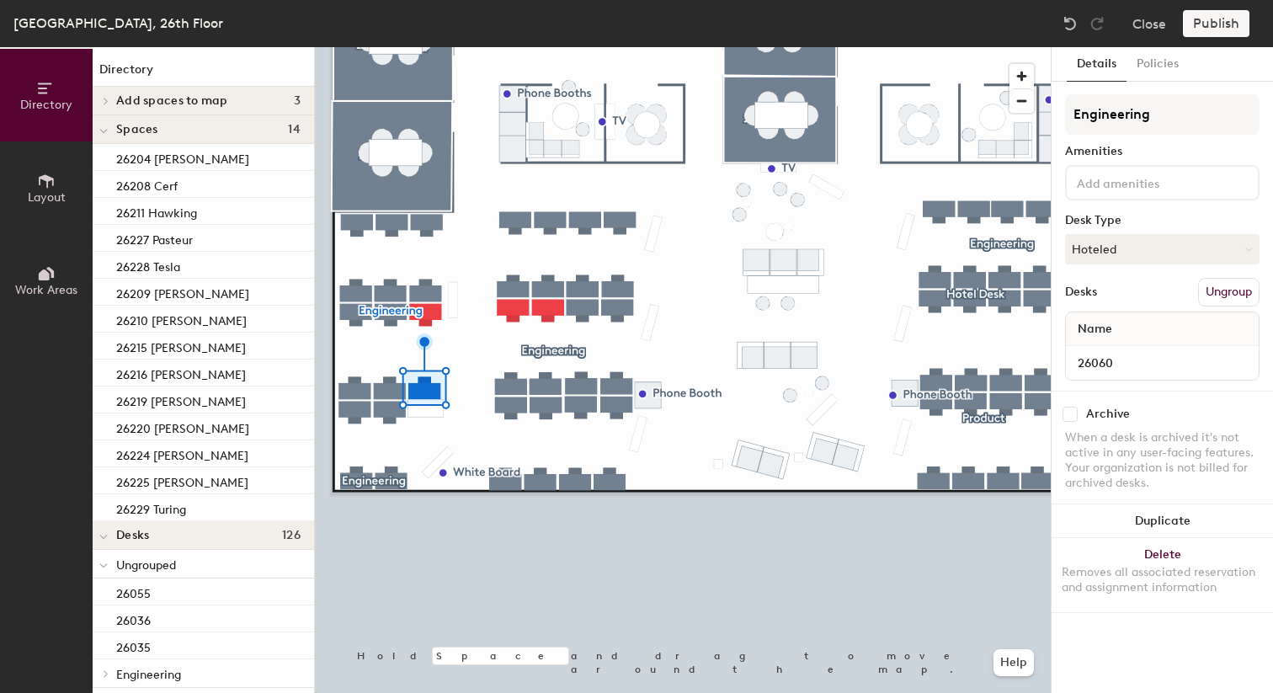
click at [1223, 293] on button "Ungroup" at bounding box center [1228, 292] width 61 height 29
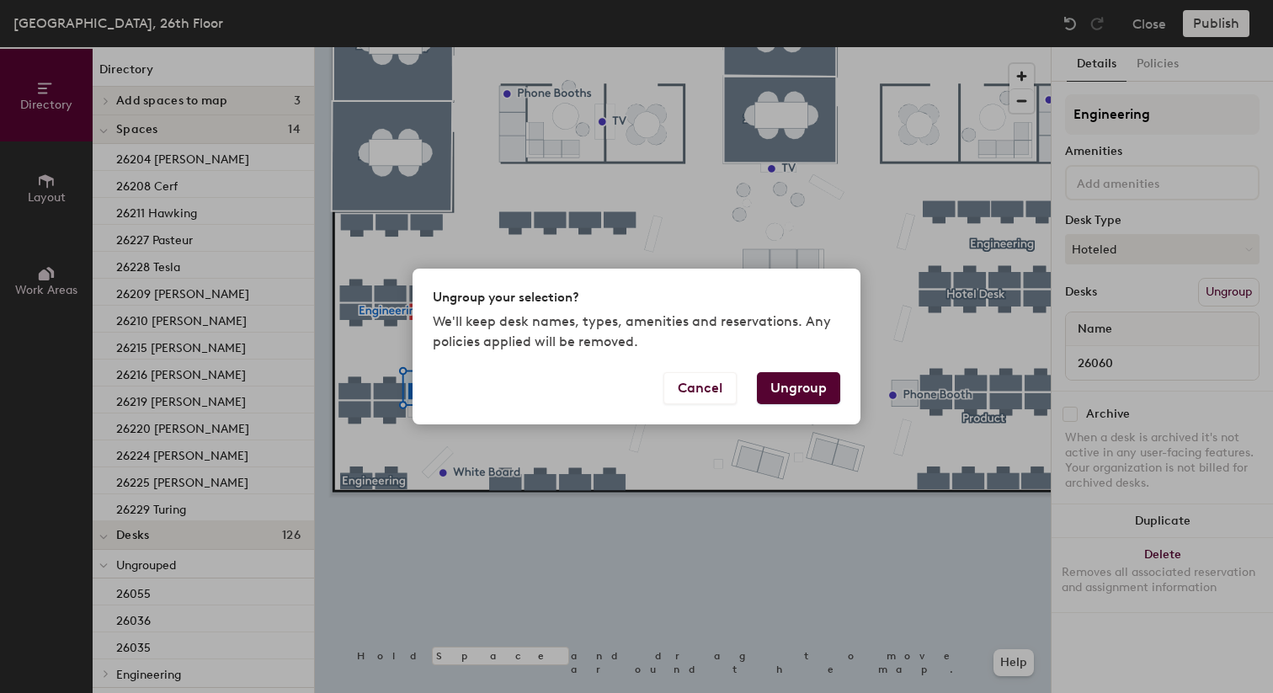
click at [816, 388] on button "Ungroup" at bounding box center [798, 388] width 83 height 32
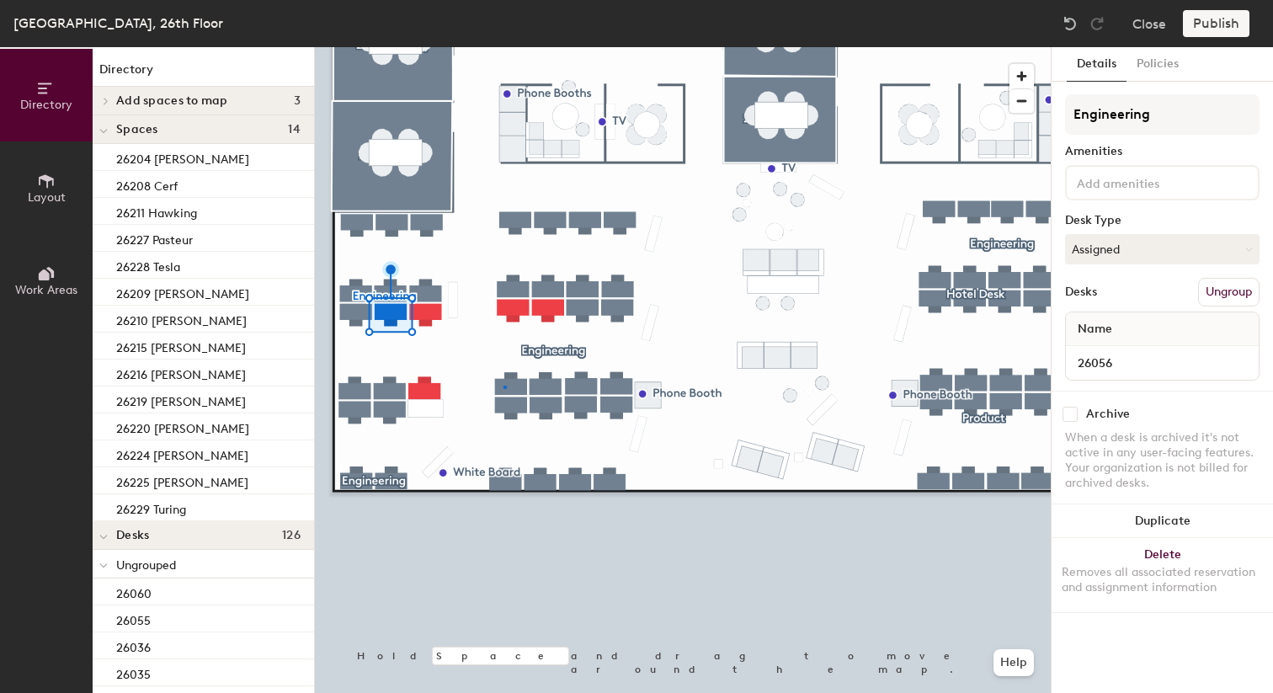
click at [503, 47] on div at bounding box center [683, 47] width 736 height 0
click at [1219, 294] on button "Ungroup" at bounding box center [1228, 292] width 61 height 29
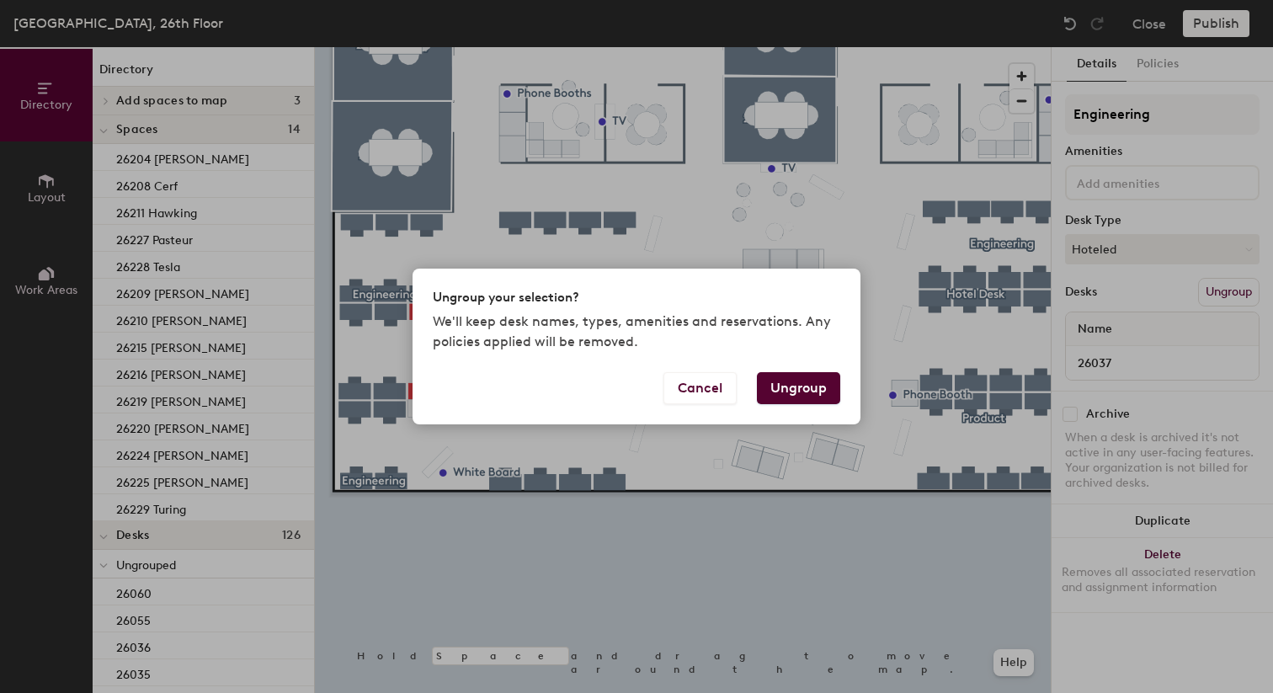
click at [854, 385] on div "Cancel Ungroup" at bounding box center [636, 398] width 448 height 52
click at [827, 385] on button "Ungroup" at bounding box center [798, 388] width 83 height 32
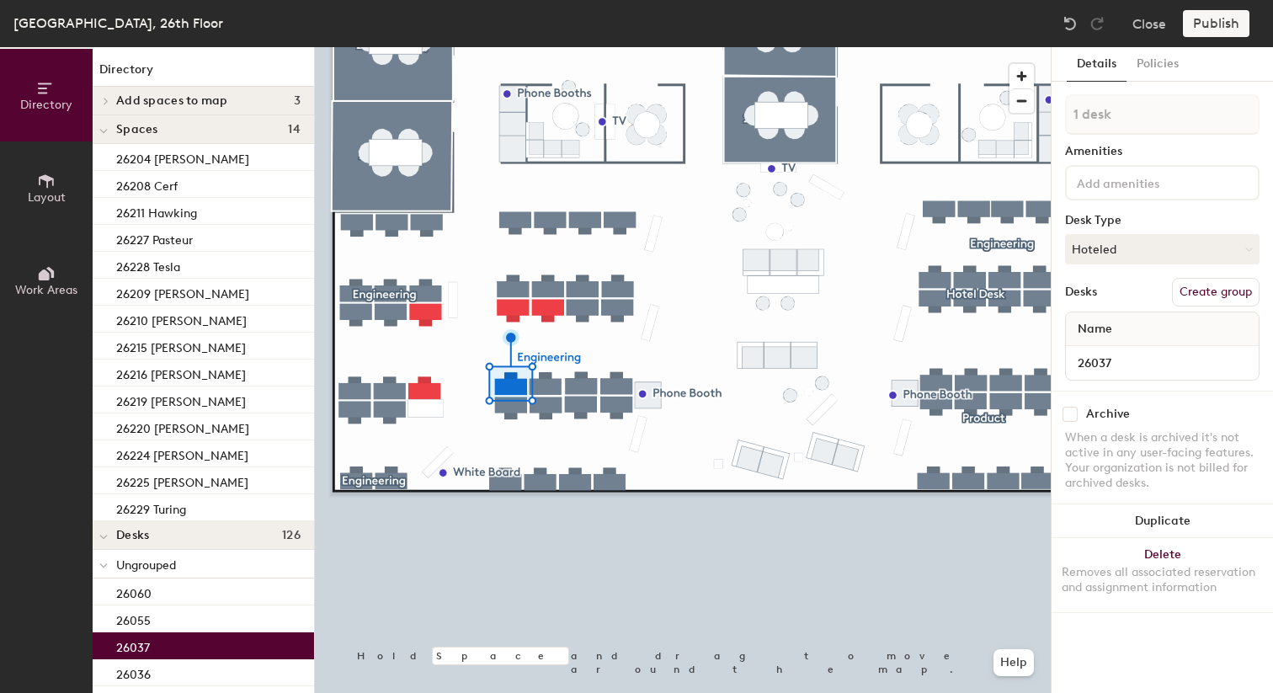
click at [474, 47] on div at bounding box center [683, 47] width 736 height 0
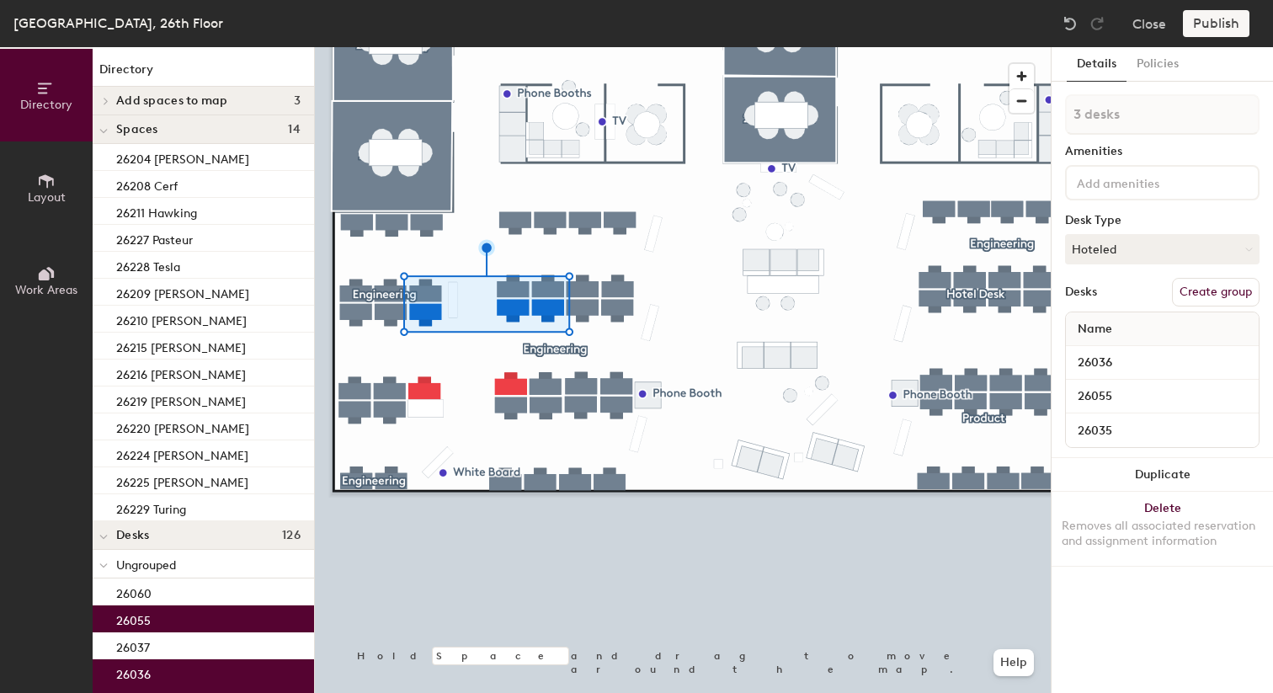
click at [1191, 292] on button "Create group" at bounding box center [1216, 292] width 88 height 29
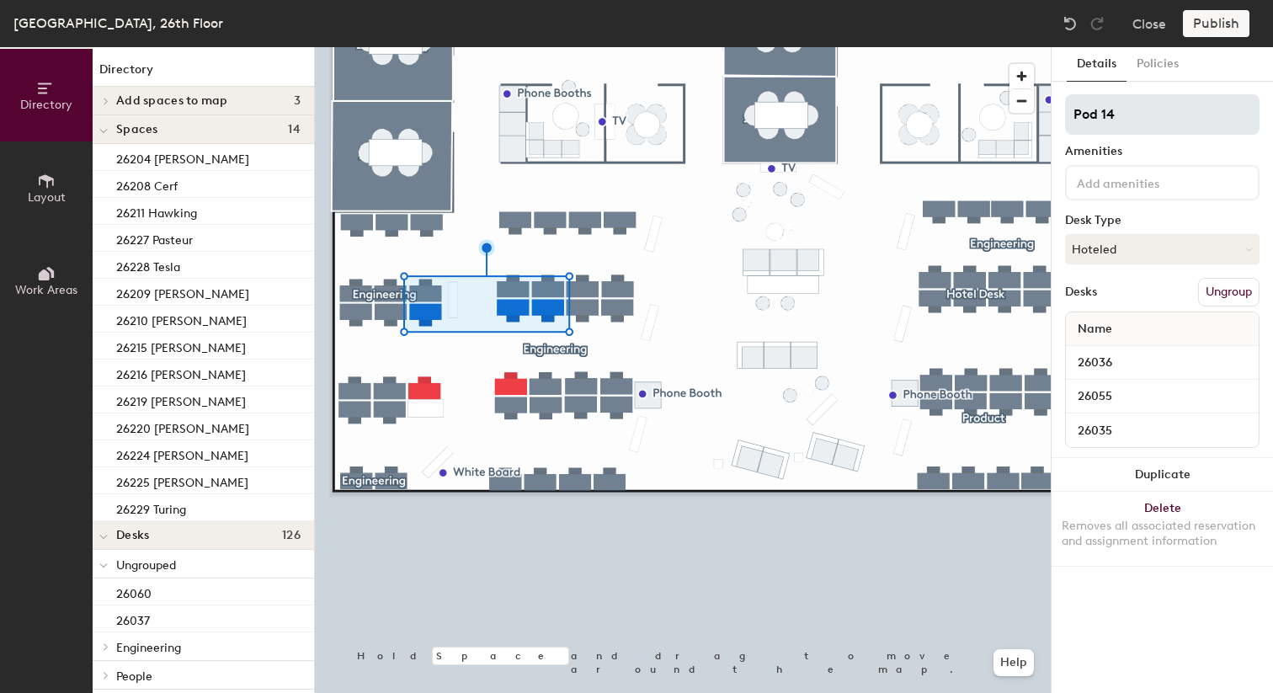
click at [1111, 118] on input "Pod 14" at bounding box center [1162, 114] width 194 height 40
type input "Hotel Desk"
click at [628, 47] on div at bounding box center [683, 47] width 736 height 0
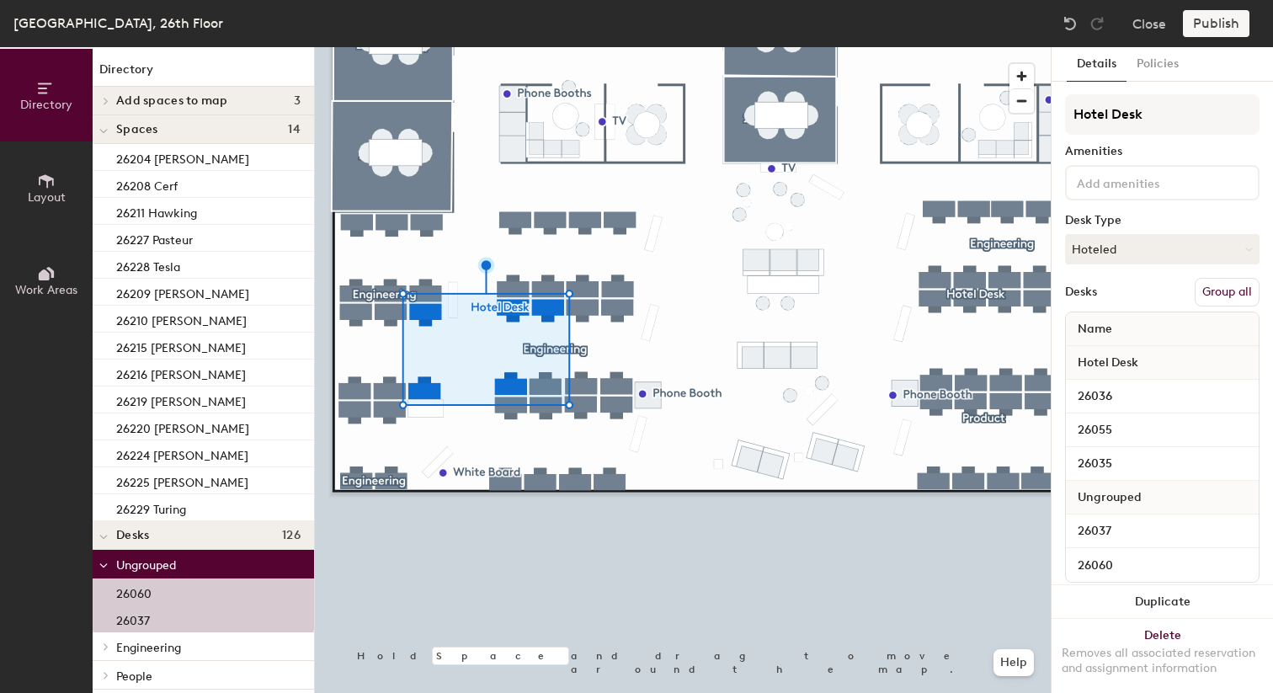
click at [1204, 292] on button "Group all" at bounding box center [1226, 292] width 65 height 29
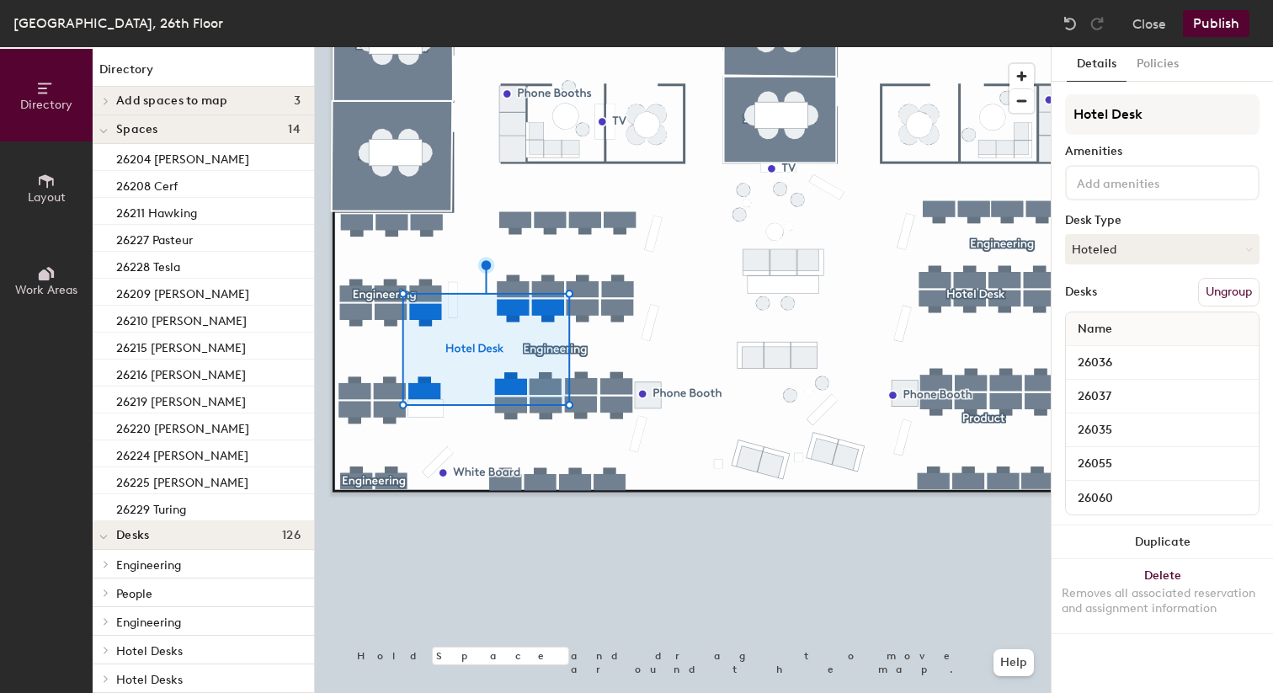
click at [1224, 30] on button "Publish" at bounding box center [1216, 23] width 66 height 27
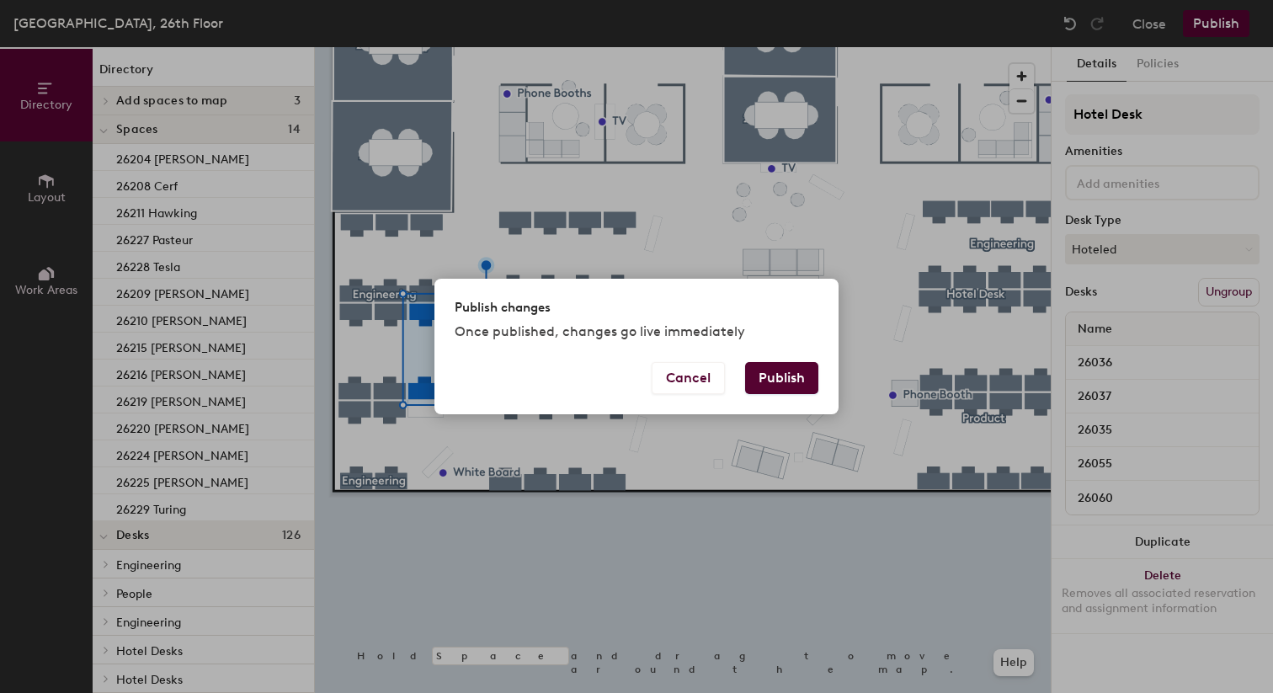
click at [782, 379] on button "Publish" at bounding box center [781, 378] width 73 height 32
